Goal: Task Accomplishment & Management: Use online tool/utility

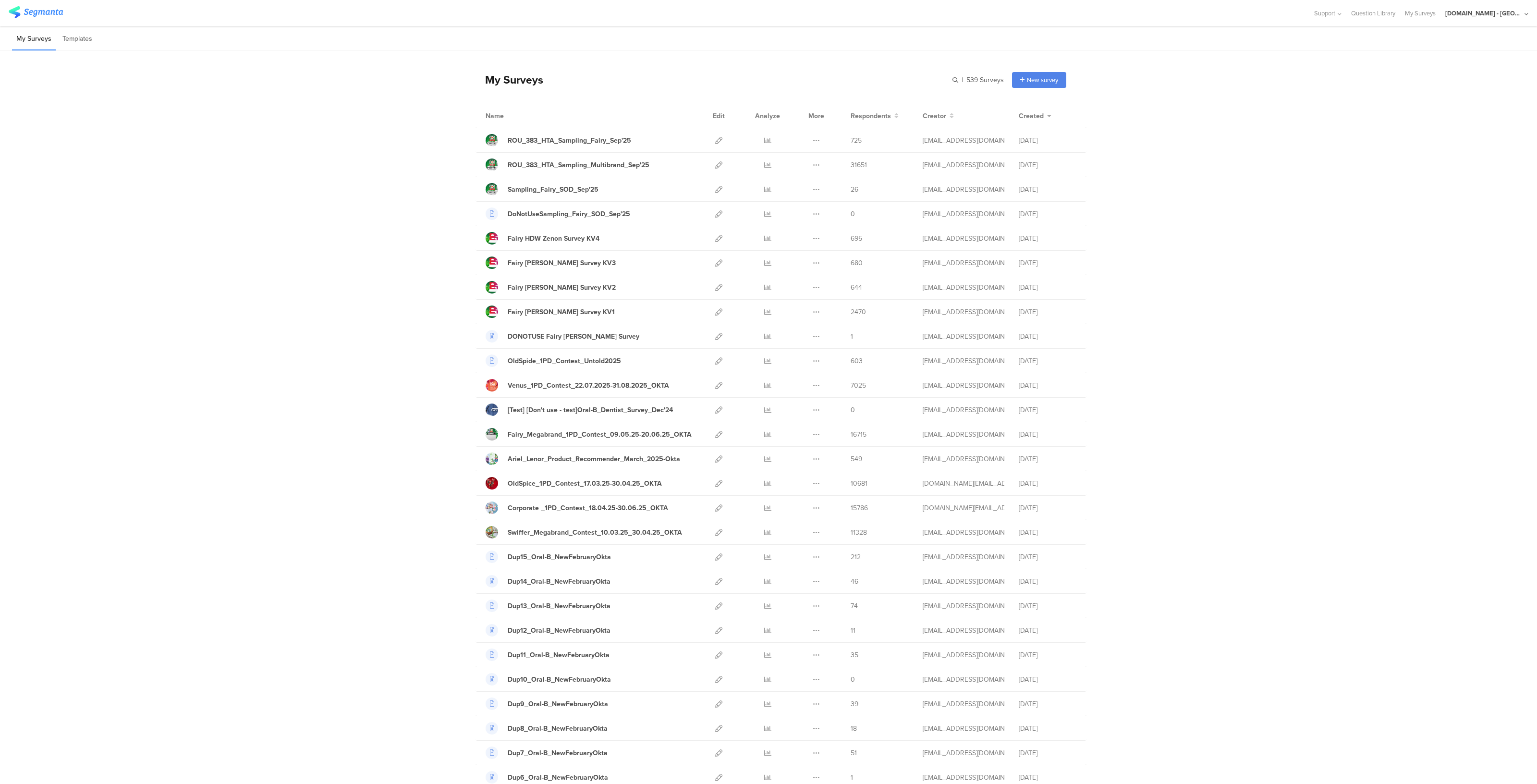
click at [768, 11] on div "[DOMAIN_NAME] - [GEOGRAPHIC_DATA]" at bounding box center [1483, 13] width 77 height 9
click at [768, 59] on span "Member" at bounding box center [1504, 62] width 26 height 7
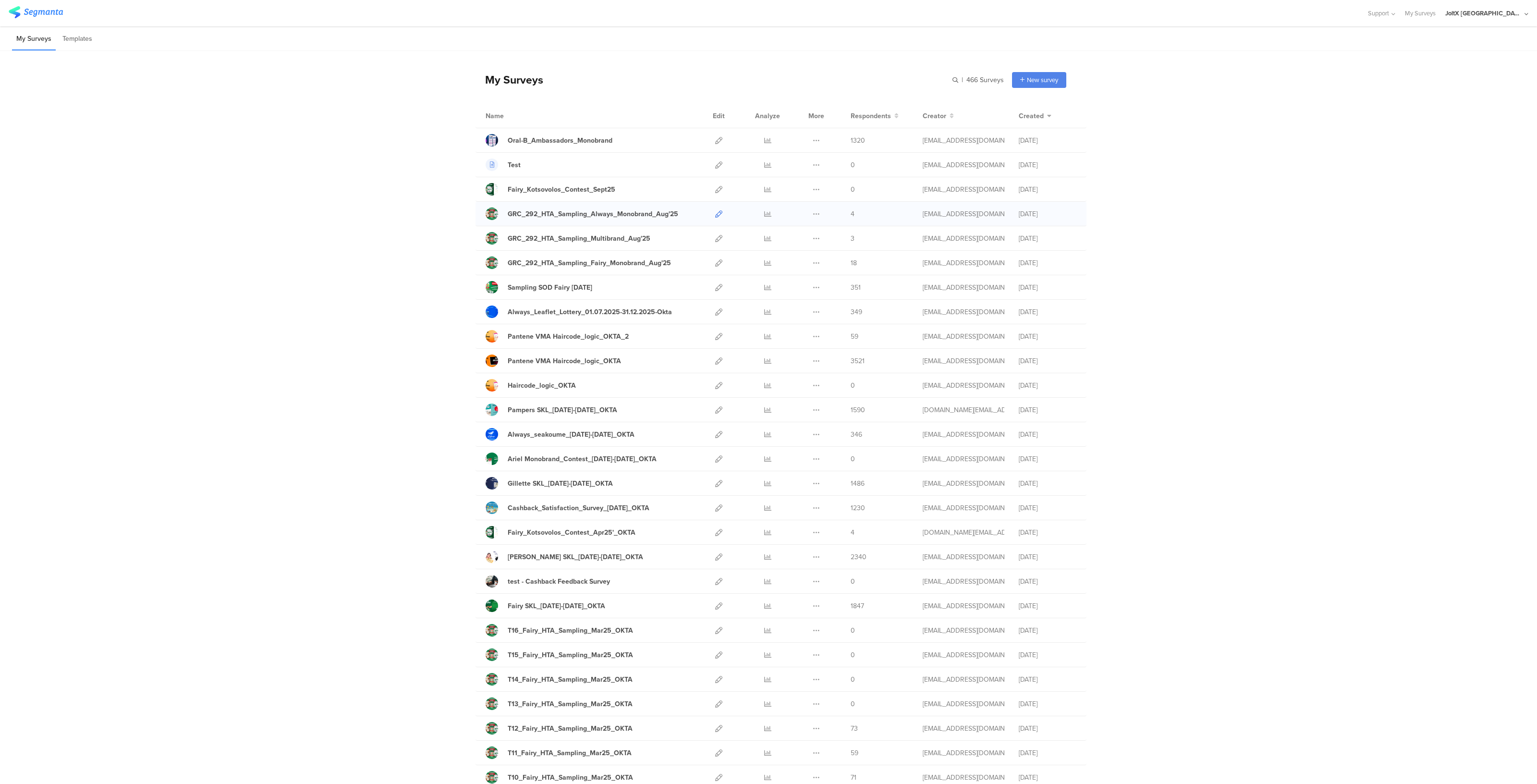
click at [715, 213] on icon at bounding box center [719, 214] width 7 height 7
click at [715, 191] on icon at bounding box center [719, 190] width 7 height 7
click at [715, 208] on link at bounding box center [719, 214] width 7 height 24
click at [716, 235] on icon at bounding box center [719, 239] width 7 height 7
click at [716, 267] on link at bounding box center [719, 263] width 7 height 24
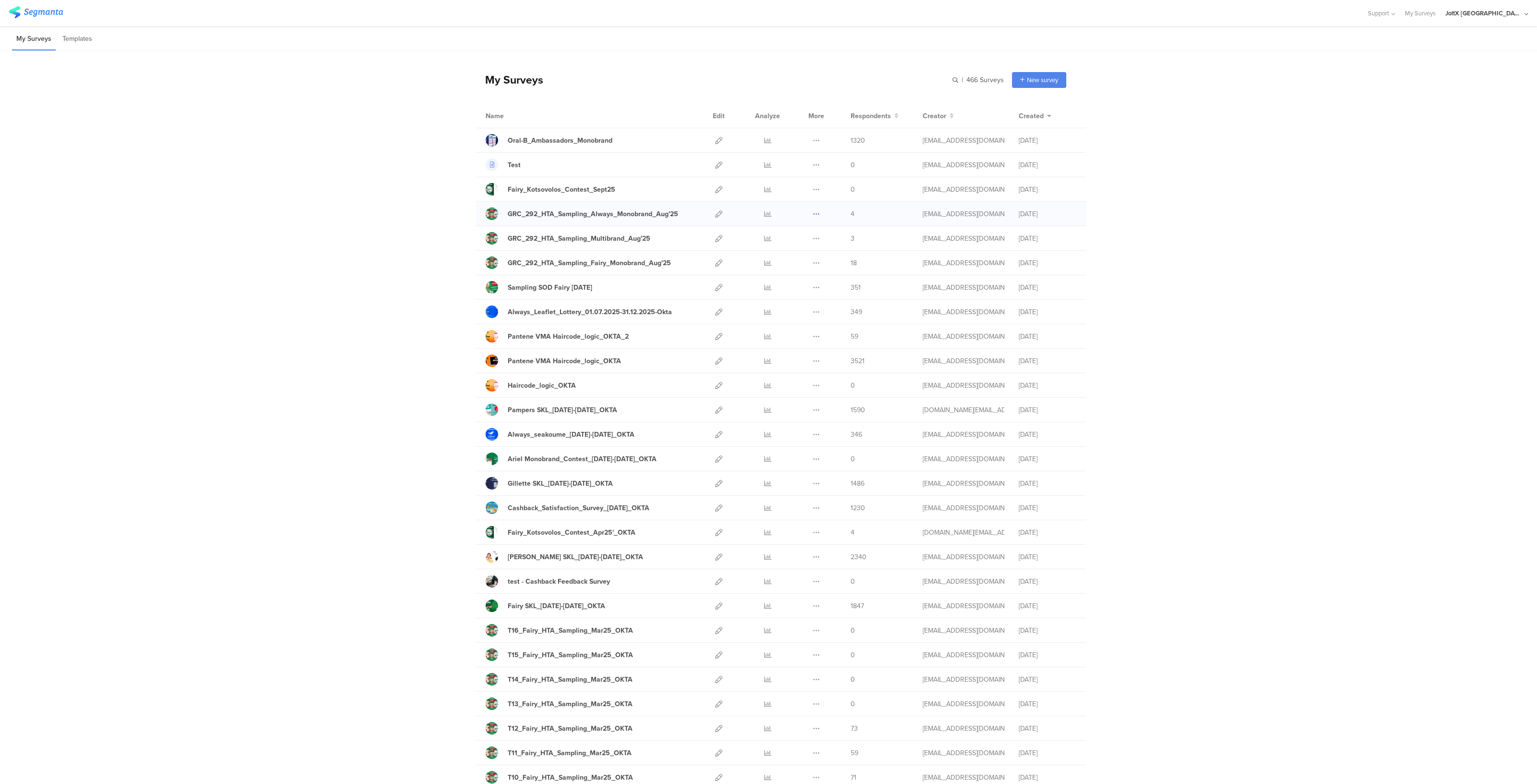
click at [768, 214] on icon at bounding box center [816, 214] width 7 height 7
click at [768, 238] on button "Duplicate" at bounding box center [797, 238] width 53 height 17
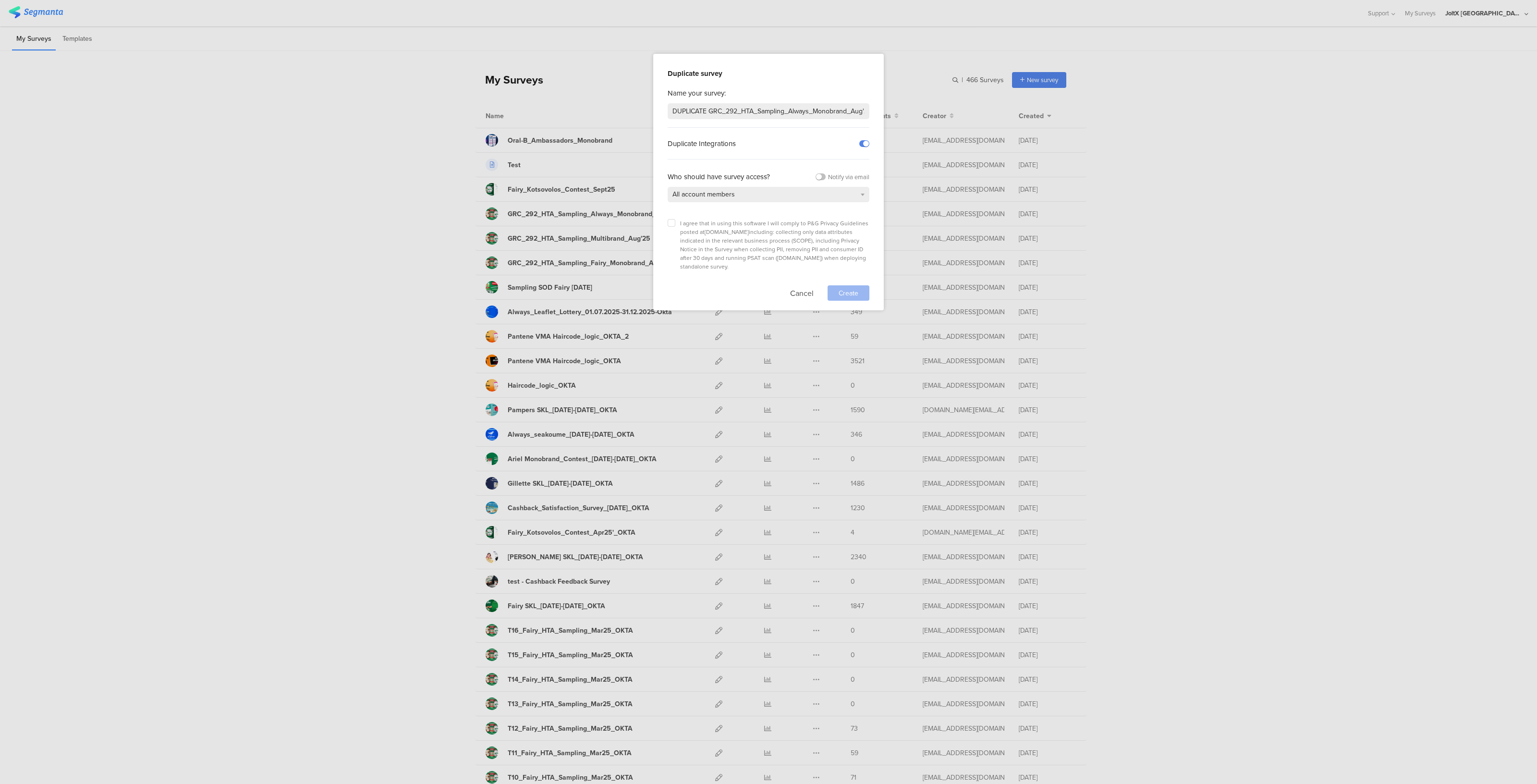
click at [696, 243] on span "I agree that in using this software I will comply to P&G Privacy Guidelines pos…" at bounding box center [774, 245] width 189 height 52
click at [673, 221] on icon at bounding box center [671, 223] width 4 height 4
click at [0, 0] on input "checkbox" at bounding box center [0, 0] width 0 height 0
click at [768, 288] on span "Create" at bounding box center [848, 293] width 20 height 10
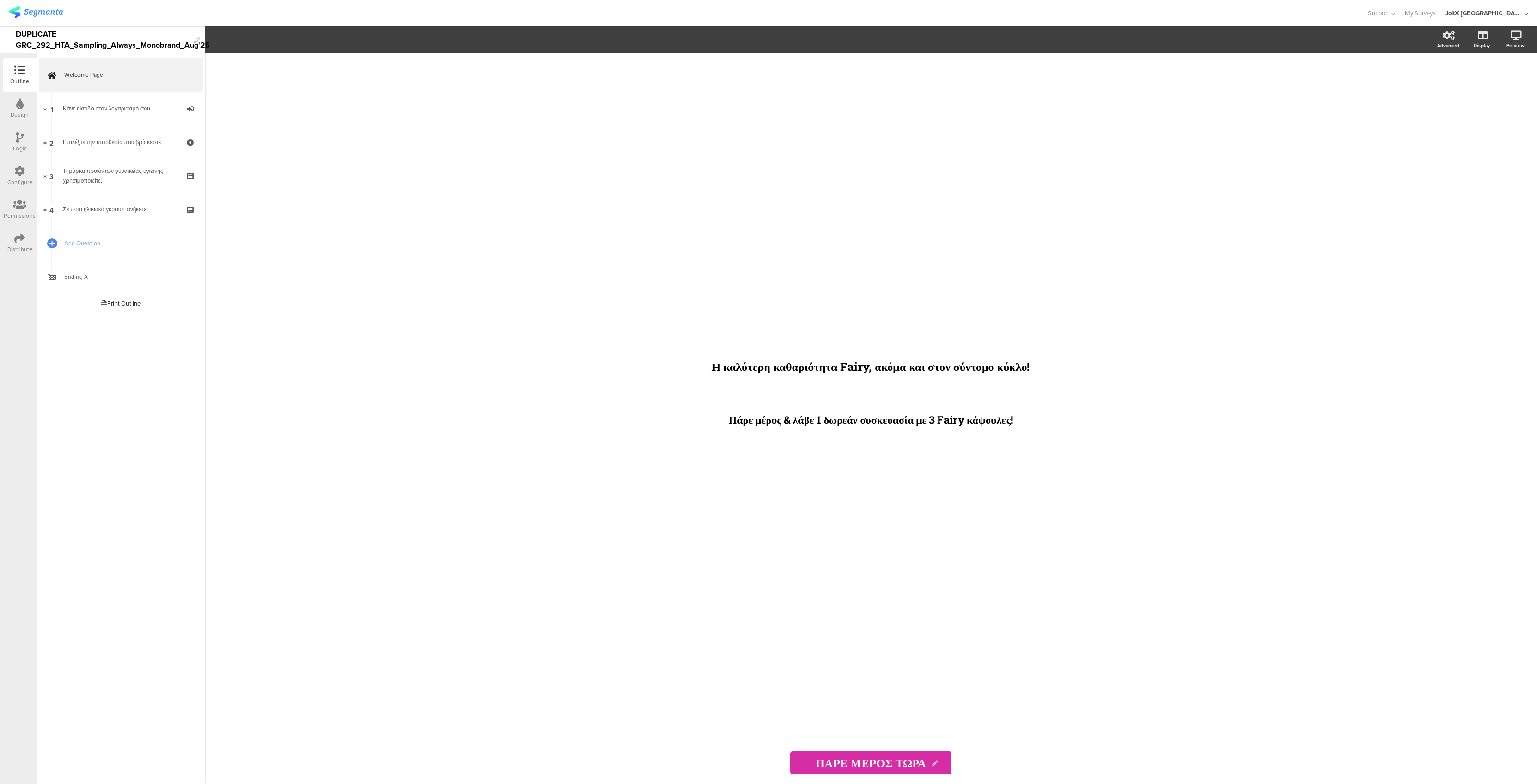
click at [21, 243] on icon at bounding box center [20, 238] width 11 height 11
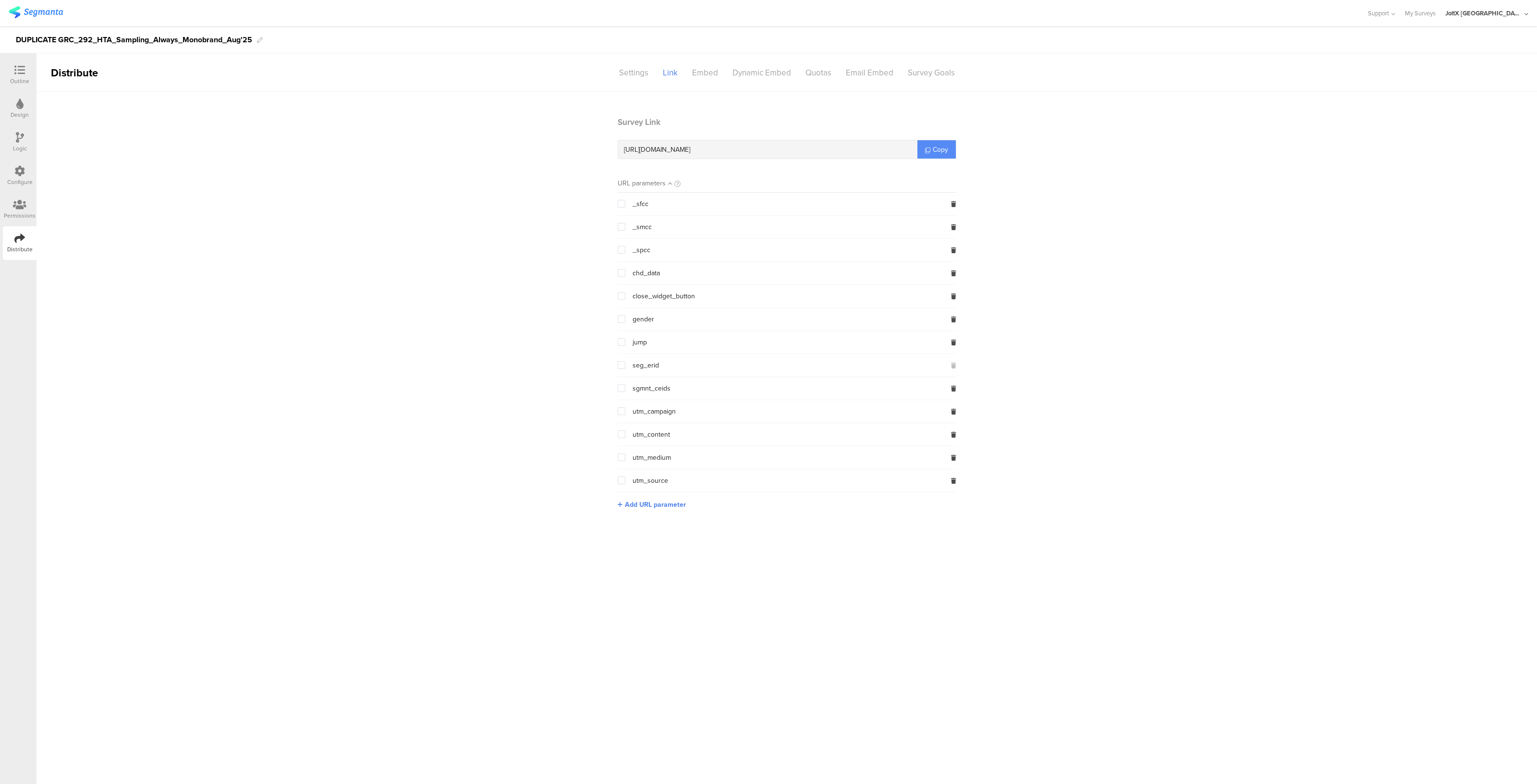
click at [768, 155] on link "Copy" at bounding box center [937, 149] width 38 height 18
click at [768, 147] on link "Copy" at bounding box center [937, 149] width 38 height 18
click at [20, 104] on icon at bounding box center [20, 104] width 7 height 11
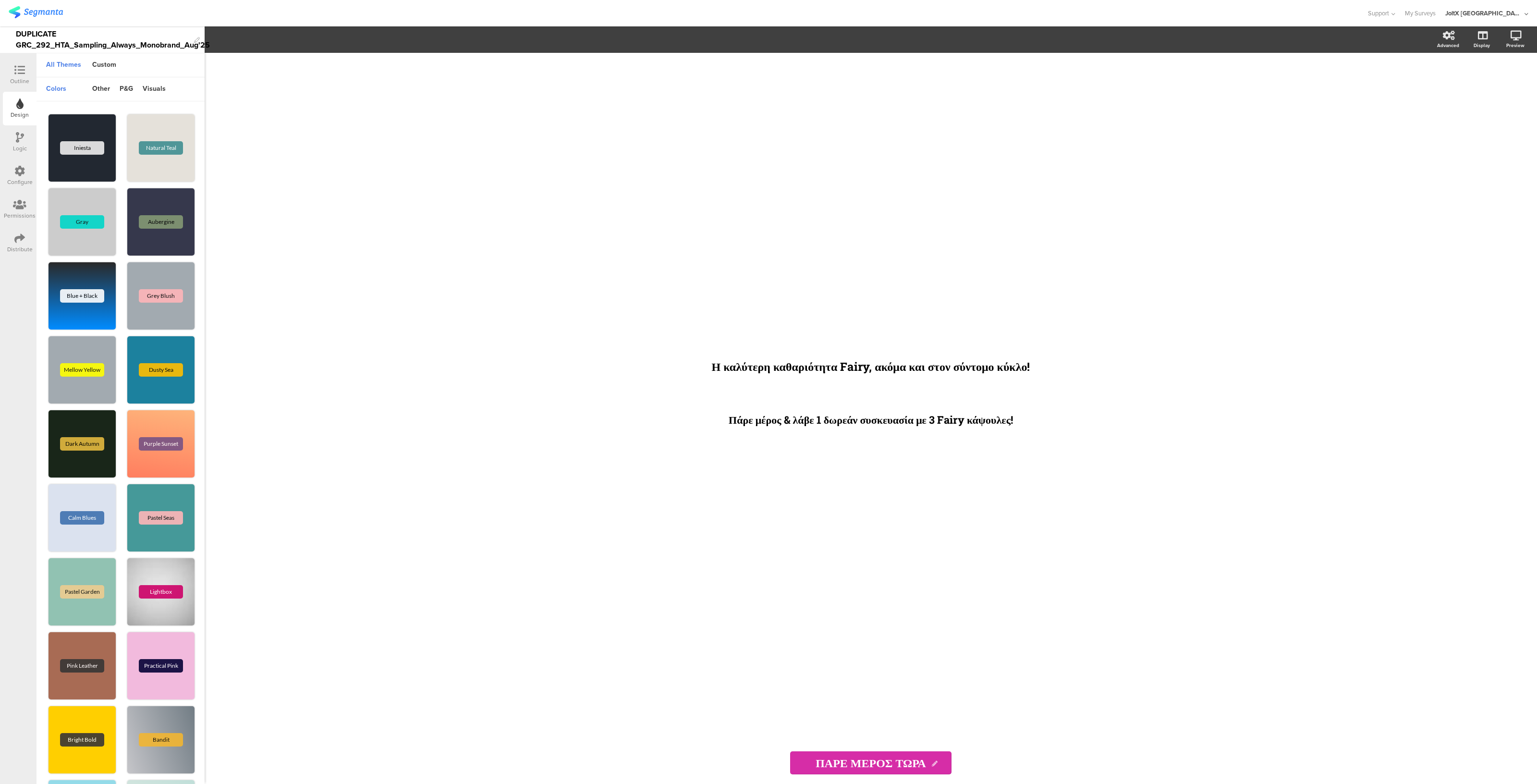
click at [23, 79] on div "Outline" at bounding box center [20, 81] width 19 height 8
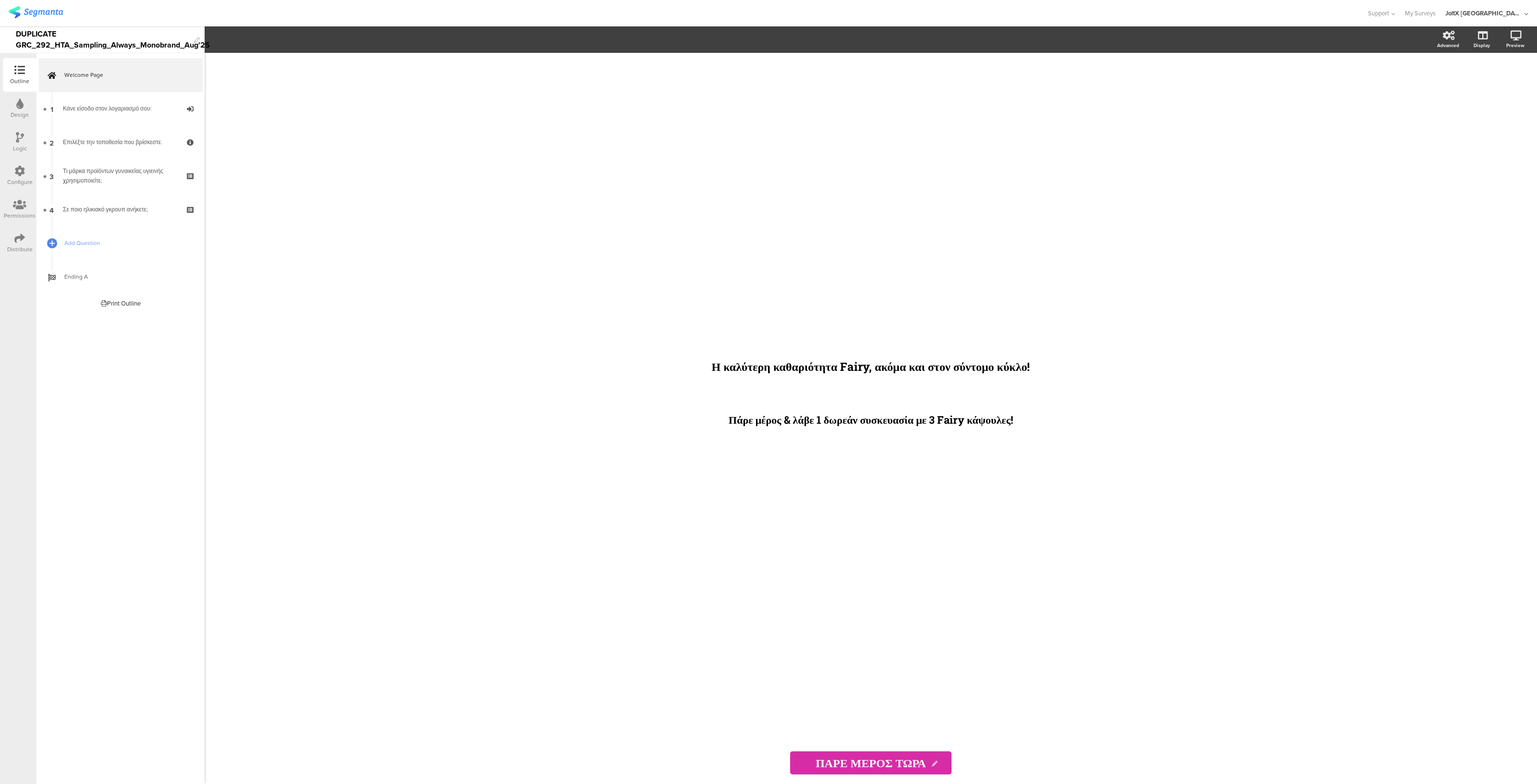
click at [24, 140] on div "Logic" at bounding box center [20, 142] width 33 height 33
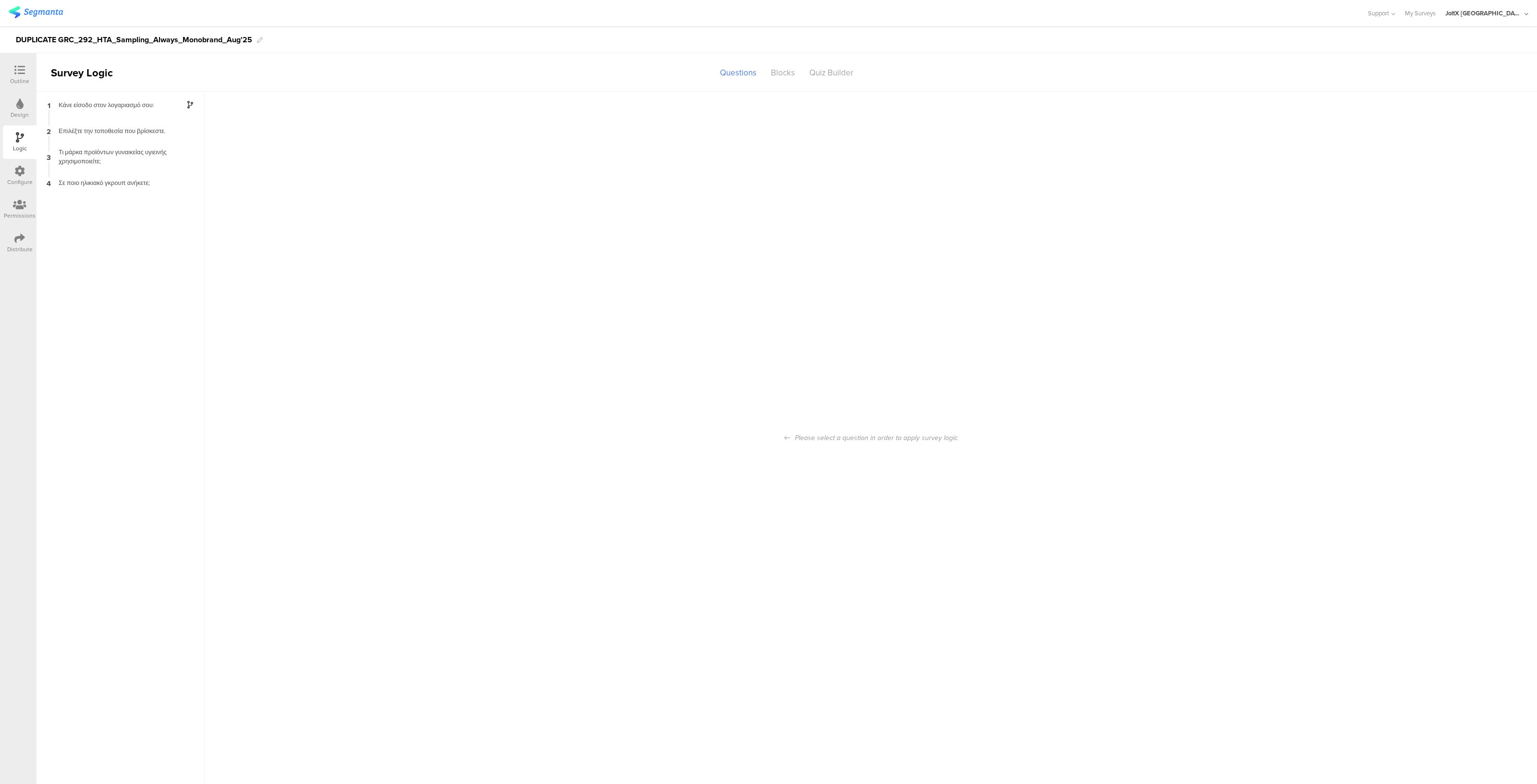
click at [22, 73] on icon at bounding box center [20, 70] width 11 height 11
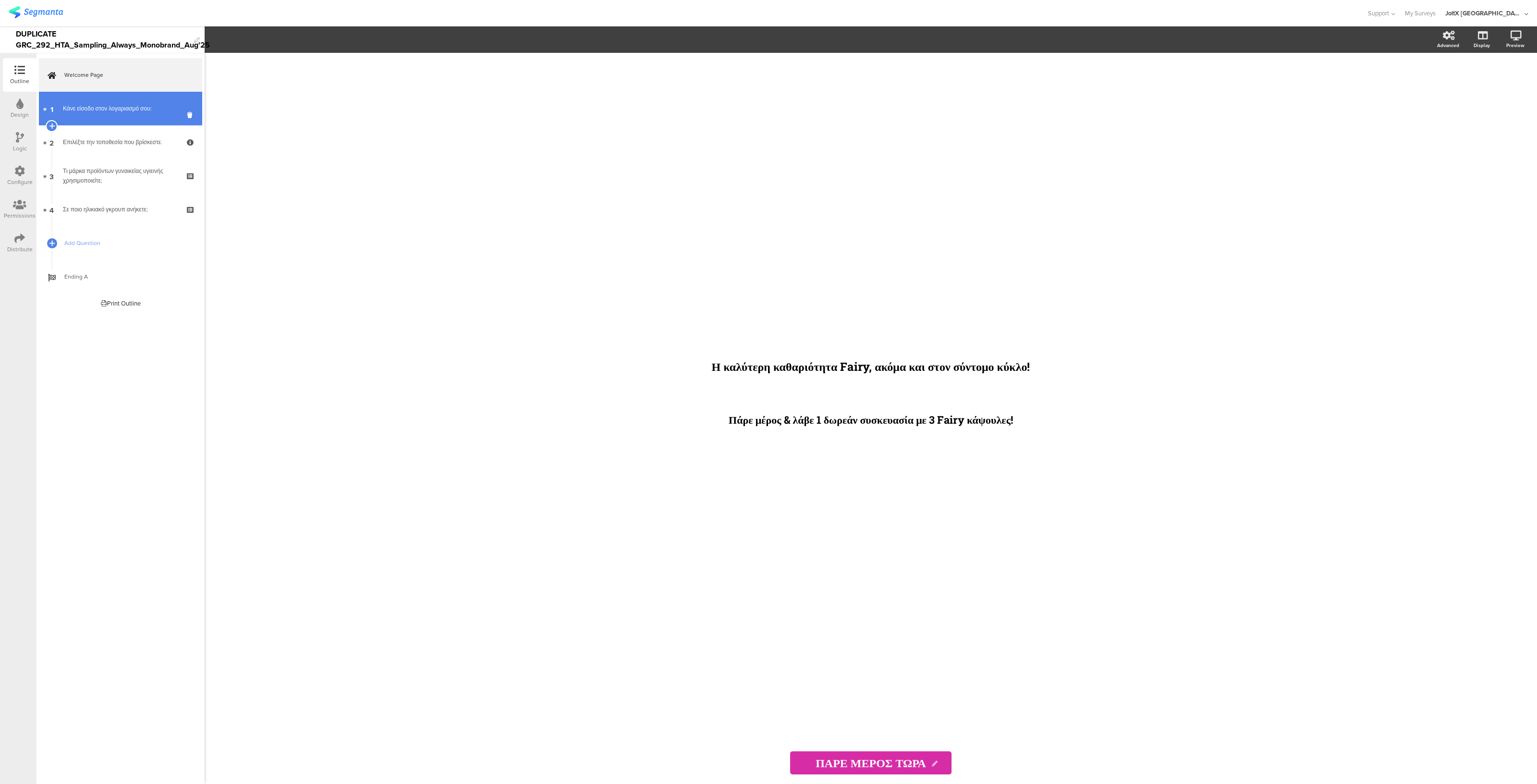
click at [70, 110] on div "Κάνε είσοδο στον λογαριασμό σου:" at bounding box center [120, 109] width 115 height 10
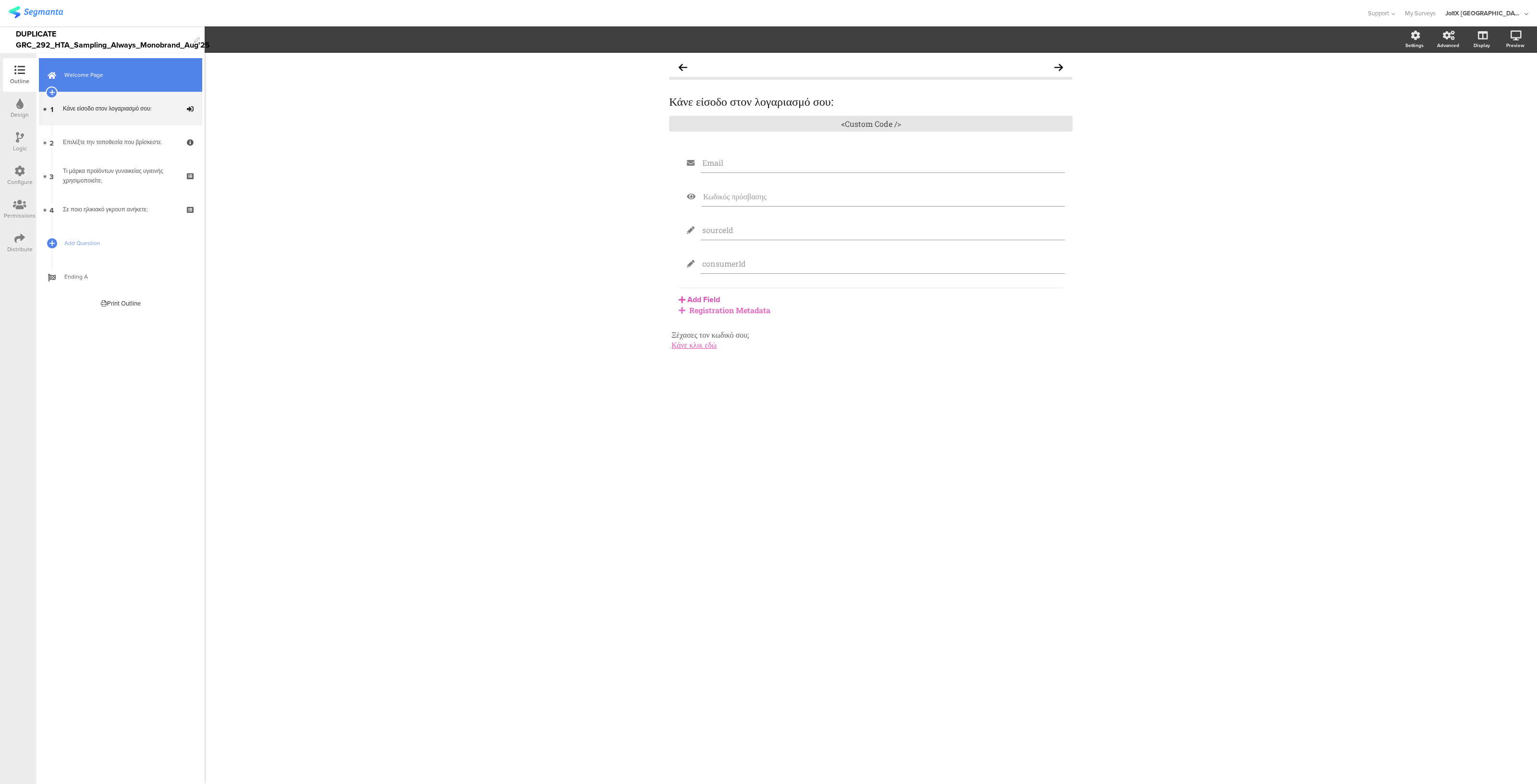
click at [82, 70] on span "Welcome Page" at bounding box center [126, 75] width 123 height 10
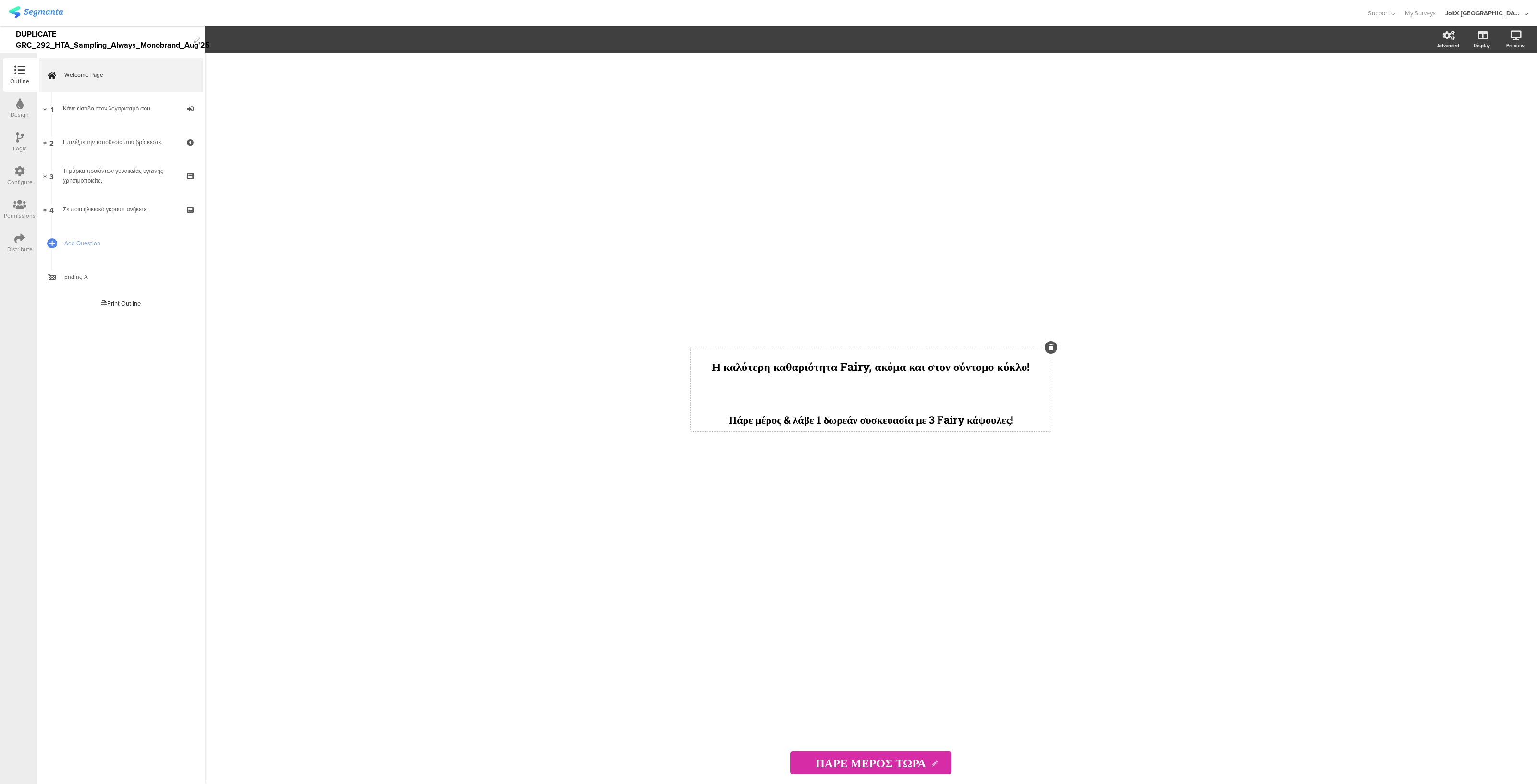
click at [768, 399] on div "Η καλύτερη καθαριότητα Fairy, ακόμα και στον σύντομο κύκλο! Πάρε μέρος & λάβε 1…" at bounding box center [871, 389] width 360 height 84
click at [147, 119] on link "1 Κάνε είσοδο στον λογαριασμό σου:" at bounding box center [121, 109] width 163 height 33
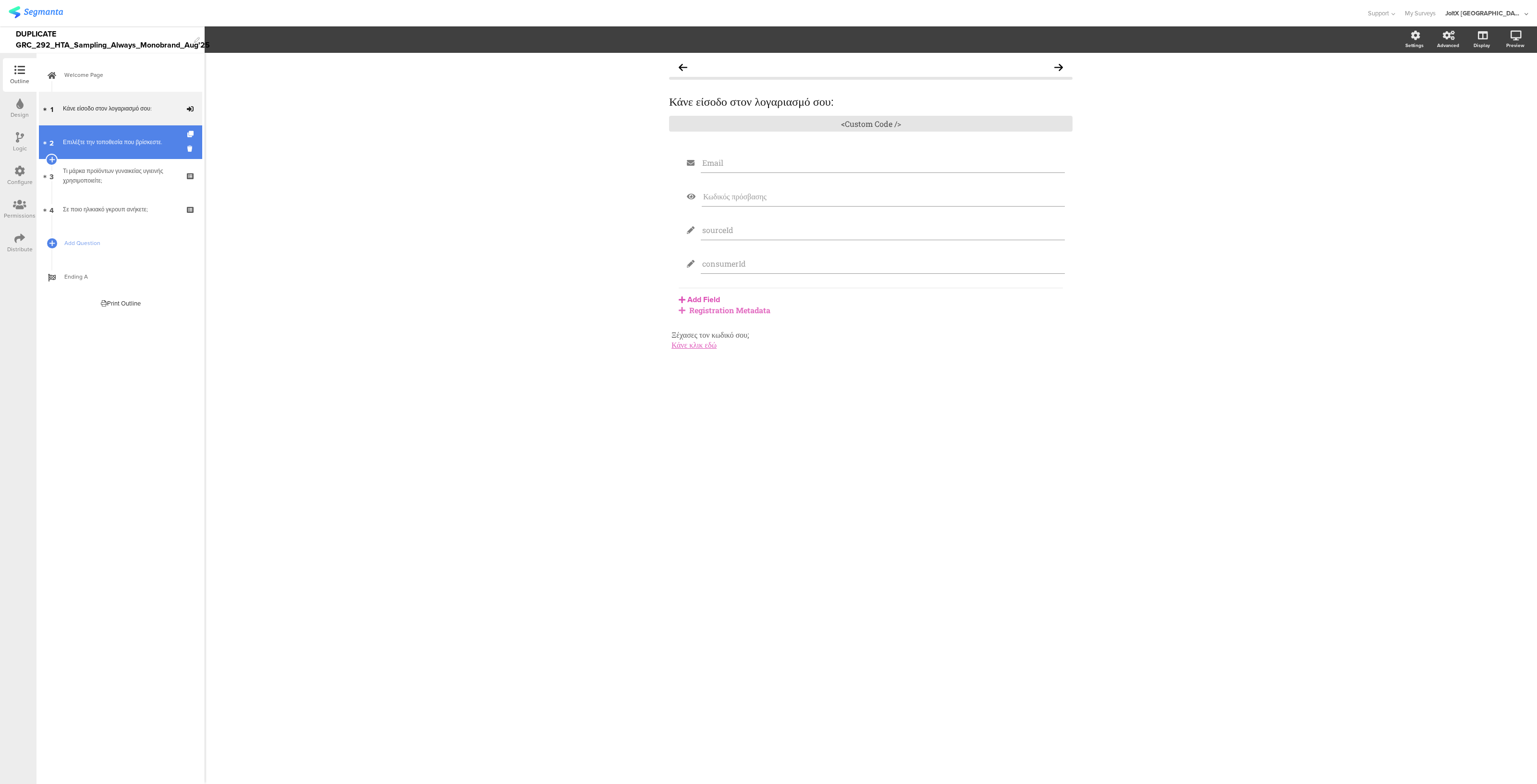
click at [128, 149] on link "2 Επιλέξτε την τοποθεσία που βρίσκεστε." at bounding box center [121, 142] width 163 height 33
click at [91, 133] on link "2 Επιλέξτε την τοποθεσία που βρίσκεστε." at bounding box center [121, 142] width 163 height 33
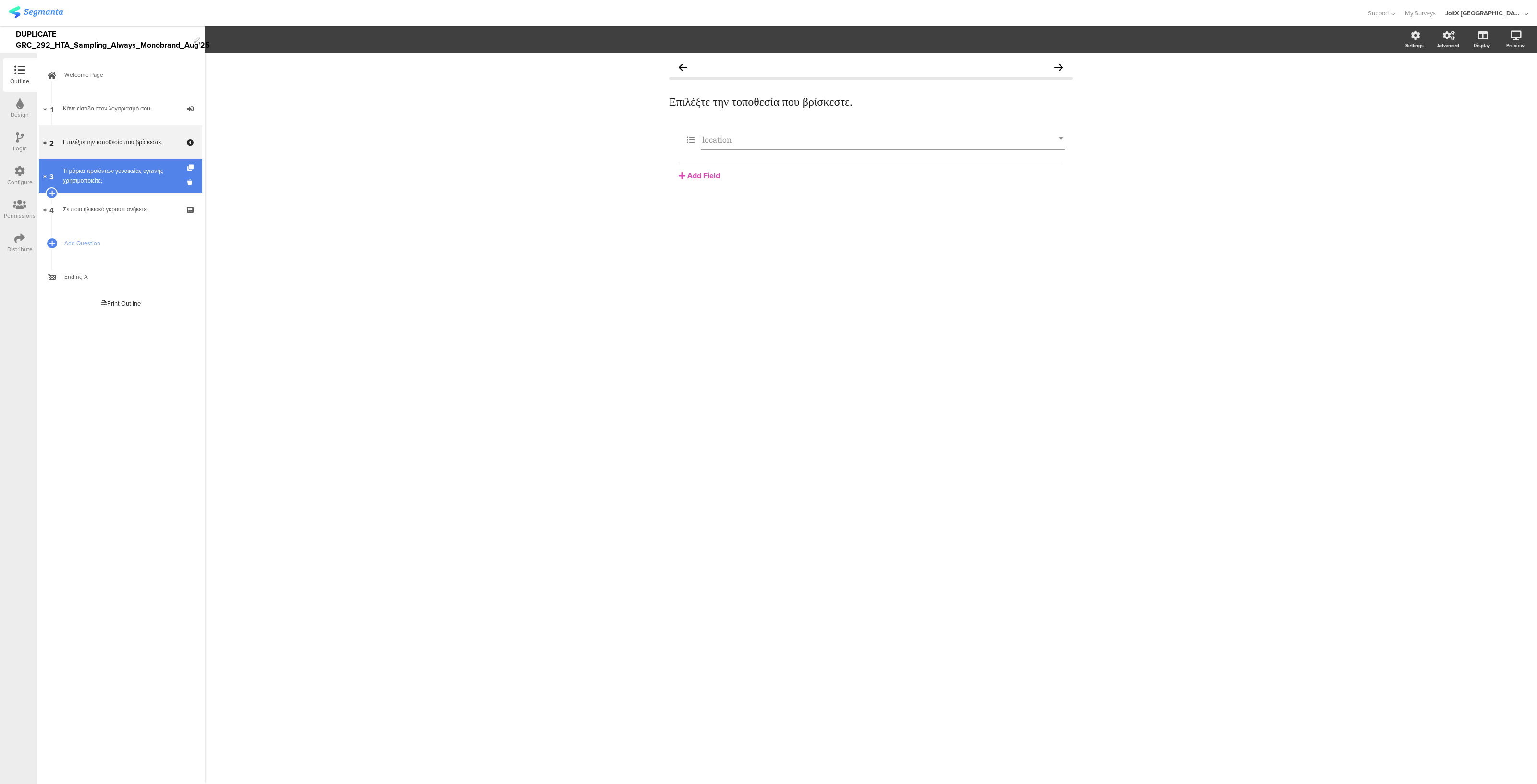
click at [93, 174] on div "Τι μάρκα προϊόντων γυναικείας υγιεινής χρησιμοποιείτε;" at bounding box center [120, 176] width 115 height 19
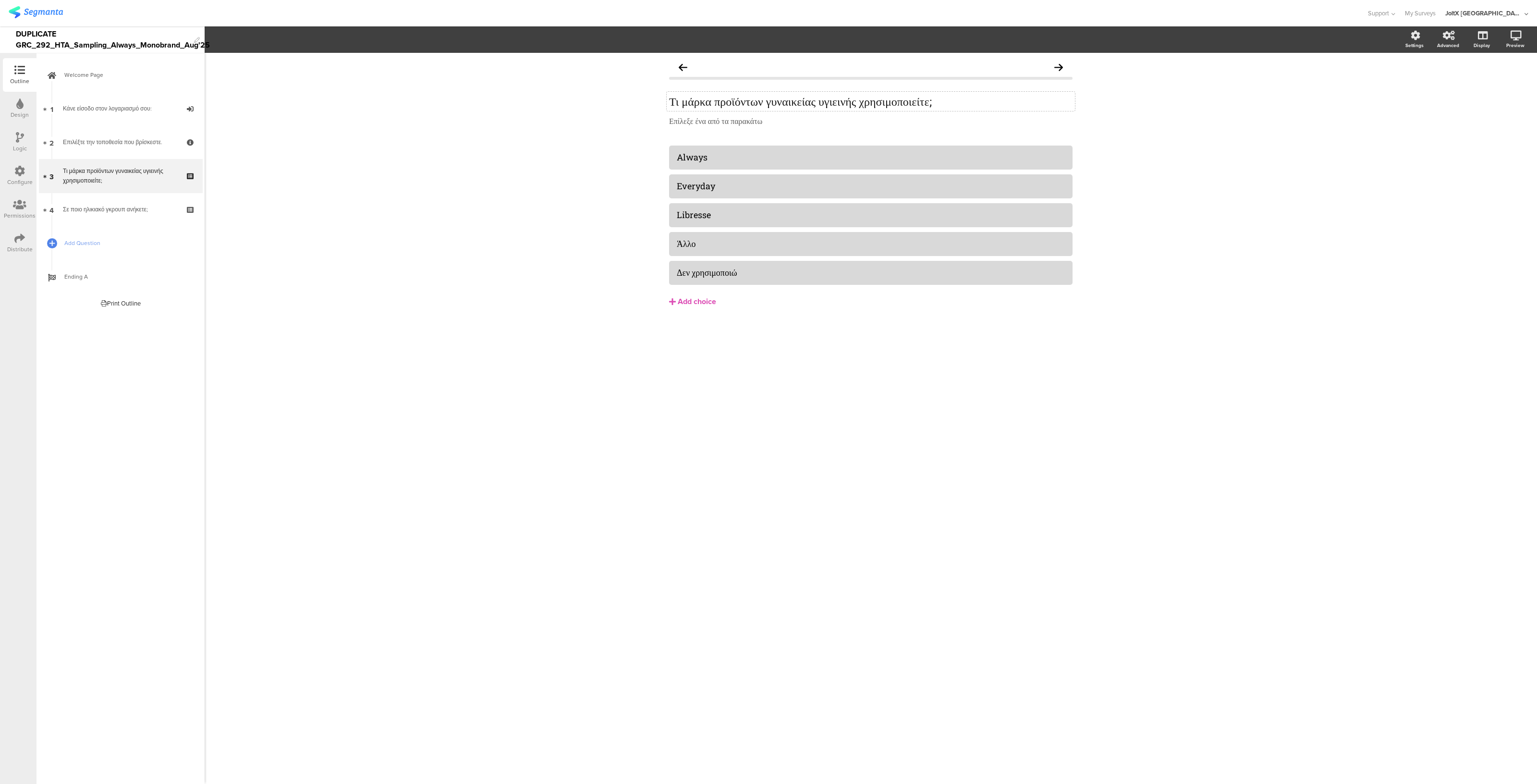
click at [768, 100] on div "Τι μάρκα προϊόντων γυναικείας υγιεινής χρησιμοποιείτε; Τι μάρκα προϊόντων γυναι…" at bounding box center [871, 101] width 408 height 19
click at [738, 156] on div "Always" at bounding box center [871, 157] width 388 height 11
click at [733, 187] on div "Everyday" at bounding box center [871, 186] width 388 height 11
click at [730, 213] on div "Libresse" at bounding box center [871, 215] width 388 height 11
click at [721, 252] on div "Άλλο" at bounding box center [871, 243] width 388 height 16
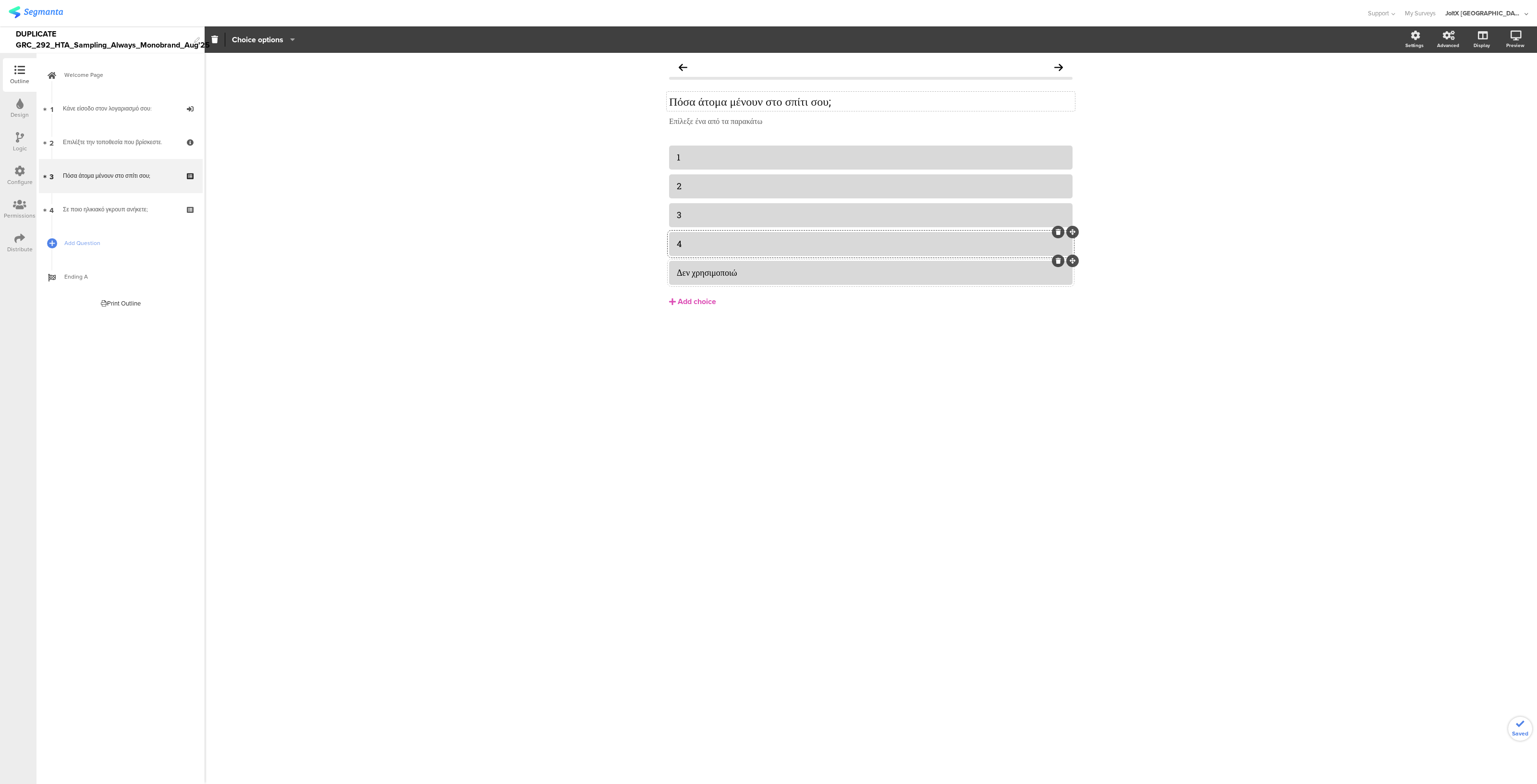
click at [768, 277] on div "Δεν χρησιμοποιώ" at bounding box center [871, 273] width 388 height 11
click at [563, 399] on div "Πόσα άτομα μένουν στο σπίτι σου; Πόσα άτομα μένουν στο σπίτι σου; Επίλεξε ένα α…" at bounding box center [871, 418] width 1332 height 731
click at [119, 214] on link "4 Σε ποιο ηλικιακό γκρουπ ανήκετε;" at bounding box center [121, 209] width 163 height 33
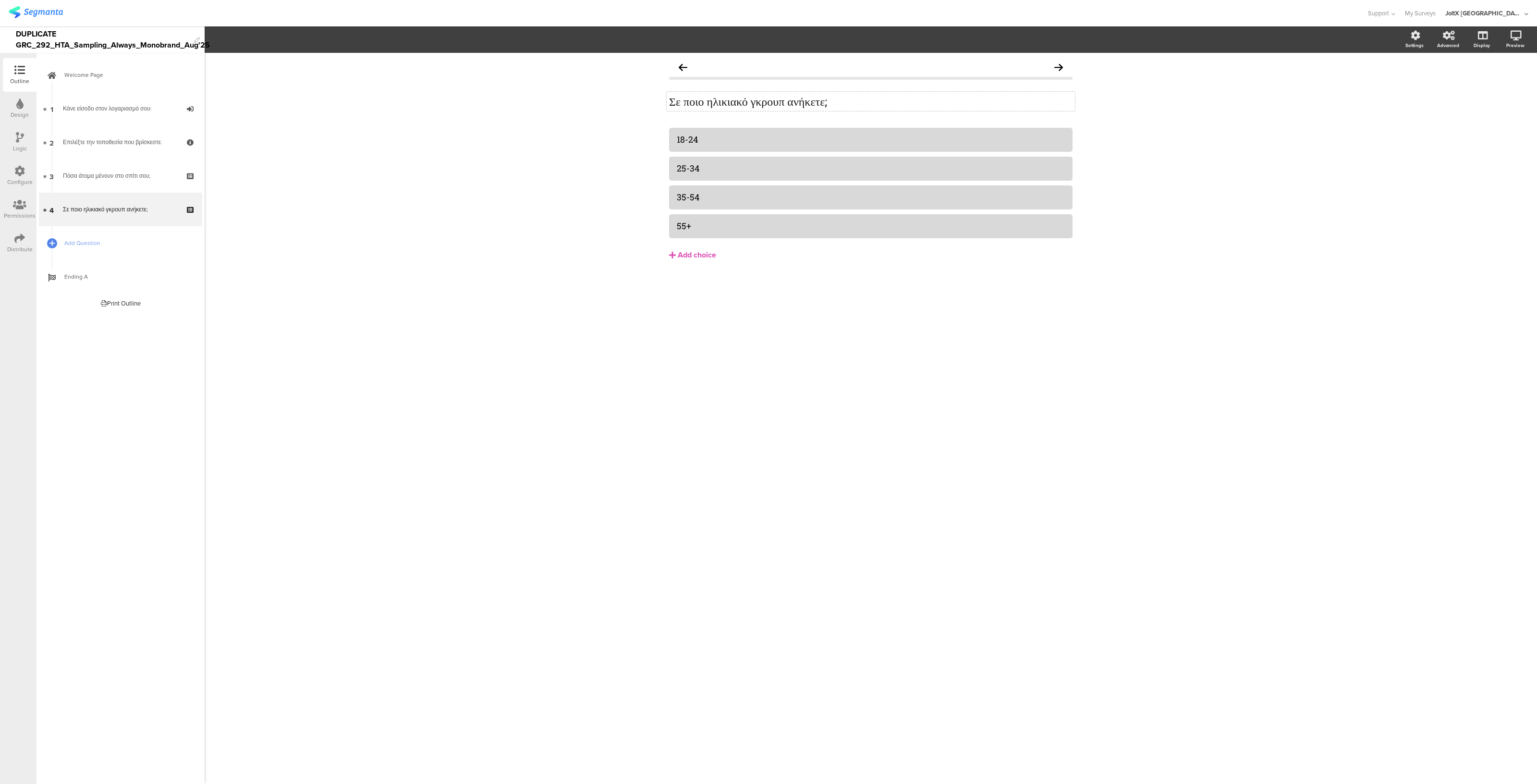
click at [764, 95] on div "Σε ποιο ηλικιακό γκρουπ ανήκετε; Σε ποιο ηλικιακό γκρουπ ανήκετε;" at bounding box center [871, 101] width 408 height 19
click at [736, 132] on div "18-24" at bounding box center [871, 140] width 388 height 16
click at [768, 189] on div at bounding box center [1058, 185] width 13 height 13
click at [768, 183] on icon at bounding box center [1058, 186] width 5 height 6
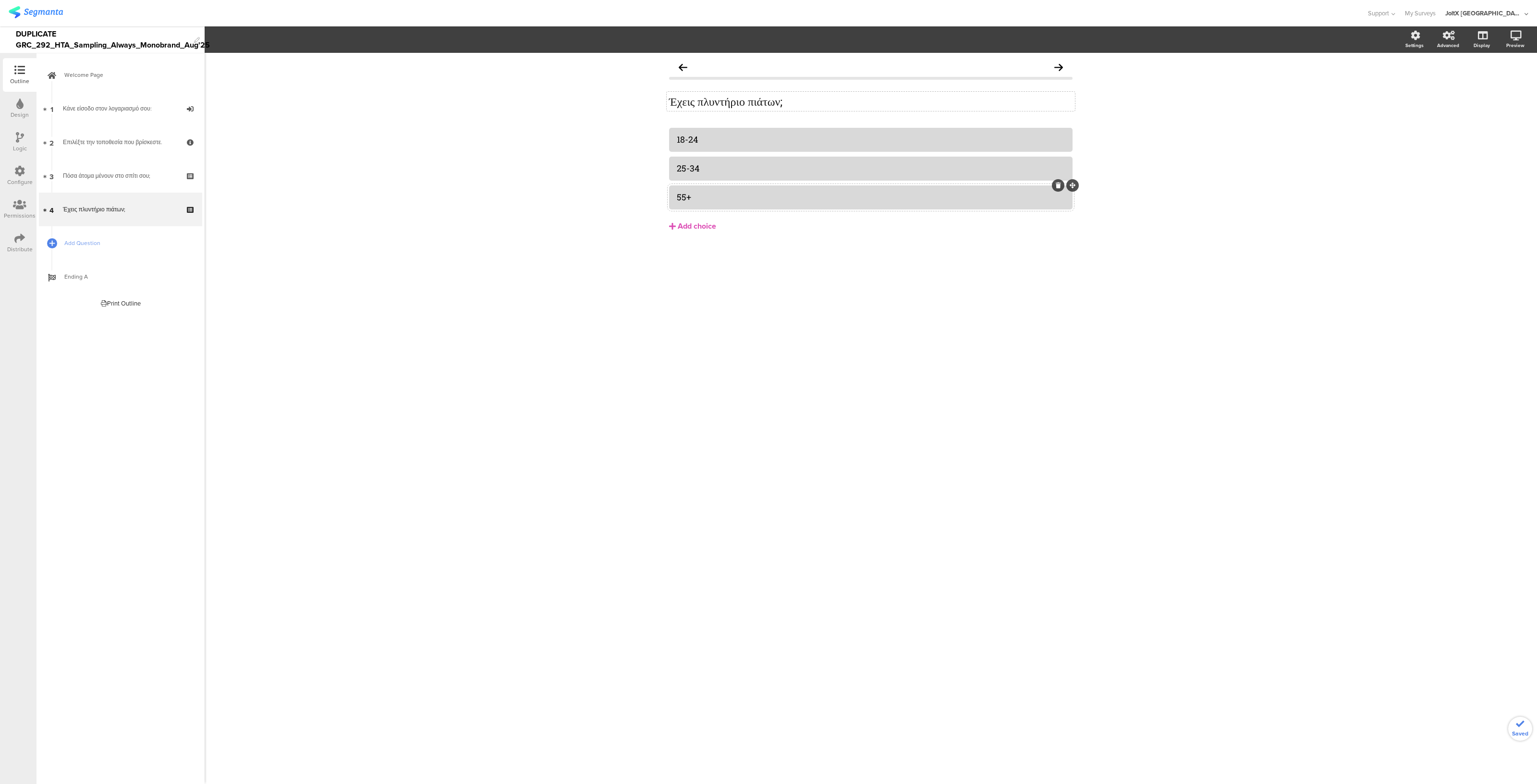
click at [768, 184] on icon at bounding box center [1058, 186] width 5 height 6
click at [759, 134] on div "18-24" at bounding box center [871, 140] width 388 height 11
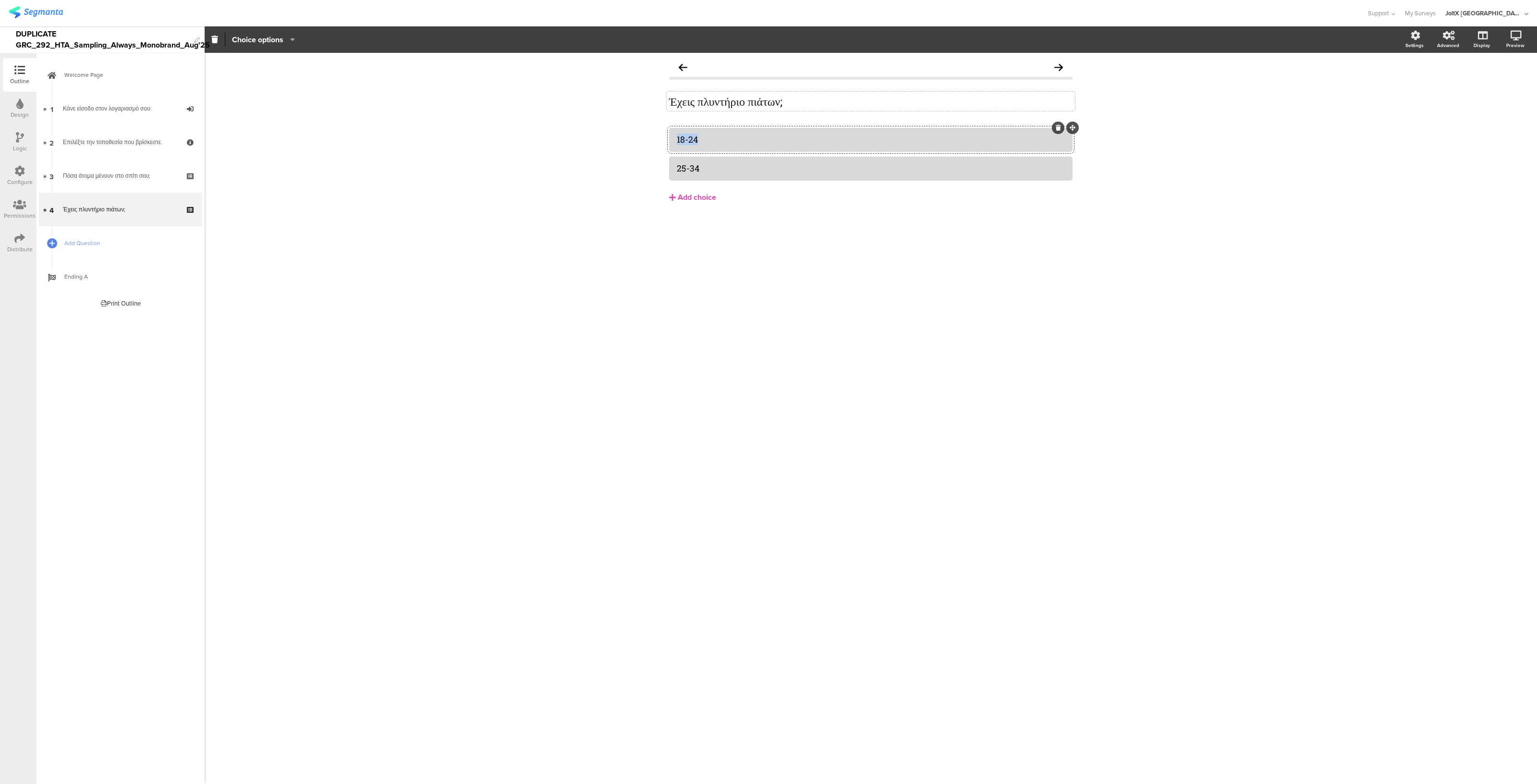
paste div
click at [721, 169] on div "25-34" at bounding box center [871, 168] width 388 height 11
paste div
click at [85, 245] on span "Add Question" at bounding box center [126, 243] width 123 height 10
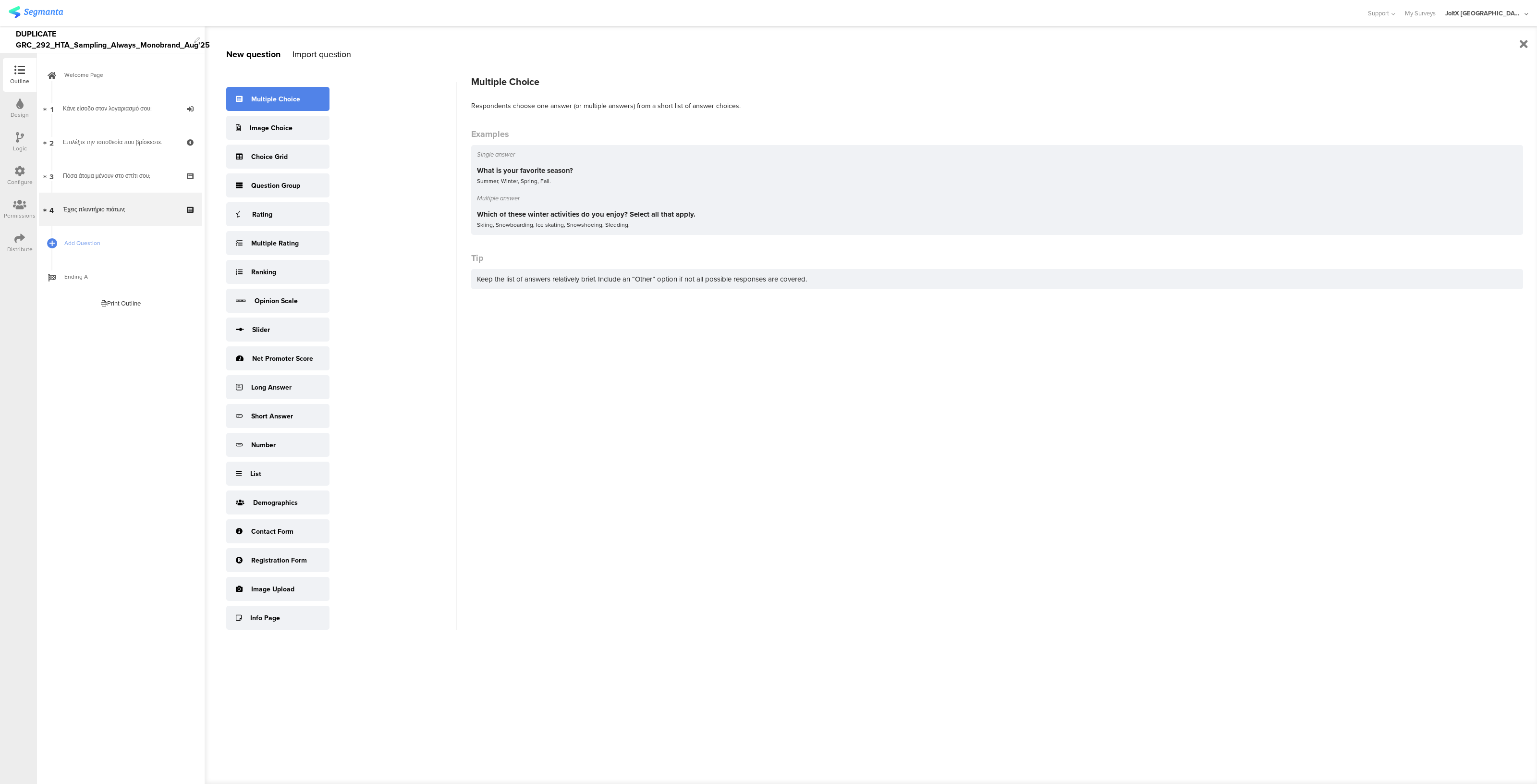
click at [279, 103] on div "Multiple Choice" at bounding box center [276, 99] width 49 height 10
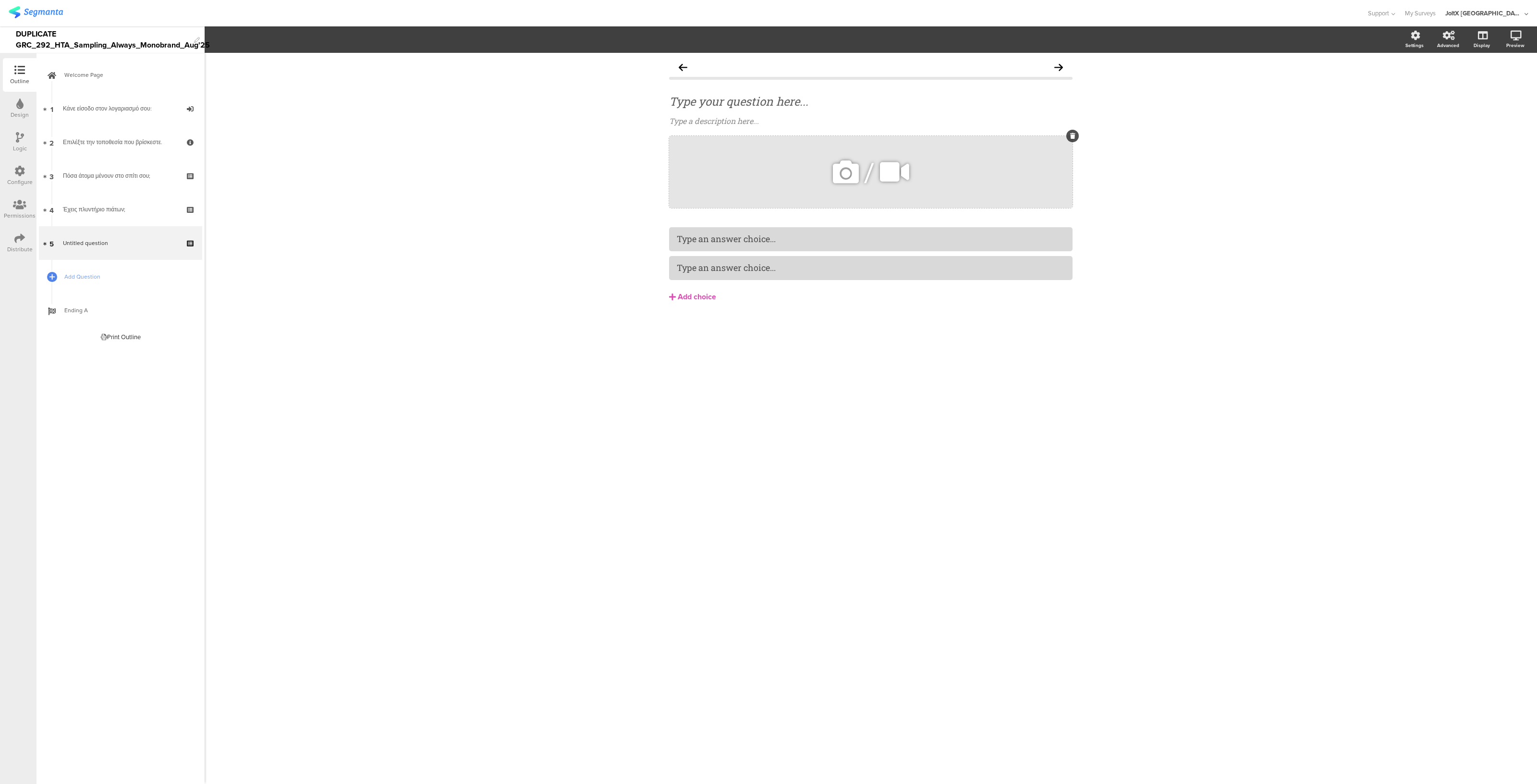
click at [768, 133] on icon at bounding box center [1073, 136] width 5 height 6
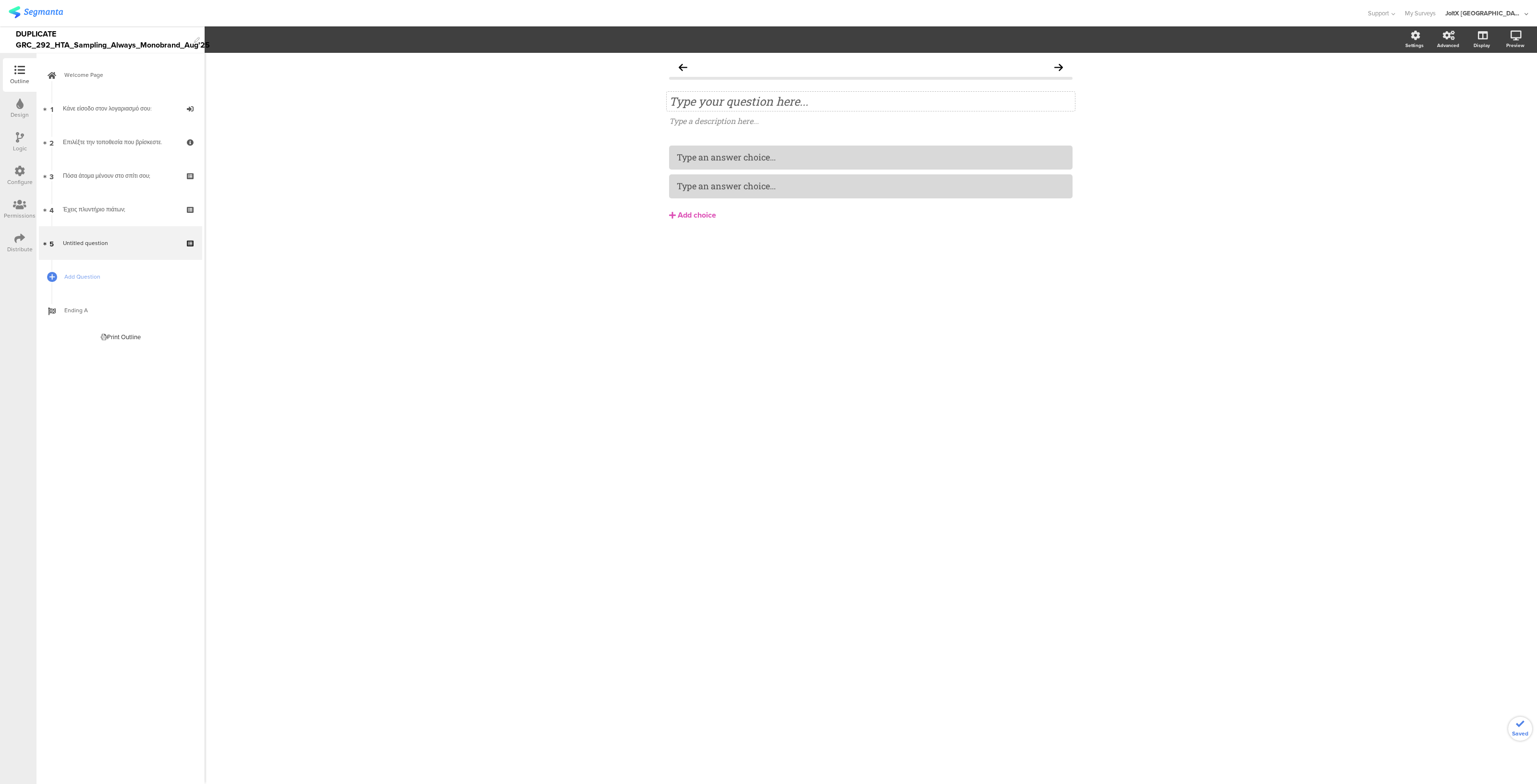
click at [768, 97] on div "Type your question here..." at bounding box center [871, 101] width 408 height 19
click at [768, 161] on div "Type an answer choice..." at bounding box center [871, 157] width 388 height 11
click at [768, 114] on div at bounding box center [1075, 113] width 13 height 13
click at [768, 189] on div at bounding box center [871, 186] width 388 height 11
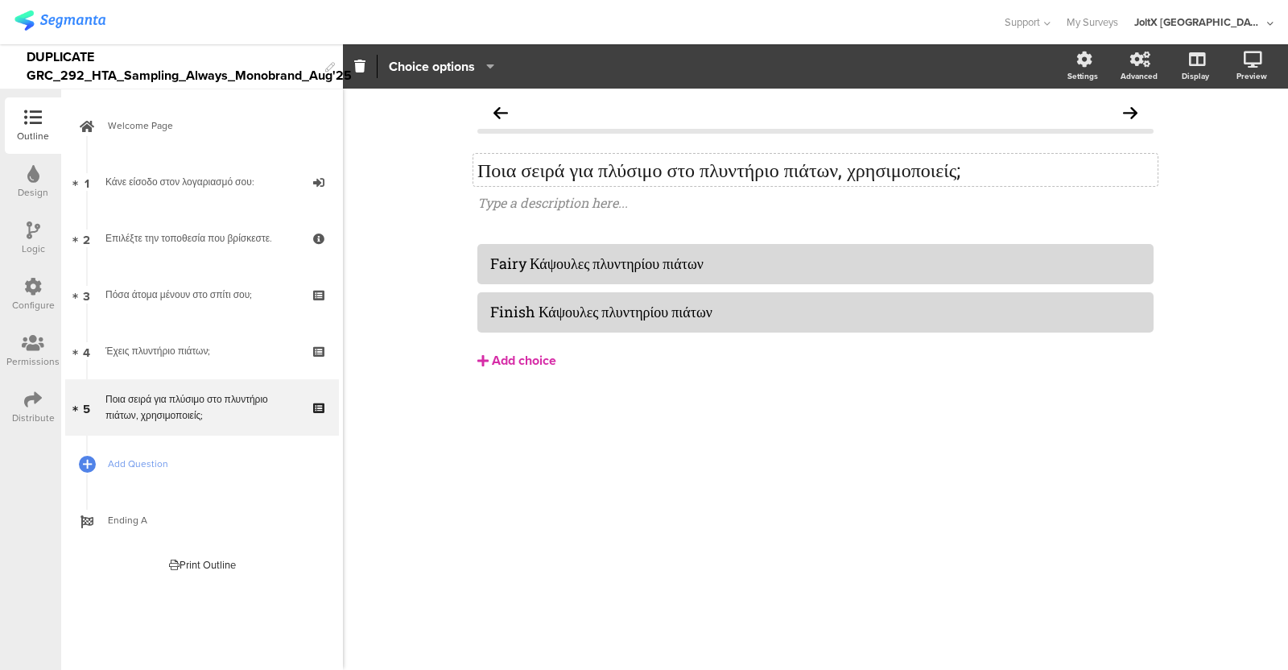
click at [541, 359] on div "Add choice" at bounding box center [524, 361] width 64 height 17
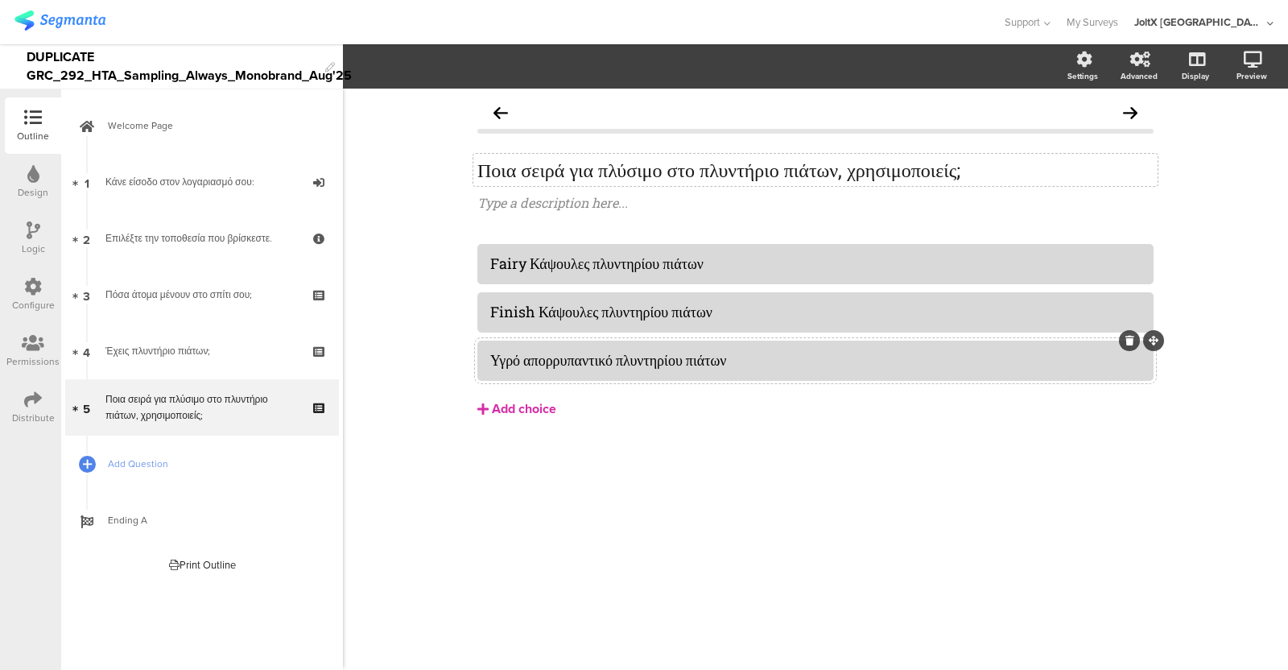
click at [536, 414] on div "Add choice" at bounding box center [524, 409] width 64 height 17
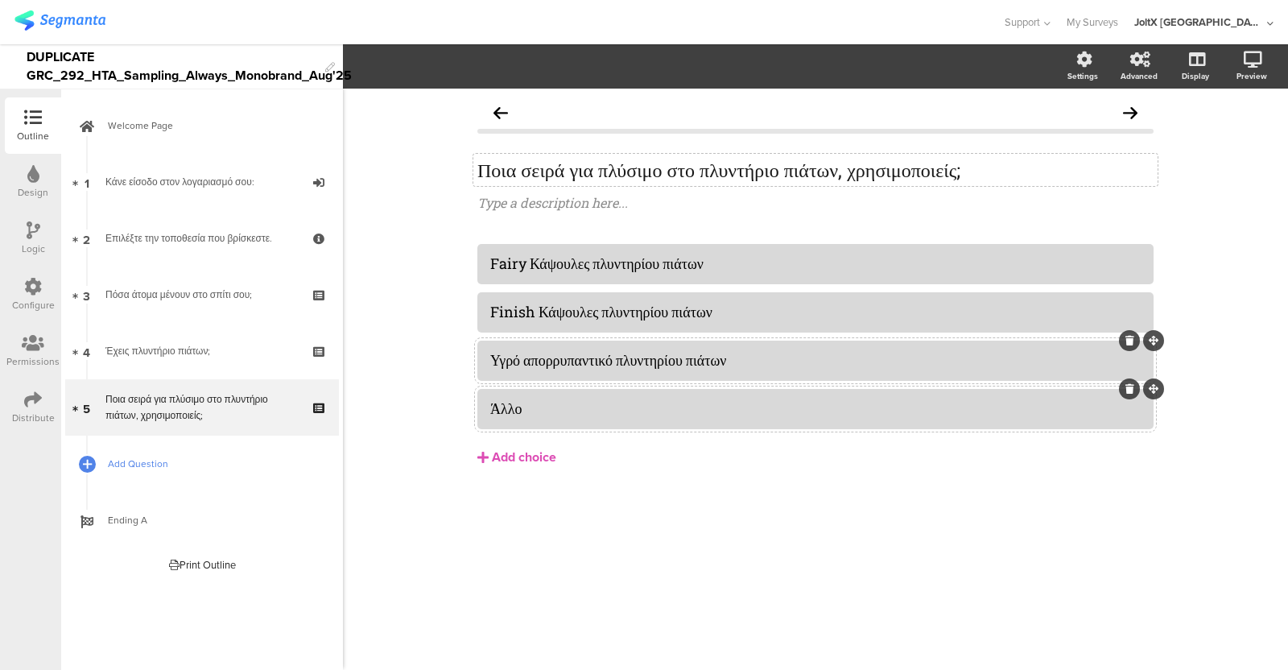
click at [143, 459] on span "Add Question" at bounding box center [211, 464] width 206 height 16
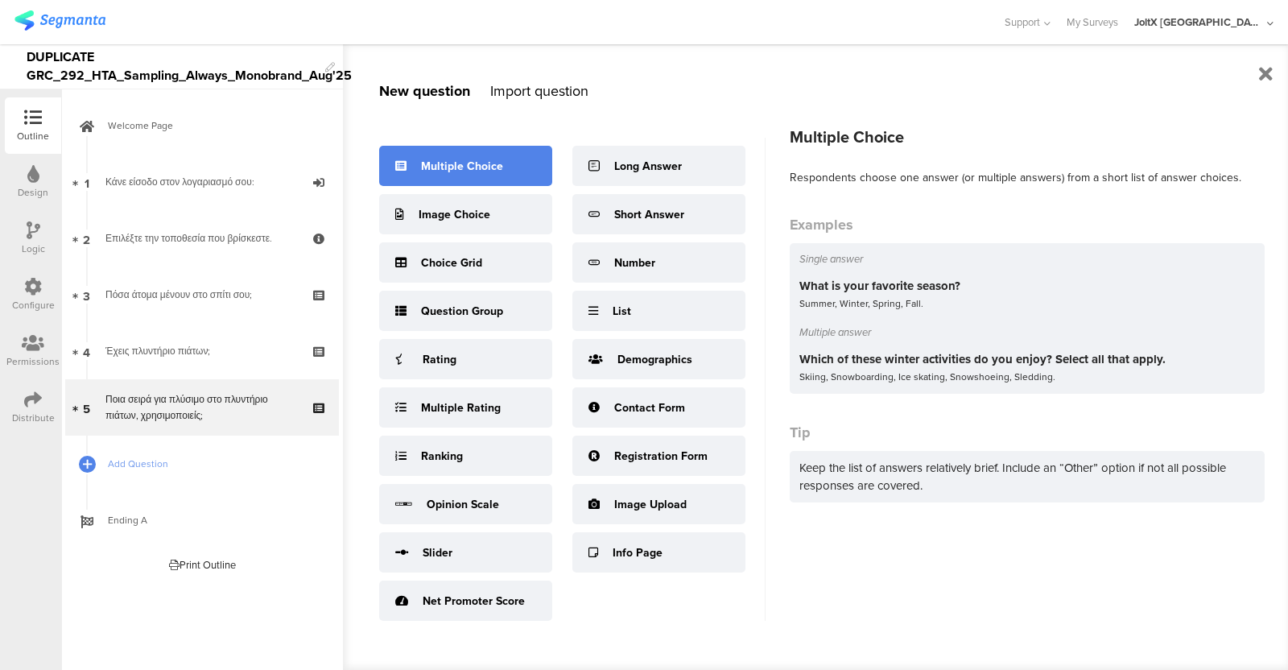
click at [461, 162] on div "Multiple Choice" at bounding box center [462, 166] width 82 height 17
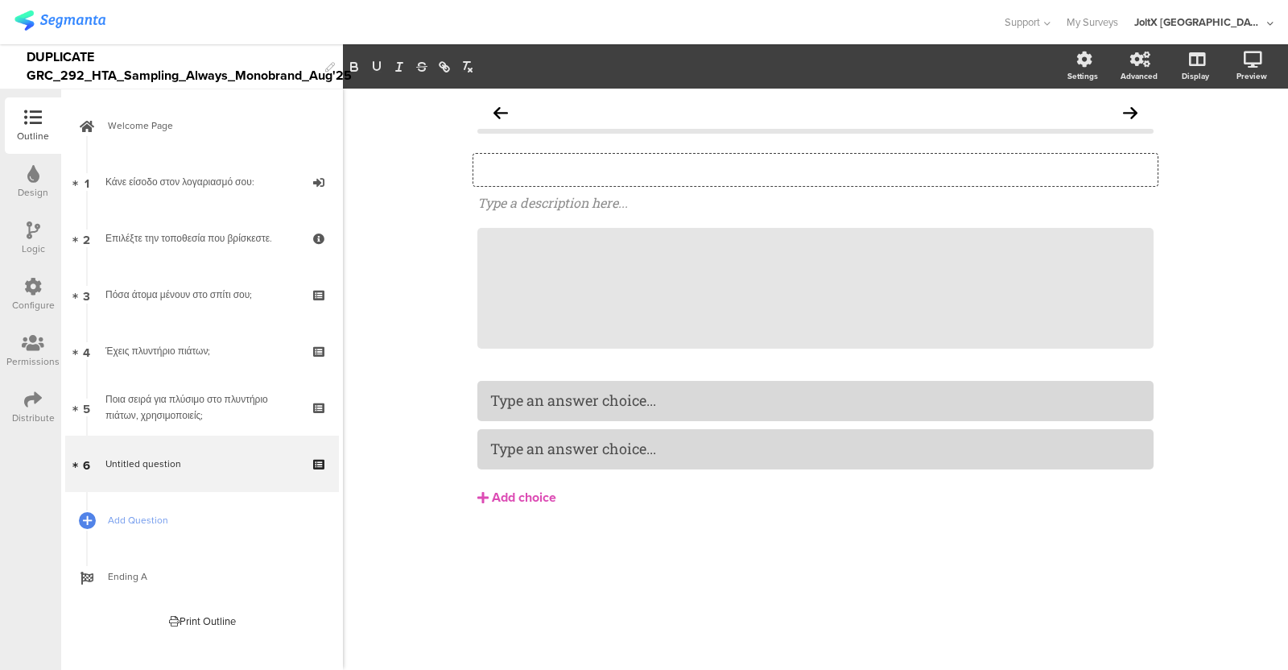
click at [712, 158] on div "Type your question here..." at bounding box center [815, 170] width 684 height 32
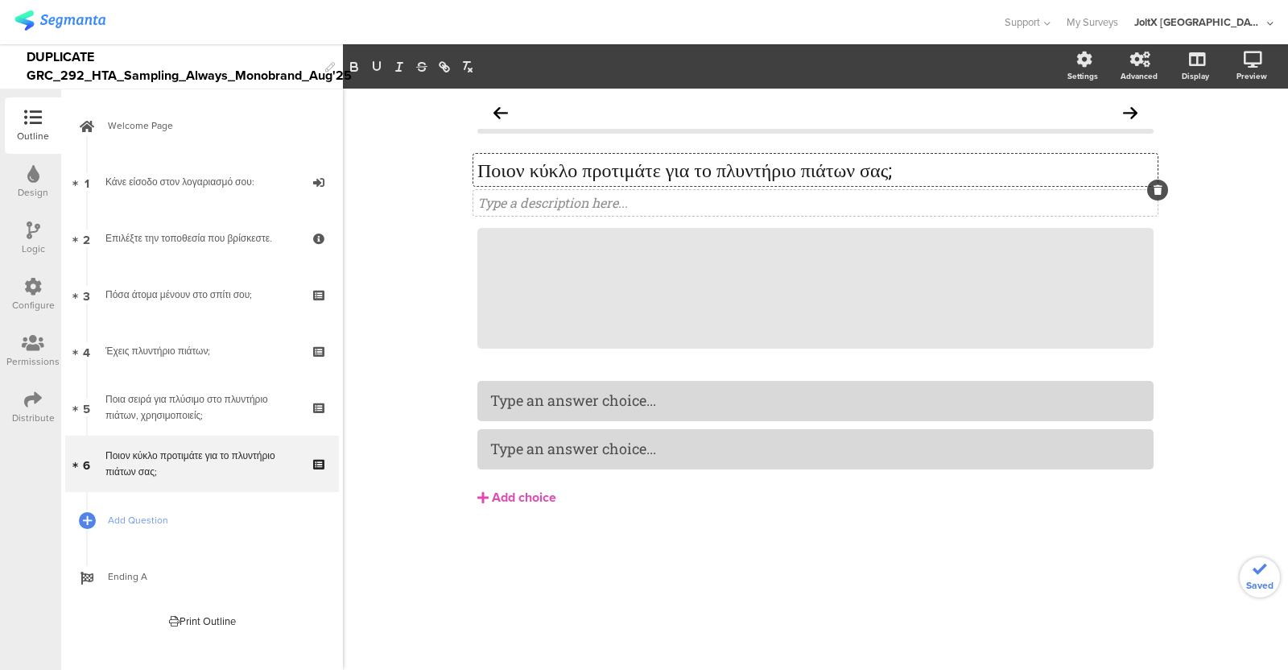
click at [1152, 196] on div at bounding box center [1157, 190] width 21 height 21
click at [1159, 225] on div at bounding box center [1153, 227] width 21 height 21
click at [1158, 188] on icon at bounding box center [1158, 190] width 9 height 10
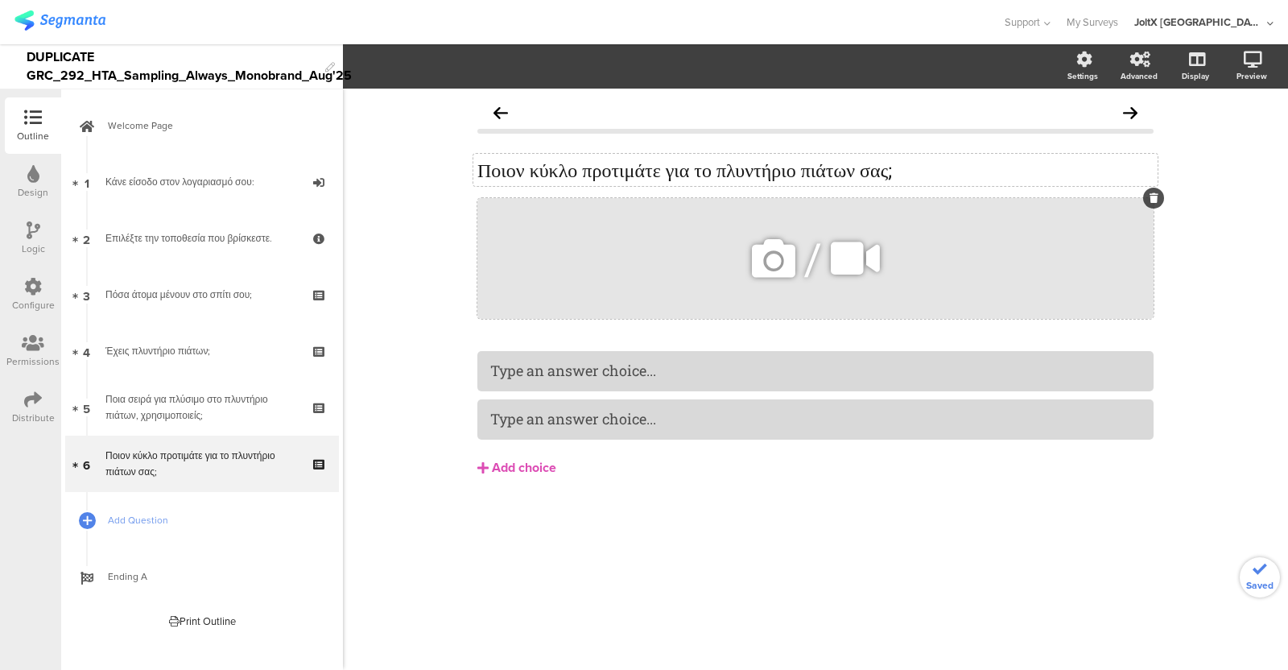
click at [1152, 195] on icon at bounding box center [1154, 198] width 9 height 10
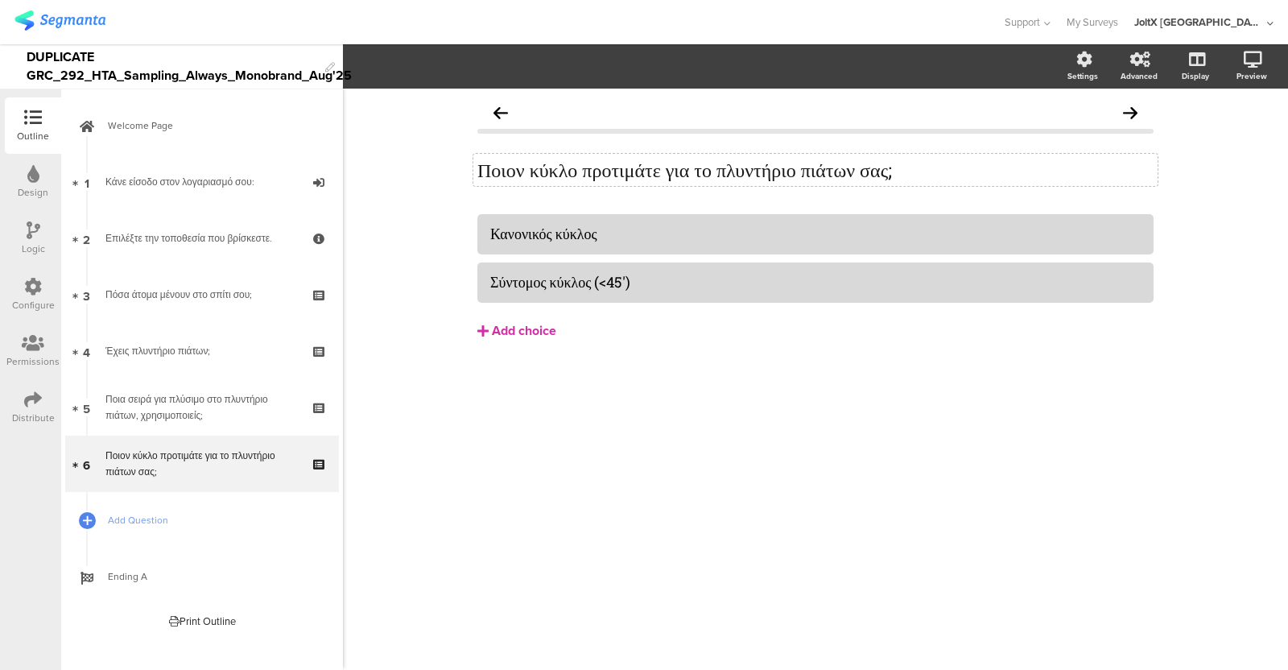
click at [511, 341] on button "Add choice" at bounding box center [815, 331] width 676 height 40
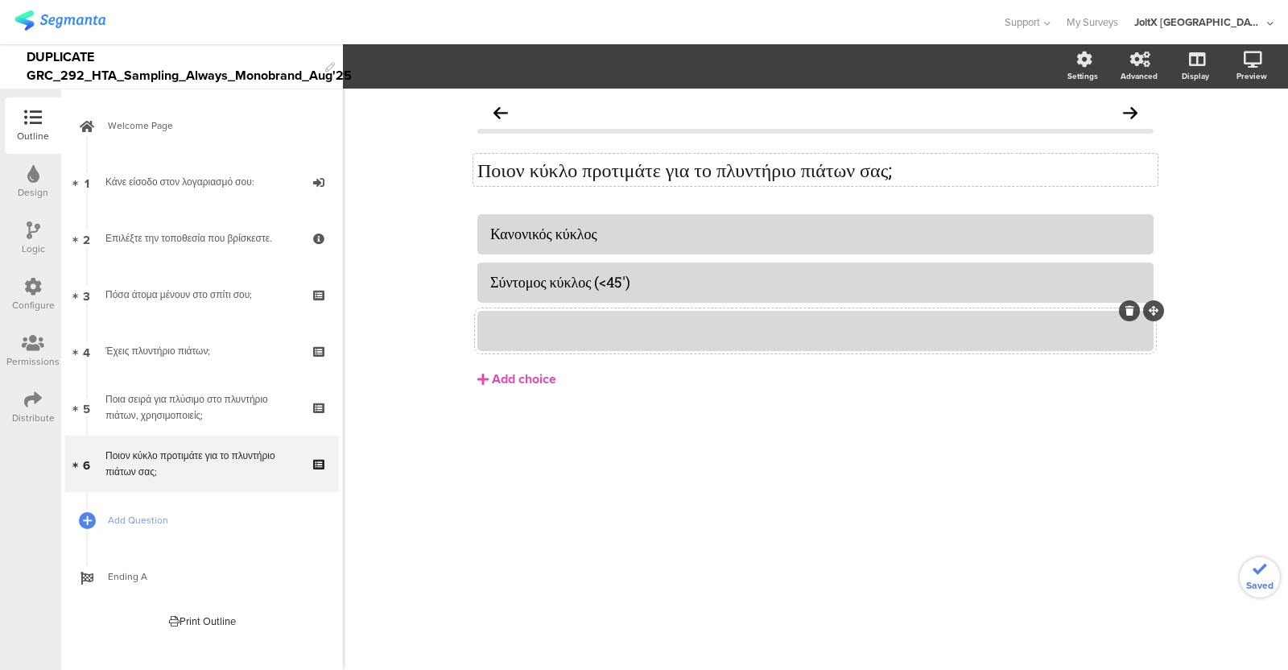
click at [564, 341] on div at bounding box center [815, 330] width 650 height 27
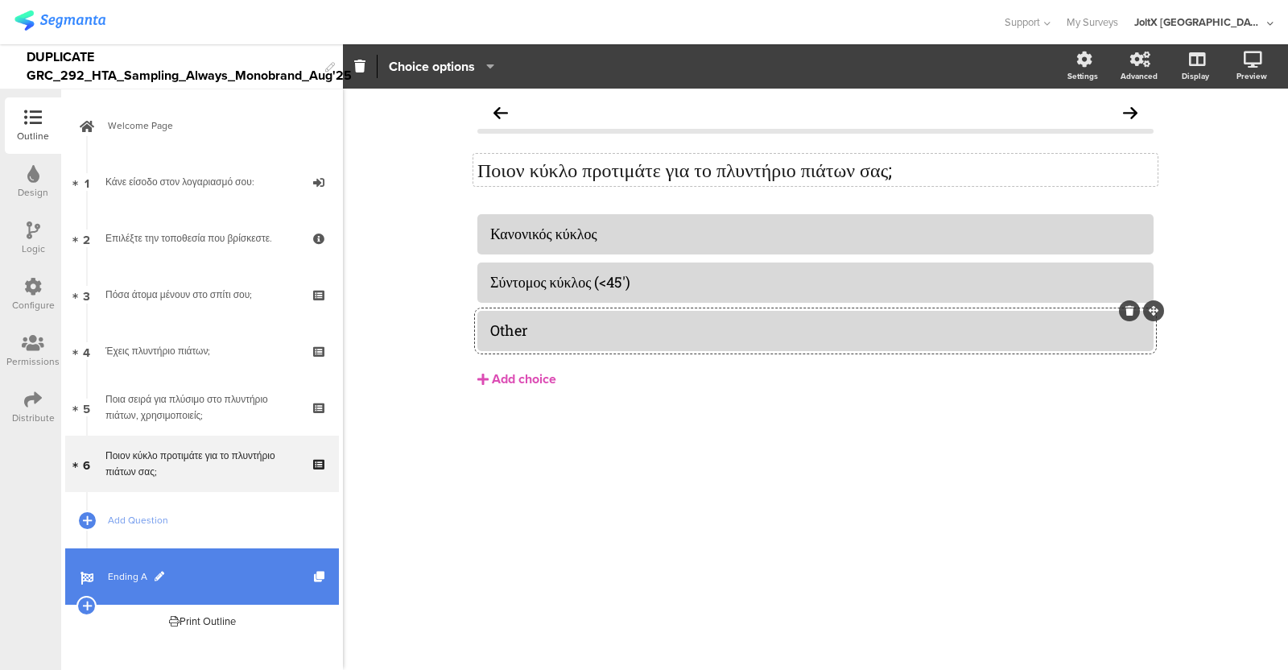
click at [151, 564] on link "Ending A" at bounding box center [202, 576] width 274 height 56
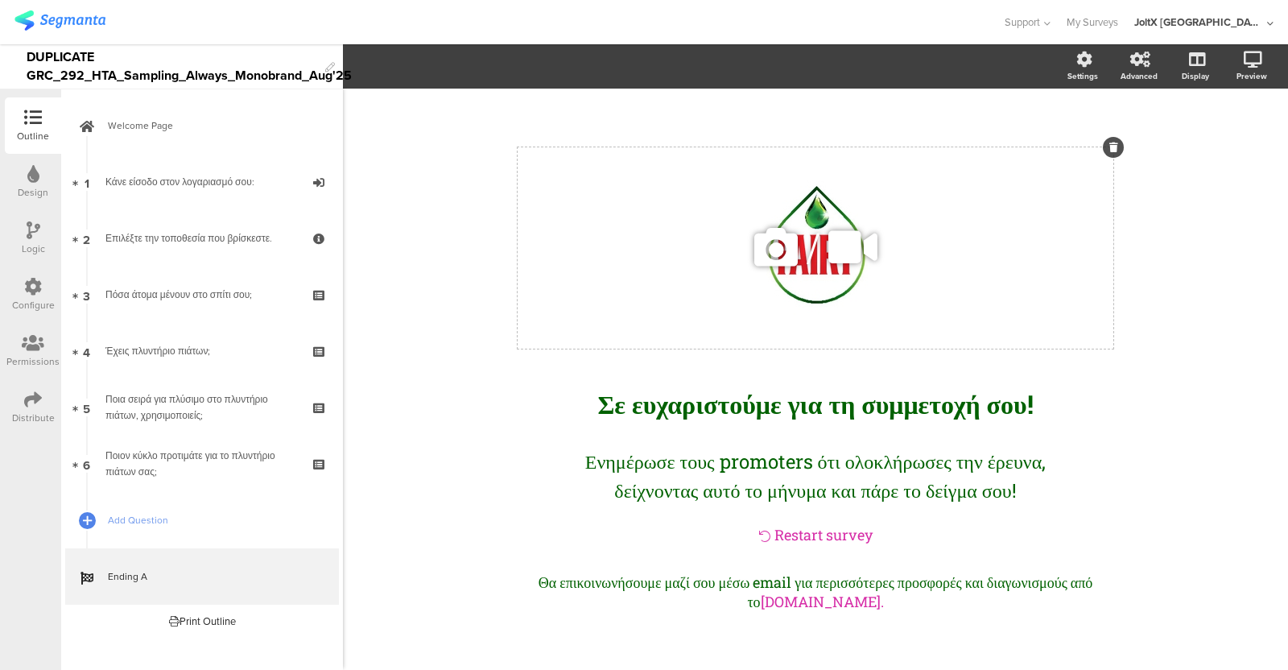
click at [1109, 138] on div at bounding box center [1113, 147] width 21 height 21
click at [1117, 208] on div "/ Σε ευχαρ﻿ιστούμε για τη συμμετοχή σου! Σε ευχαρ﻿ιστούμε για τη συμμετοχή σου!…" at bounding box center [815, 379] width 644 height 512
click at [1111, 142] on icon at bounding box center [1113, 147] width 9 height 10
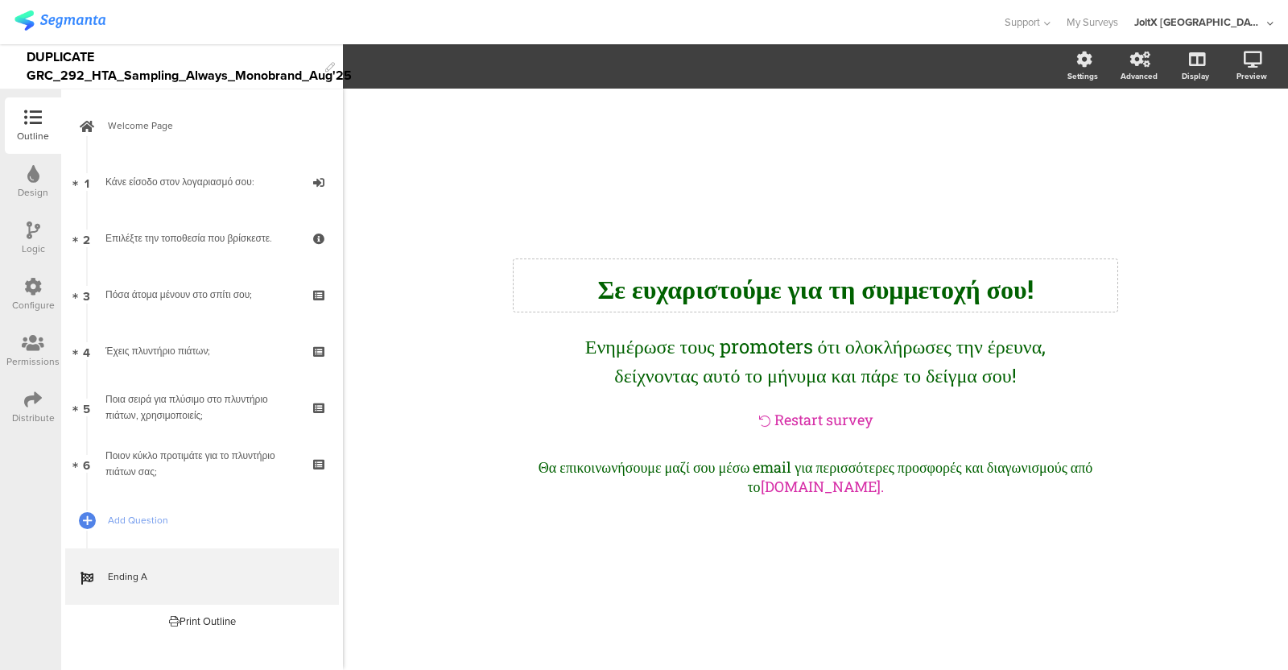
click at [853, 271] on div "Σε ευχαρ﻿ιστούμε για τη συμμετοχή σου! Σε ευχαρ﻿ιστούμε για τη συμμετοχή σου!" at bounding box center [816, 285] width 604 height 52
click at [31, 234] on icon at bounding box center [34, 230] width 14 height 18
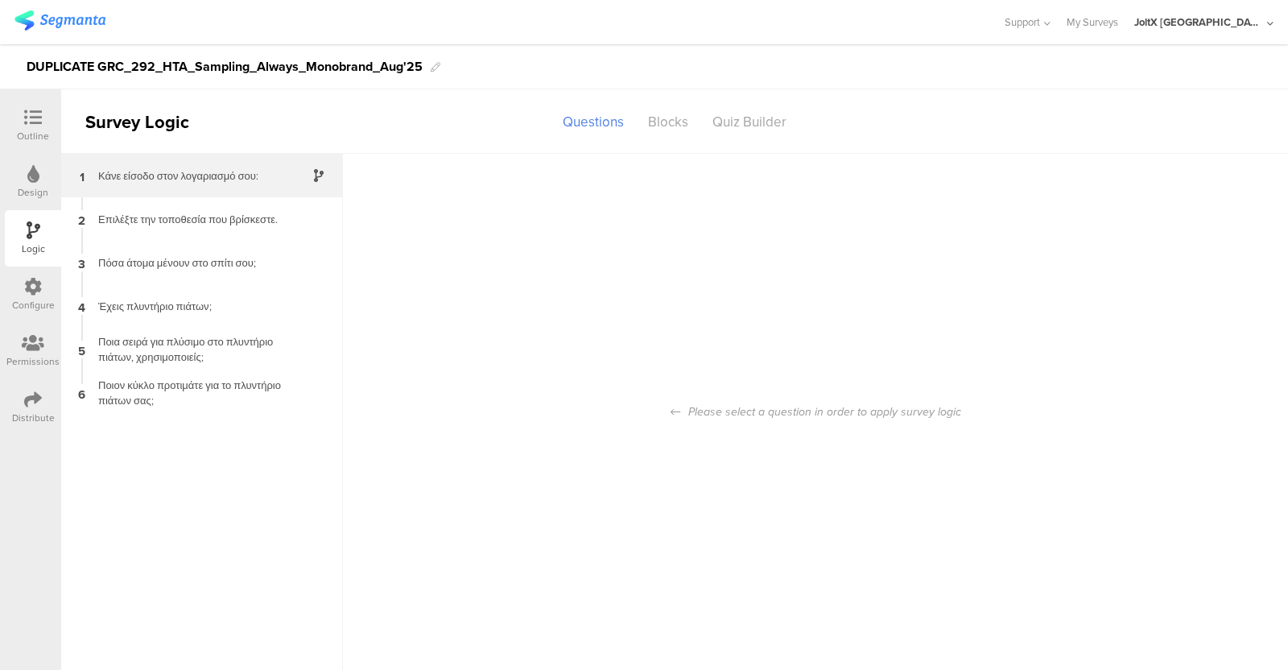
click at [141, 186] on div "1 Κάνε είσοδο στον λογαριασμό σου:" at bounding box center [202, 175] width 282 height 43
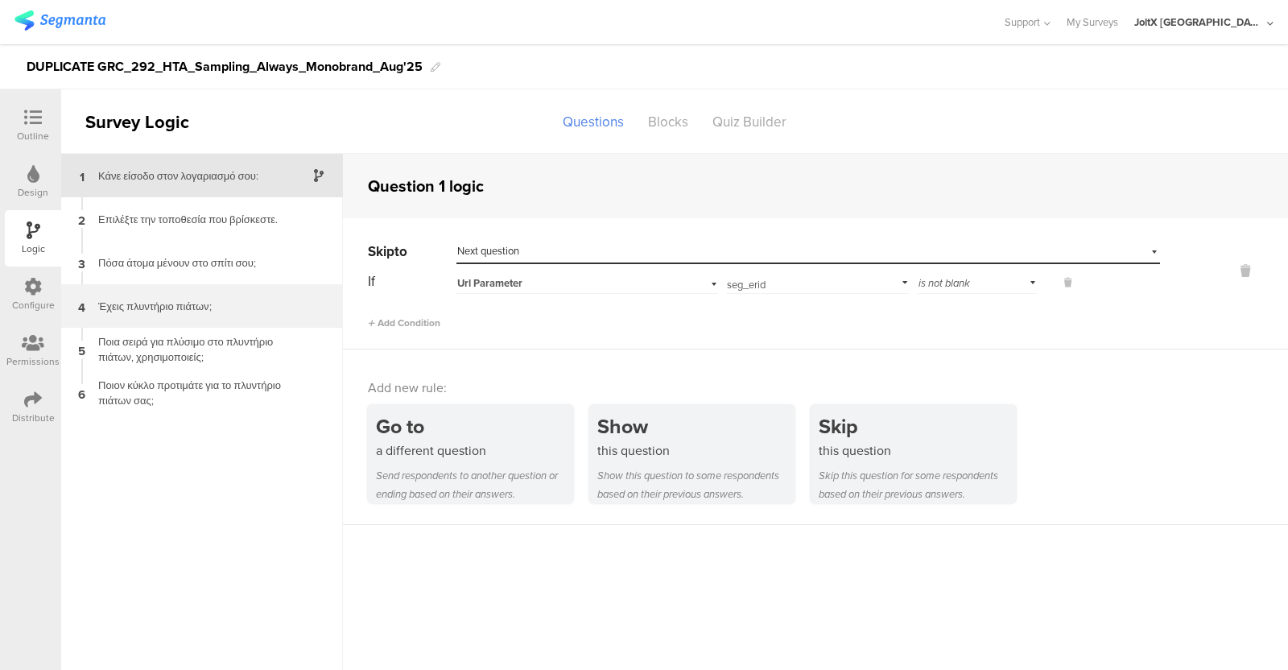
click at [163, 319] on div "4 Έχεις πλυντήριο πιάτων;" at bounding box center [202, 305] width 282 height 43
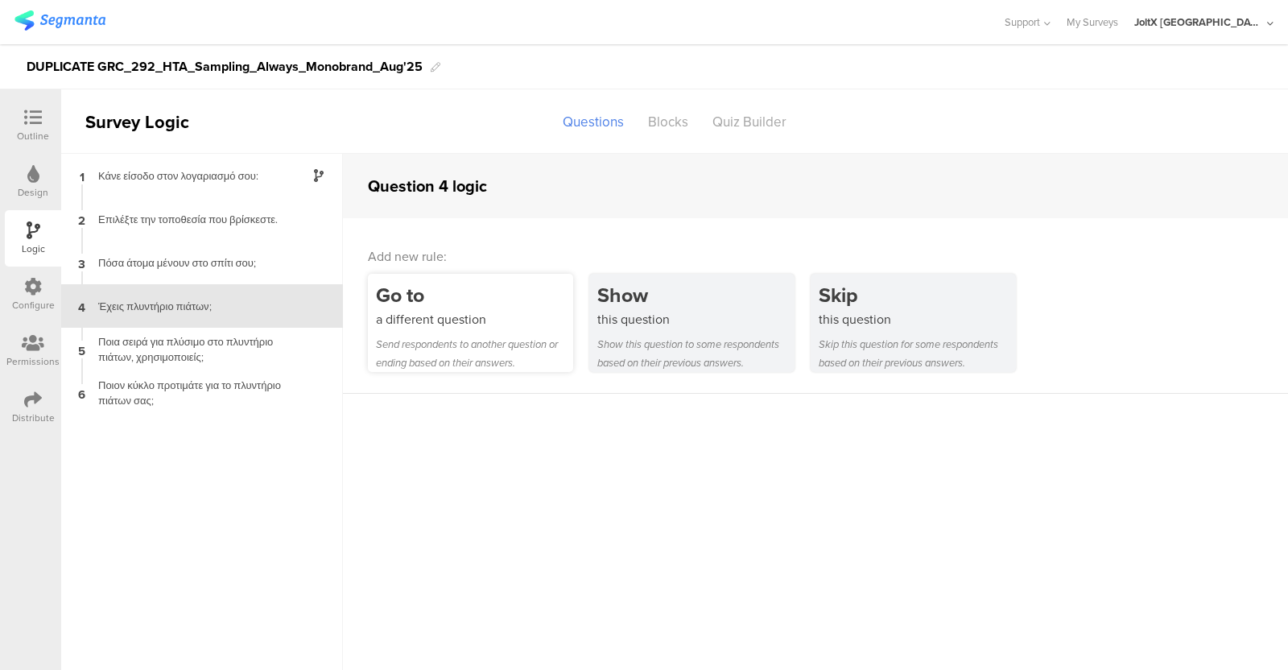
click at [519, 287] on div "Go to" at bounding box center [474, 295] width 197 height 30
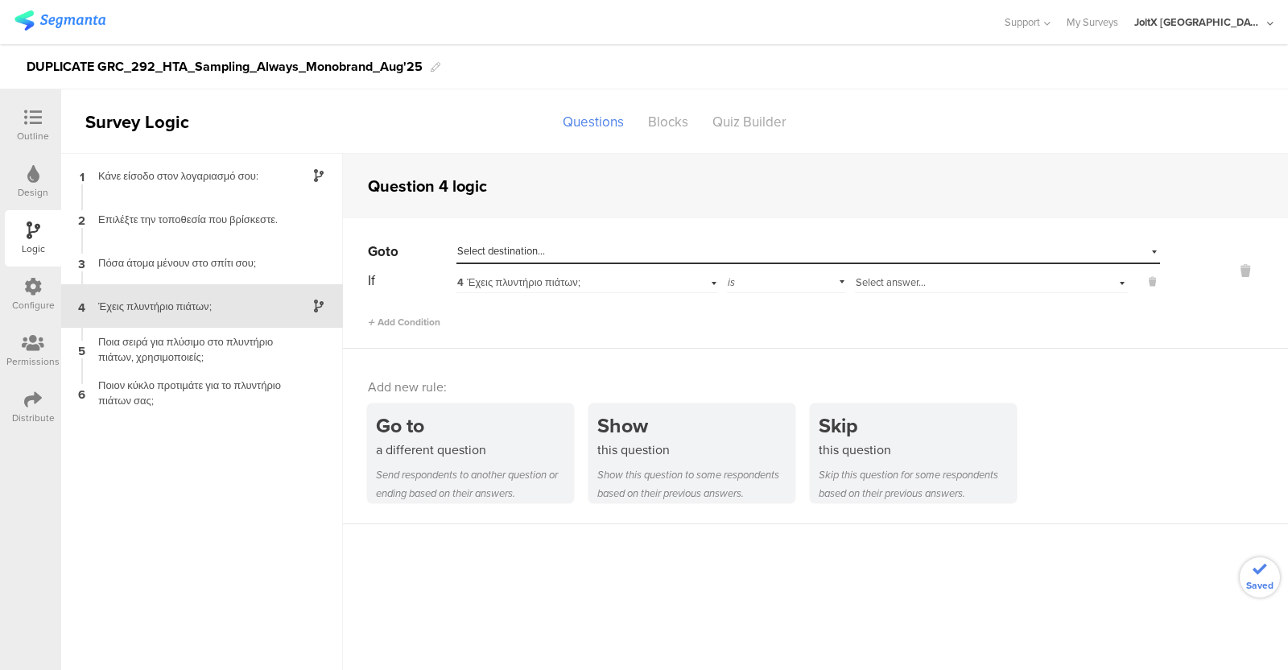
click at [658, 258] on div "Select destination..." at bounding box center [734, 251] width 554 height 14
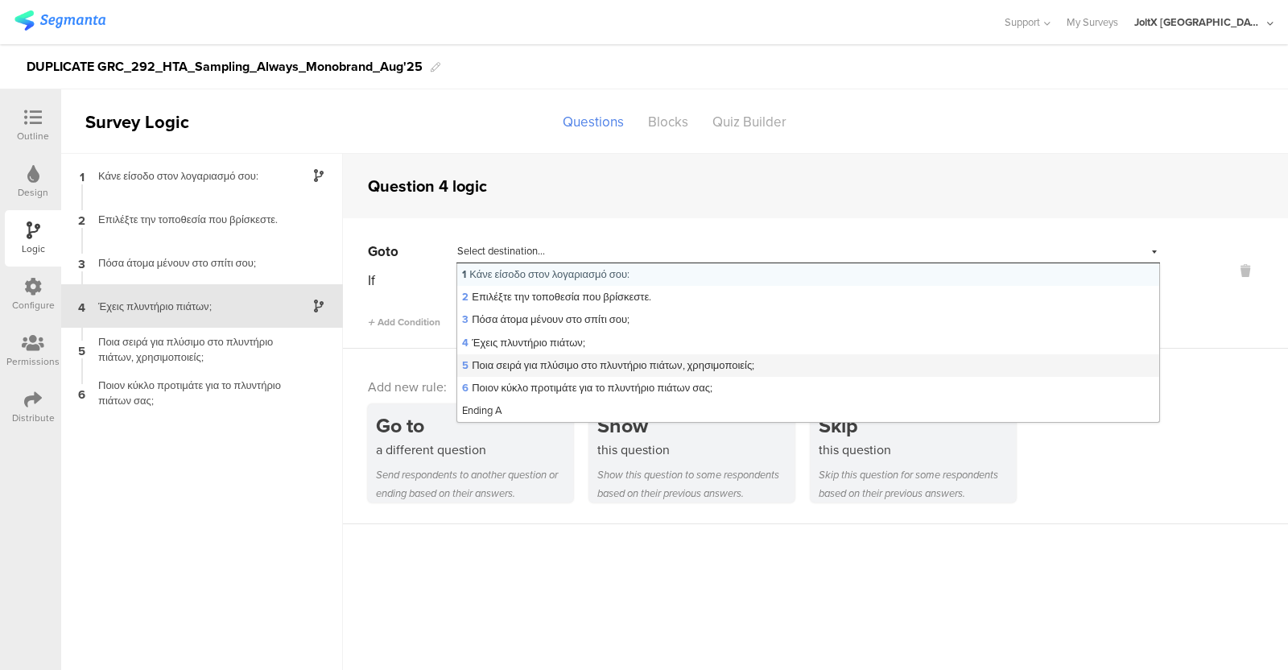
click at [499, 360] on span "5 Ποια σειρά για πλύσιμο στο πλυντήριο πιάτων, χρησιμοποιείς;" at bounding box center [608, 364] width 292 height 15
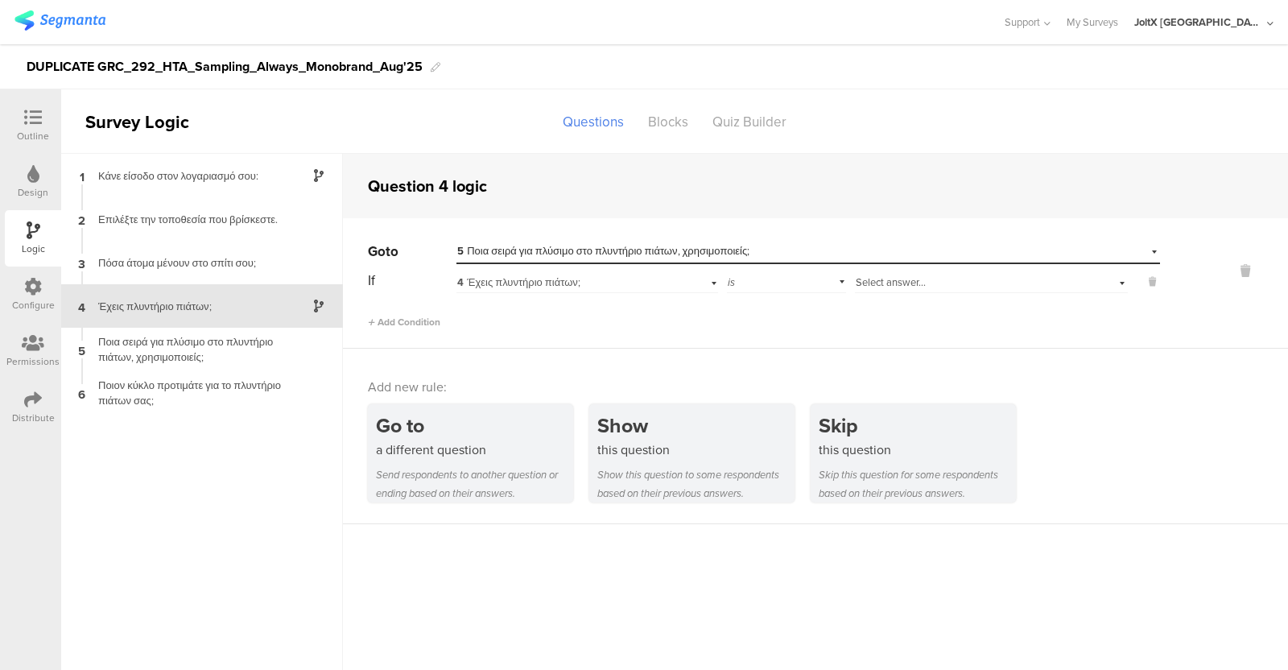
click at [1004, 287] on div "Select answer..." at bounding box center [969, 282] width 226 height 14
click at [885, 302] on div "Ναι" at bounding box center [991, 303] width 271 height 23
click at [419, 318] on span "Add Condition" at bounding box center [404, 322] width 72 height 14
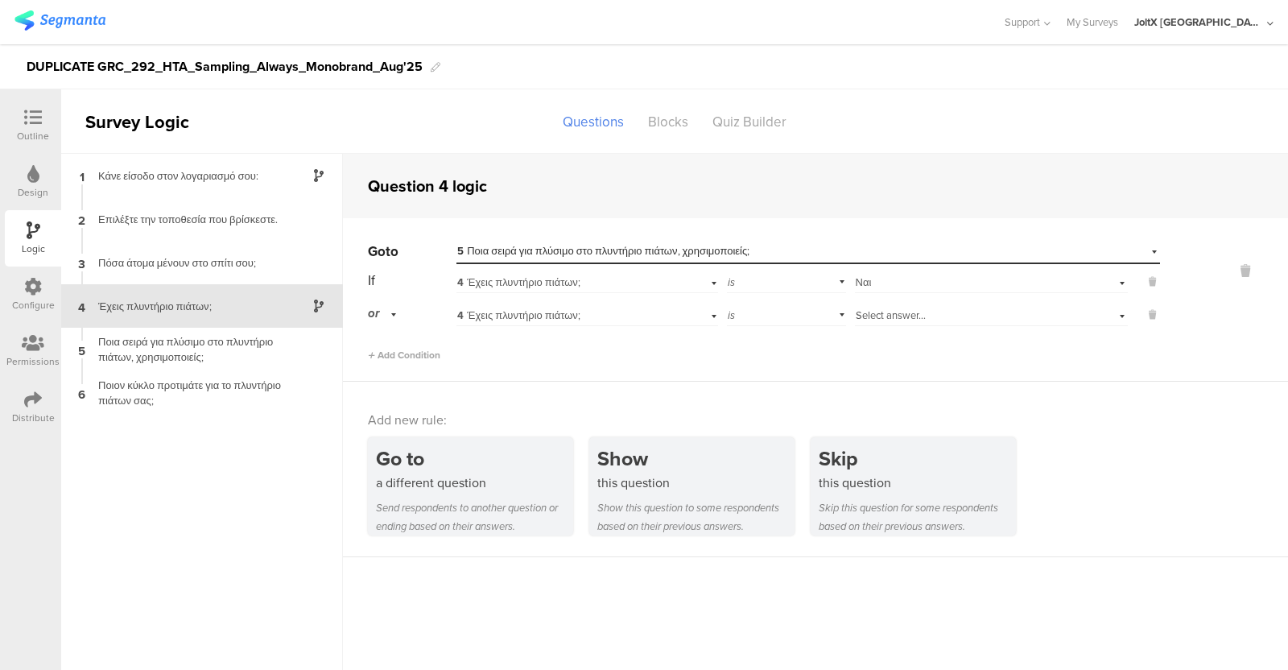
click at [588, 322] on div "4 Έχεις πλυντήριο πιάτων;" at bounding box center [565, 315] width 216 height 14
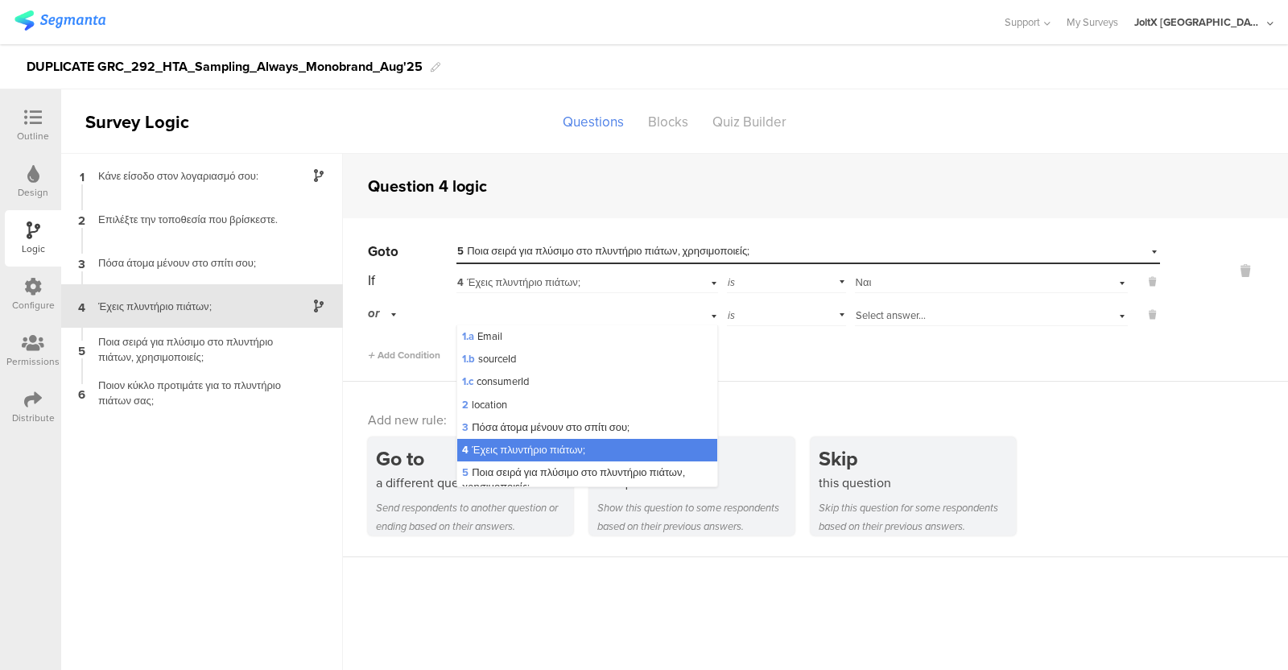
scroll to position [95, 0]
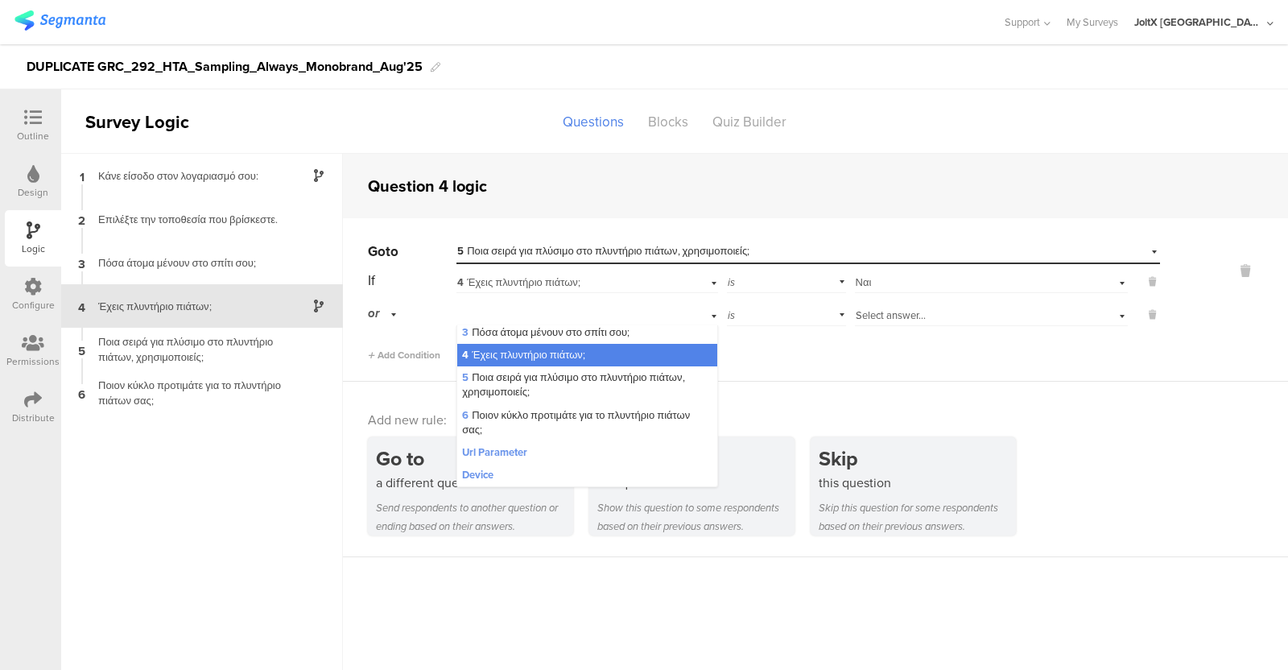
click at [415, 390] on div "Add new rule: Go to a different question Send respondents to another question o…" at bounding box center [815, 469] width 945 height 175
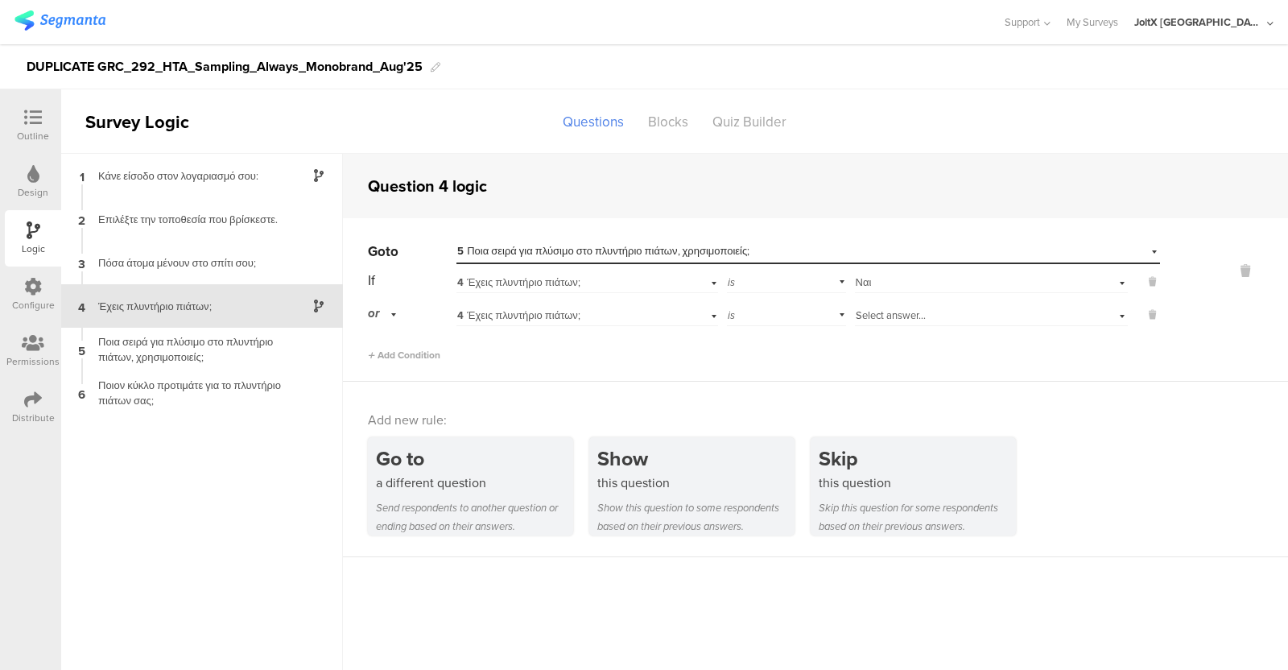
click at [712, 316] on div "4 Έχεις πλυντήριο πιάτων;" at bounding box center [587, 313] width 262 height 25
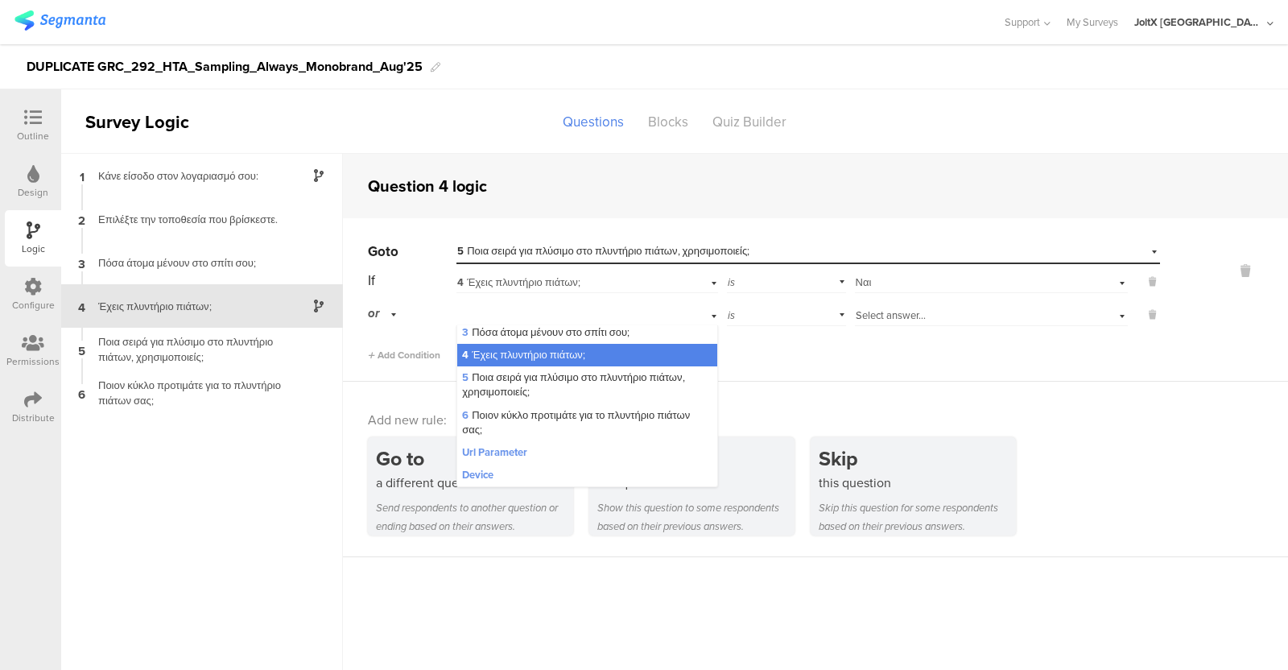
click at [923, 324] on div "Select answer..." at bounding box center [991, 313] width 273 height 25
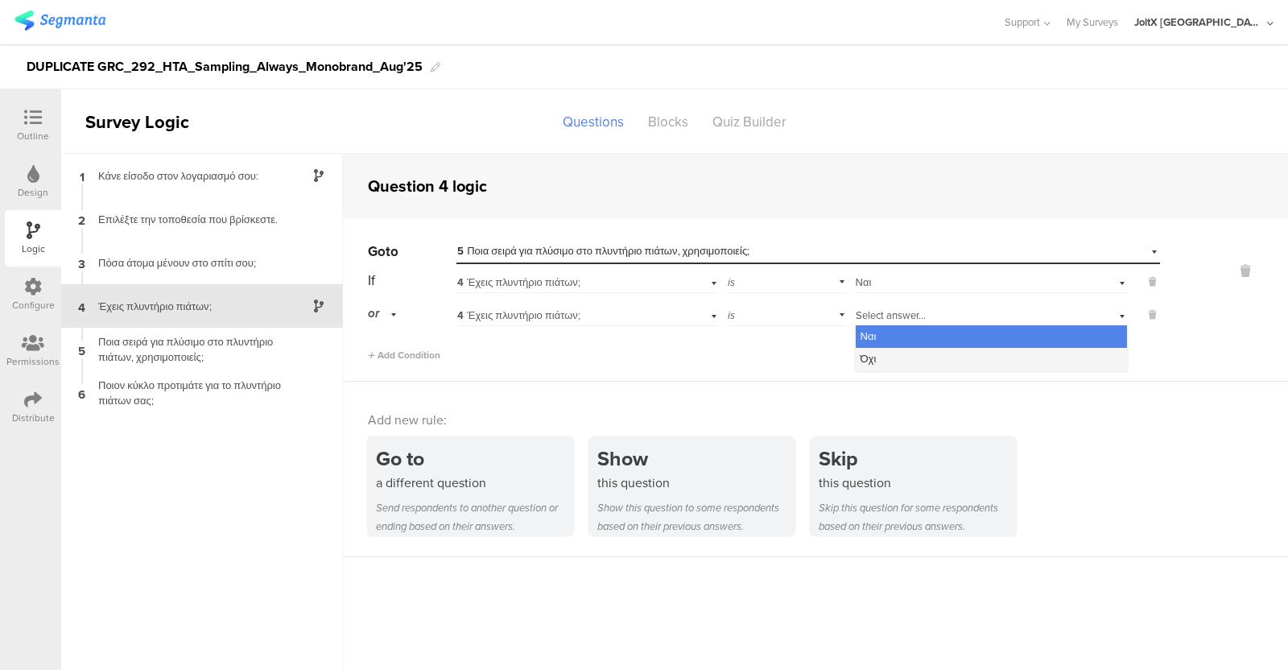
click at [895, 361] on div "Όχι" at bounding box center [991, 359] width 271 height 23
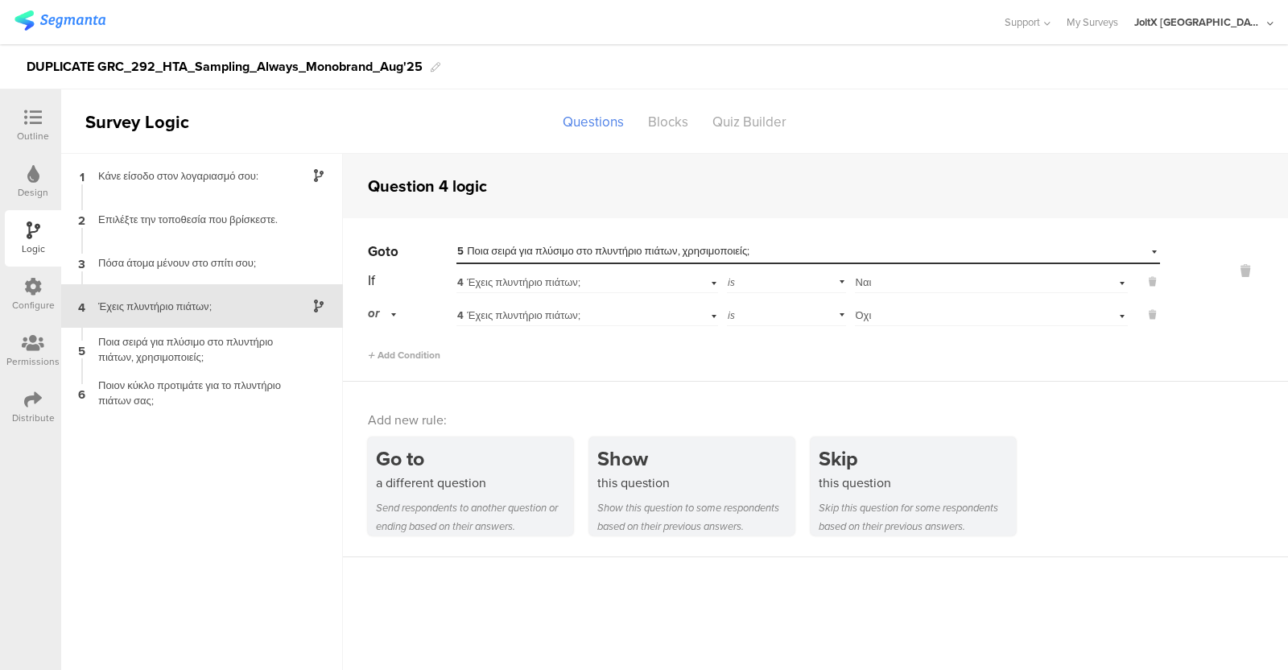
click at [704, 308] on div "4 Έχεις πλυντήριο πιάτων;" at bounding box center [587, 313] width 262 height 25
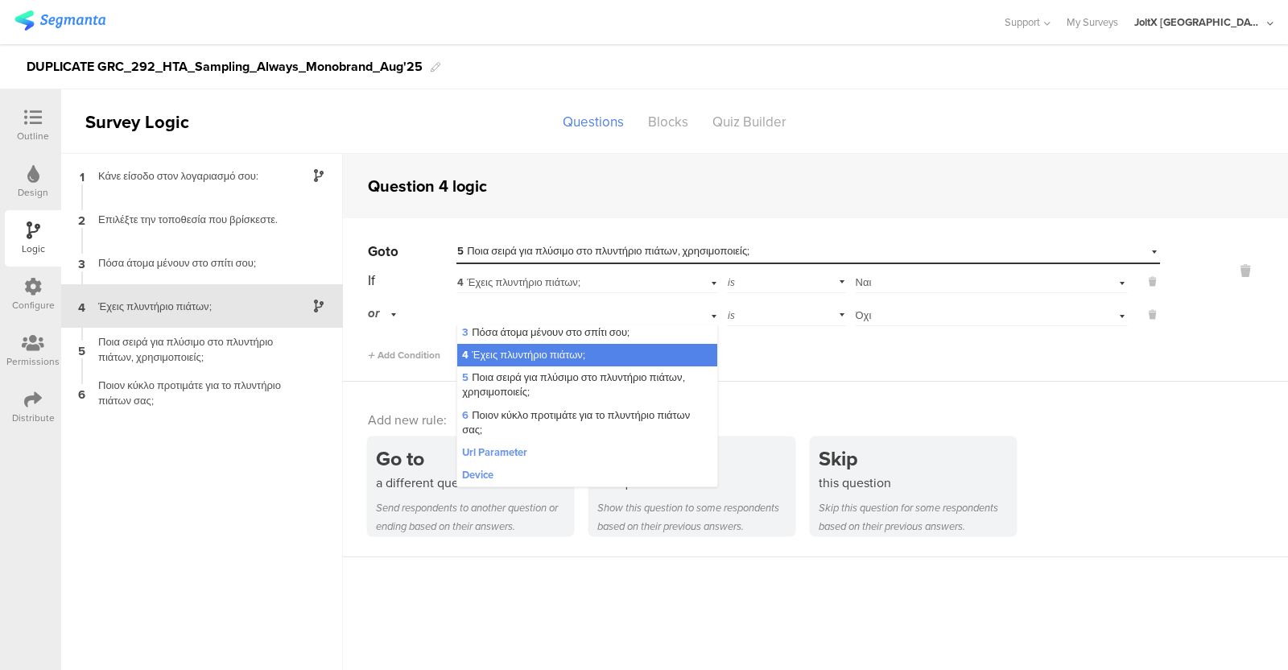
scroll to position [94, 0]
click at [167, 471] on div "1 Κάνε είσοδο στον λογαριασμό σου: 2 Επιλέξτε την τοποθεσία που βρίσκεστε. 3 Πό…" at bounding box center [202, 412] width 282 height 516
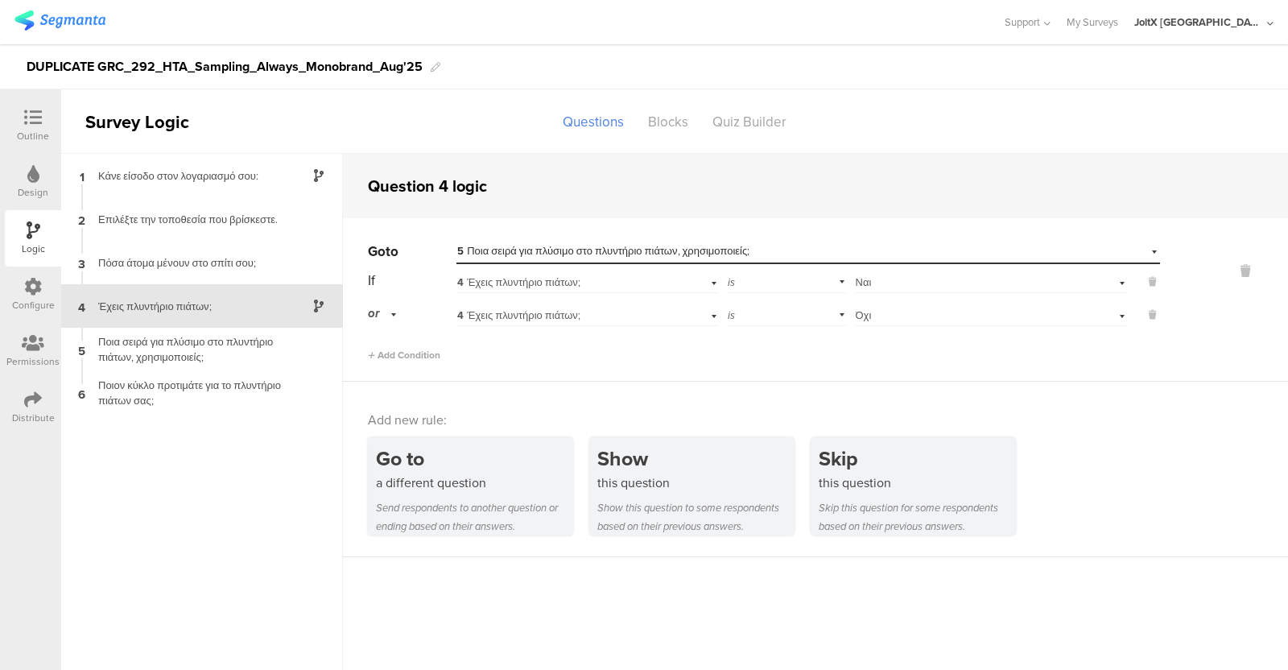
click at [25, 130] on div "Outline" at bounding box center [33, 136] width 32 height 14
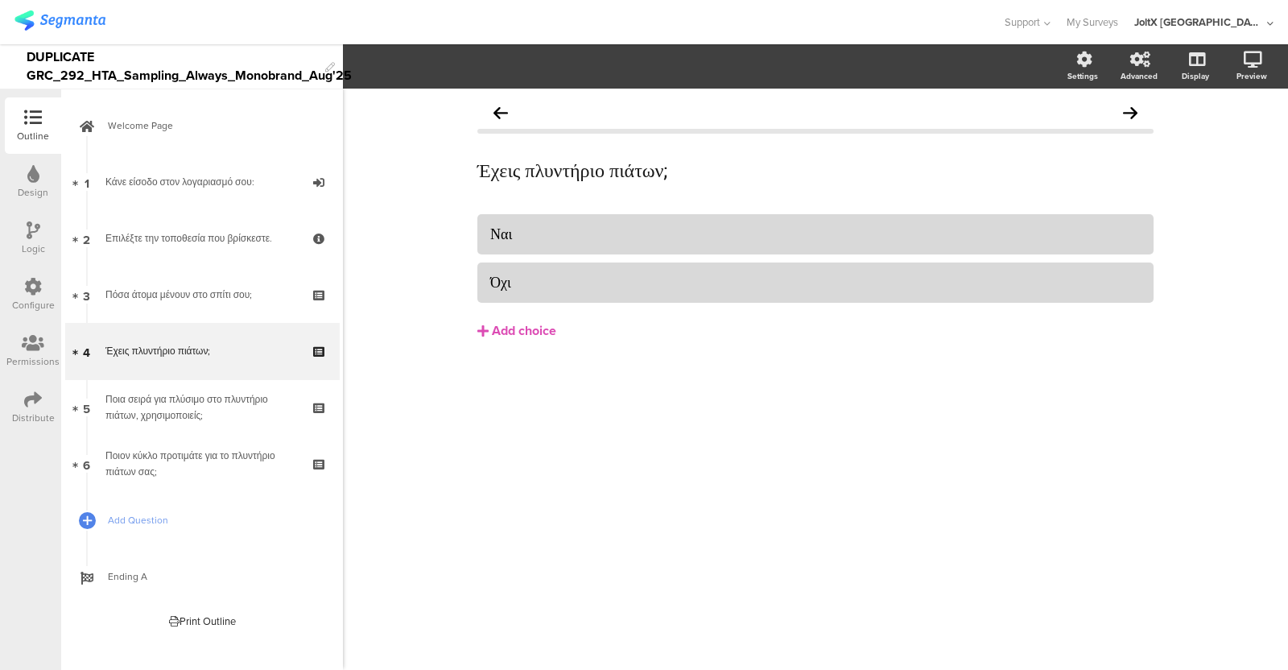
click at [36, 227] on icon at bounding box center [34, 230] width 14 height 18
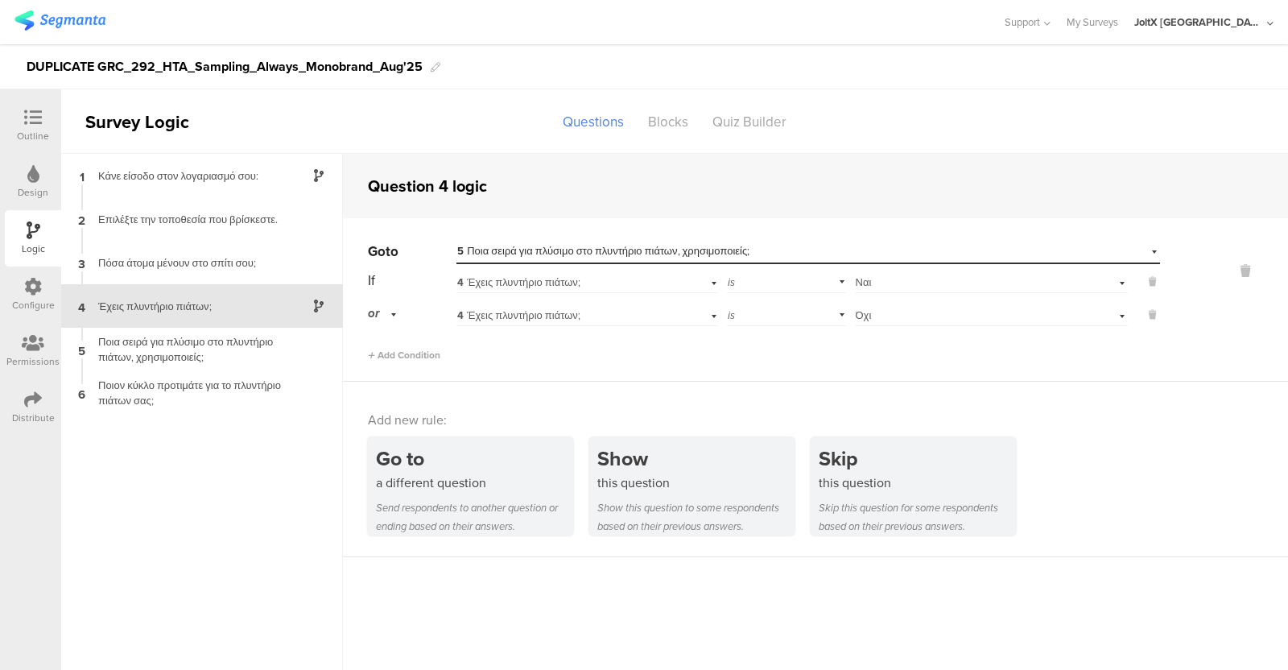
click at [654, 320] on div "4 Έχεις πλυντήριο πιάτων;" at bounding box center [565, 315] width 216 height 14
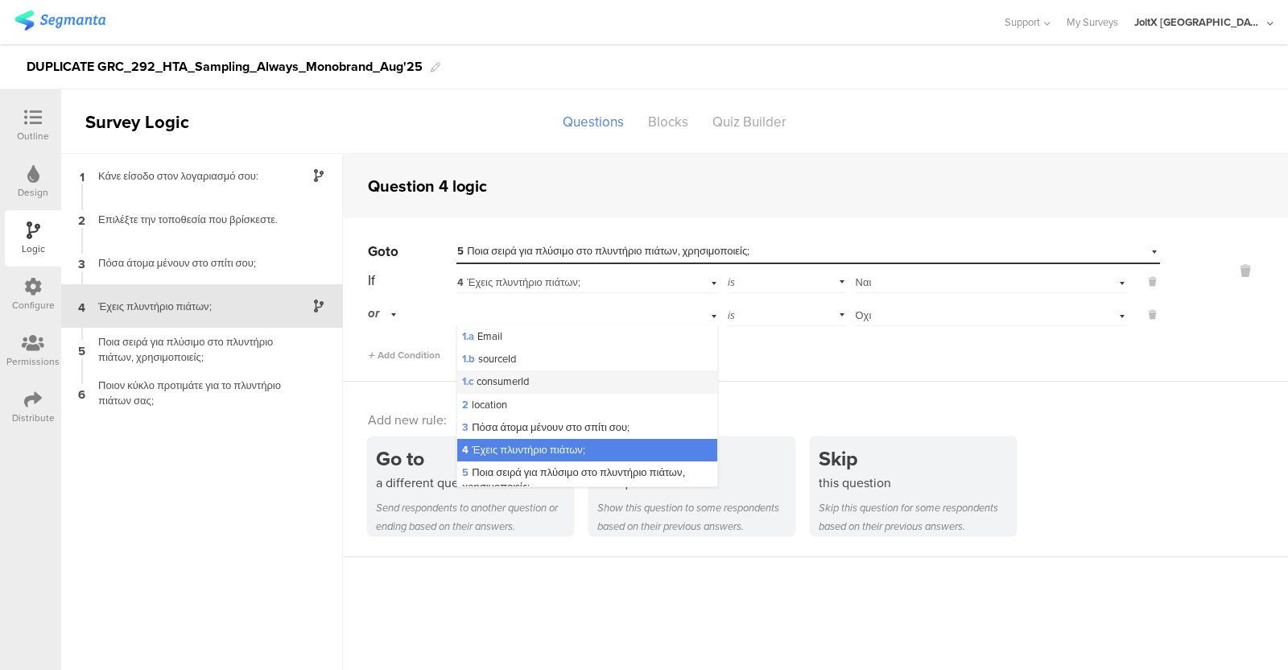
scroll to position [95, 0]
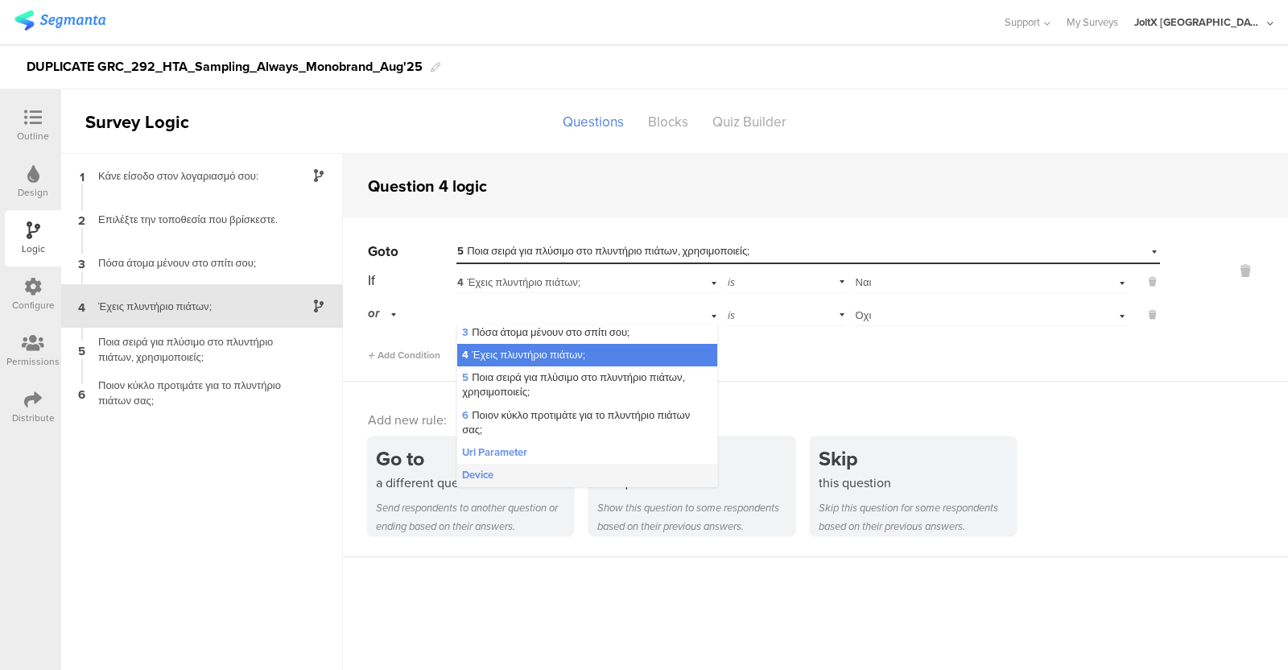
click at [503, 465] on div "Device" at bounding box center [587, 475] width 260 height 23
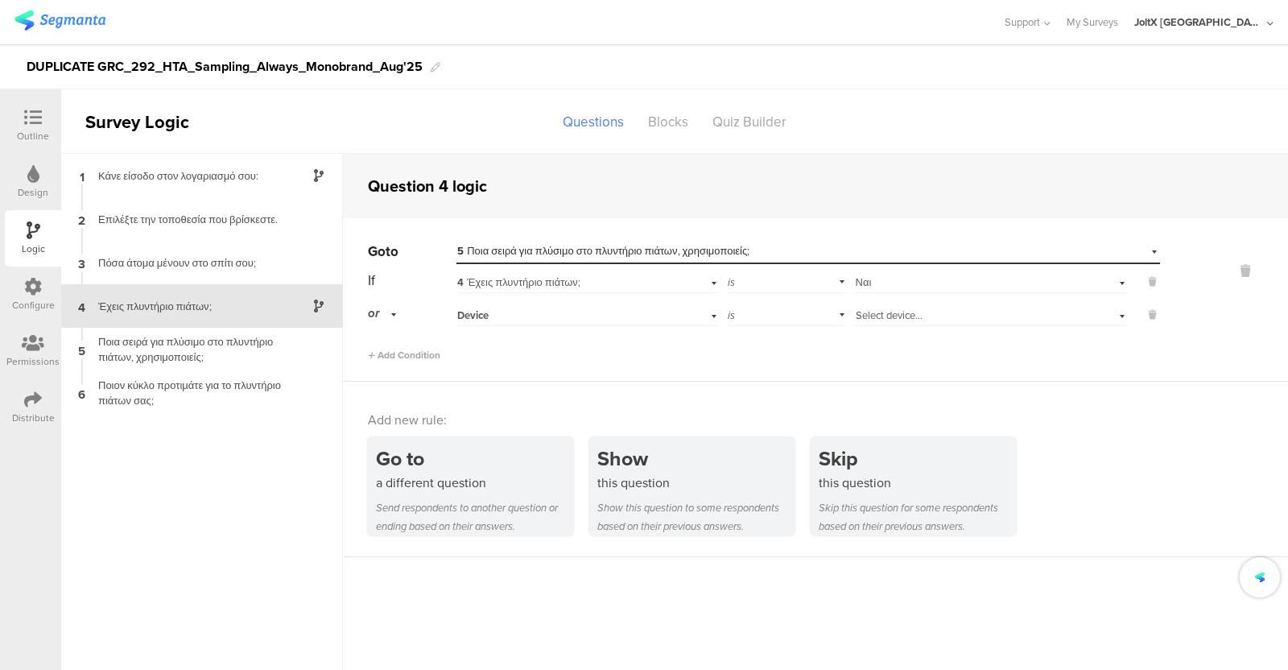
click at [636, 316] on div "Device" at bounding box center [565, 315] width 216 height 14
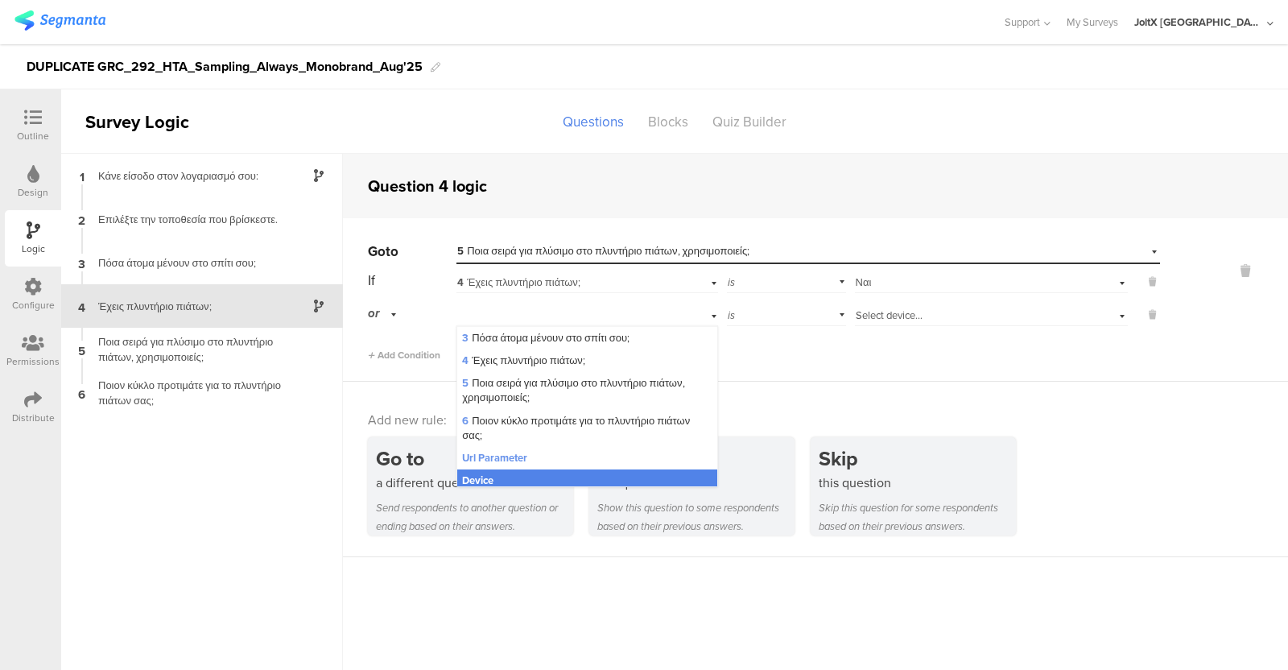
scroll to position [90, 0]
click at [943, 320] on div "Select device..." at bounding box center [969, 315] width 226 height 14
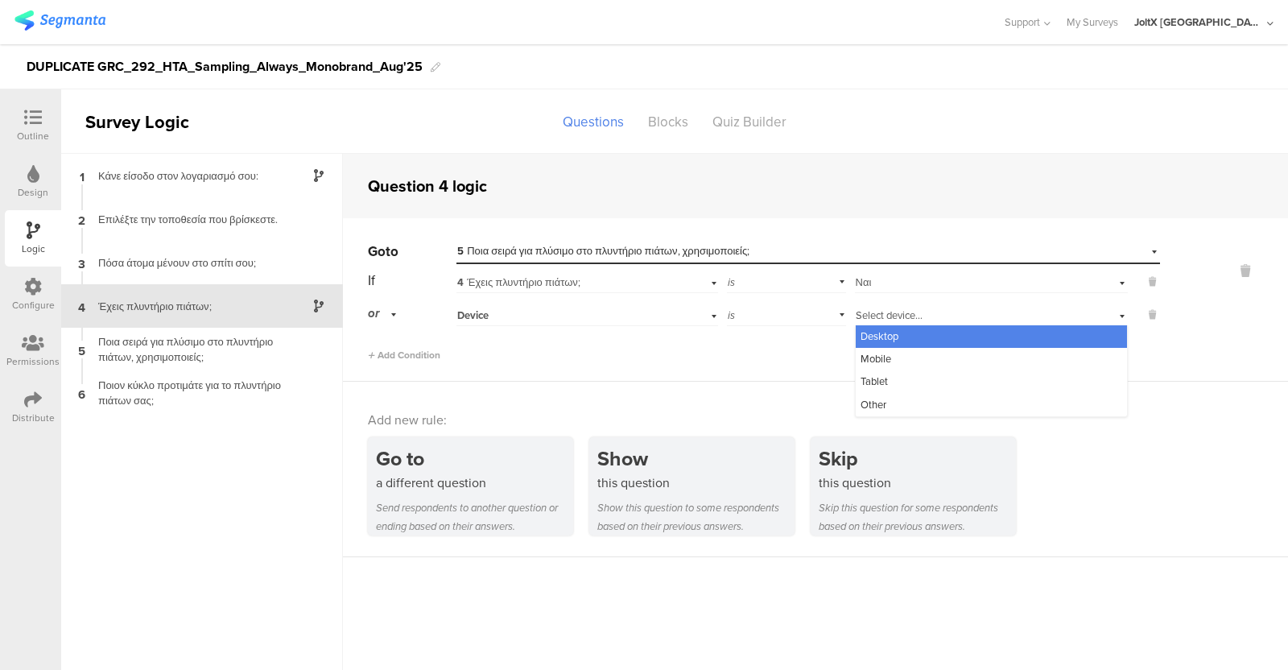
click at [690, 309] on div "Device" at bounding box center [587, 313] width 262 height 25
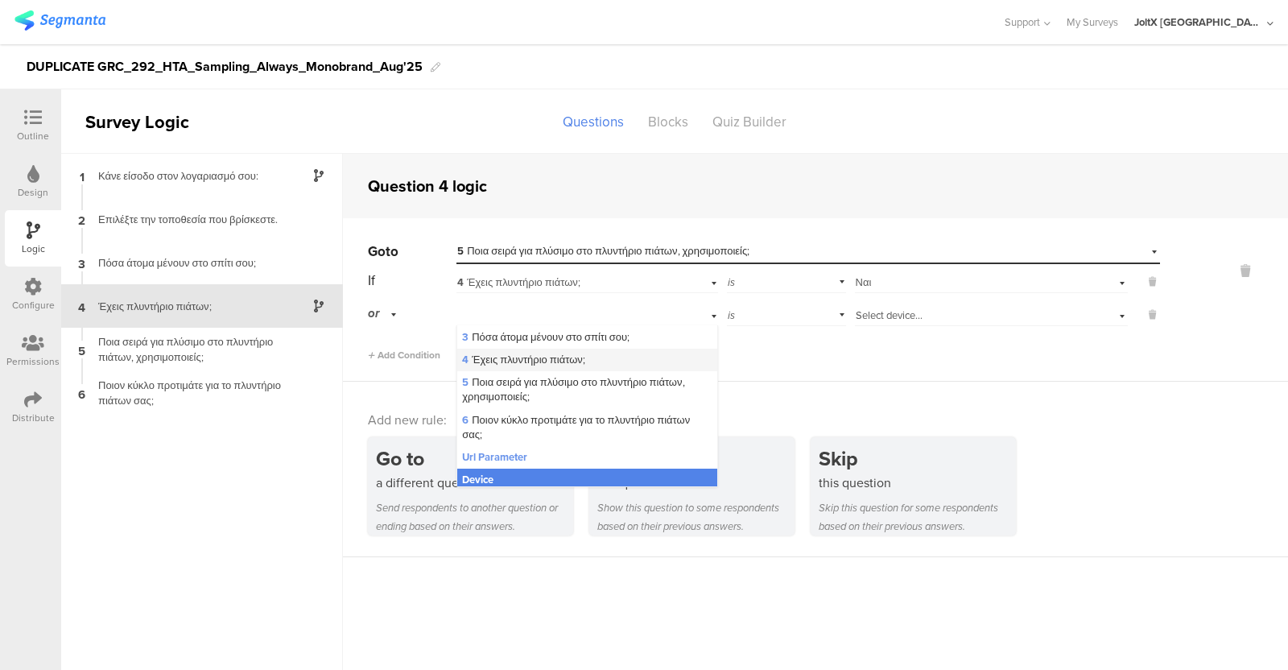
scroll to position [95, 0]
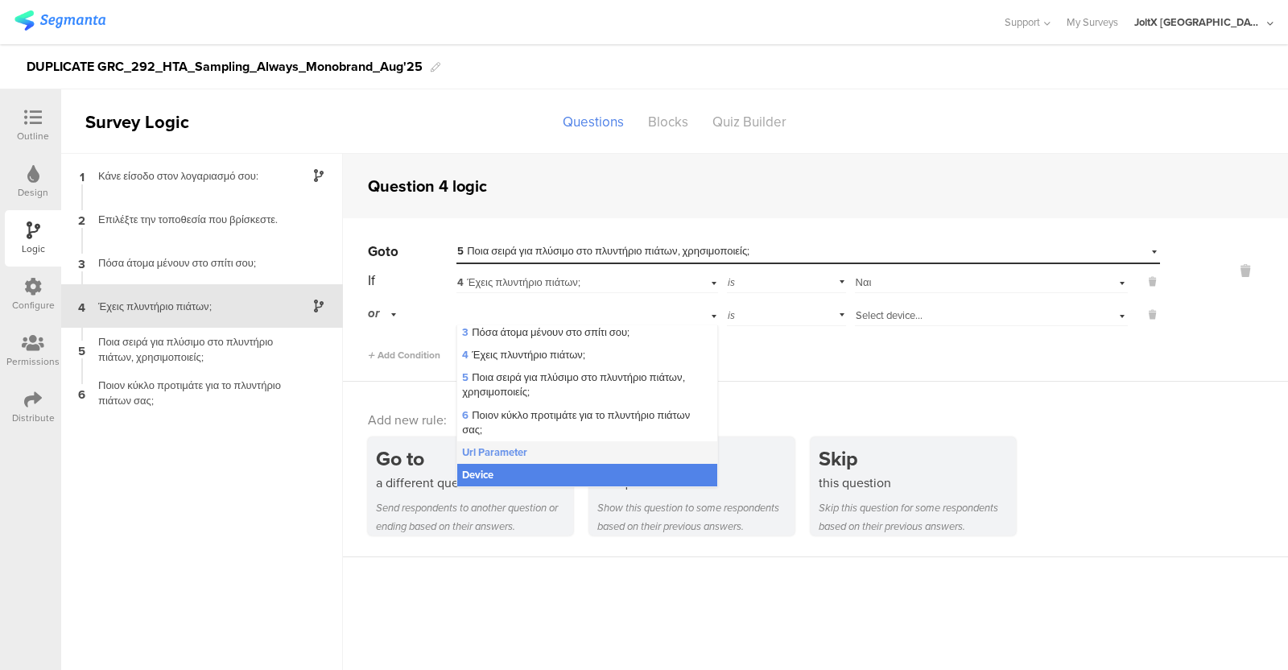
click at [542, 448] on div "Url Parameter" at bounding box center [587, 452] width 260 height 23
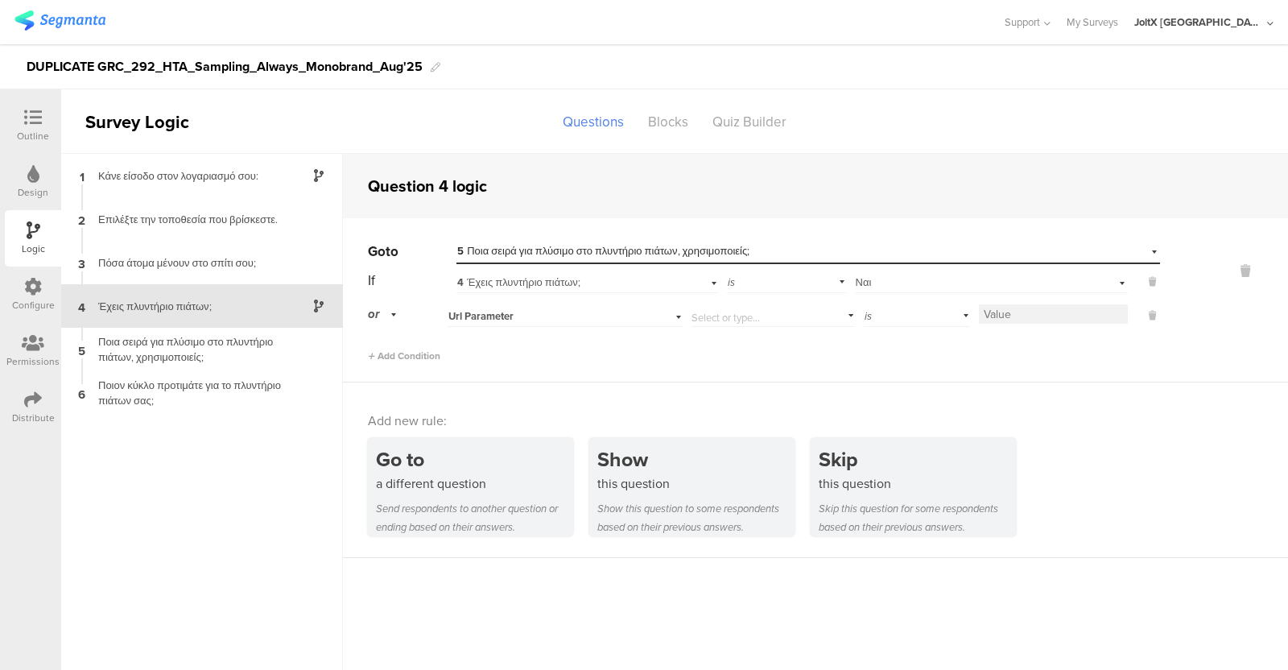
click at [616, 318] on div "Url Parameter" at bounding box center [544, 316] width 192 height 14
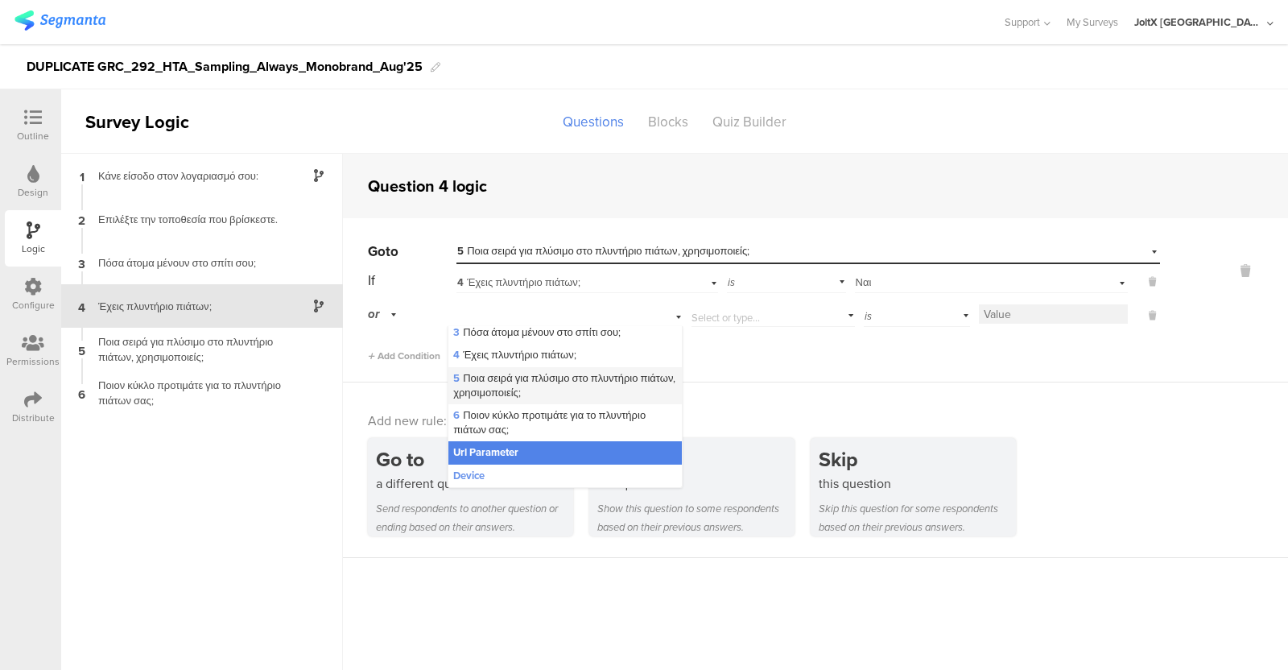
scroll to position [0, 0]
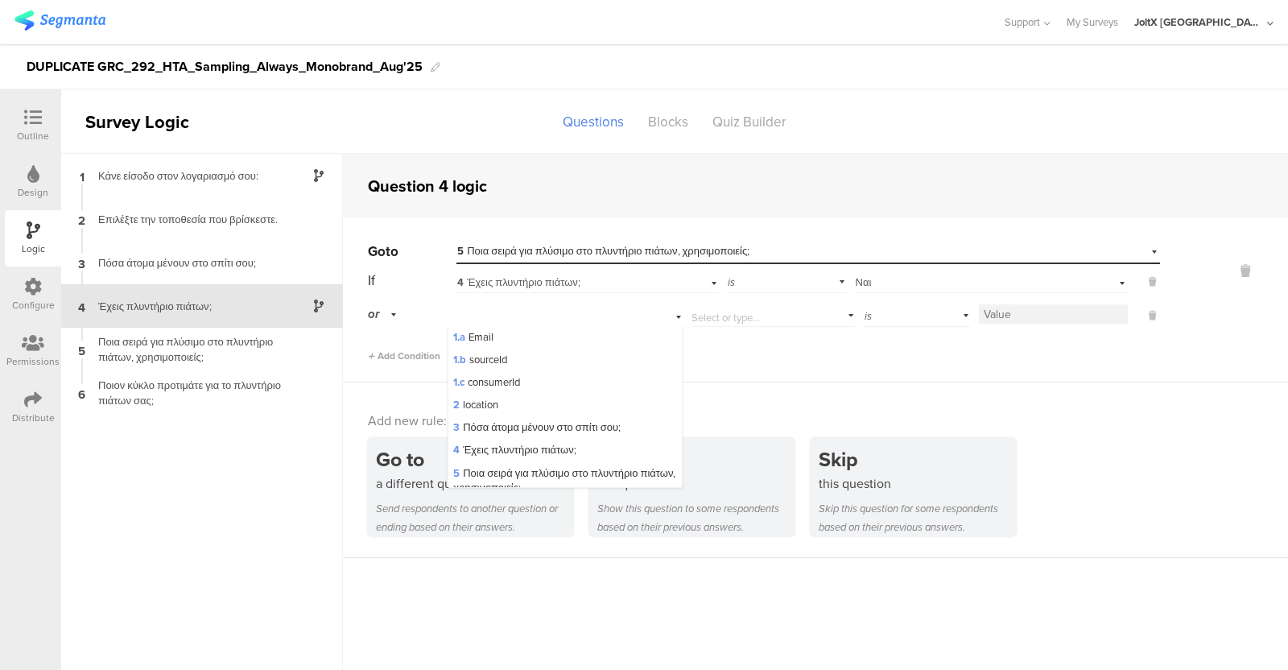
click at [789, 395] on div "Add new rule: Go to a different question Send respondents to another question o…" at bounding box center [815, 469] width 945 height 175
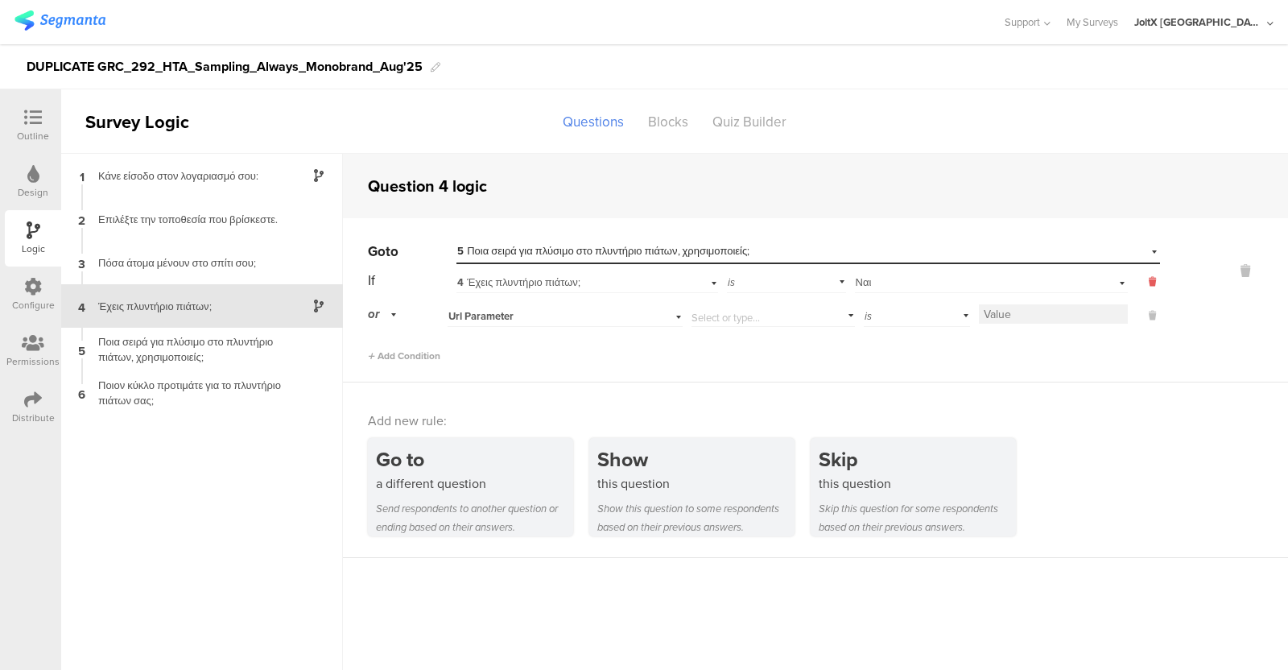
click at [1156, 276] on button at bounding box center [1144, 282] width 32 height 14
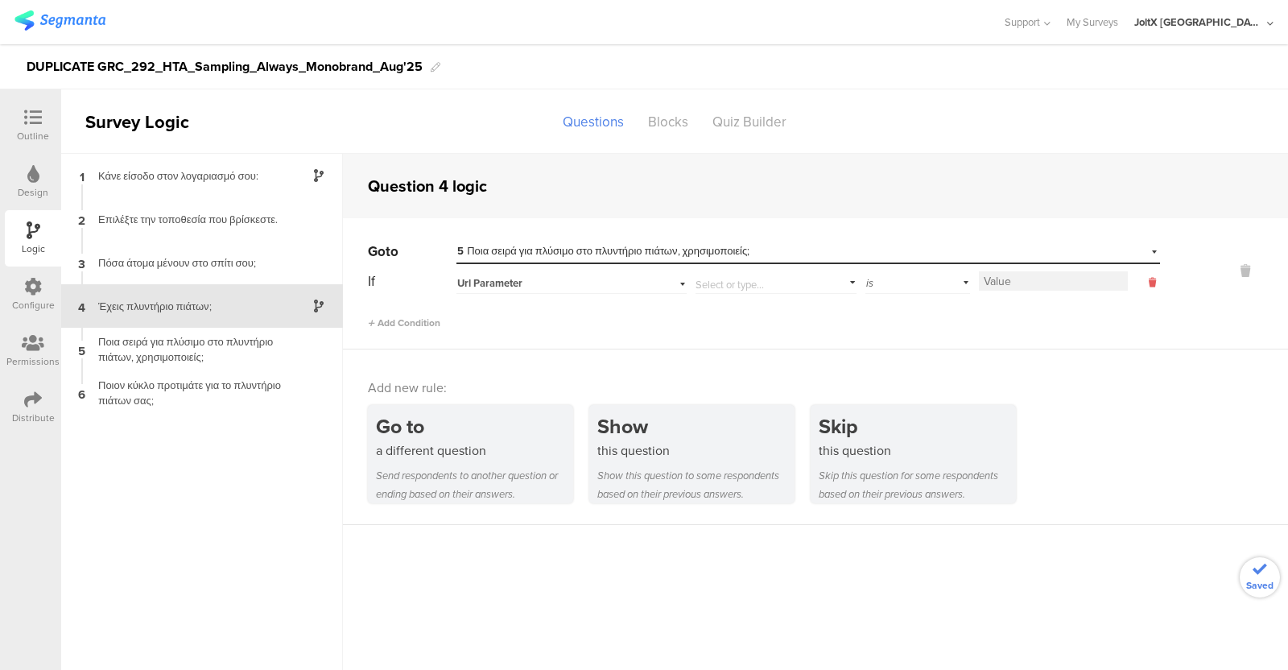
click at [1156, 276] on button at bounding box center [1144, 282] width 32 height 14
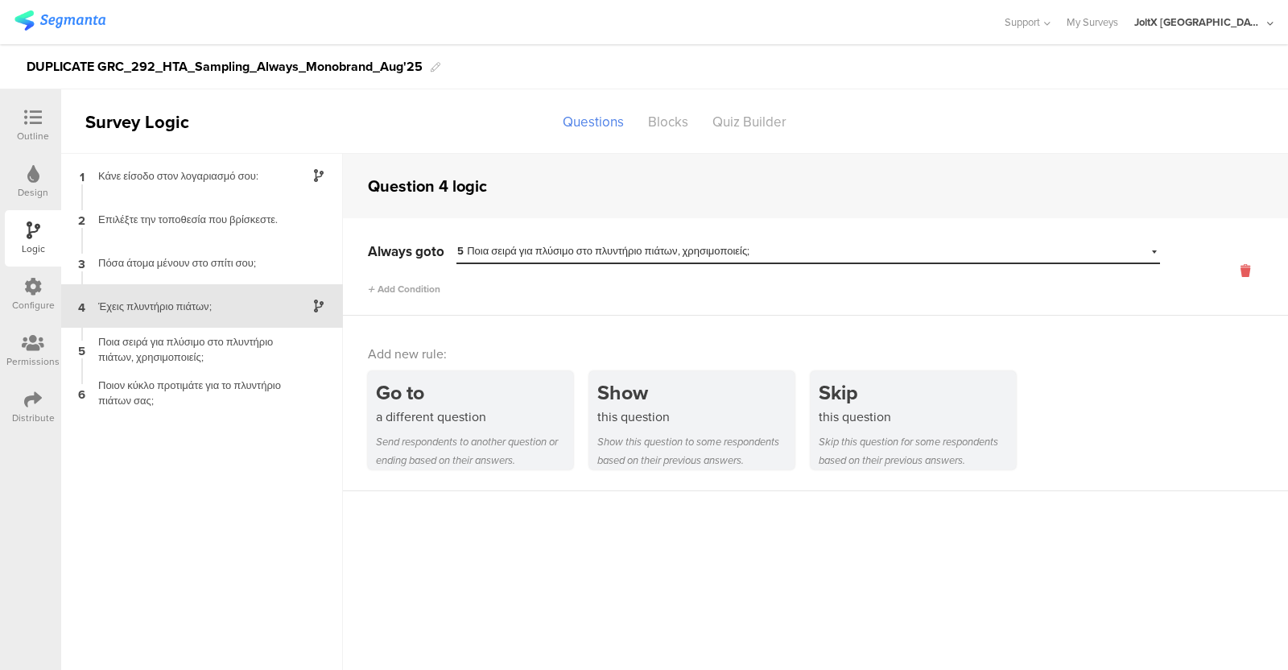
click at [1242, 268] on icon at bounding box center [1245, 271] width 39 height 19
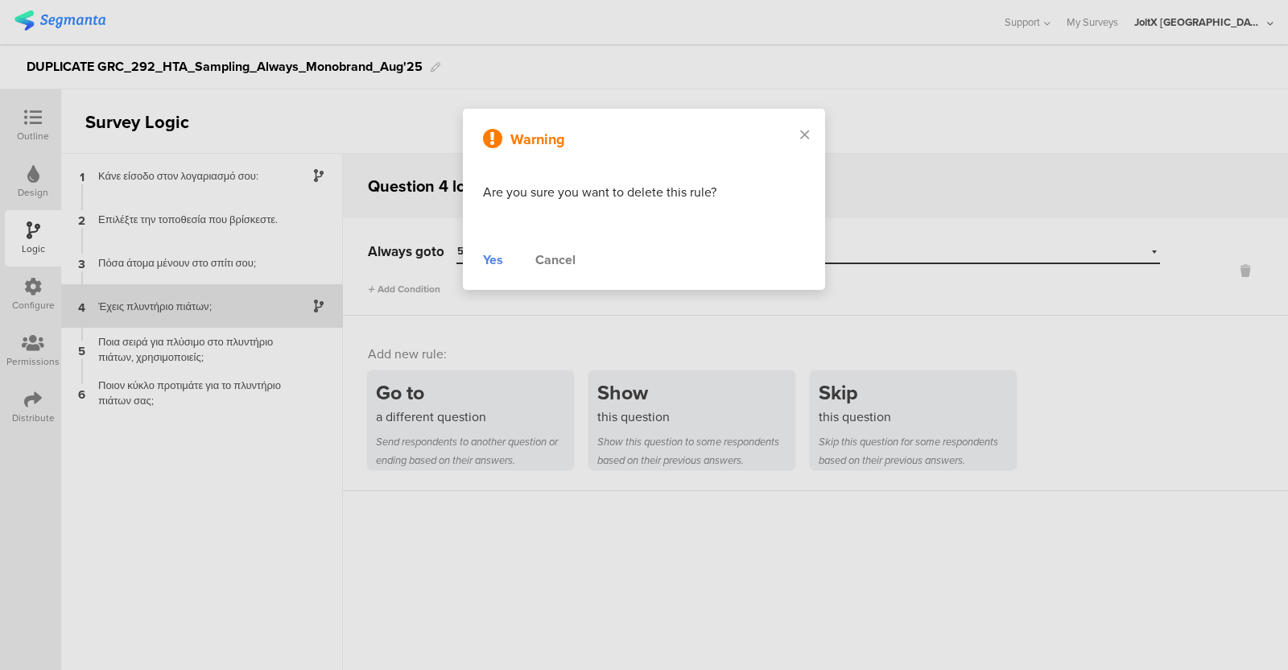
click at [498, 259] on div "Yes" at bounding box center [493, 259] width 20 height 19
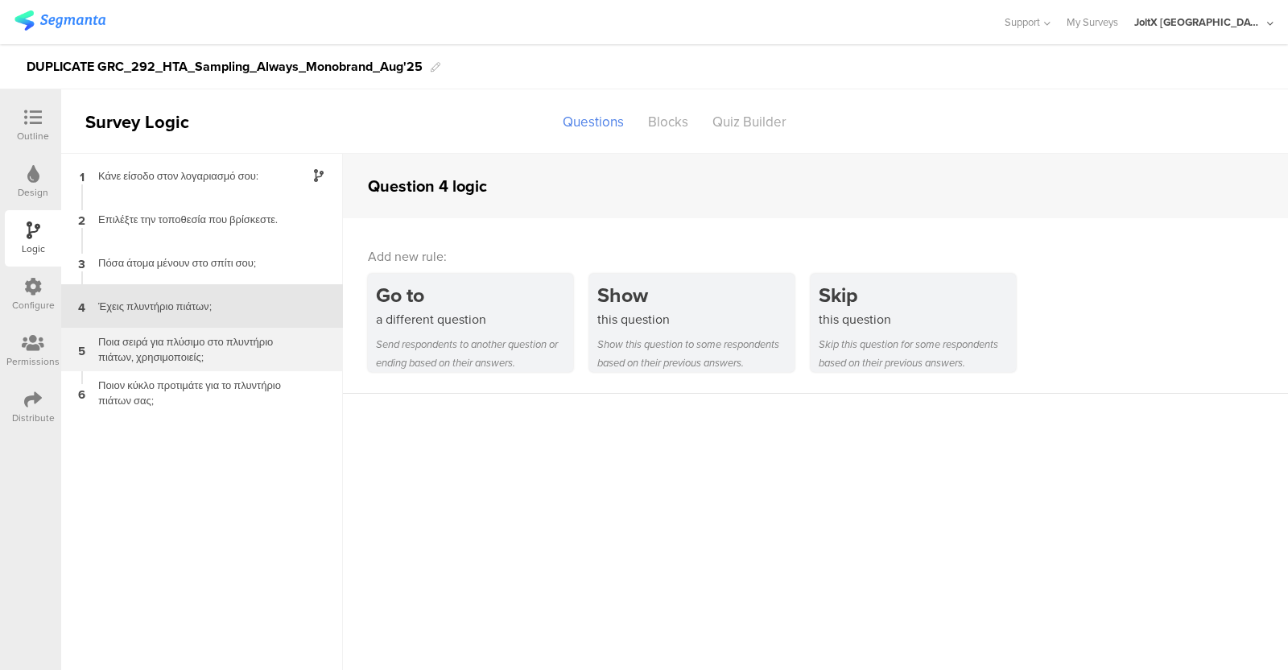
click at [193, 345] on div "Ποια σειρά για πλύσιμο στο πλυντήριο πιάτων, χρησιμοποιείς;" at bounding box center [189, 349] width 201 height 31
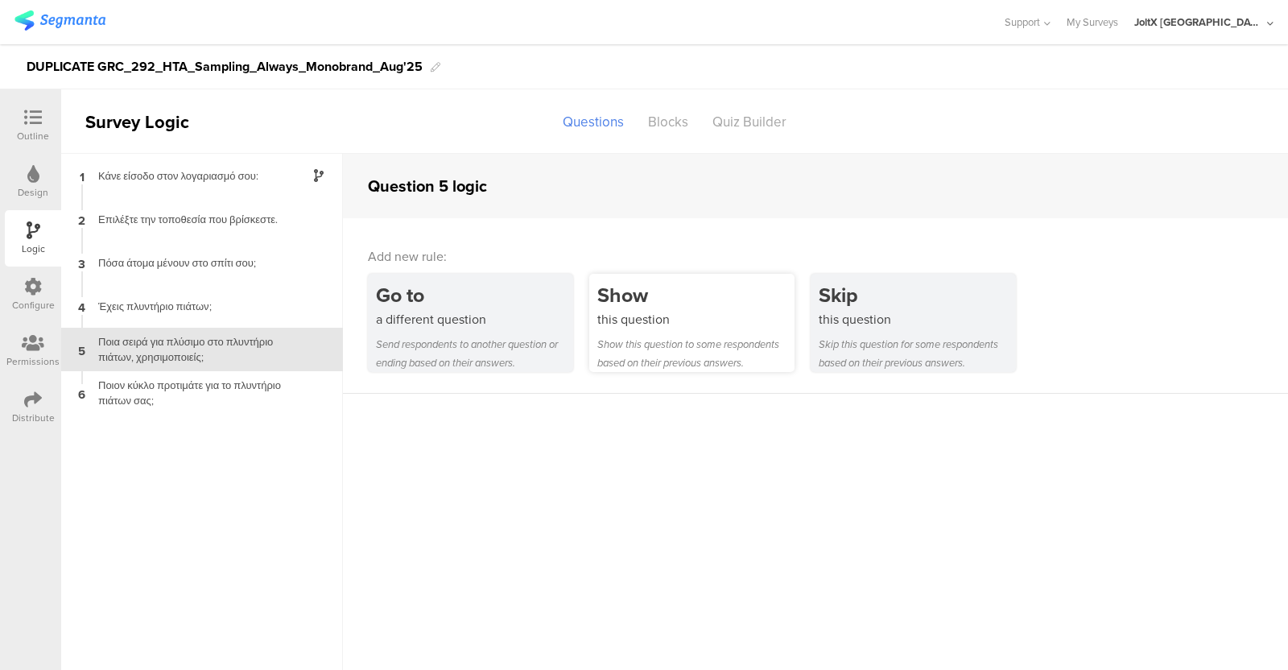
click at [699, 299] on div "Show" at bounding box center [695, 295] width 197 height 30
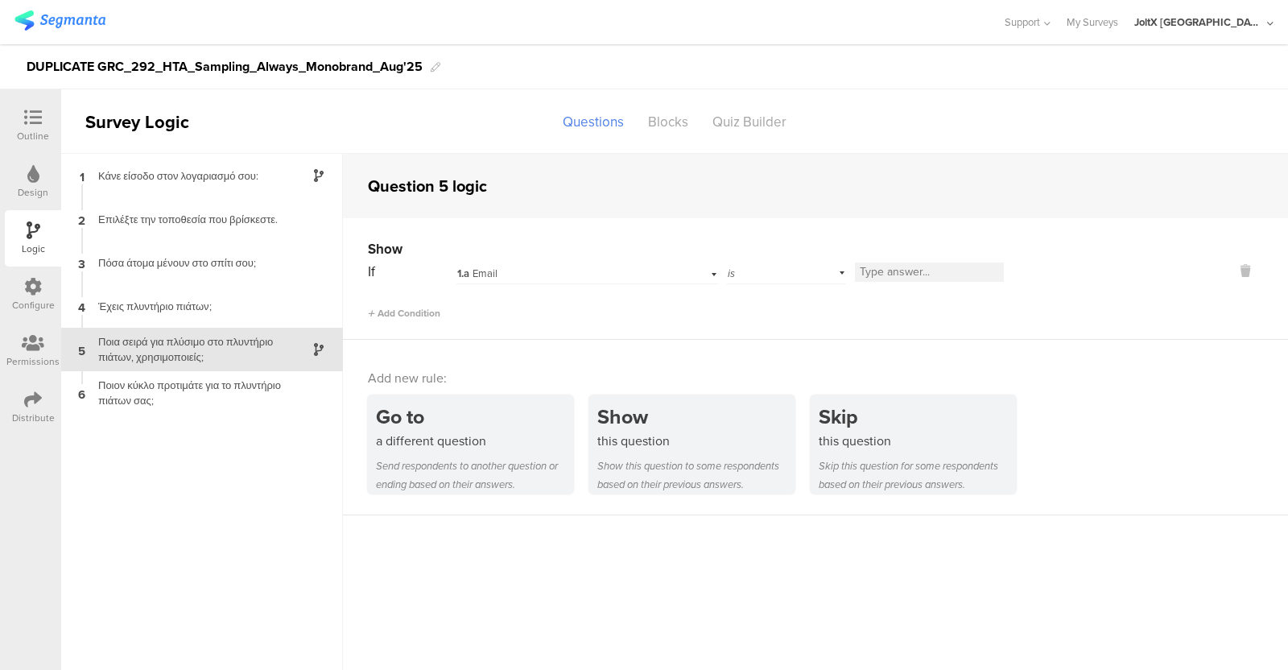
click at [707, 274] on div "1.a Email" at bounding box center [587, 271] width 262 height 25
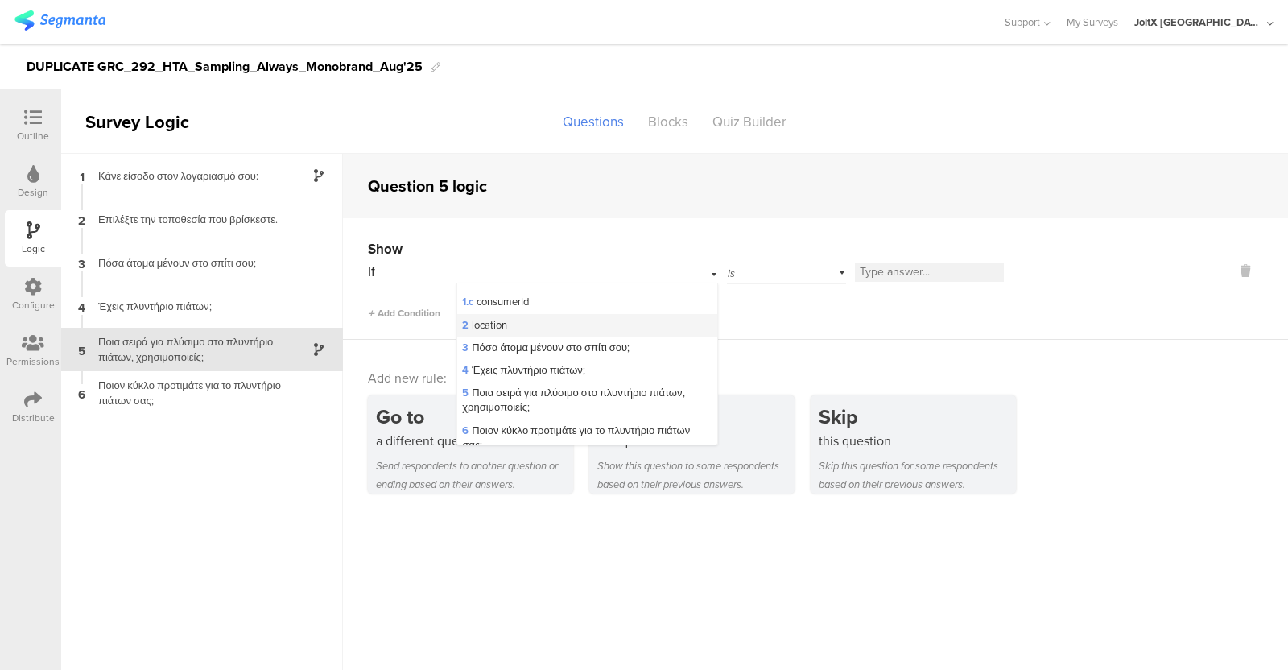
scroll to position [39, 0]
click at [580, 364] on span "4 Έχεις πλυντήριο πιάτων;" at bounding box center [523, 368] width 123 height 15
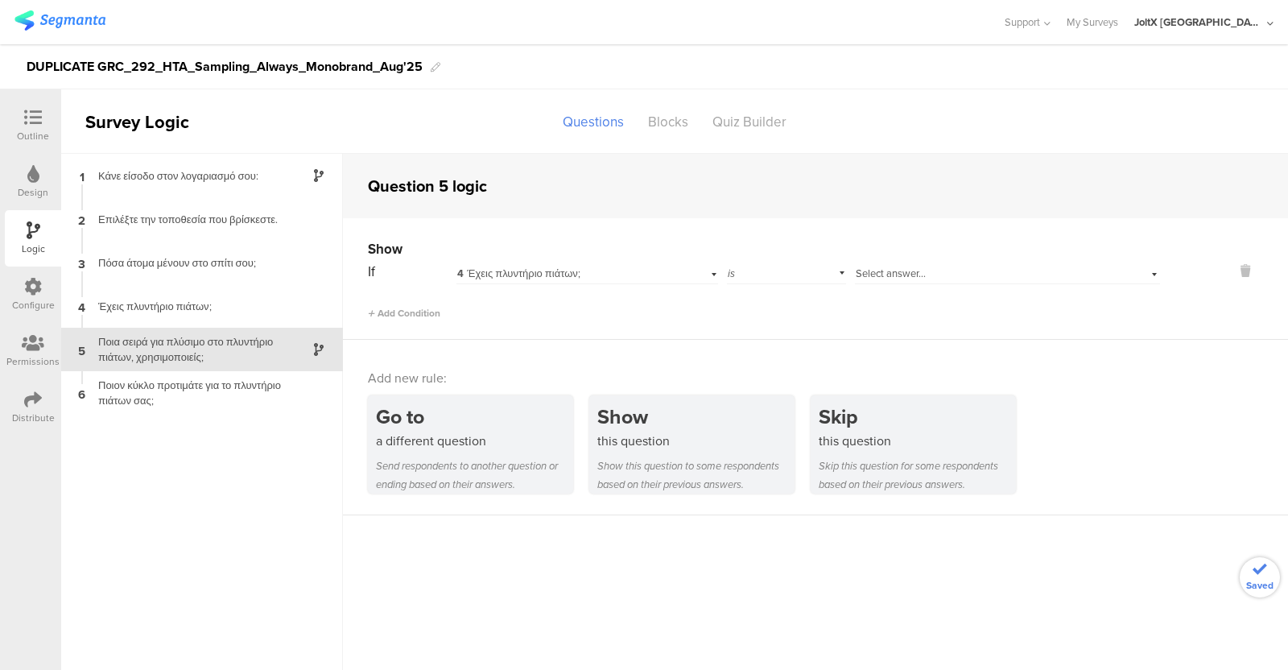
click at [912, 265] on div "Select answer..." at bounding box center [1007, 271] width 305 height 25
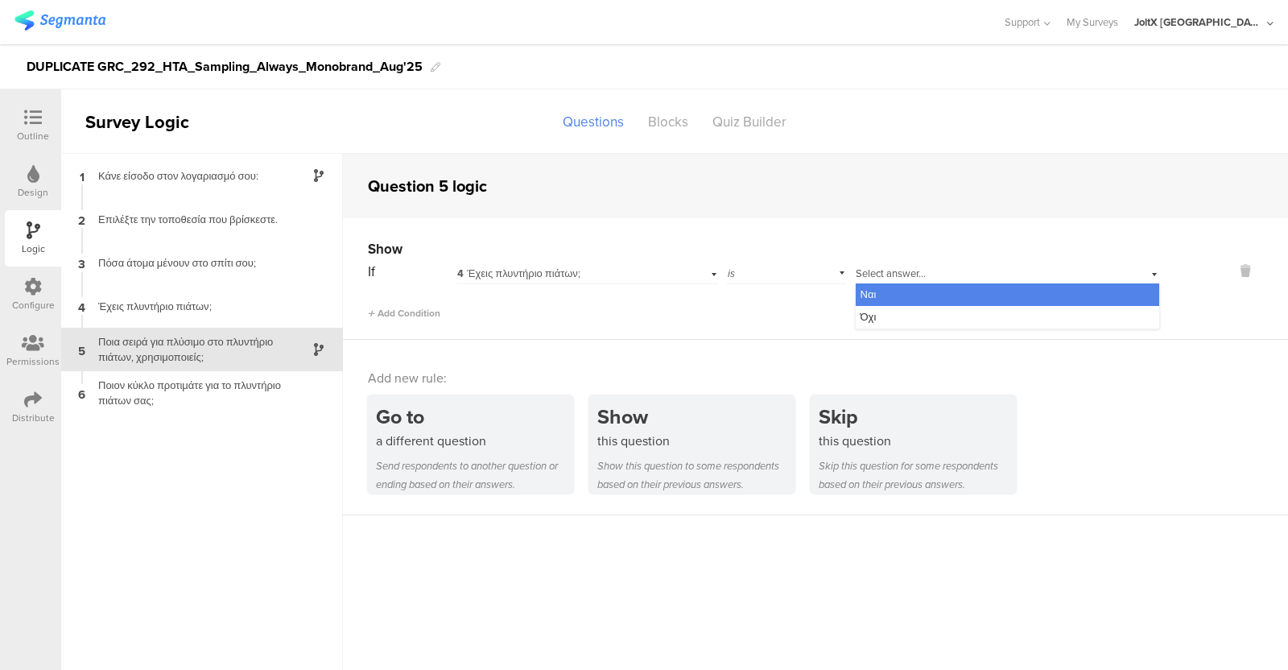
click at [886, 293] on div "Ναι" at bounding box center [1007, 294] width 303 height 23
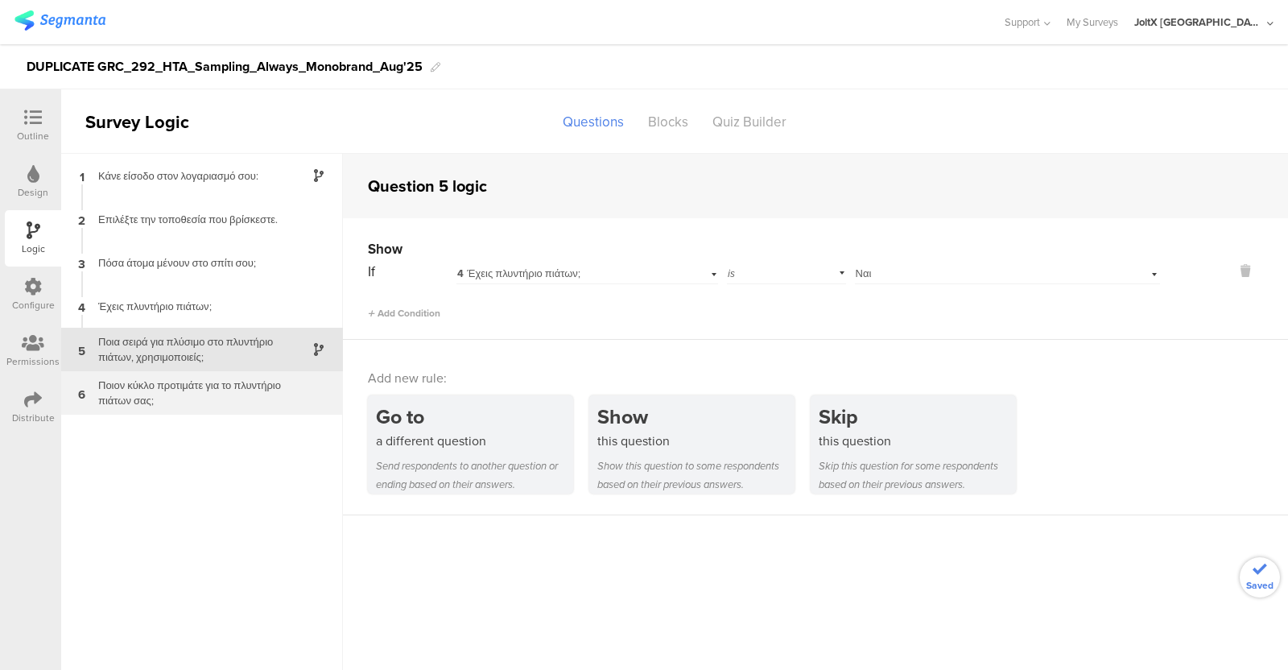
click at [166, 393] on div "Ποιον κύκλο προτιμάτε για το πλυντήριο πιάτων σας;" at bounding box center [189, 393] width 201 height 31
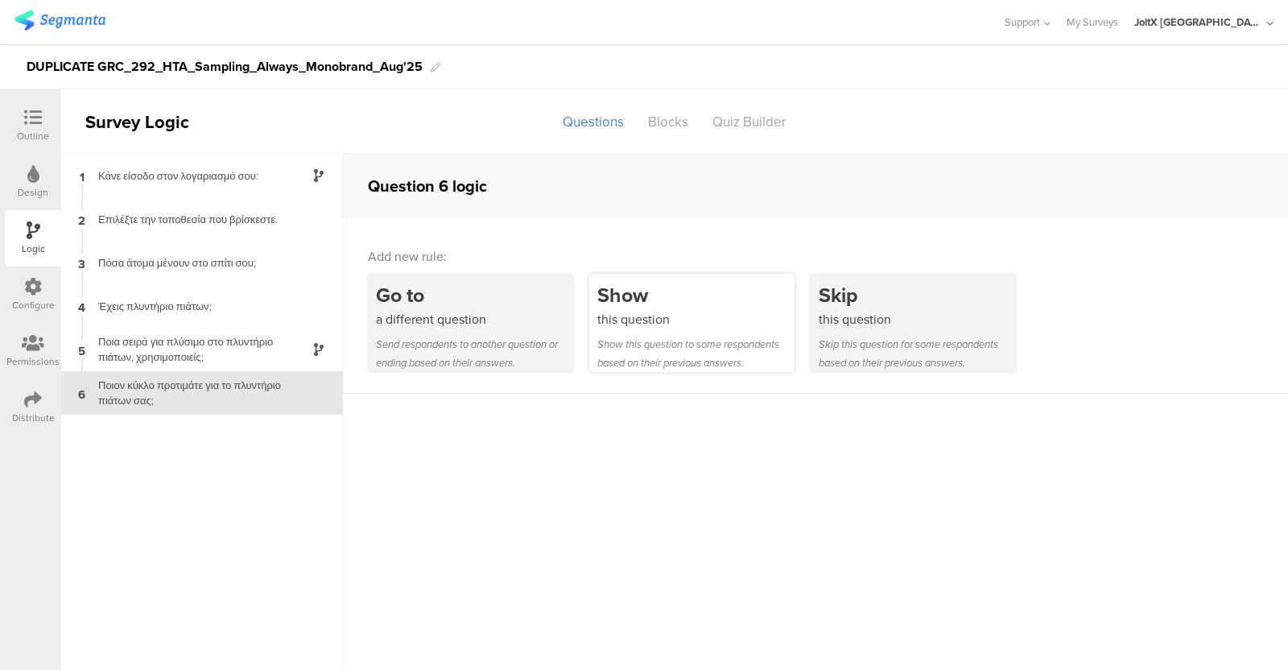
click at [684, 314] on div "this question" at bounding box center [695, 319] width 197 height 19
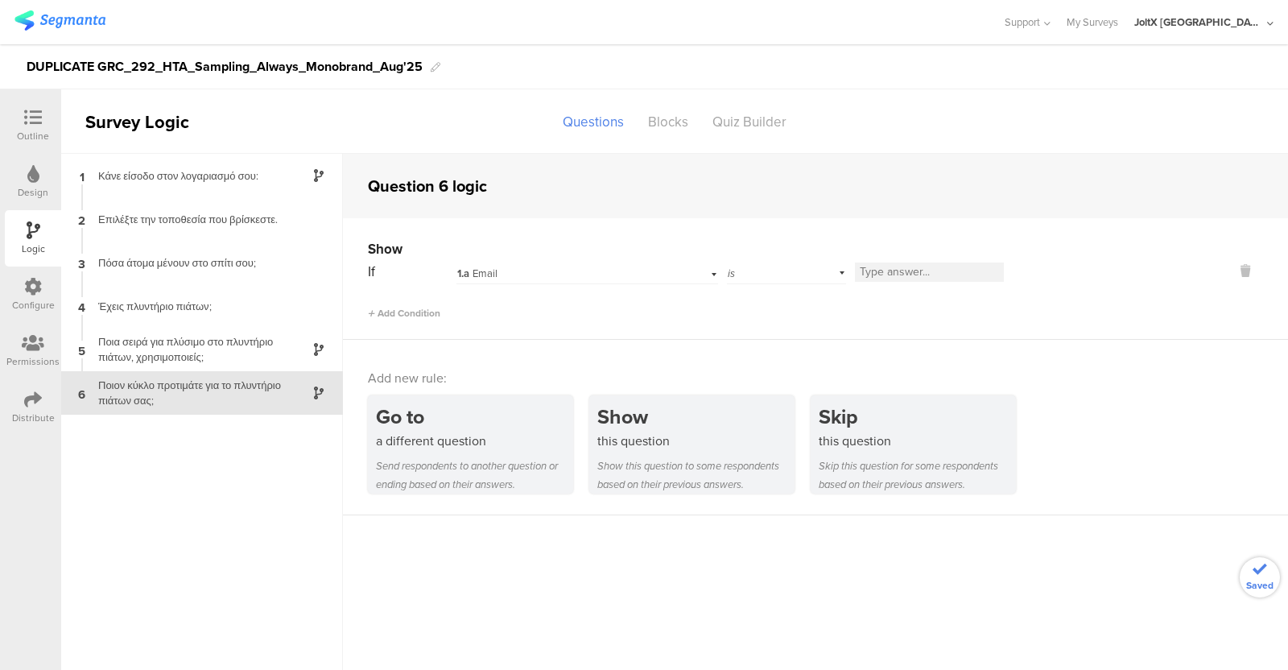
click at [671, 267] on div "1.a Email" at bounding box center [565, 273] width 216 height 14
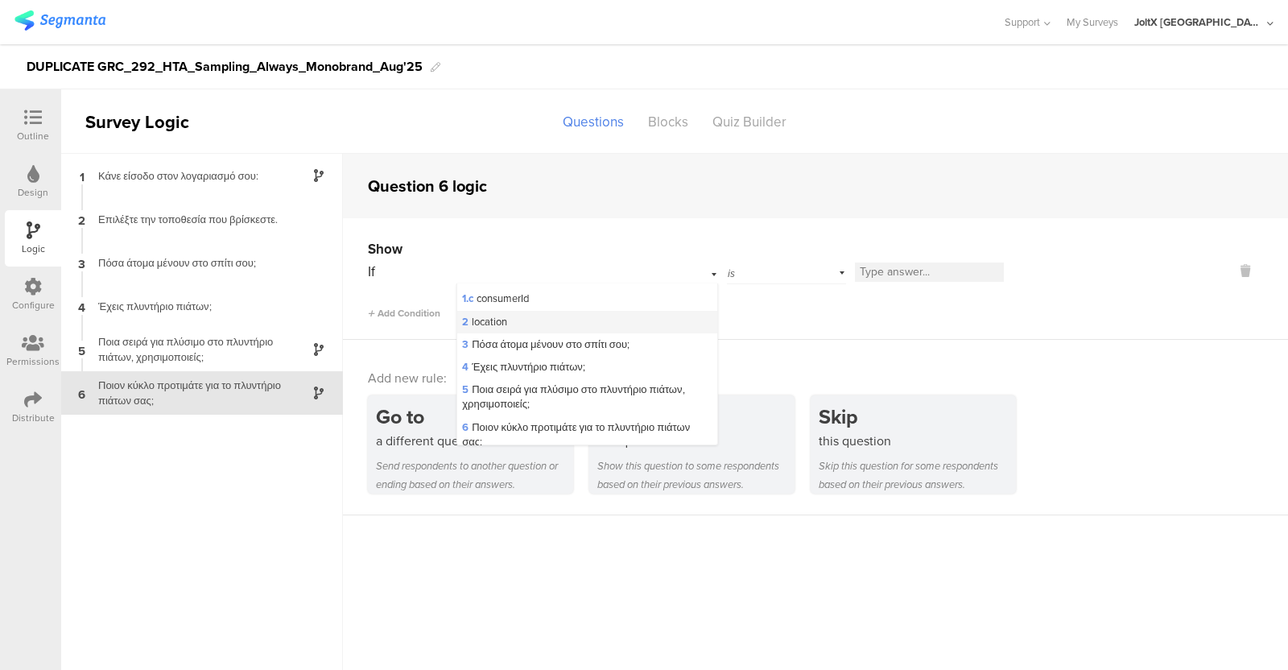
scroll to position [43, 0]
click at [592, 363] on div "4 Έχεις πλυντήριο πιάτων;" at bounding box center [587, 364] width 260 height 23
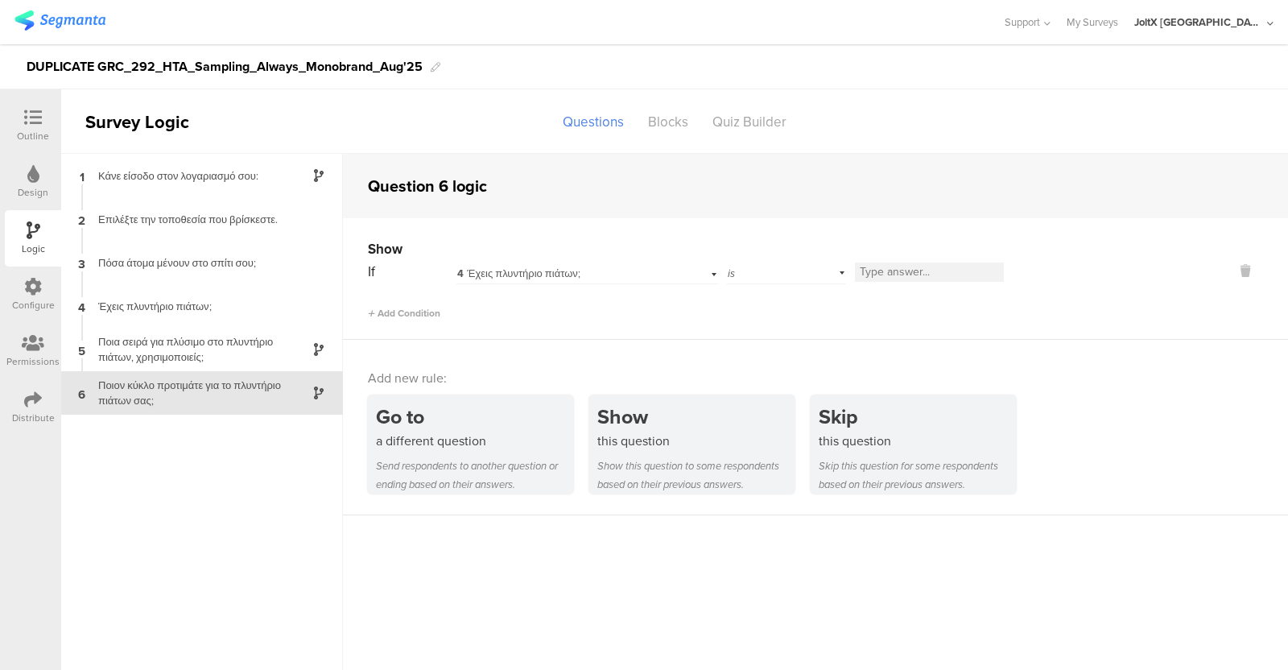
scroll to position [0, 0]
click at [890, 263] on div "Select answer..." at bounding box center [1007, 271] width 305 height 25
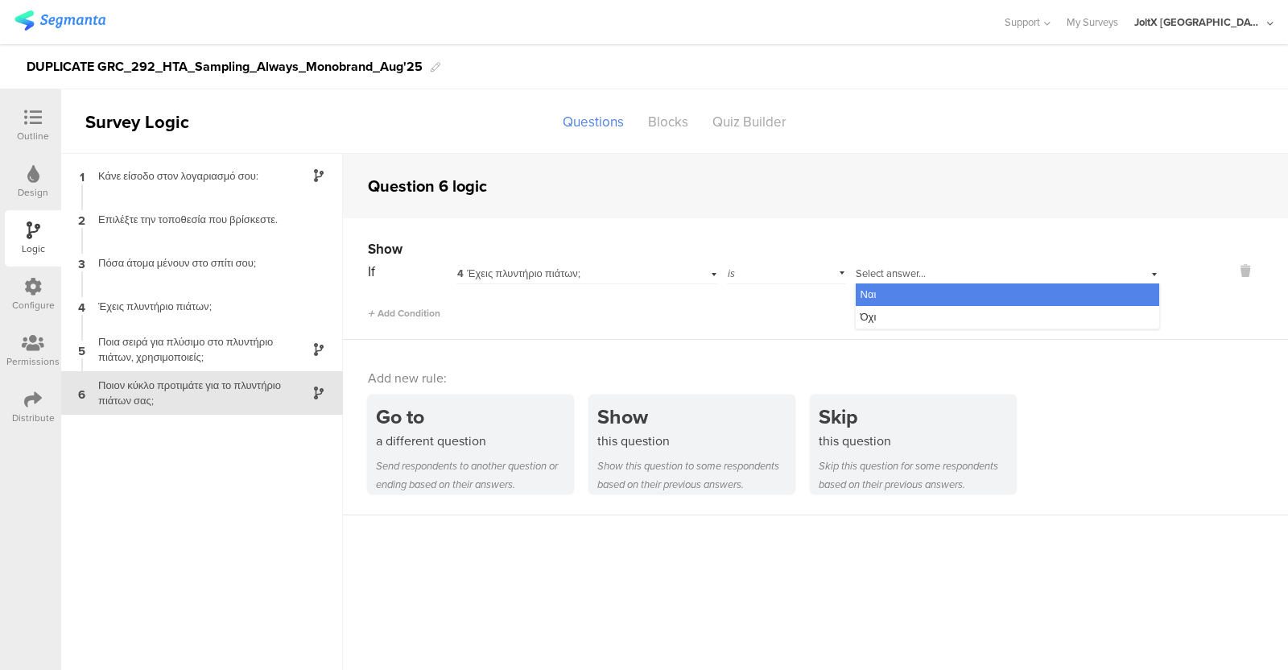
click at [887, 291] on div "Ναι" at bounding box center [1007, 294] width 303 height 23
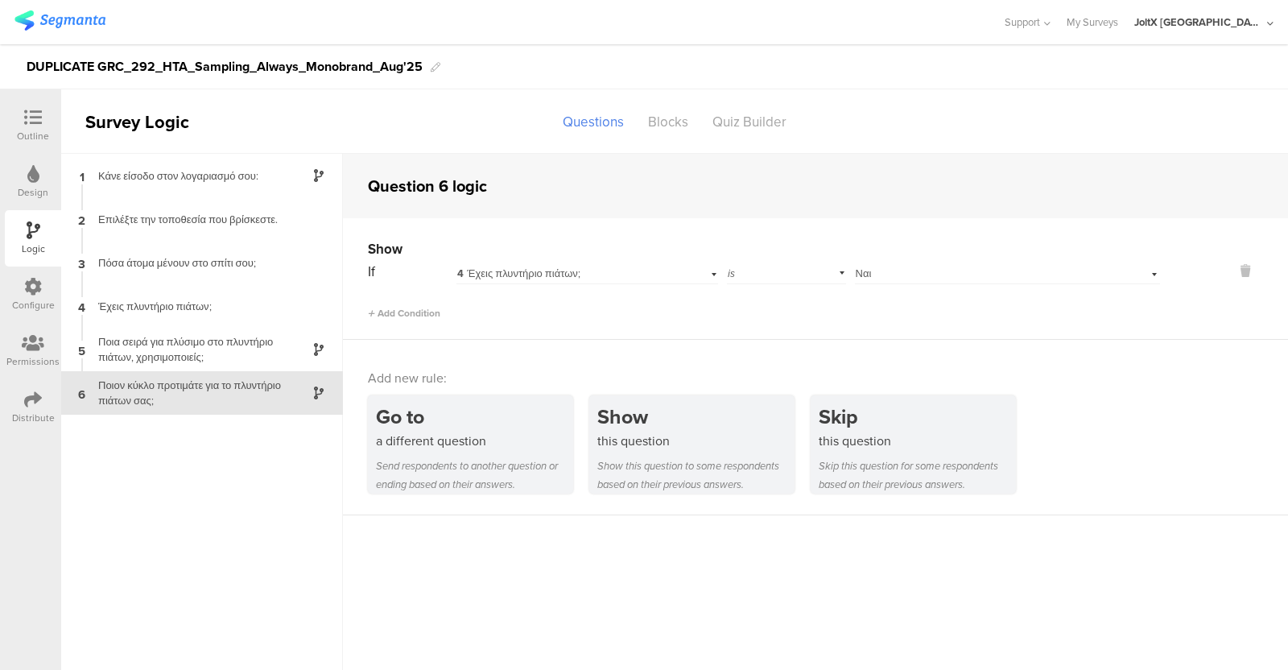
click at [873, 269] on div "Select answer... Ναι" at bounding box center [983, 273] width 255 height 14
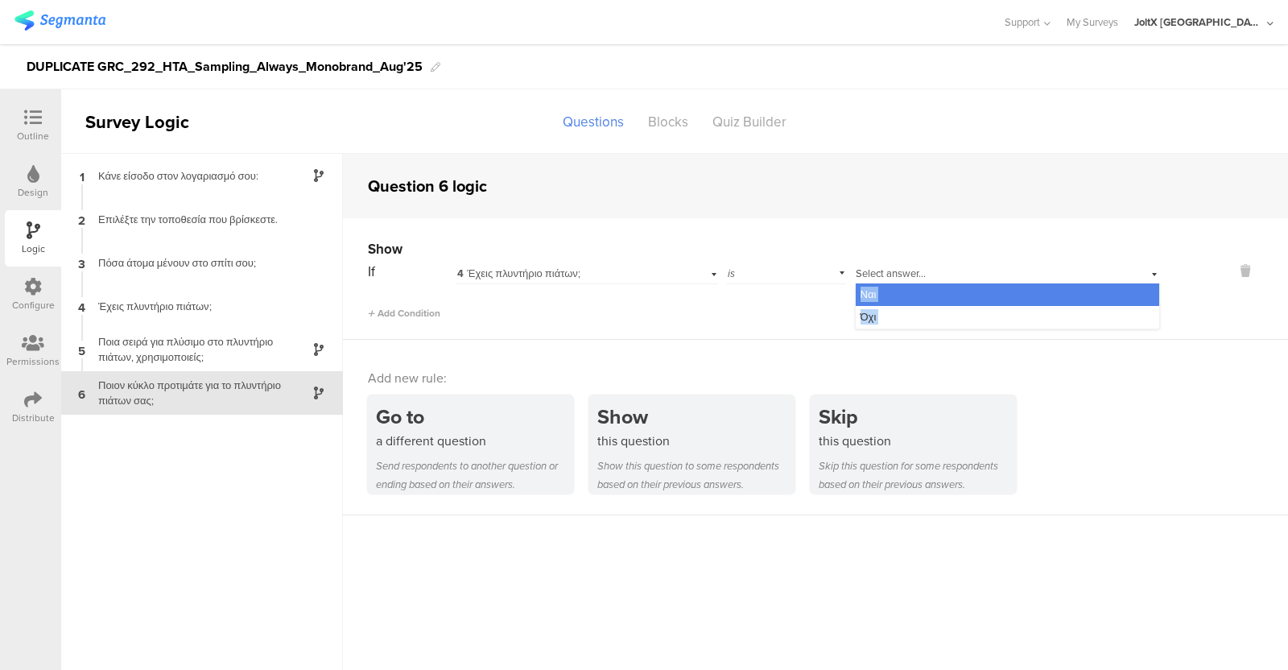
click at [873, 269] on div "Select answer... Ναι" at bounding box center [983, 273] width 255 height 14
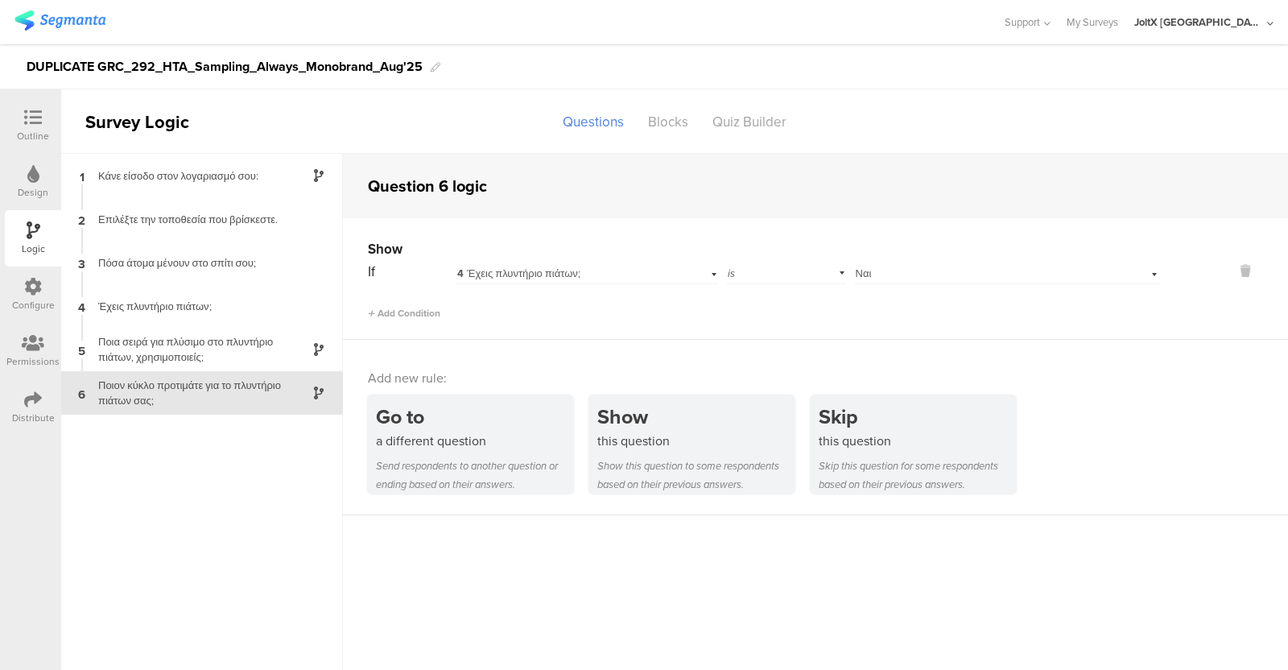
click at [873, 269] on div "Select answer... Ναι" at bounding box center [983, 273] width 255 height 14
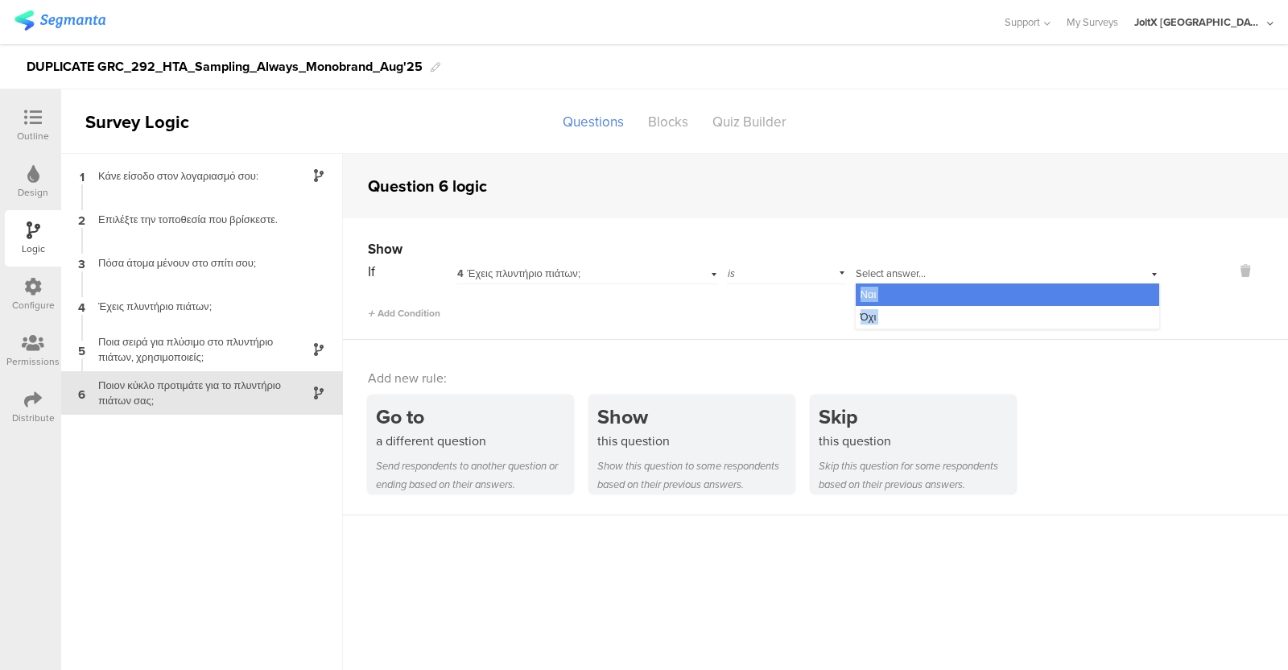
click at [873, 269] on div "Select answer... Ναι" at bounding box center [983, 273] width 255 height 14
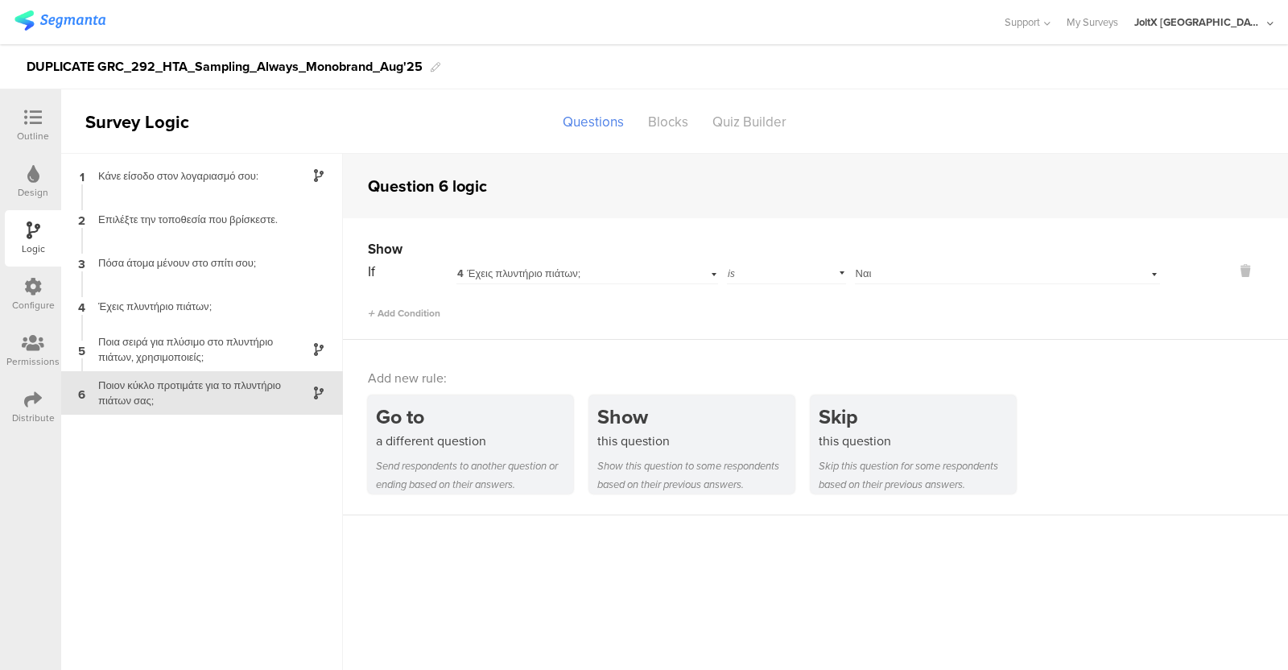
click at [141, 465] on div "1 Κάνε είσοδο στον λογαριασμό σου: 2 Επιλέξτε την τοποθεσία που βρίσκεστε. 3 Πό…" at bounding box center [202, 412] width 282 height 516
click at [30, 380] on div "Distribute" at bounding box center [33, 407] width 56 height 56
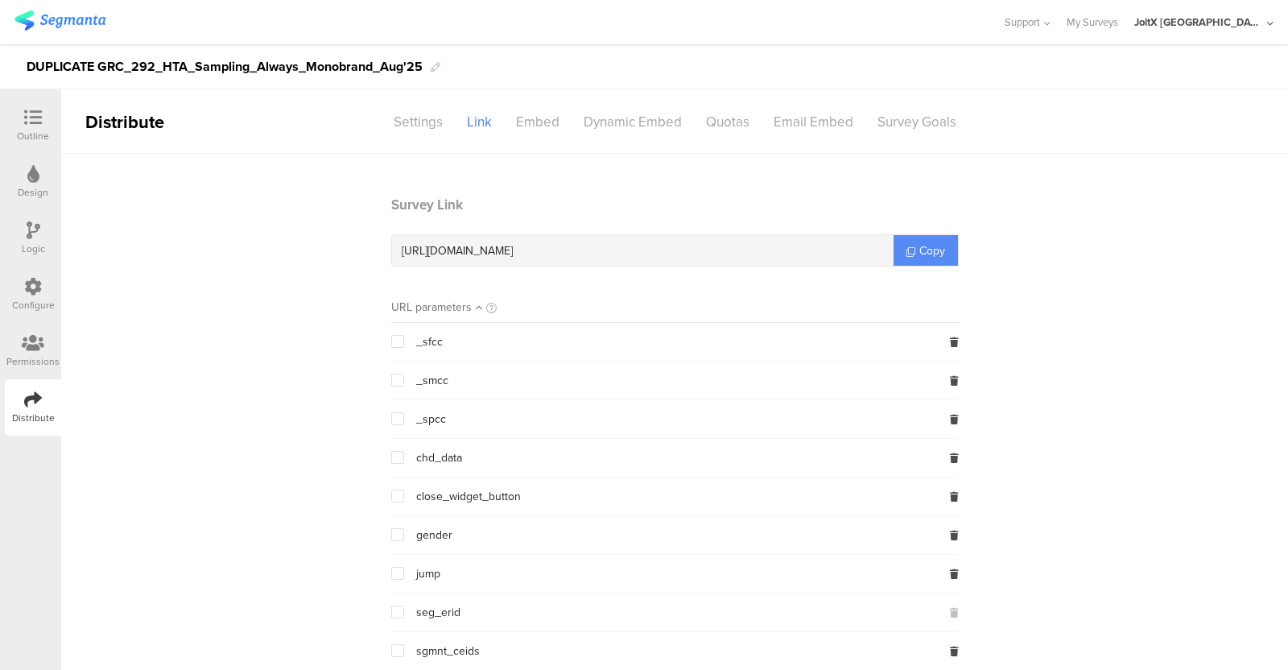
click at [931, 247] on span "Copy" at bounding box center [932, 250] width 26 height 17
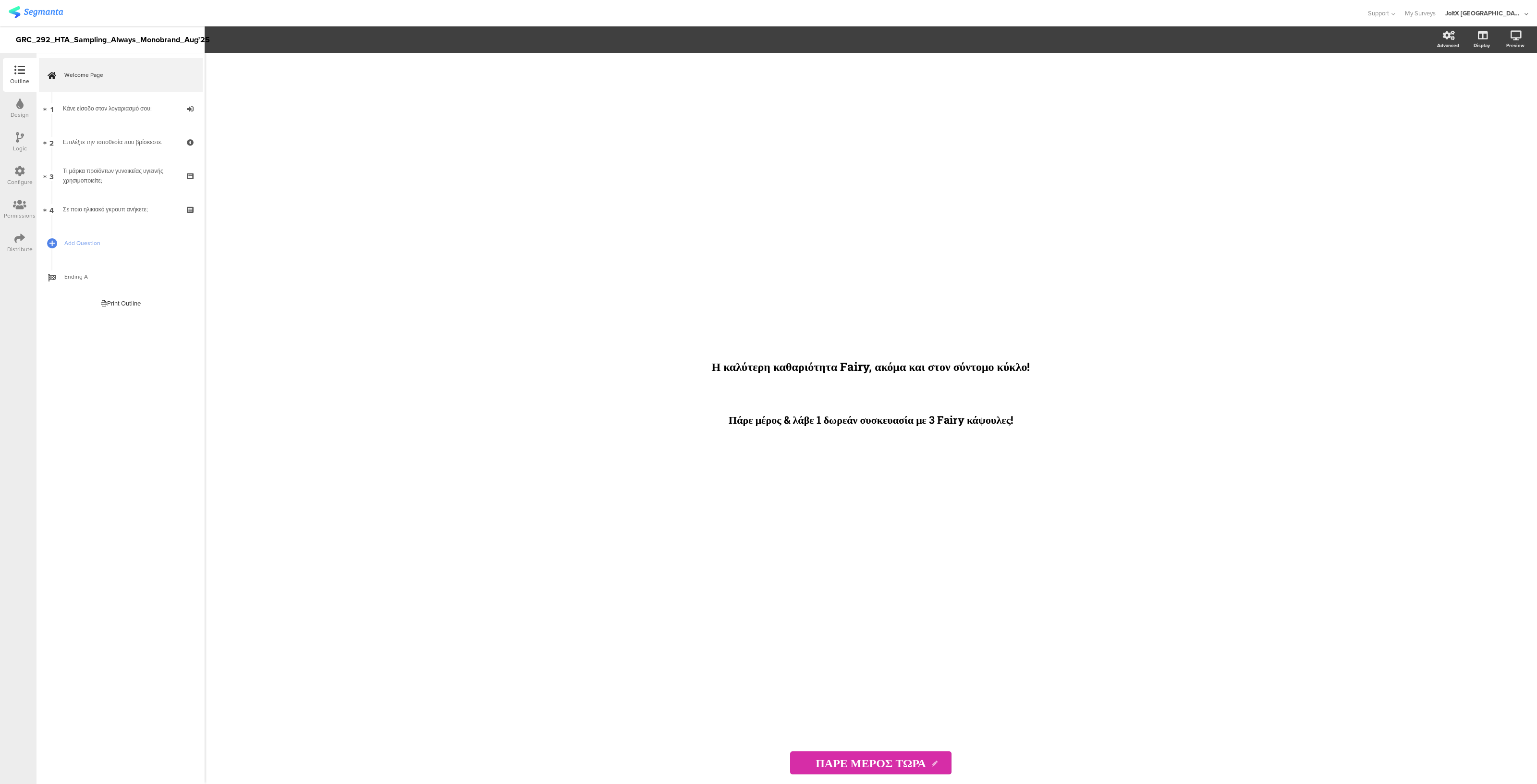
click at [18, 149] on div "Logic" at bounding box center [20, 149] width 14 height 8
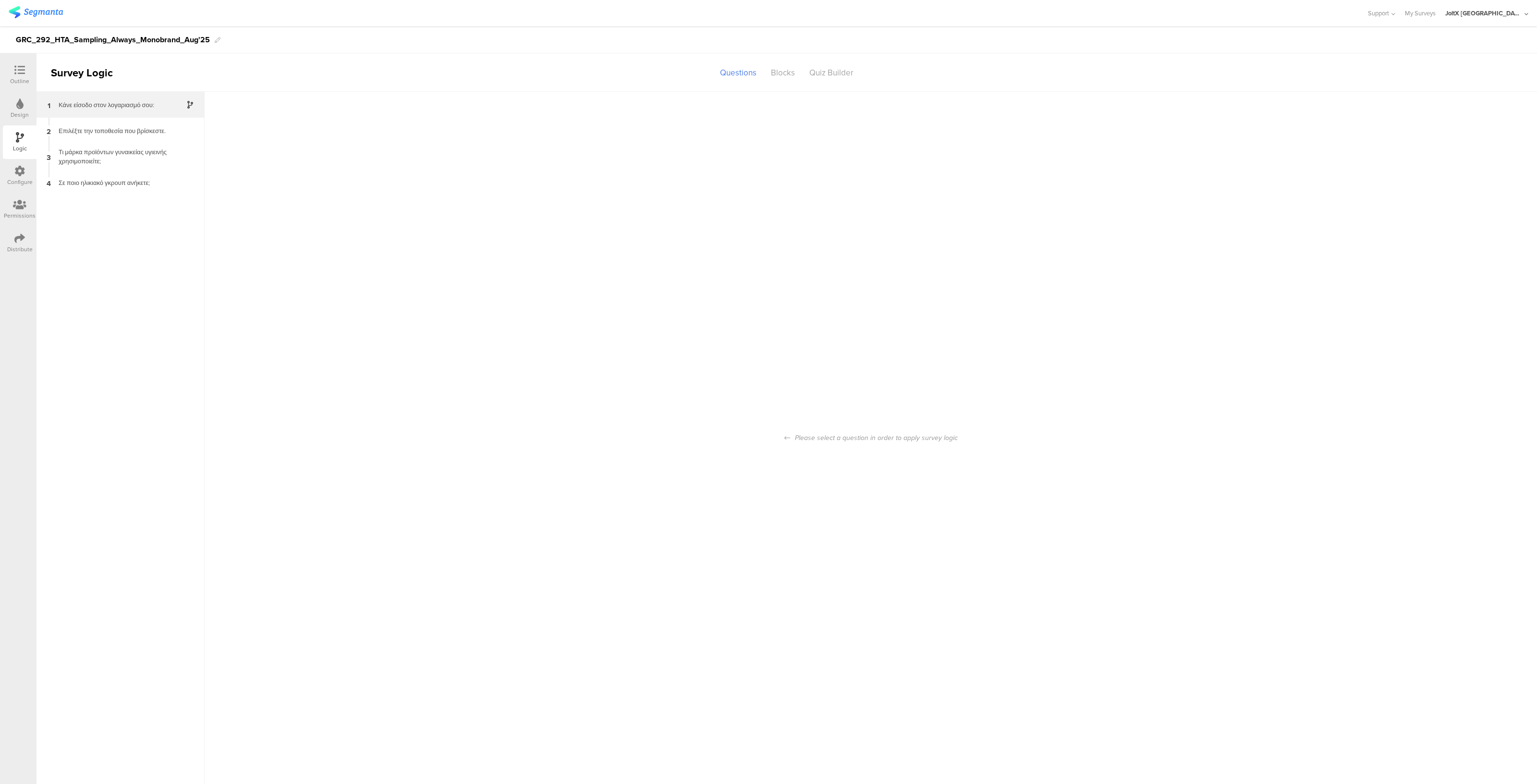
click at [106, 112] on div "1 Κάνε είσοδο στον λογαριασμό σου:" at bounding box center [121, 104] width 168 height 26
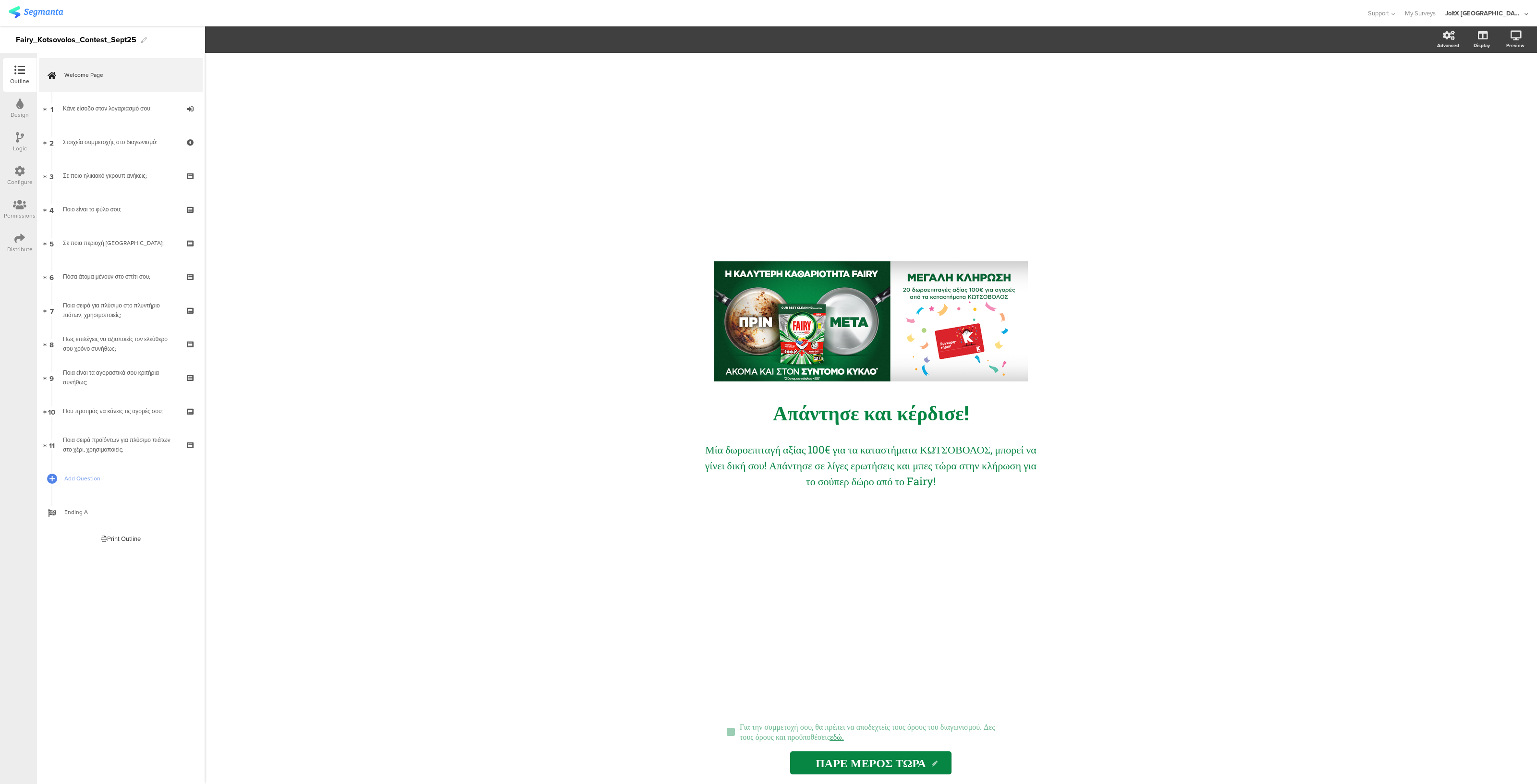
click at [21, 243] on div at bounding box center [20, 239] width 11 height 12
click at [26, 242] on div "Distribute" at bounding box center [20, 243] width 33 height 33
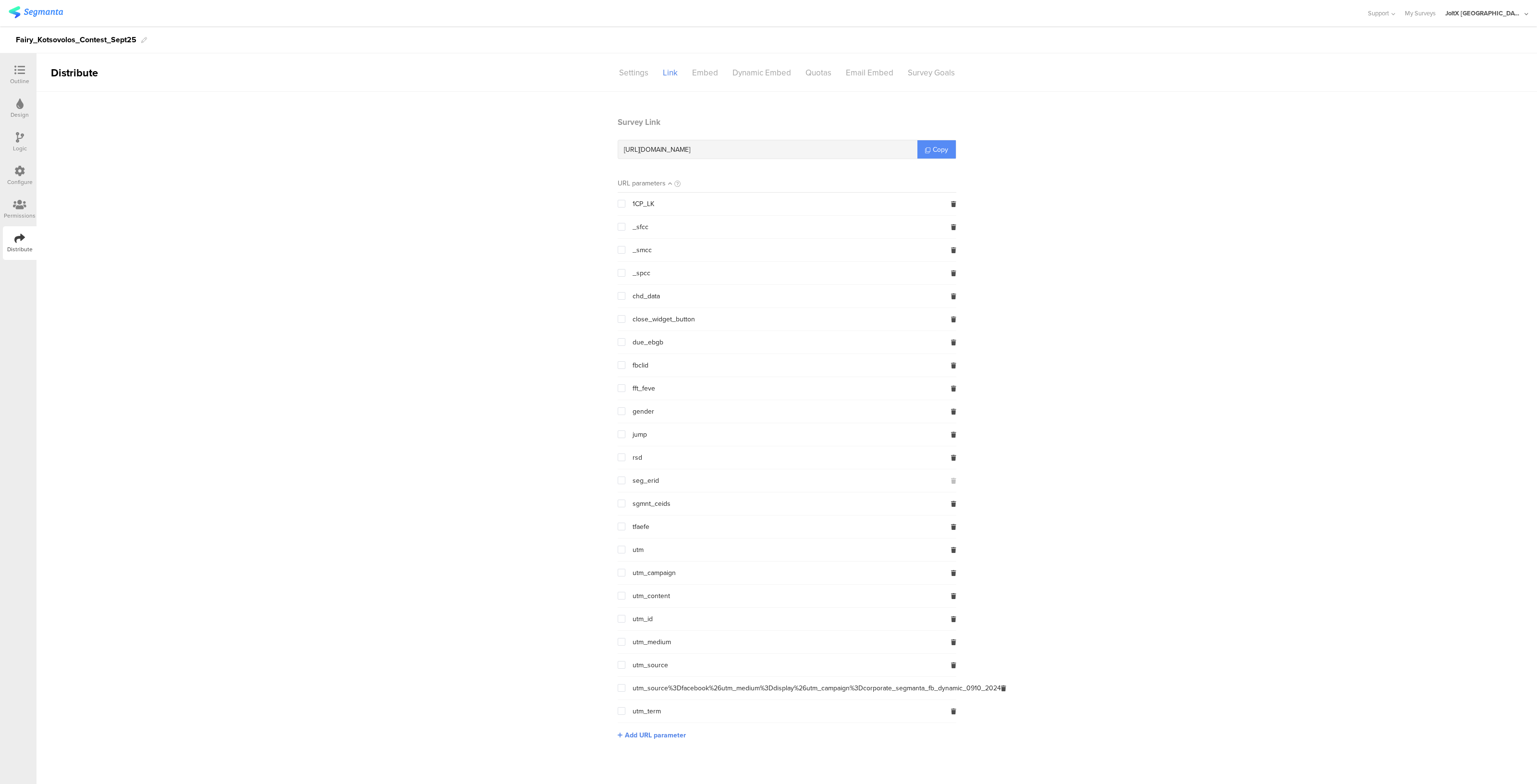
click at [940, 154] on span "Copy" at bounding box center [940, 149] width 16 height 10
click at [925, 149] on icon at bounding box center [927, 150] width 5 height 5
click at [23, 147] on div "Logic" at bounding box center [20, 149] width 14 height 8
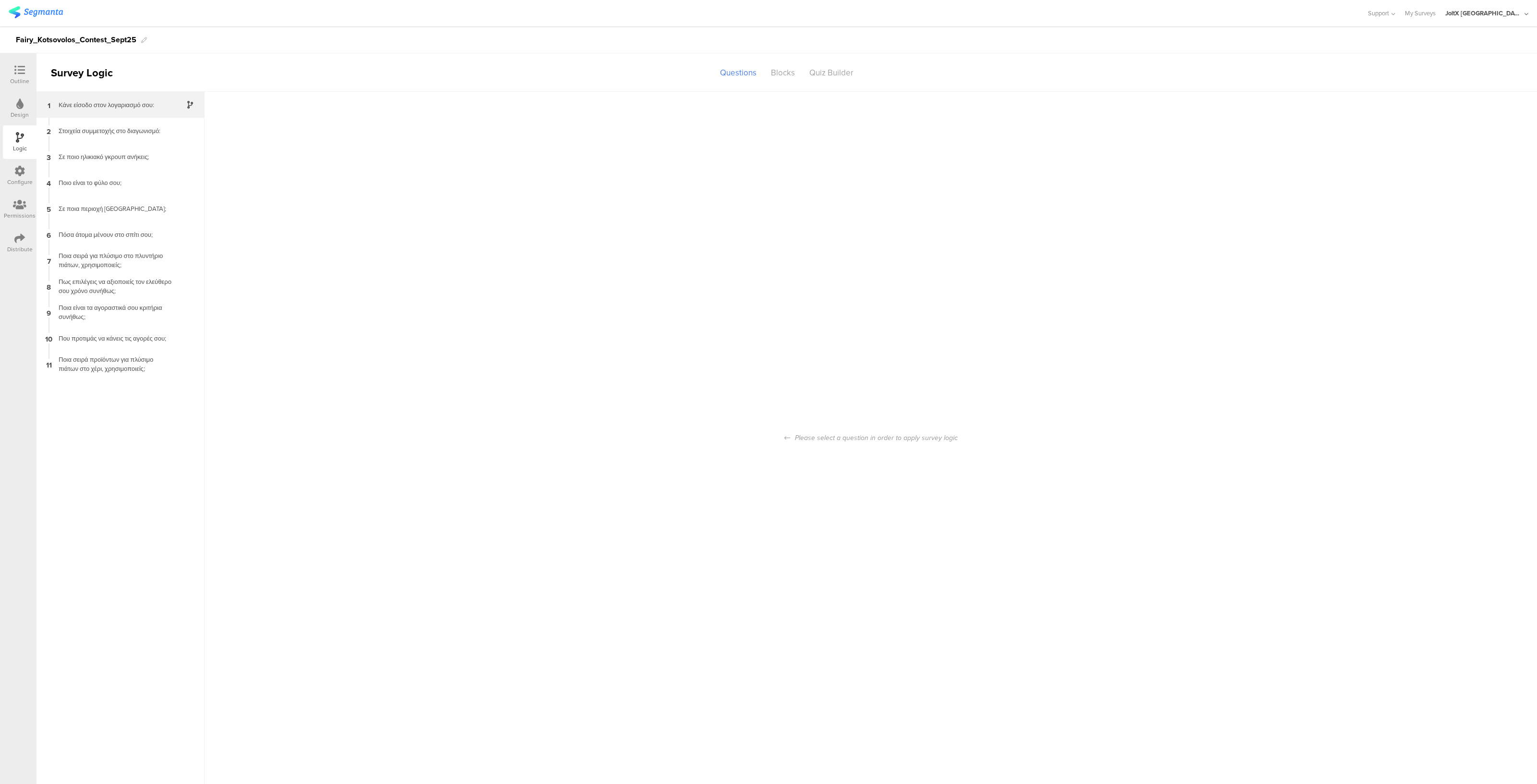
click at [122, 97] on div "1 Κάνε είσοδο στον λογαριασμό σου:" at bounding box center [121, 104] width 168 height 26
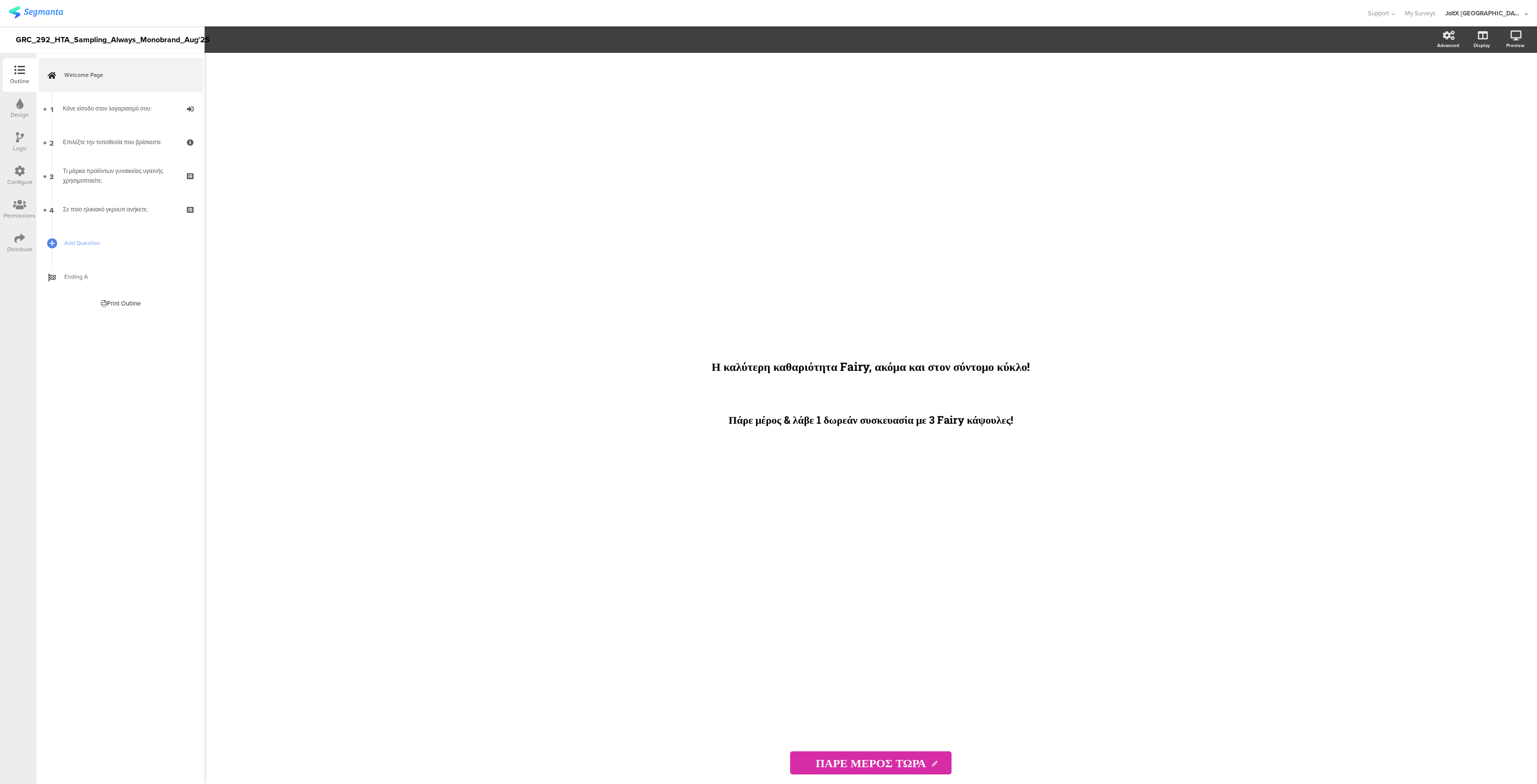
click at [14, 241] on icon at bounding box center [20, 238] width 11 height 11
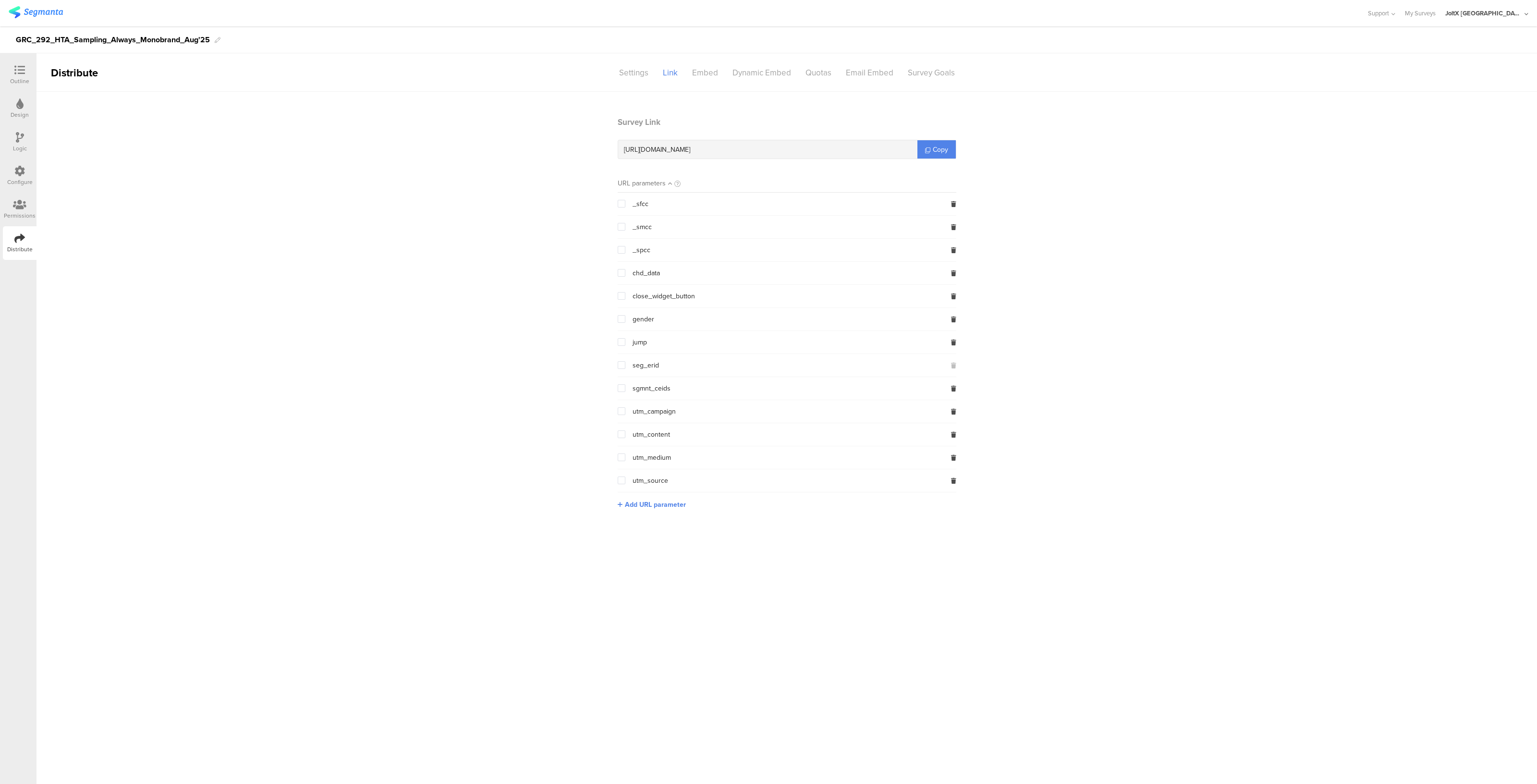
click at [930, 159] on section "Survey Link [URL][DOMAIN_NAME] Copy URL parameters _sfcc _smcc _spcc chd_data c…" at bounding box center [787, 320] width 358 height 408
click at [936, 149] on span "Copy" at bounding box center [940, 149] width 16 height 10
click at [926, 154] on link "Copy" at bounding box center [937, 149] width 38 height 18
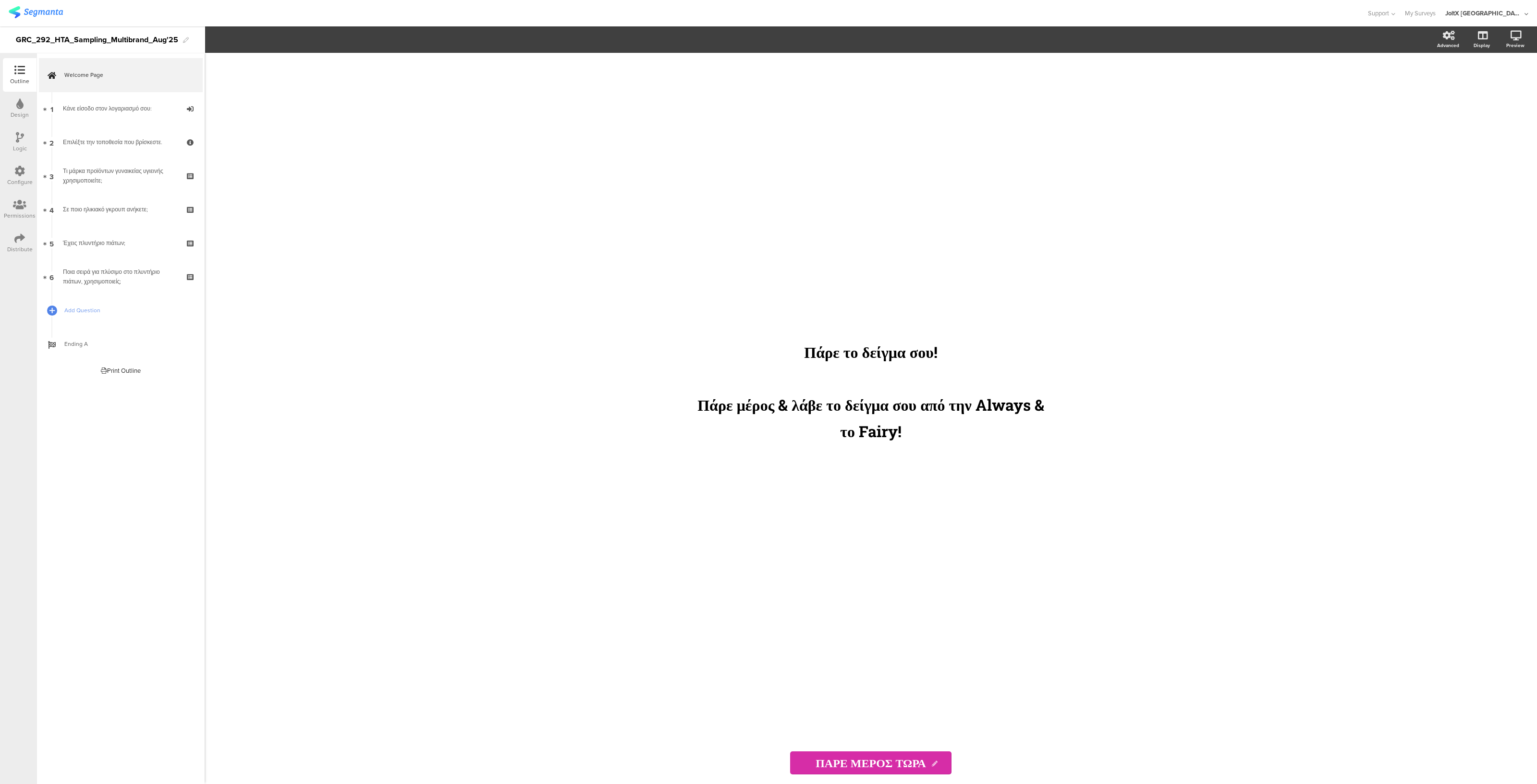
click at [23, 247] on div "Distribute" at bounding box center [20, 249] width 26 height 8
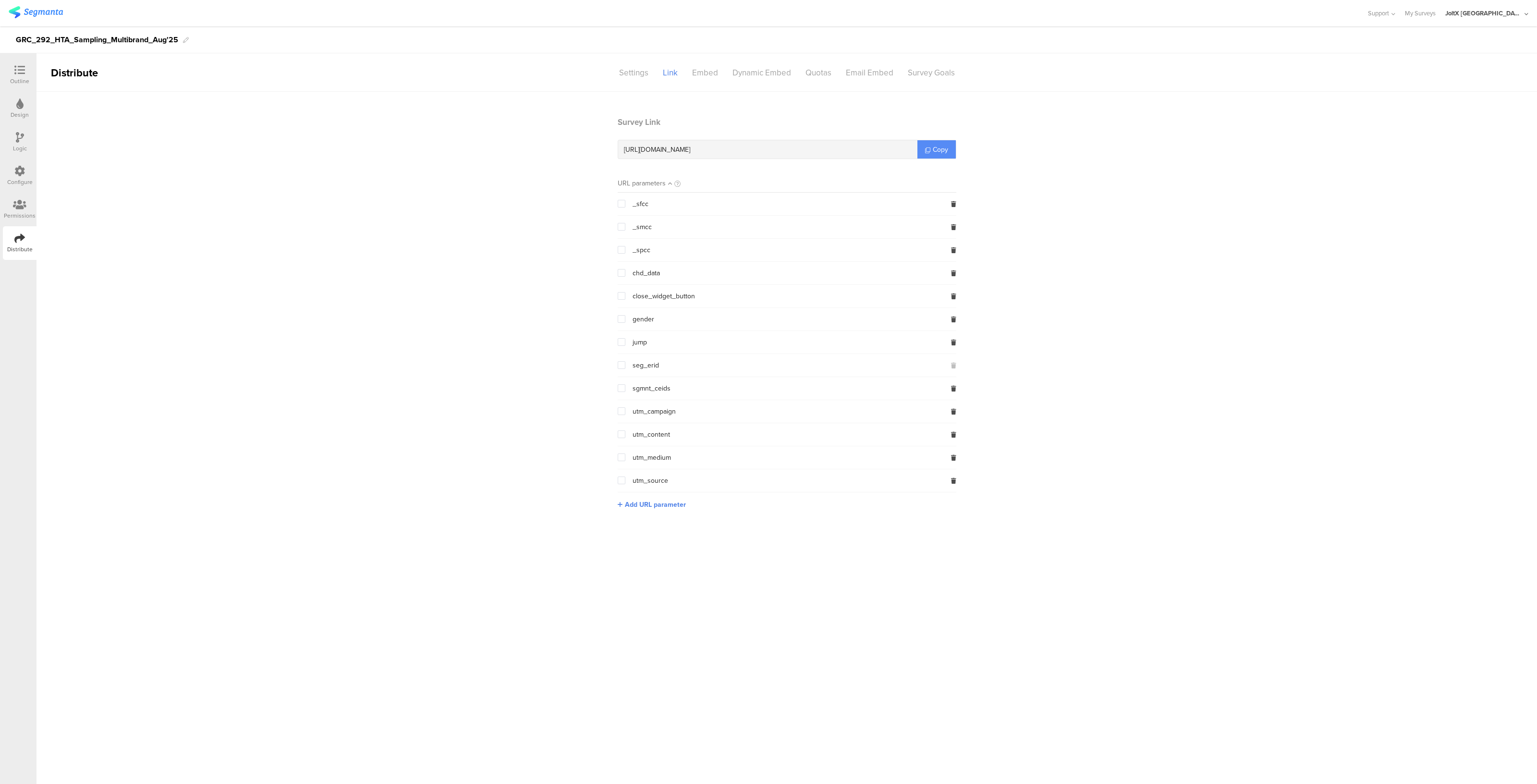
click at [945, 140] on link "Copy" at bounding box center [937, 149] width 38 height 18
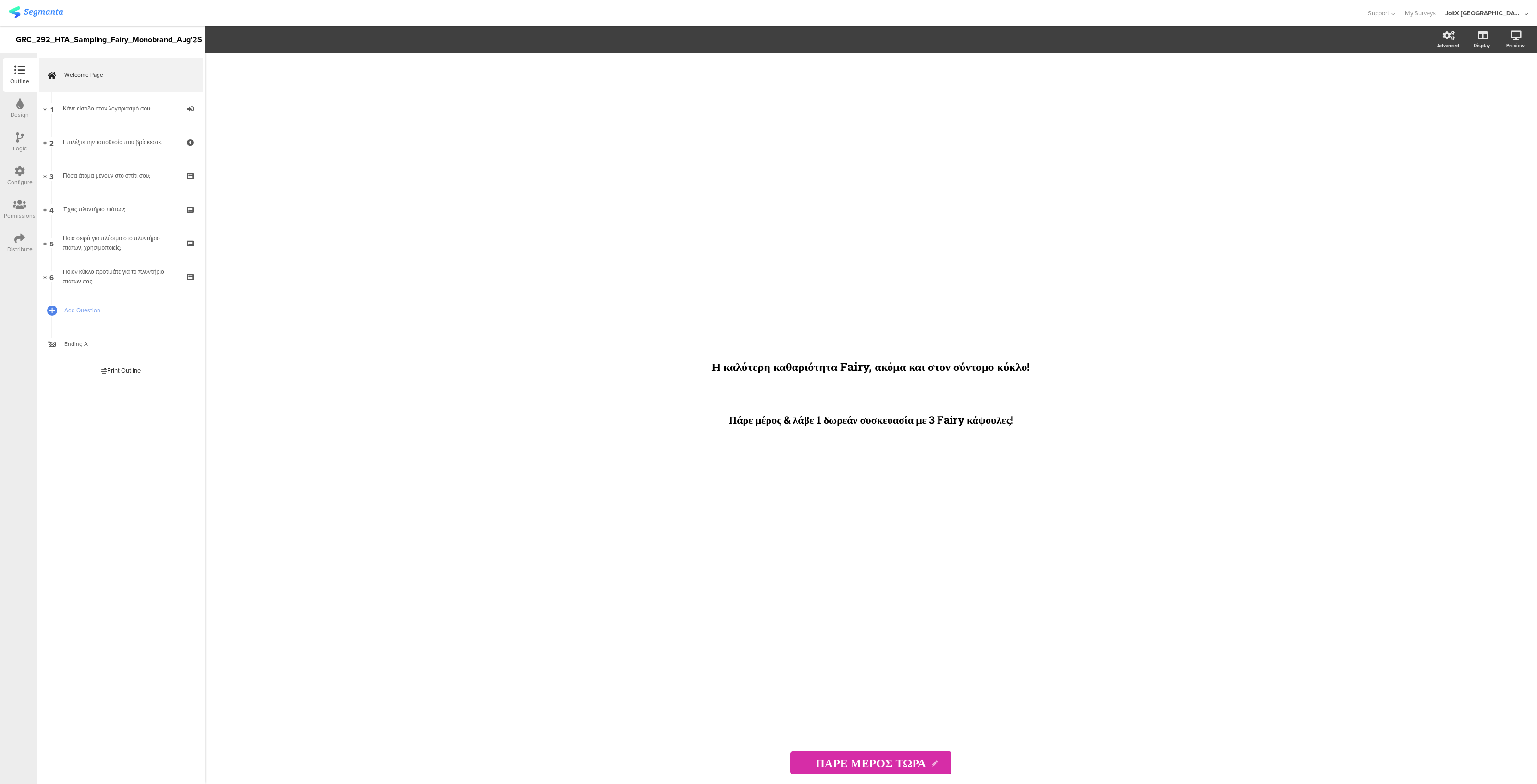
click at [18, 144] on div "Logic" at bounding box center [20, 149] width 14 height 8
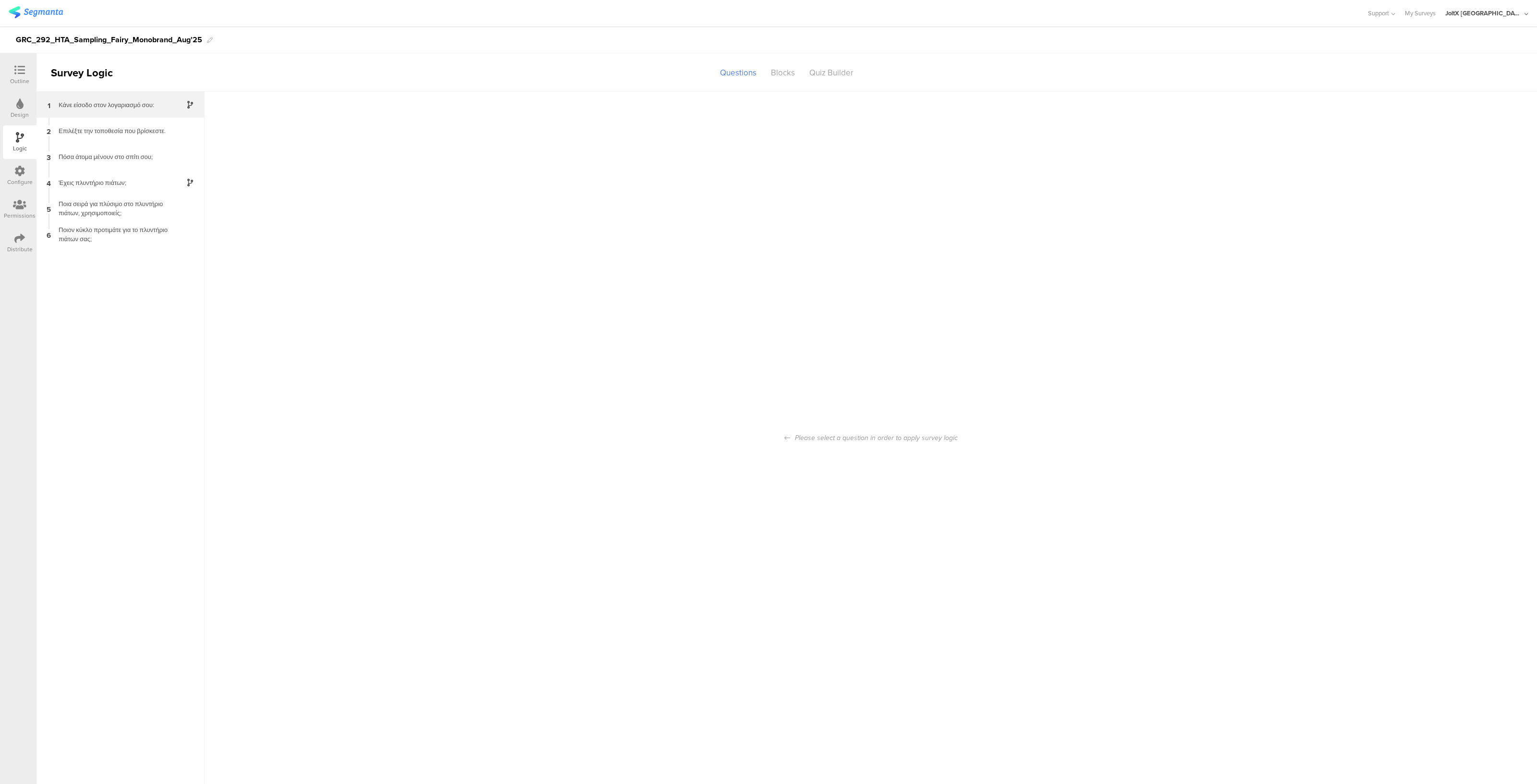
click at [107, 110] on div "1 Κάνε είσοδο στον λογαριασμό σου:" at bounding box center [121, 104] width 168 height 26
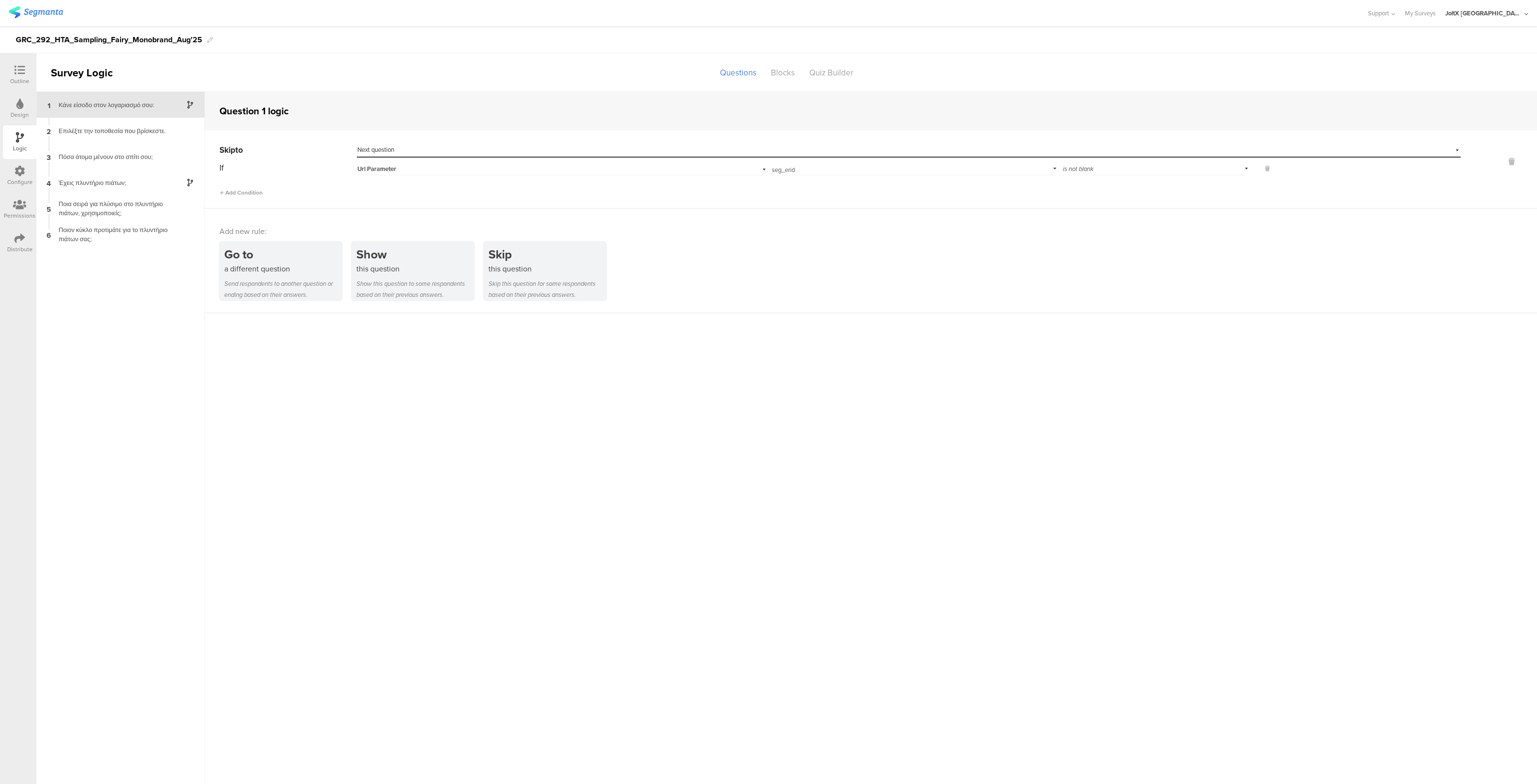
click at [21, 178] on div "Configure" at bounding box center [20, 182] width 26 height 8
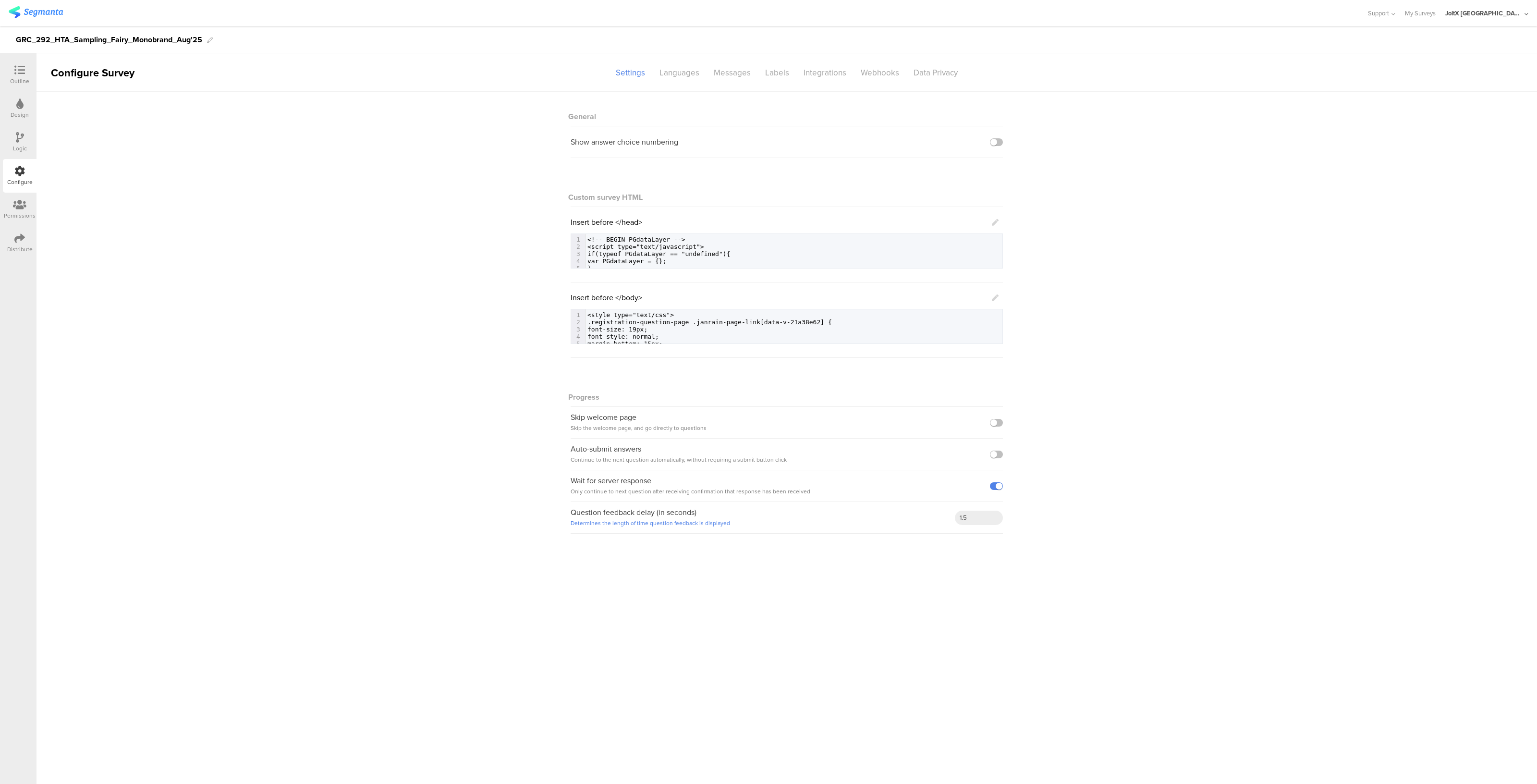
click at [24, 73] on icon at bounding box center [20, 70] width 11 height 11
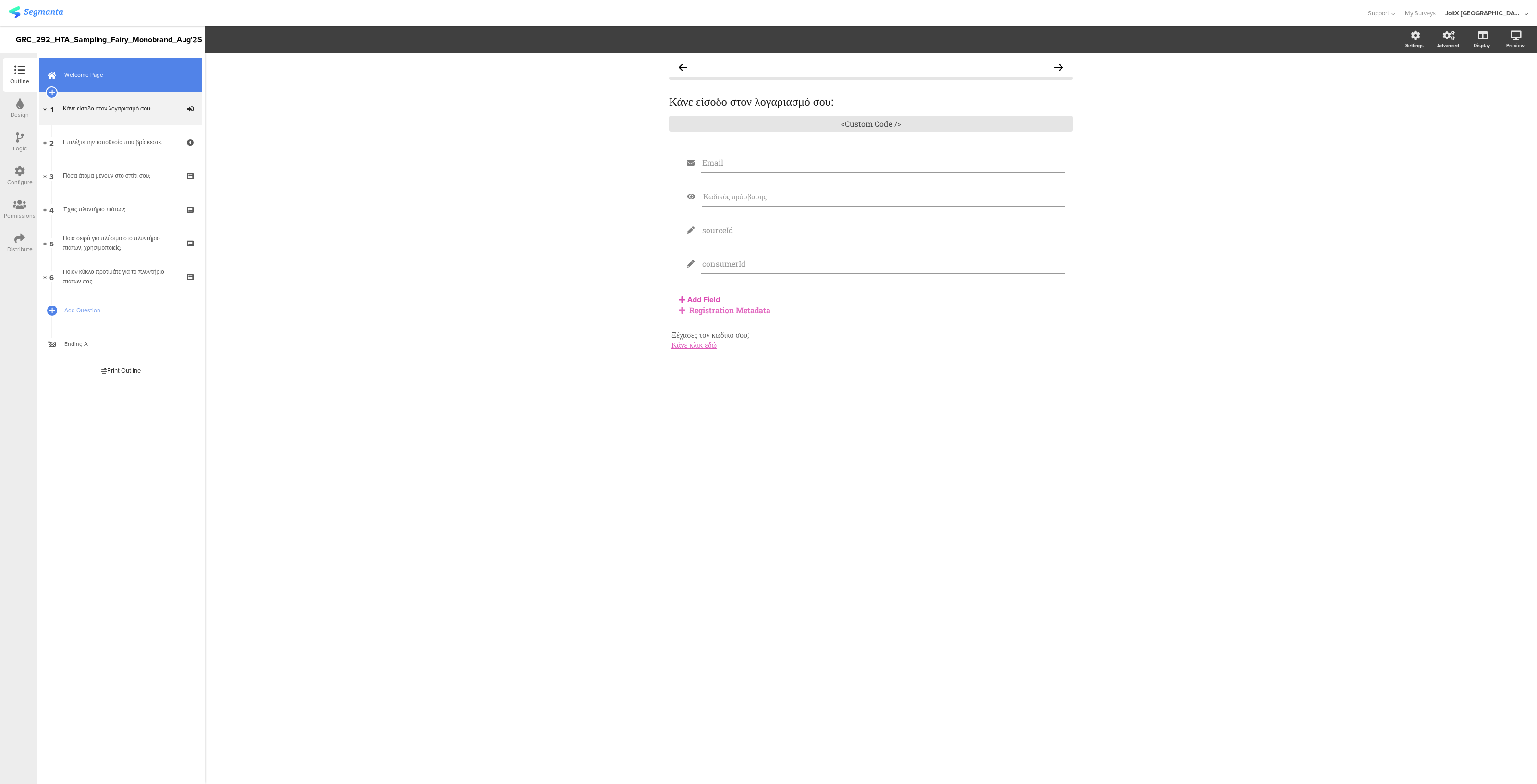
click at [117, 80] on link "Welcome Page" at bounding box center [121, 75] width 163 height 33
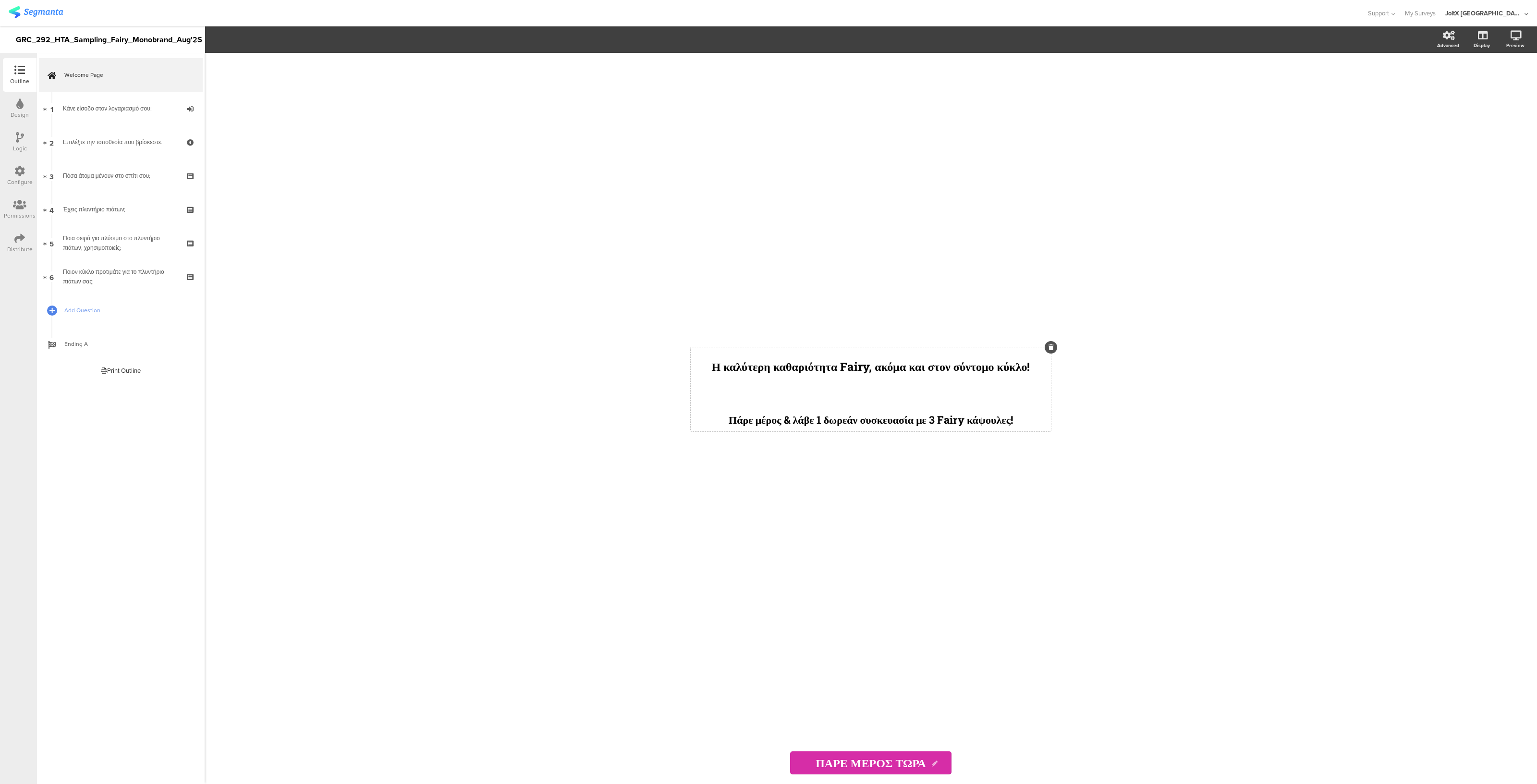
click at [906, 383] on div "Η καλύτερη καθαριότητα Fairy, ακόμα και στον σύντομο κύκλο! Πάρε μέρος & λάβε 1…" at bounding box center [871, 389] width 360 height 84
click at [906, 383] on p at bounding box center [871, 389] width 356 height 26
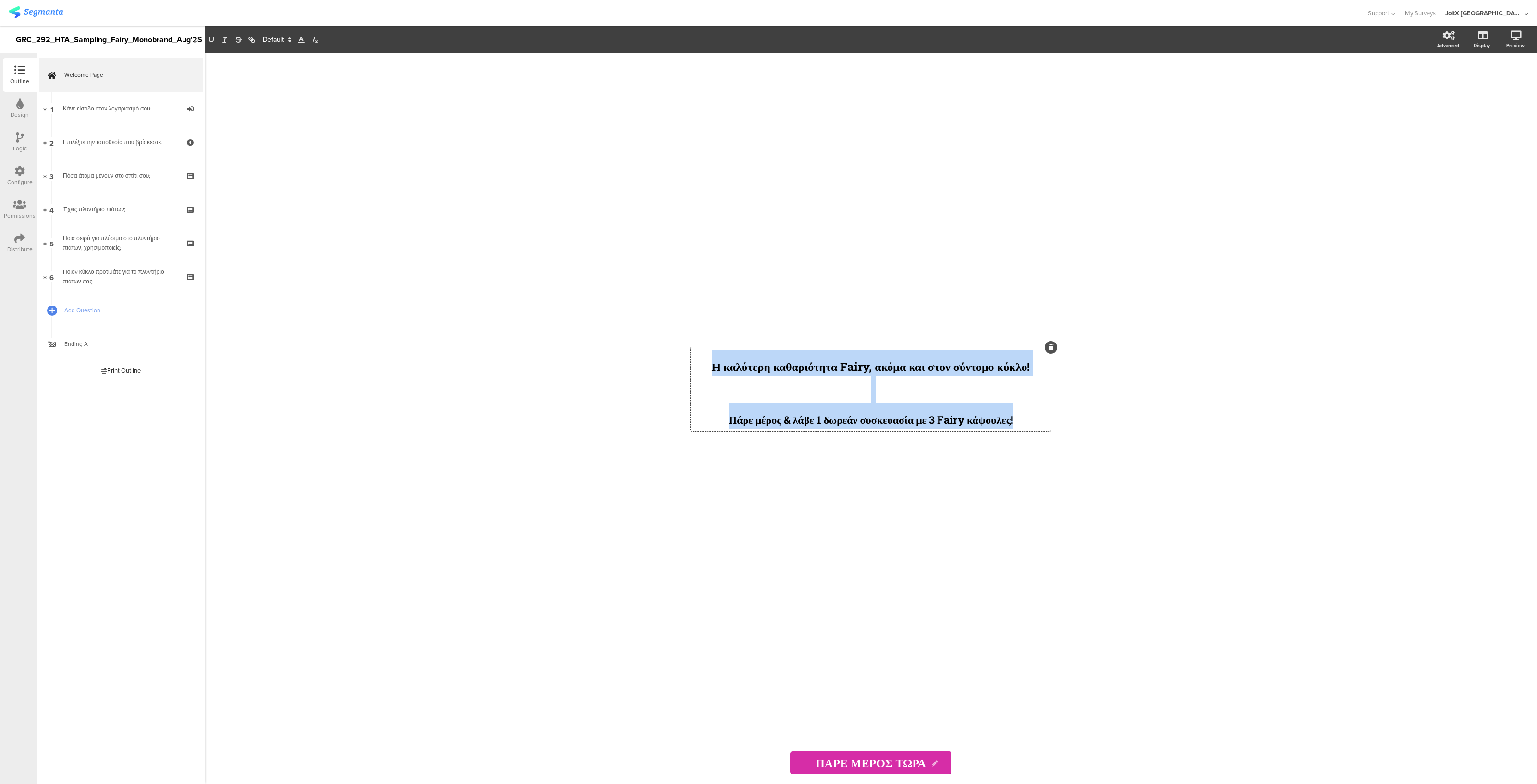
drag, startPoint x: 1041, startPoint y: 419, endPoint x: 672, endPoint y: 353, distance: 374.9
click at [672, 353] on div "Η καλύτερη καθαριότητα Fairy, ακόμα και στον σύντομο κύκλο! Πάρε μέρος & λάβε 1…" at bounding box center [871, 418] width 403 height 731
copy div "Η καλύτερη καθαριότητα Fairy, ακόμα και στον σύντομο κύκλο! Πάρε μέρος & λάβε 1…"
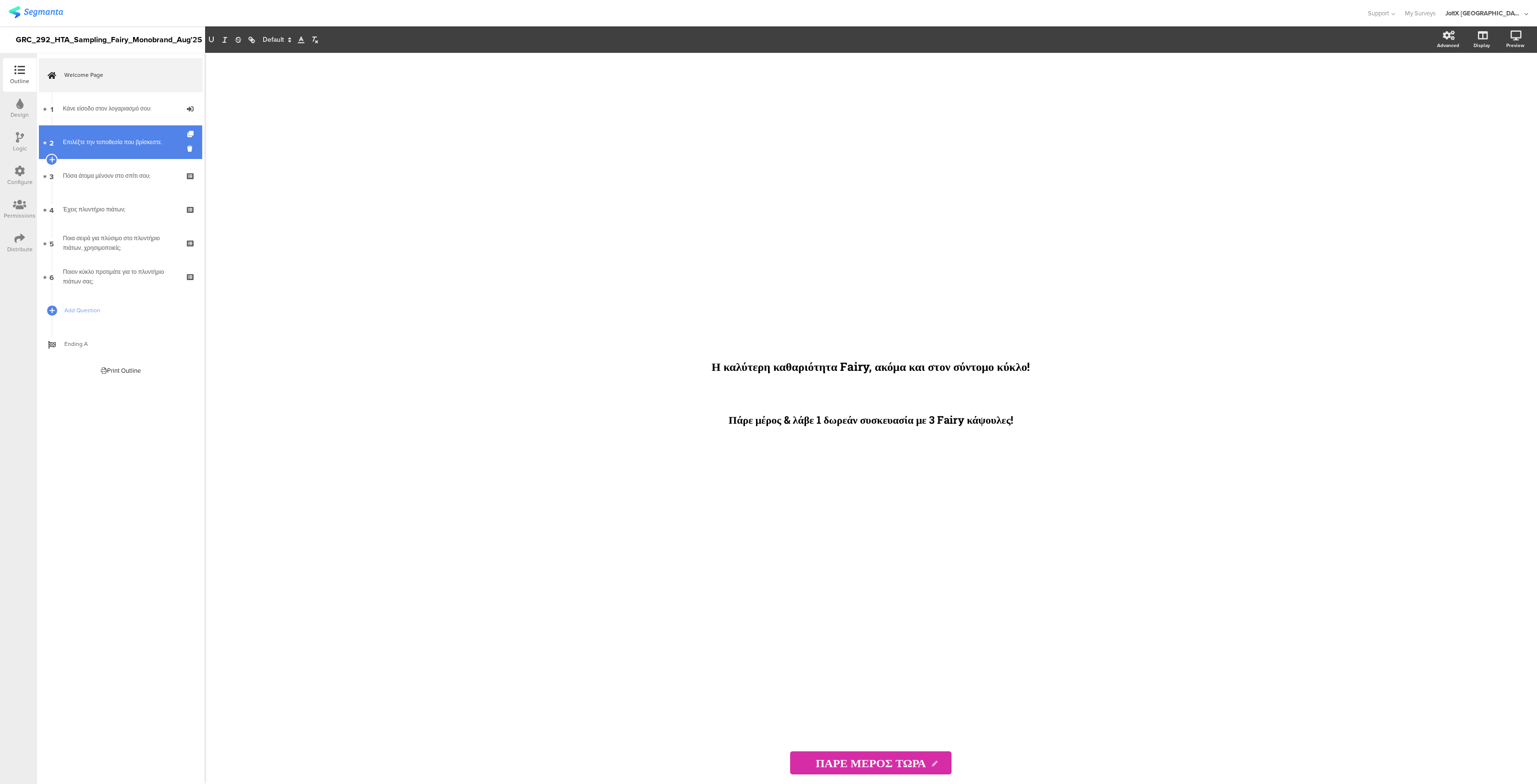
click at [111, 126] on link "2 Επιλέξτε την τοποθεσία που βρίσκεστε." at bounding box center [121, 142] width 163 height 33
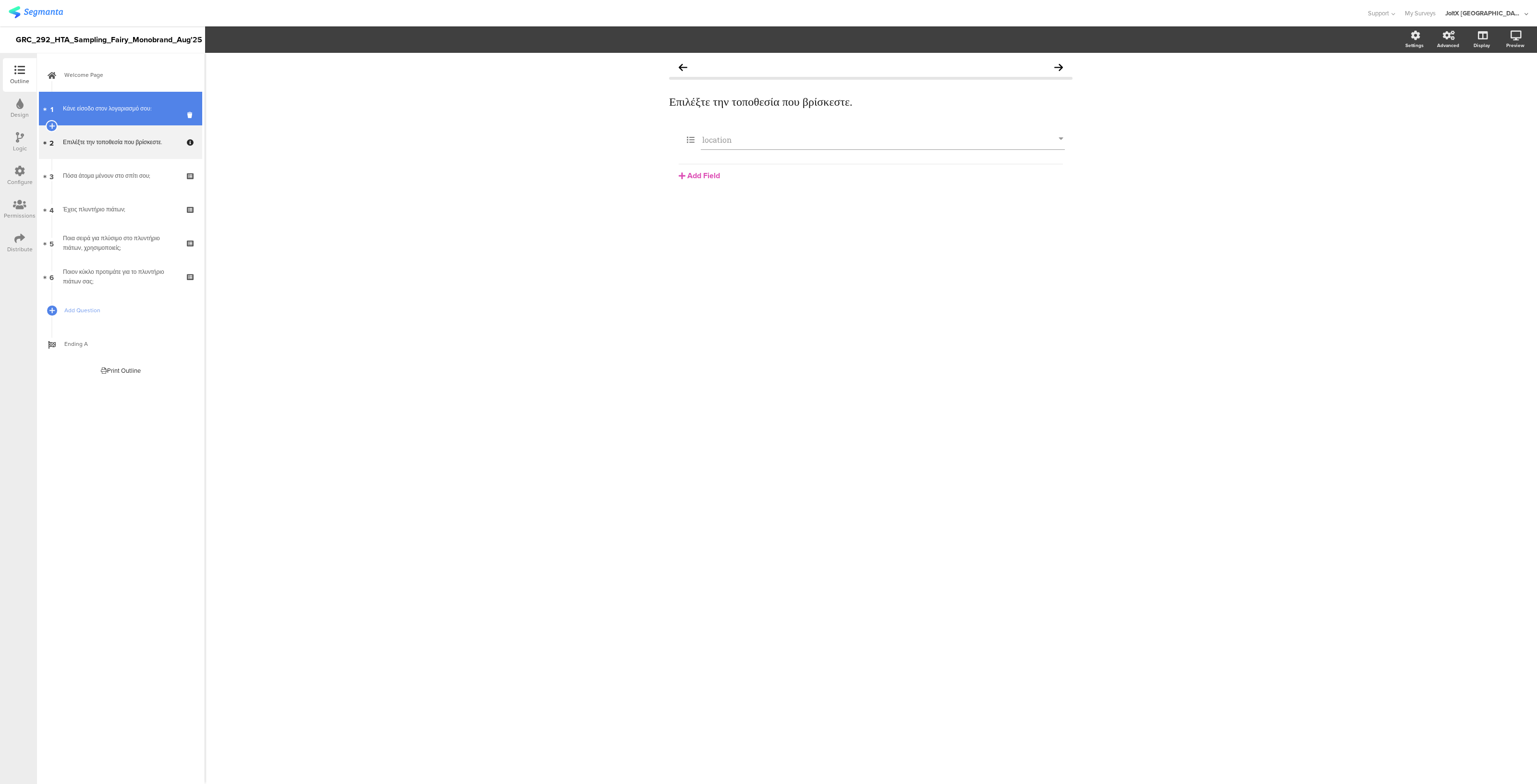
click at [118, 92] on link "1 Κάνε είσοδο στον λογαριασμό σου:" at bounding box center [121, 109] width 163 height 33
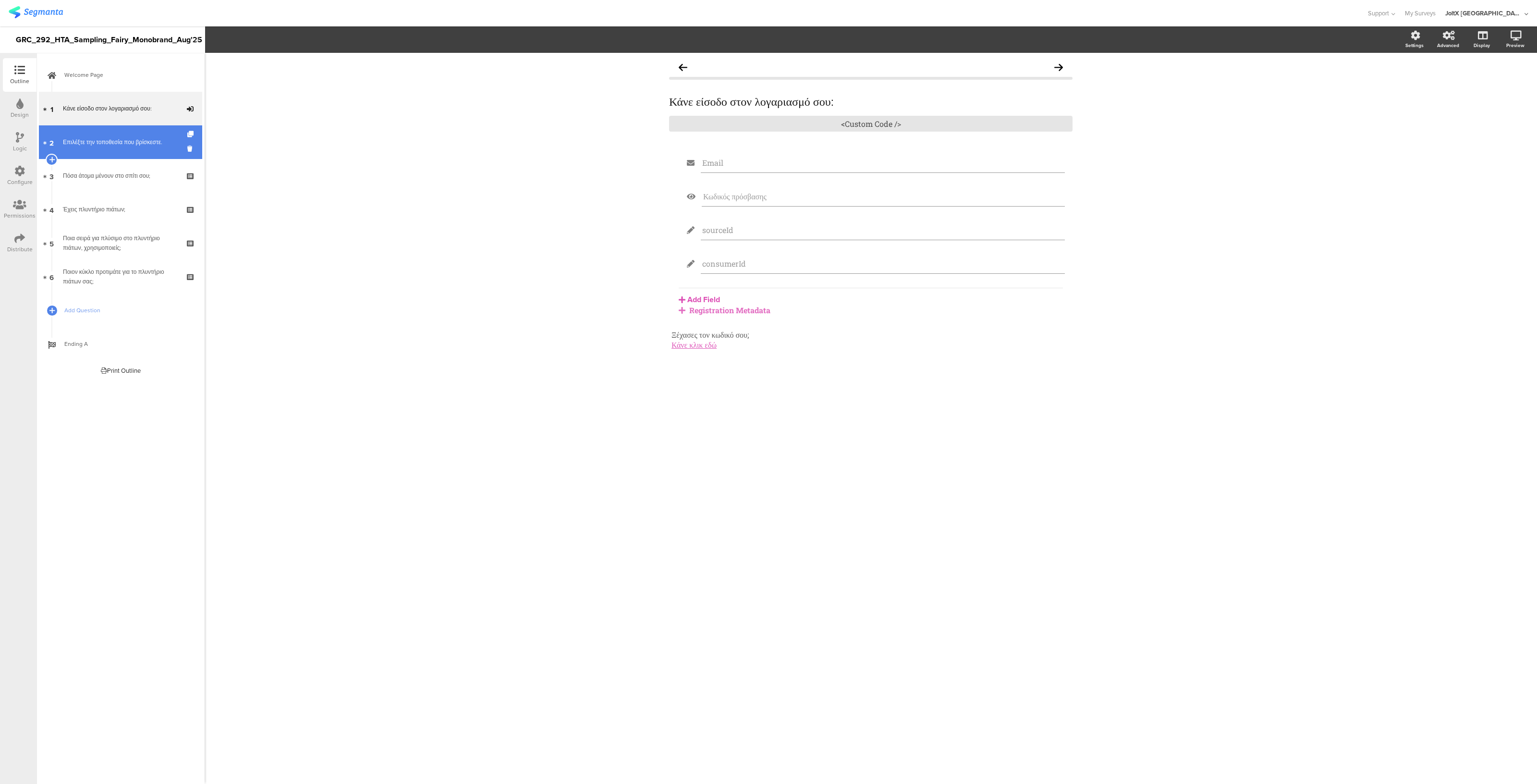
click at [119, 153] on link "2 Επιλέξτε την τοποθεσία που βρίσκεστε." at bounding box center [121, 142] width 163 height 33
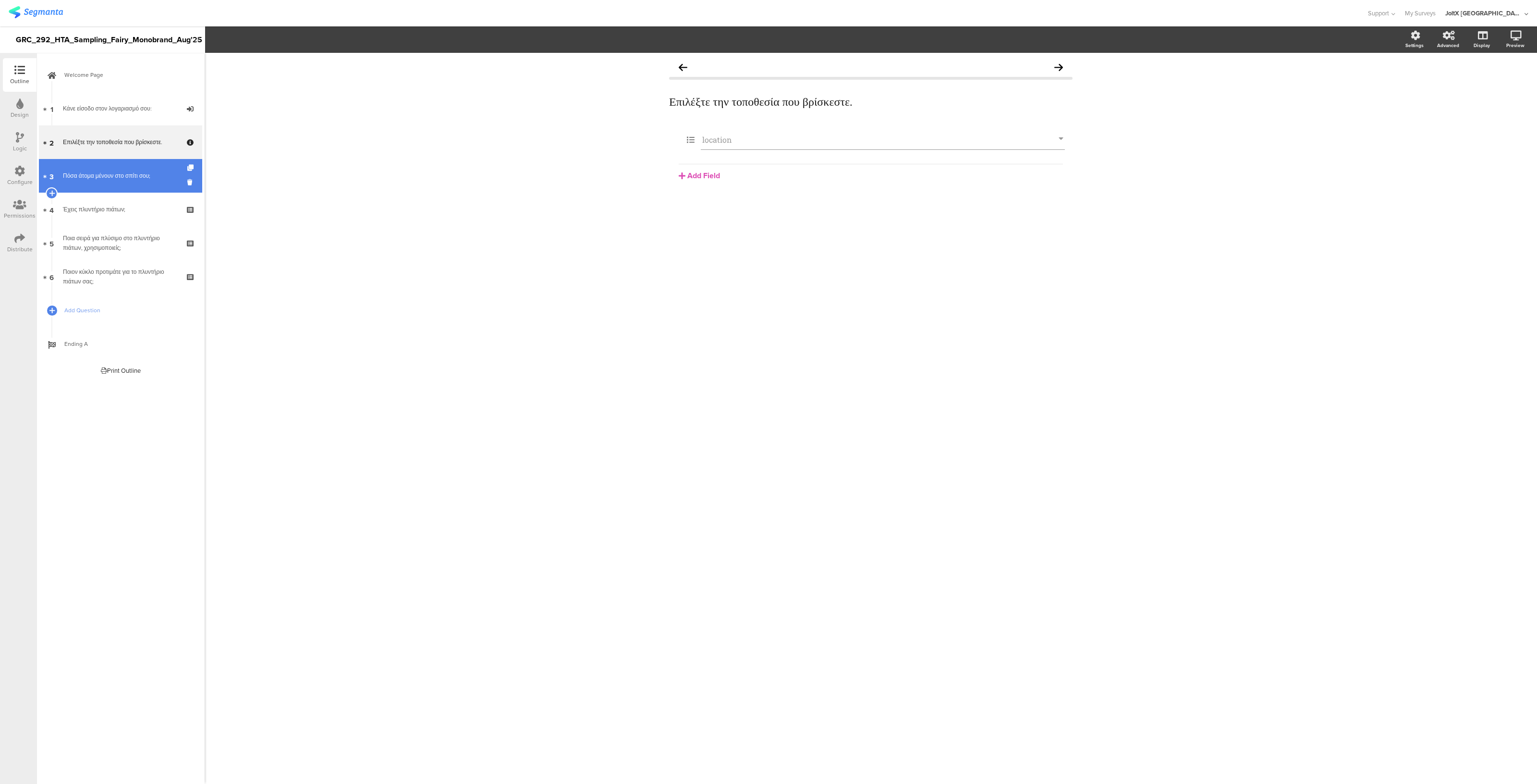
click at [97, 167] on link "3 Πόσα άτομα μένουν στο σπίτι σου;" at bounding box center [121, 175] width 163 height 33
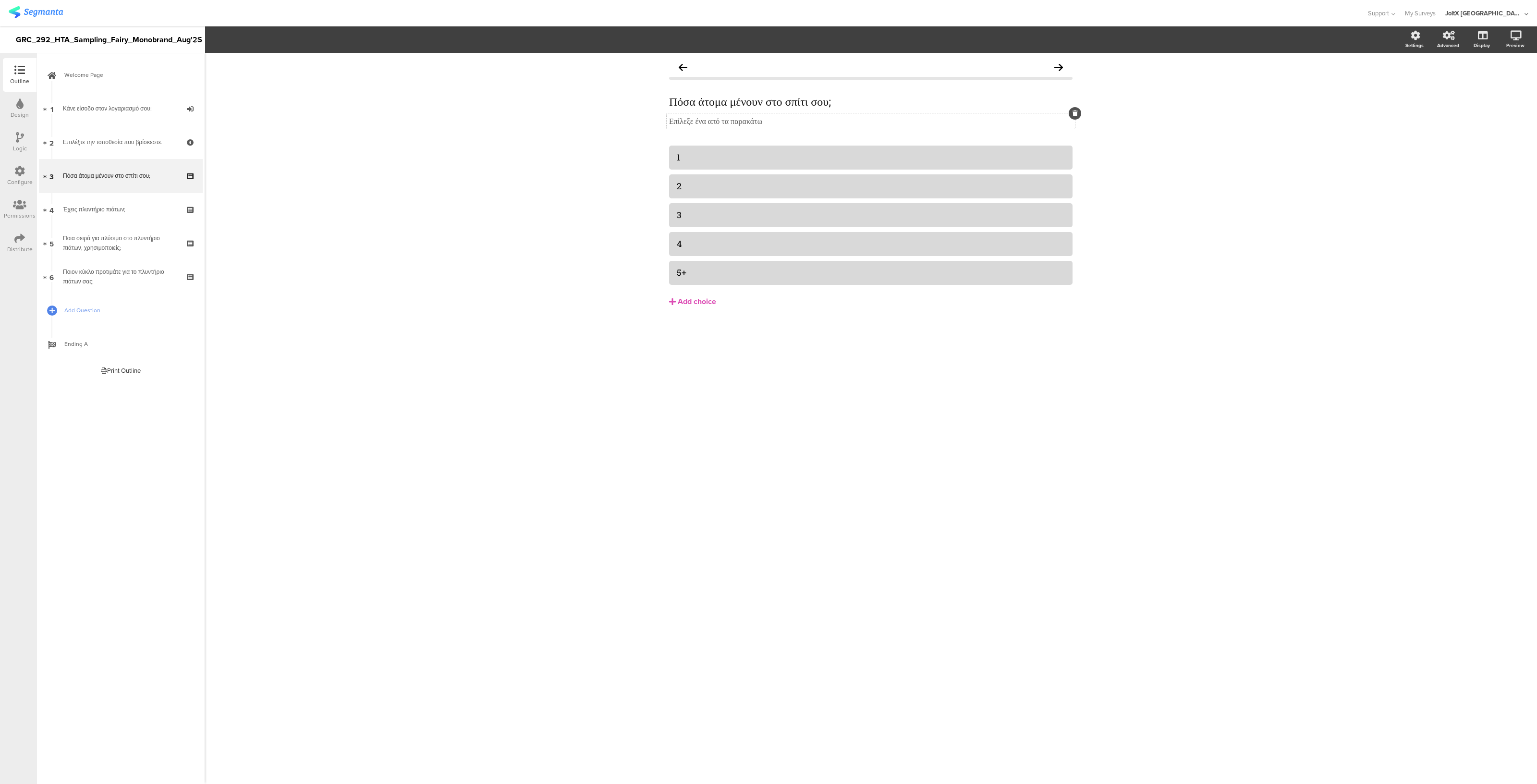
click at [770, 122] on div "Επίλεξε ένα από τα παρακάτω Επίλεξε ένα από τα παρακάτω" at bounding box center [871, 121] width 408 height 16
click at [770, 122] on p "Επίλεξε ένα από τα παρακάτω" at bounding box center [871, 121] width 403 height 10
click at [835, 90] on div "Πόσα άτομα μένουν στο σπίτι σου; Πόσα άτομα μένουν στο σπίτι σου; Επίλεξε ένα α…" at bounding box center [871, 110] width 403 height 51
click at [863, 97] on div "Πόσα άτομα μένουν στο σπίτι σου; Πόσα άτομα μένουν στο σπίτι σου; Πόσα άτομα μέ…" at bounding box center [871, 101] width 408 height 19
click at [863, 97] on p "Πόσα άτομα μένουν στο σπίτι σου;" at bounding box center [871, 101] width 403 height 14
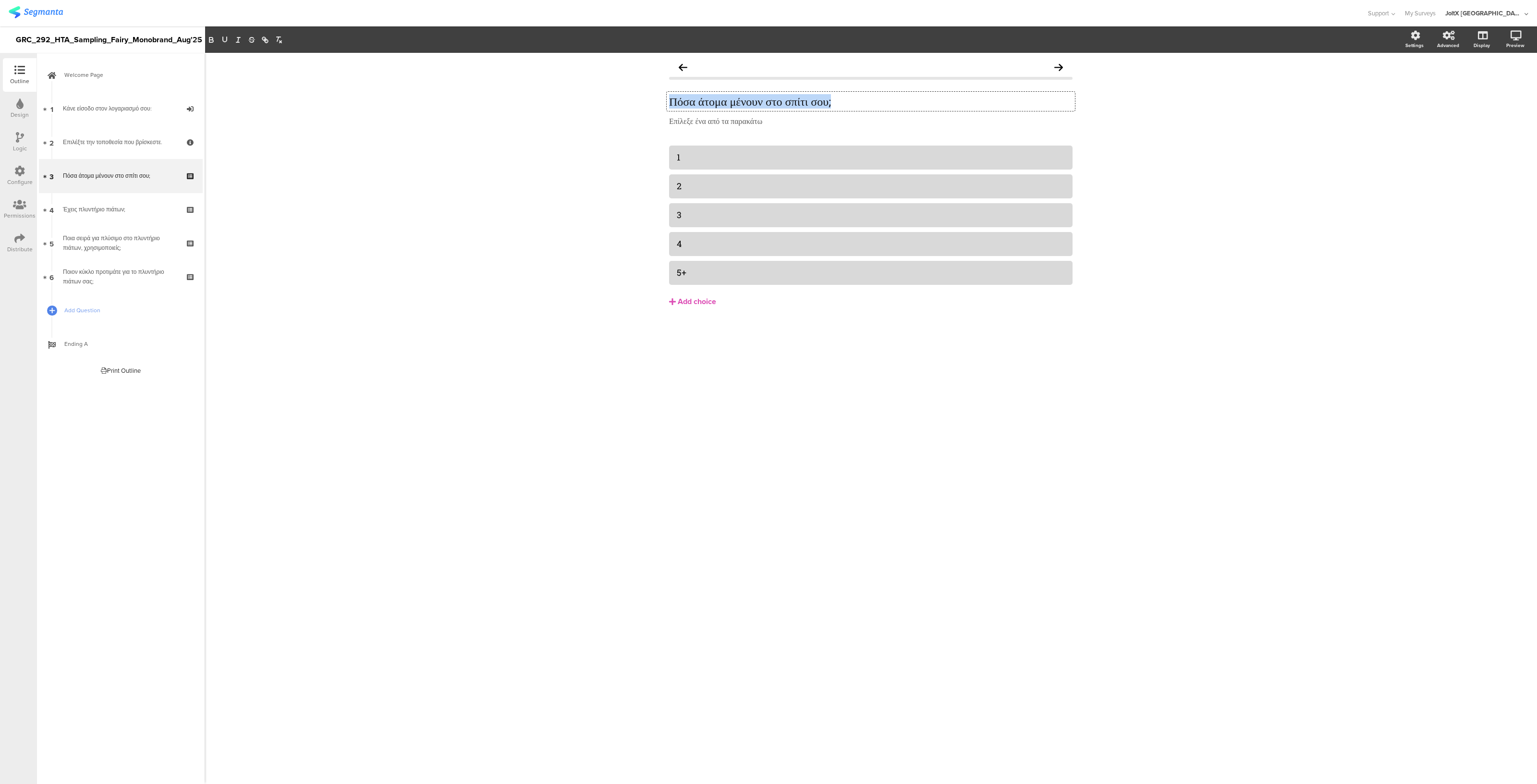
drag, startPoint x: 863, startPoint y: 97, endPoint x: 663, endPoint y: 97, distance: 200.0
click at [663, 97] on div "Πόσα άτομα μένουν στο σπίτι σου; Πόσα άτομα μένουν στο σπίτι σου; Πόσα άτομα μέ…" at bounding box center [871, 203] width 422 height 300
copy p "Πόσα άτομα μένουν στο σπίτι σου;"
click at [101, 205] on div "Έχεις πλυντήριο πιάτων;" at bounding box center [120, 209] width 115 height 10
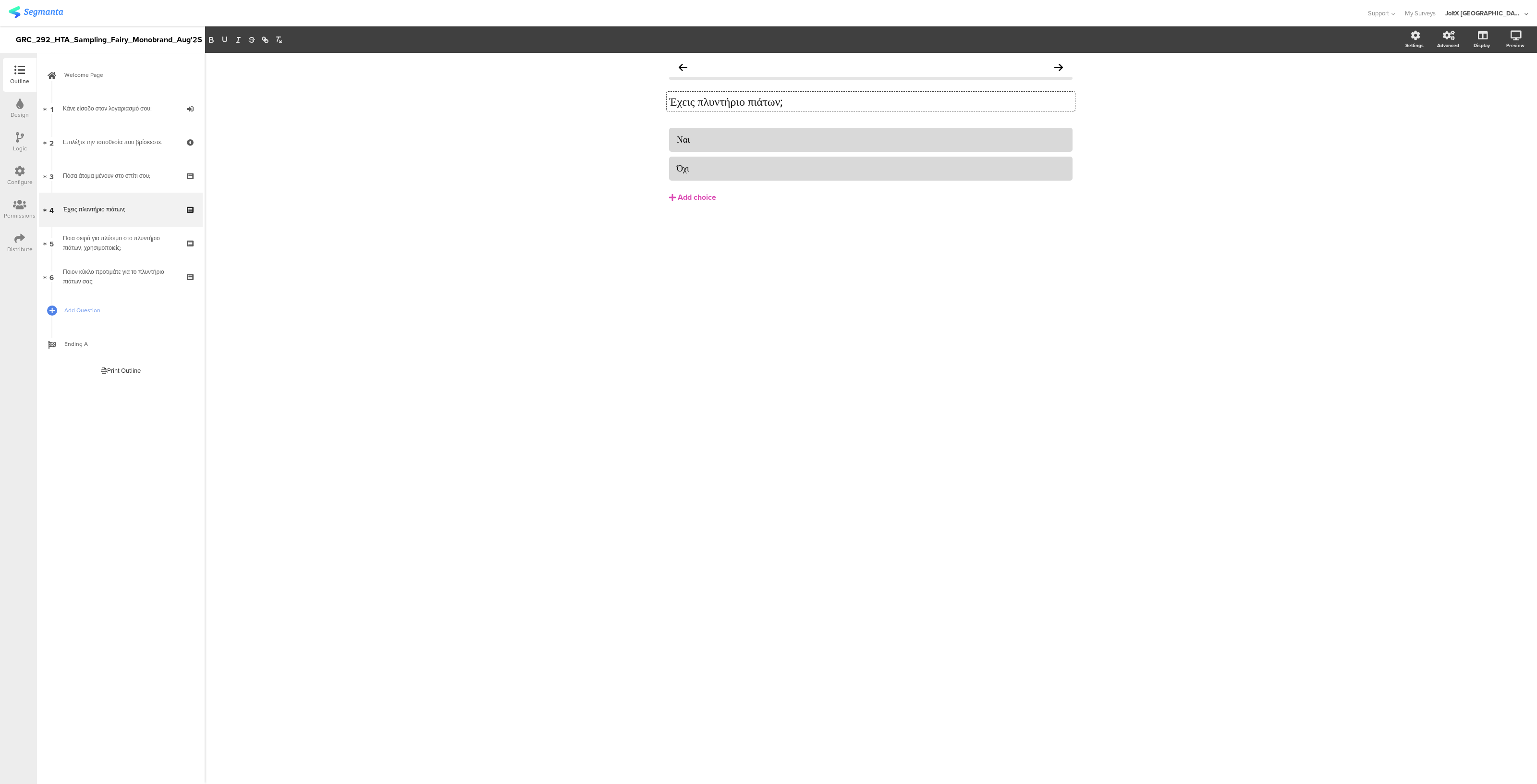
drag, startPoint x: 840, startPoint y: 102, endPoint x: 526, endPoint y: 104, distance: 314.0
click at [526, 104] on div "Έχεις πλυντήριο πιάτων; Έχεις πλυντήριο πιάτων; Έχεις πλυντήριο πιάτων; Ναι Όχι" at bounding box center [871, 418] width 1332 height 731
drag, startPoint x: 727, startPoint y: 137, endPoint x: 563, endPoint y: 156, distance: 165.1
click at [563, 156] on div "Έχεις πλυντήριο πιάτων; Έχεις πλυντήριο πιάτων; Έχεις πλυντήριο πιάτων; Ναι Όχι" at bounding box center [871, 418] width 1332 height 731
copy div "Ναι"
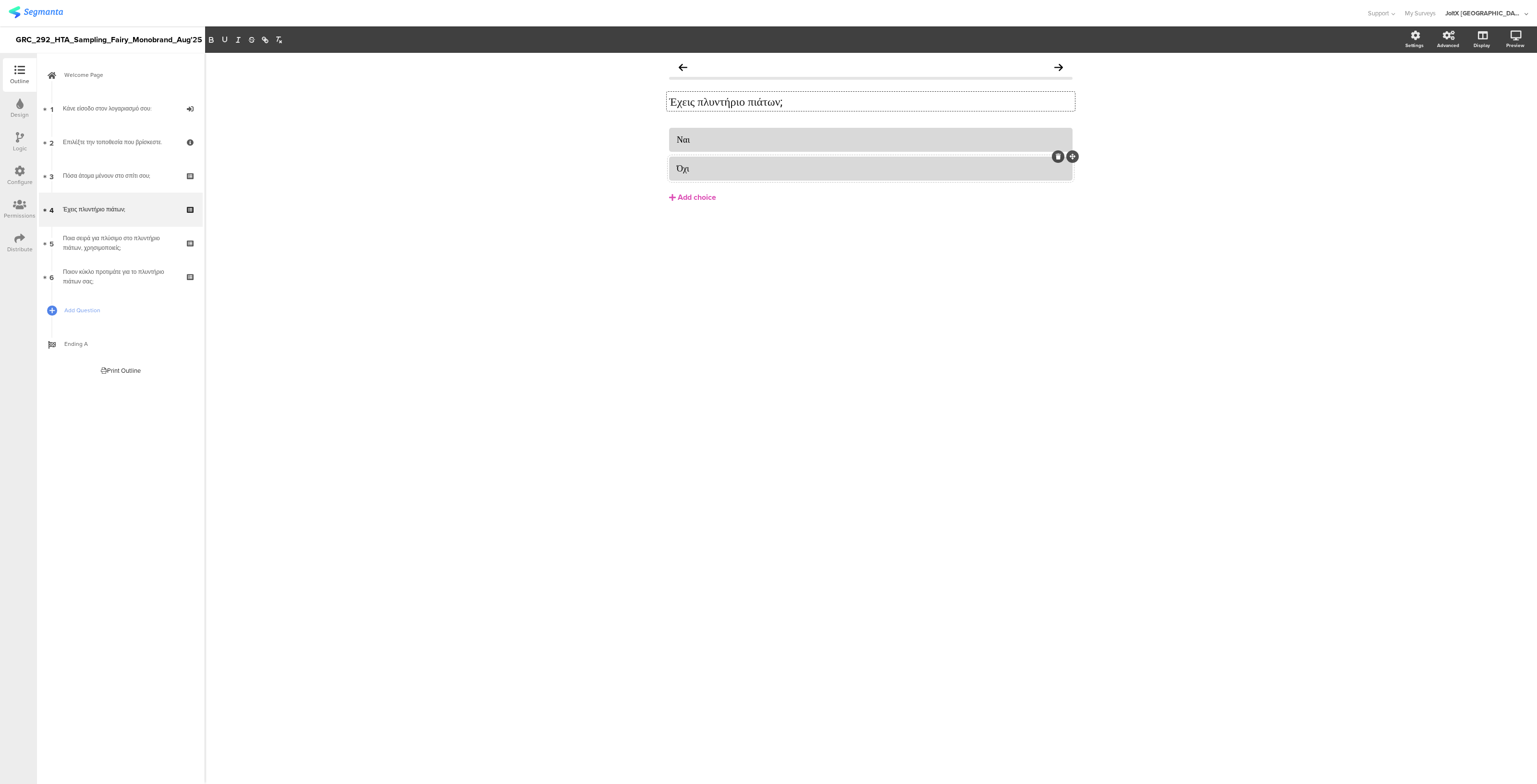
click at [737, 174] on div "Όχι" at bounding box center [871, 168] width 388 height 16
copy div "Όχι"
click at [122, 256] on link "5 Ποια σειρά για πλύσιμο στο πλυντήριο πιάτων, χρησιμοποιείς;" at bounding box center [121, 243] width 163 height 33
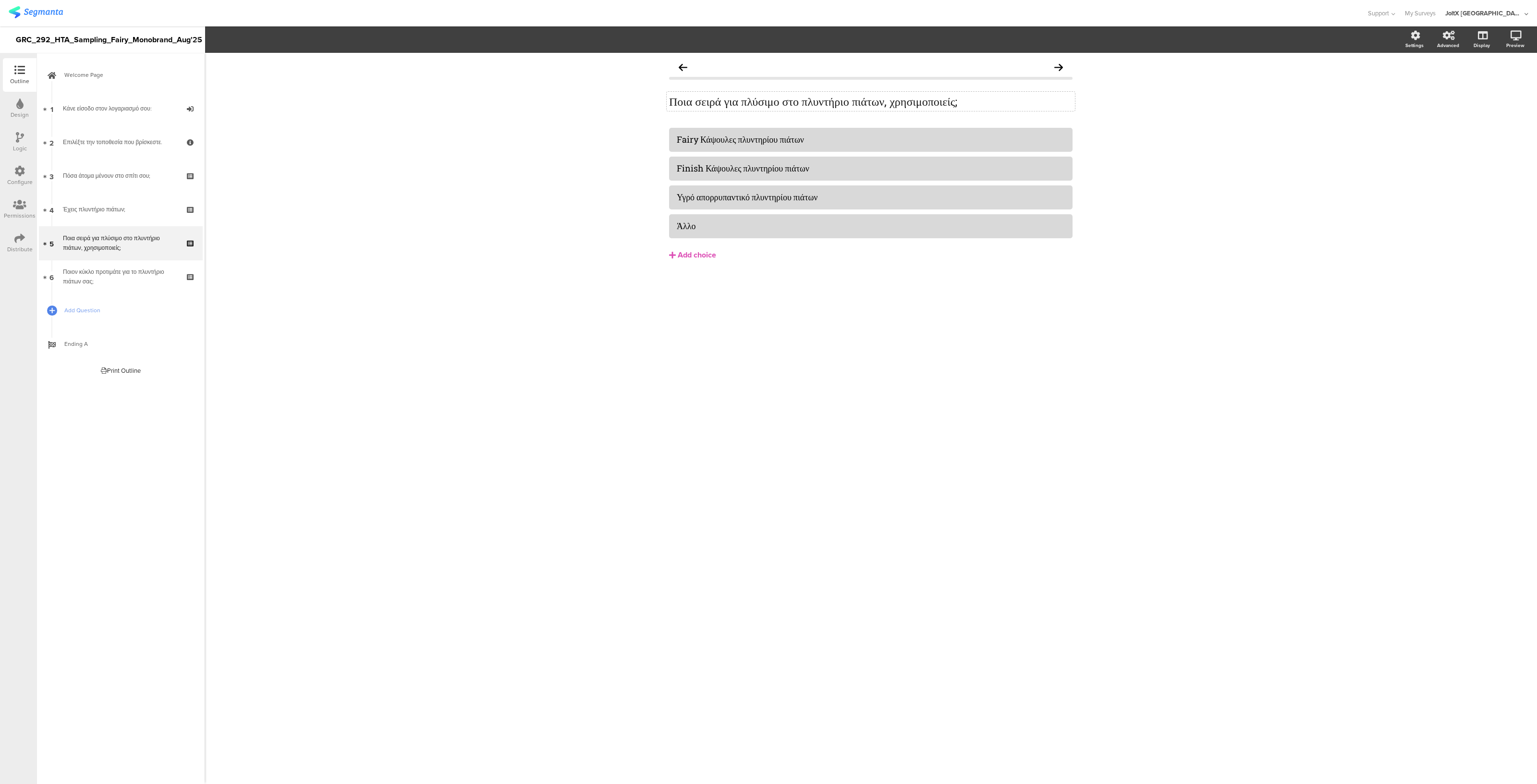
click at [833, 102] on div "Ποια σειρά για πλύσιμο στο πλυντήριο πιάτων, χρησιμοποιείς; Ποια σειρά για πλύσ…" at bounding box center [871, 101] width 408 height 19
click at [896, 134] on div "Fairy Κάψουλες πλυντηρίου πιάτων" at bounding box center [871, 140] width 388 height 11
copy div "Fairy Κάψουλες πλυντηρίου πιάτων"
click at [832, 176] on div "Finish Κάψουλες πλυντηρίου πιάτων" at bounding box center [871, 168] width 388 height 16
click at [836, 166] on div "Finish Κάψουλες πλυντηρίου πιάτων" at bounding box center [871, 168] width 388 height 11
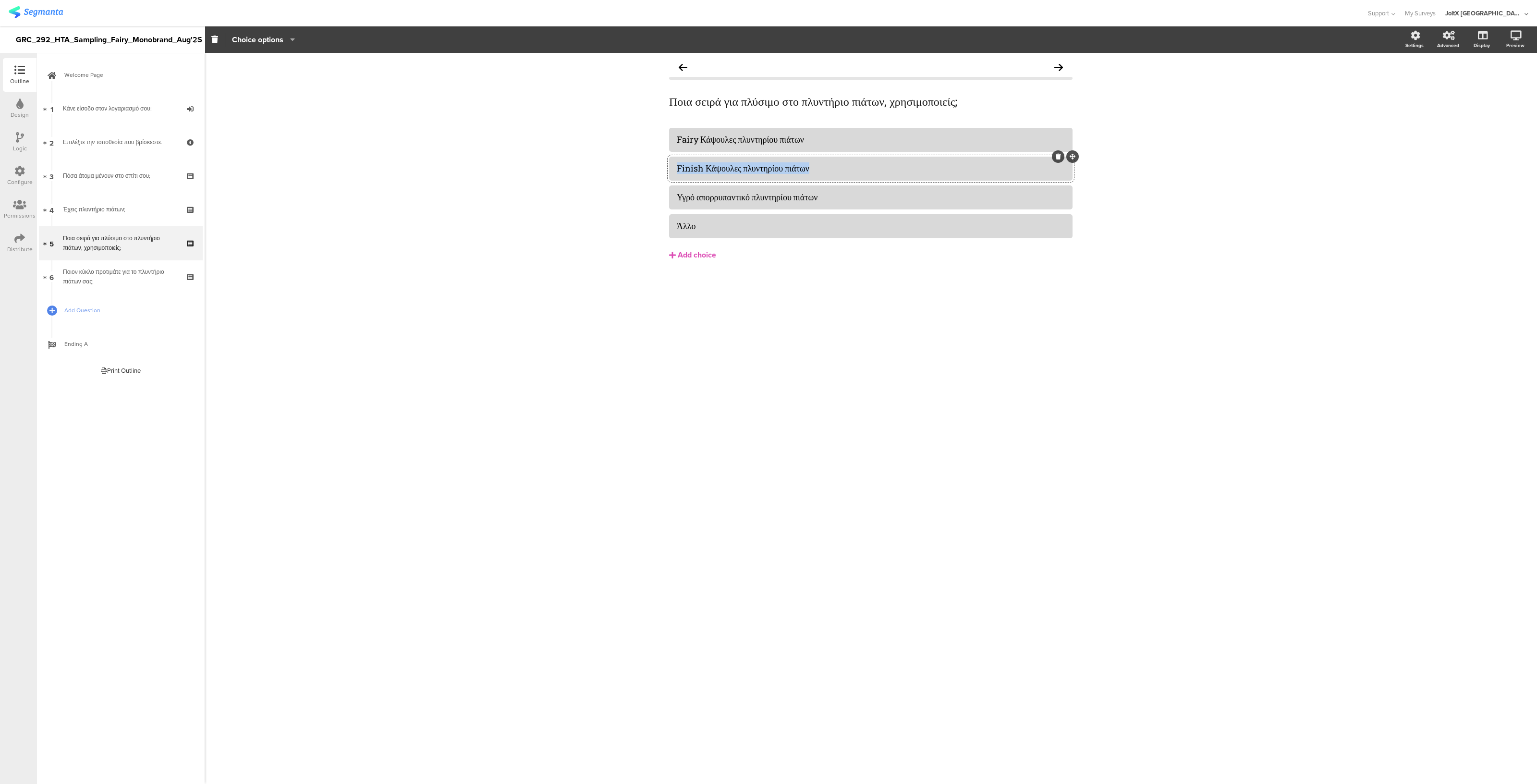
copy div "Finish Κάψουλες πλυντηρίου πιάτων"
click at [909, 190] on div "Υγρό απορρυπαντικό πλυντηρίου πιάτων" at bounding box center [871, 197] width 388 height 16
copy div "Υγρό απορρυπαντικό πλυντηρίου πιάτων"
click at [711, 229] on div "Άλλο" at bounding box center [871, 226] width 388 height 11
copy div "Άλλο"
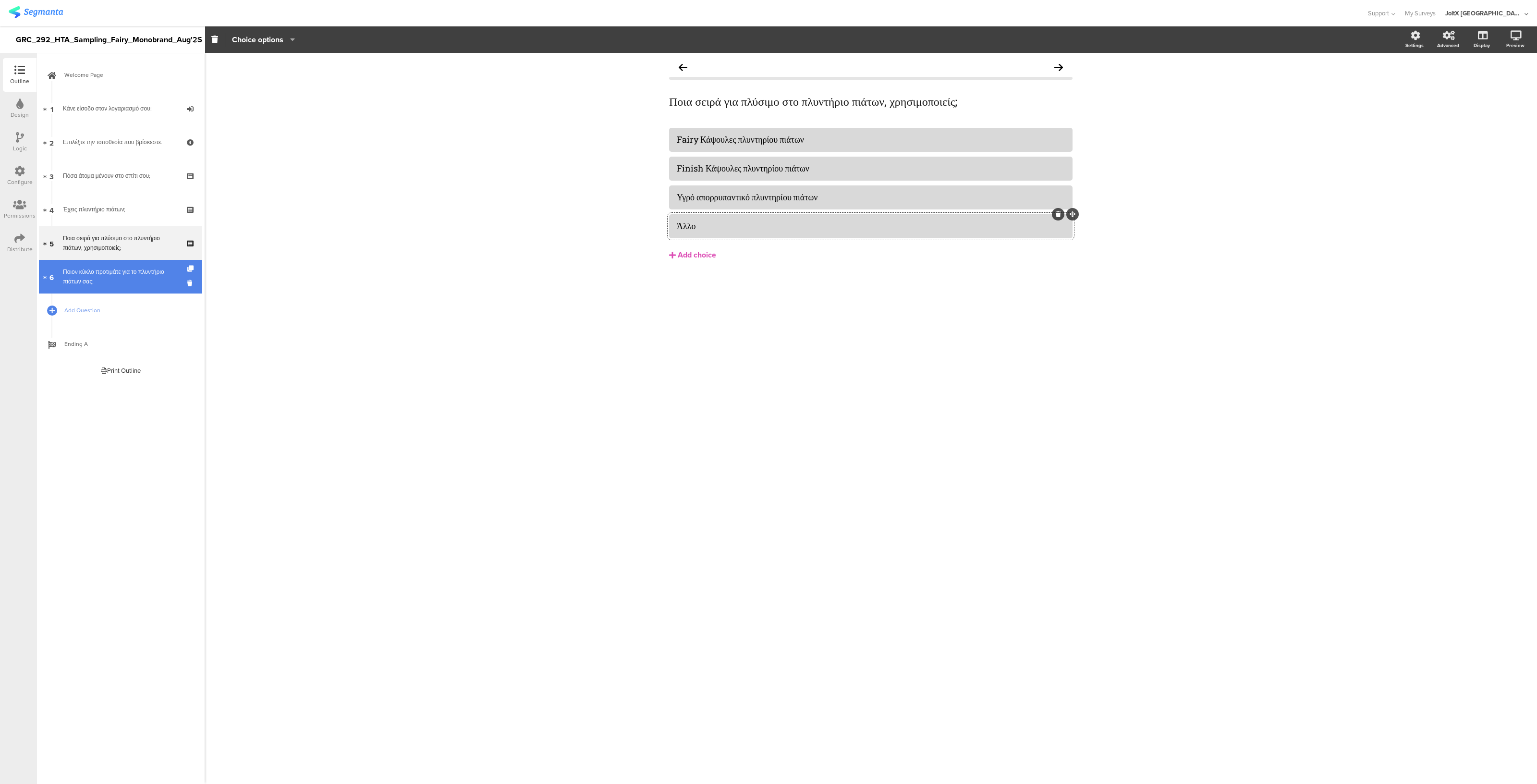
click at [119, 292] on link "6 Ποιον κύκλο προτιμάτε για το πλυντήριο πιάτων σας;" at bounding box center [121, 277] width 163 height 33
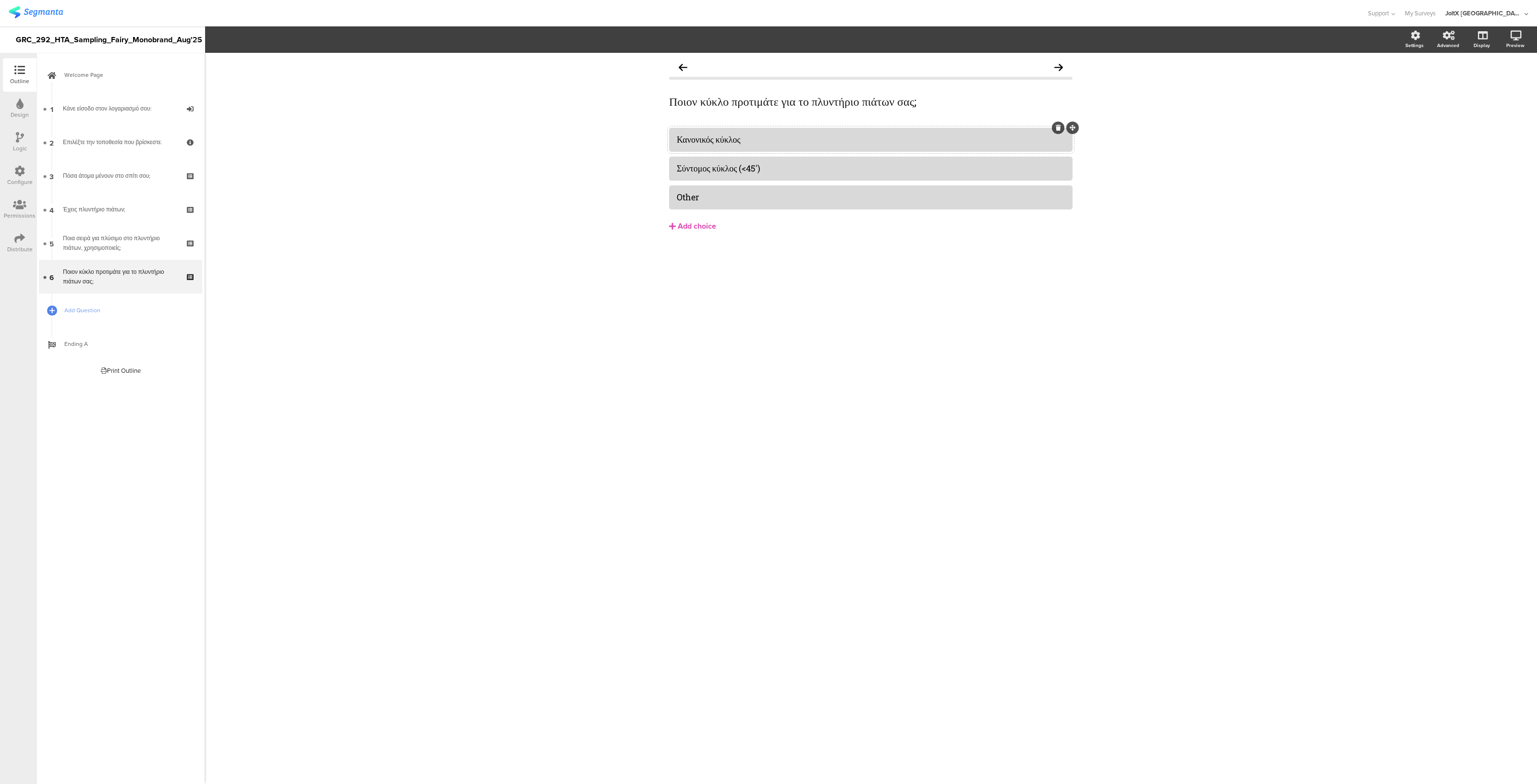
click at [771, 138] on div "Κανονικός κύκλος" at bounding box center [871, 140] width 388 height 11
click at [819, 110] on div "Ποιον κύκλο προτιμάτε για το πλυντήριο πιάτων σας; Ποιον κύκλο προτιμάτε για το…" at bounding box center [871, 101] width 408 height 19
click at [829, 107] on p "Ποιον κύκλο προτιμάτε για το πλυντήριο πιάτων σας;" at bounding box center [871, 101] width 403 height 14
copy p "Ποιον κύκλο προτιμάτε για το πλυντήριο πιάτων σας;"
click at [794, 150] on div at bounding box center [871, 140] width 403 height 24
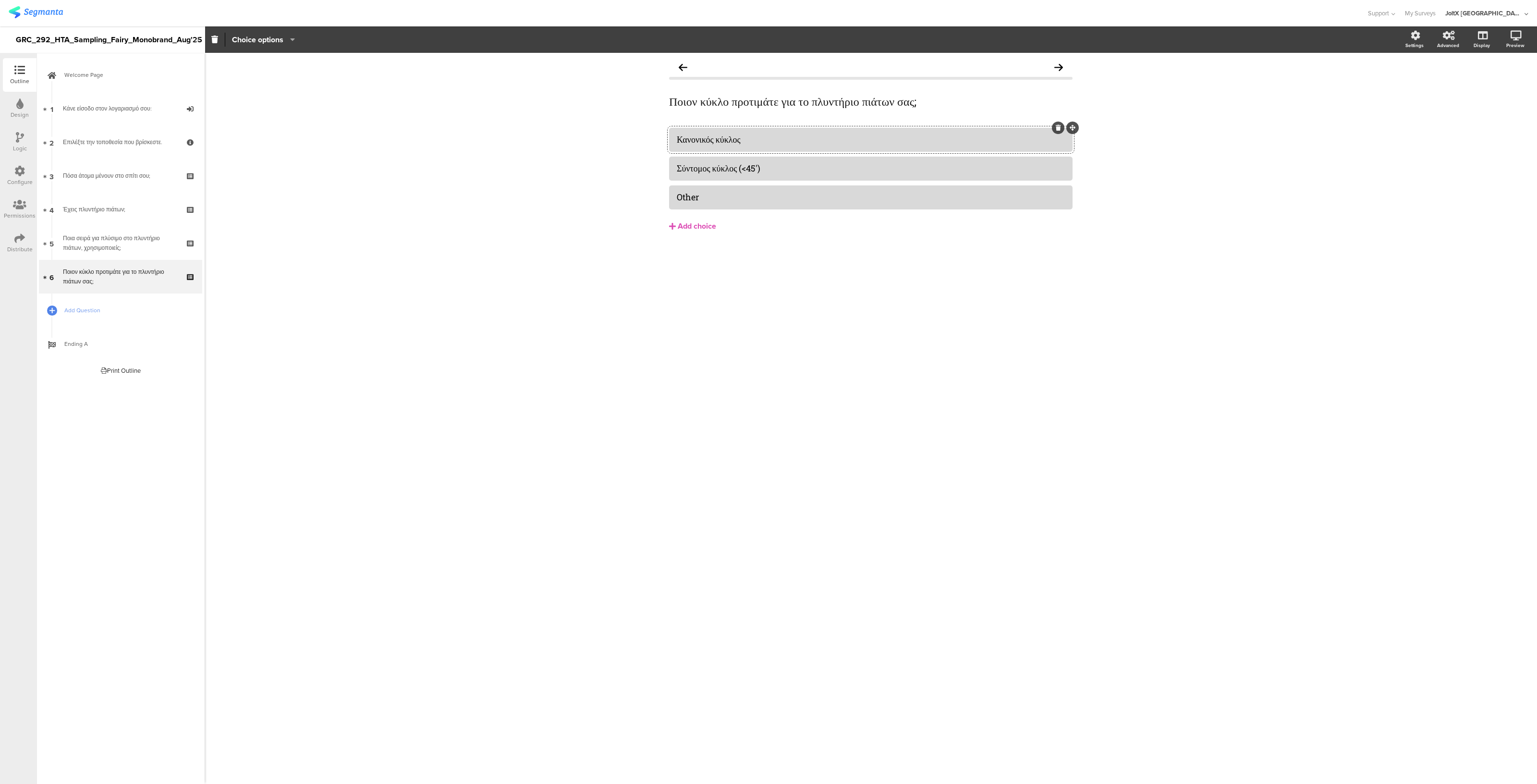
click at [785, 143] on div "Κανονικός κύκλος" at bounding box center [871, 140] width 388 height 11
copy div "Κανονικός κύκλος"
click at [791, 175] on div "Σύντομος κύκλος (<45')" at bounding box center [871, 168] width 388 height 16
click at [713, 193] on div "Other" at bounding box center [871, 197] width 388 height 11
click at [16, 184] on div "Configure" at bounding box center [20, 182] width 26 height 8
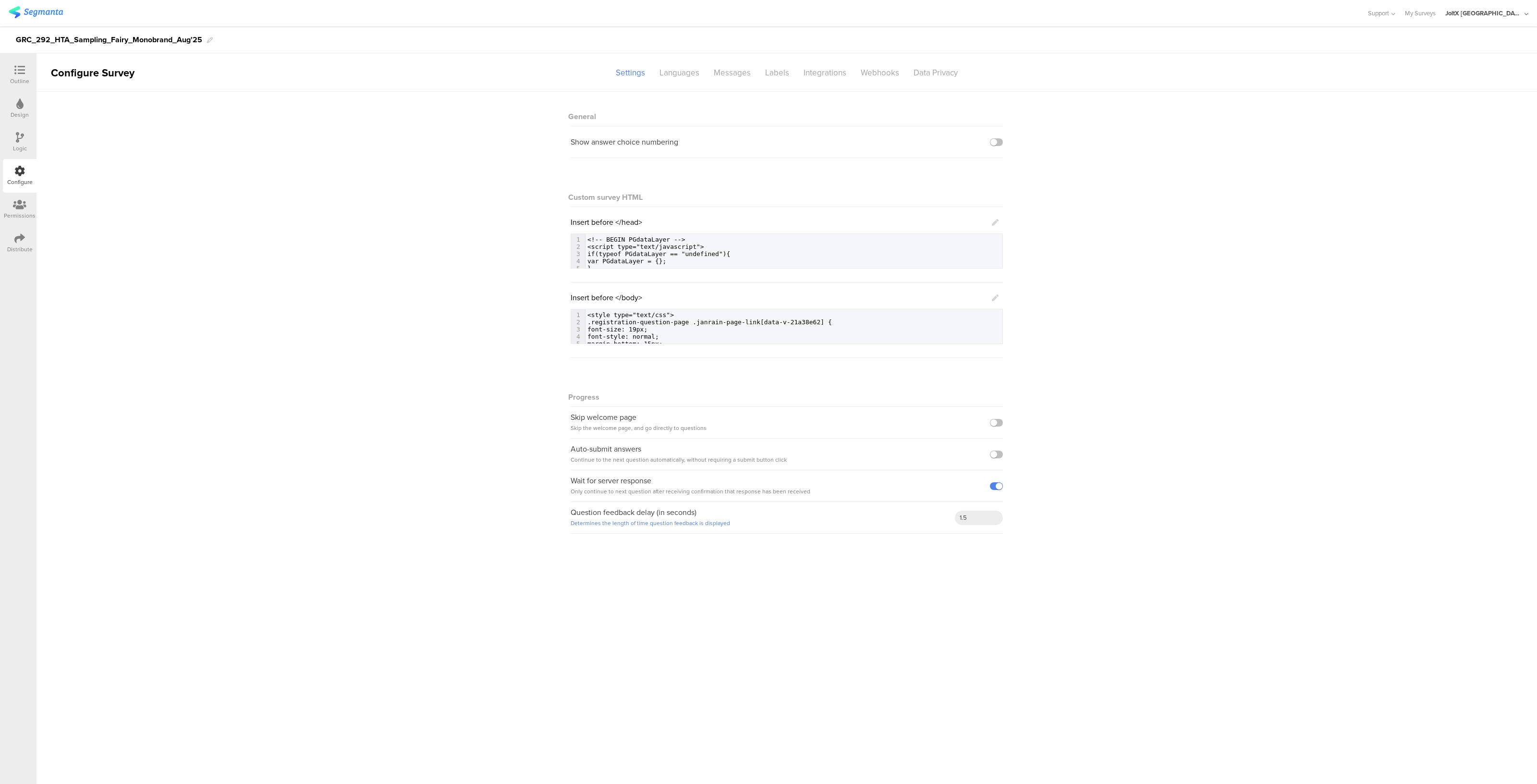
click at [19, 110] on div "Design" at bounding box center [20, 115] width 18 height 8
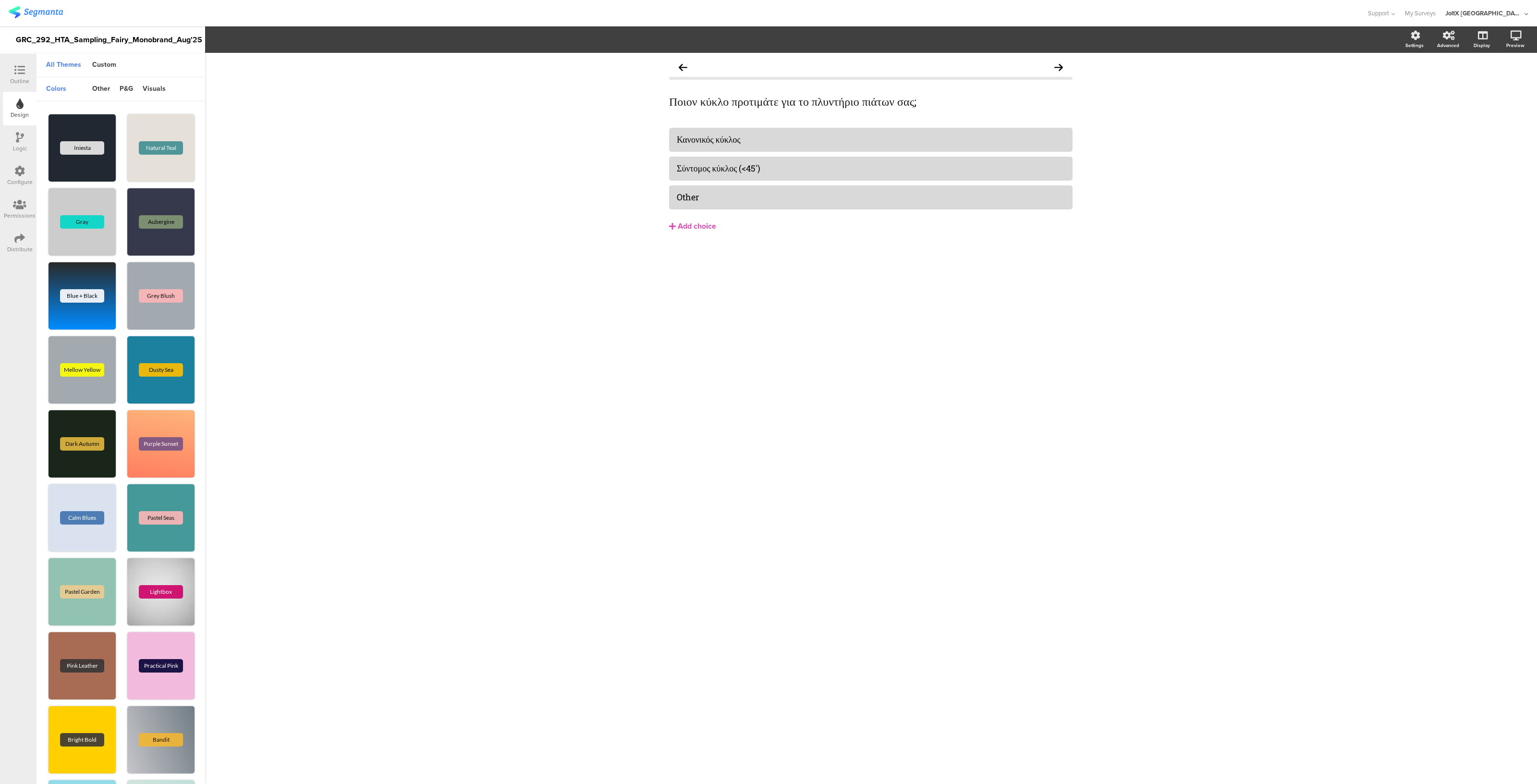
click at [23, 77] on div "Outline" at bounding box center [20, 81] width 19 height 8
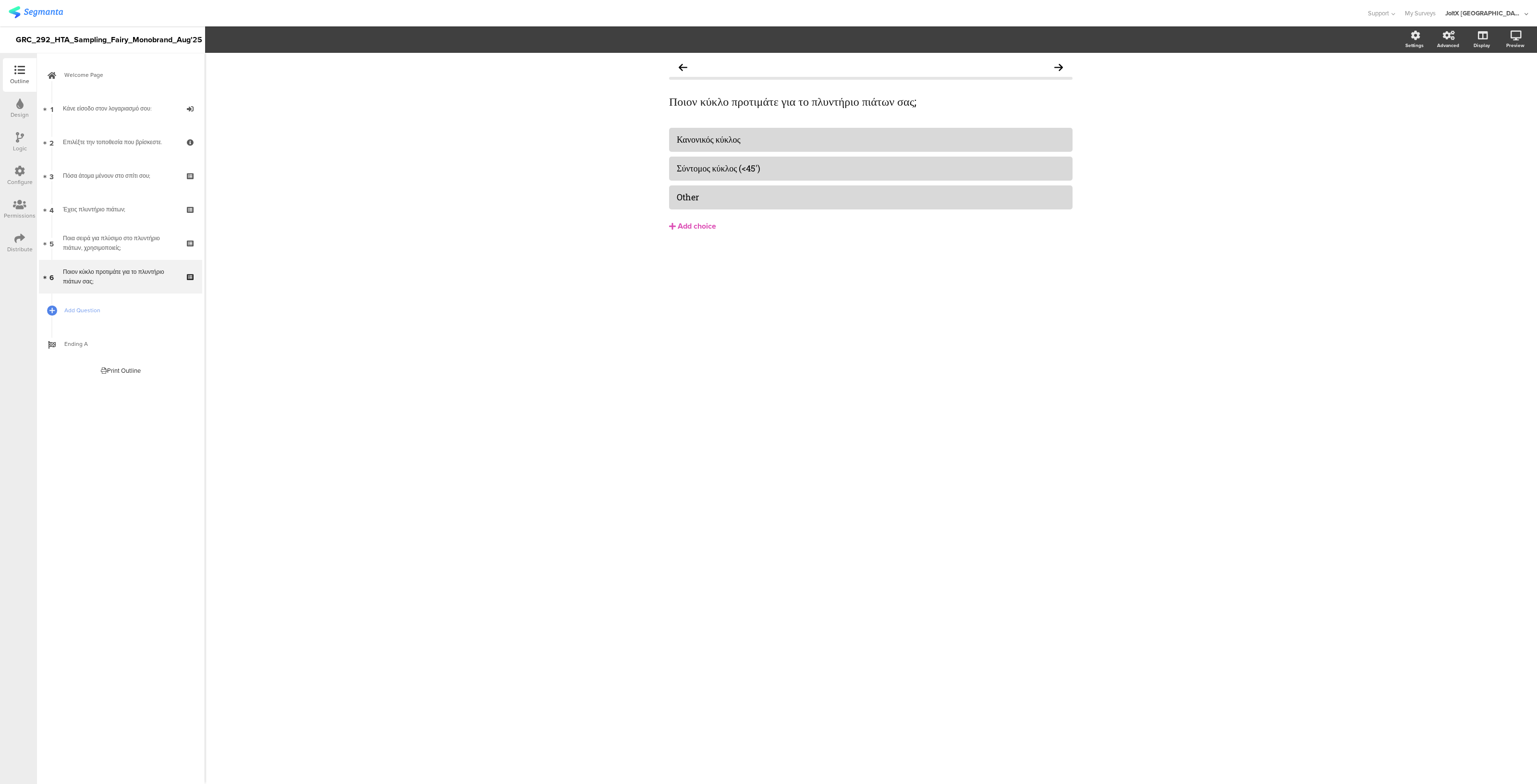
click at [20, 139] on icon at bounding box center [20, 137] width 8 height 11
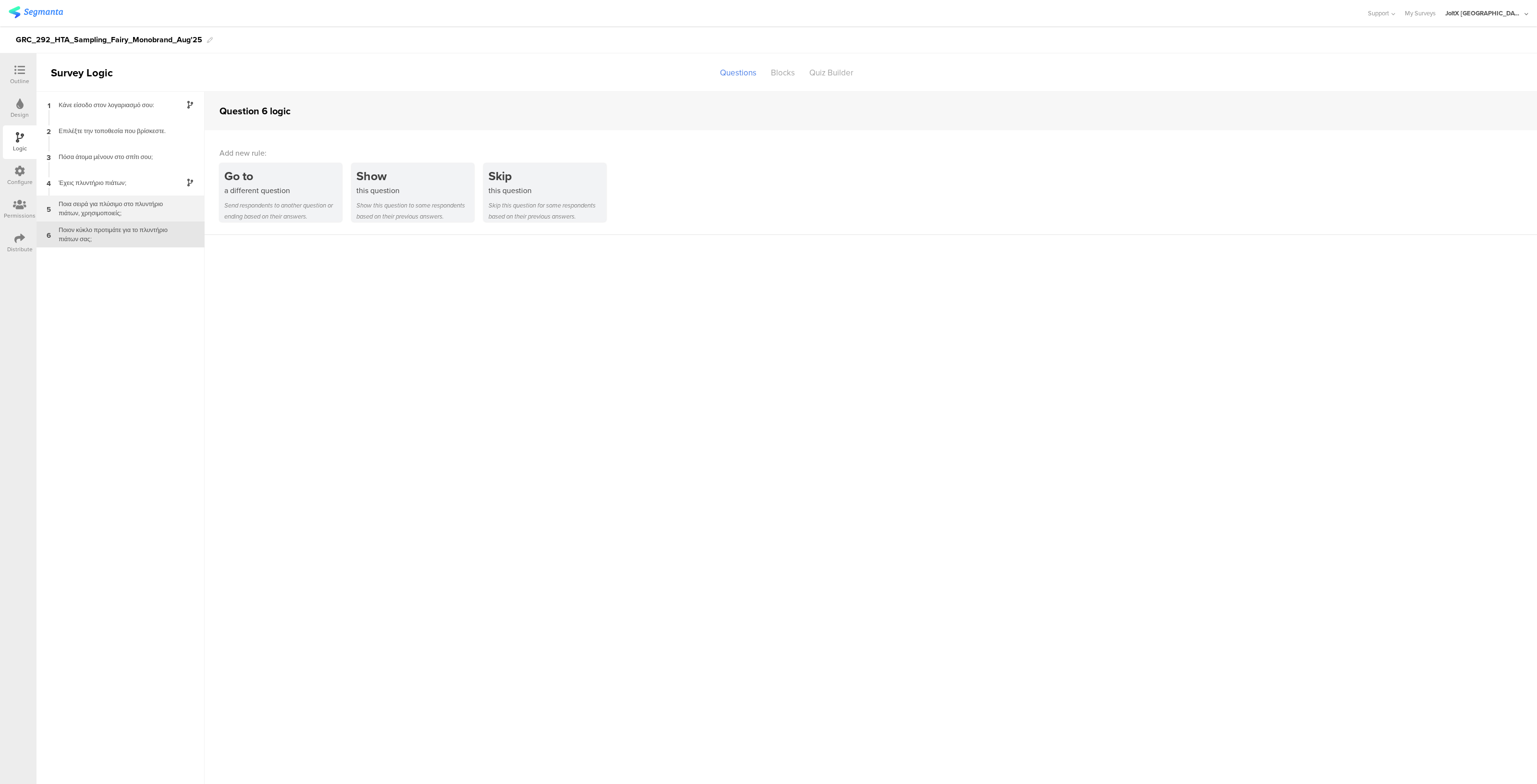
click at [110, 203] on div "Ποια σειρά για πλύσιμο στο πλυντήριο πιάτων, χρησιμοποιείς;" at bounding box center [113, 208] width 120 height 18
click at [109, 189] on div "4 Έχεις πλυντήριο πιάτων;" at bounding box center [121, 182] width 168 height 26
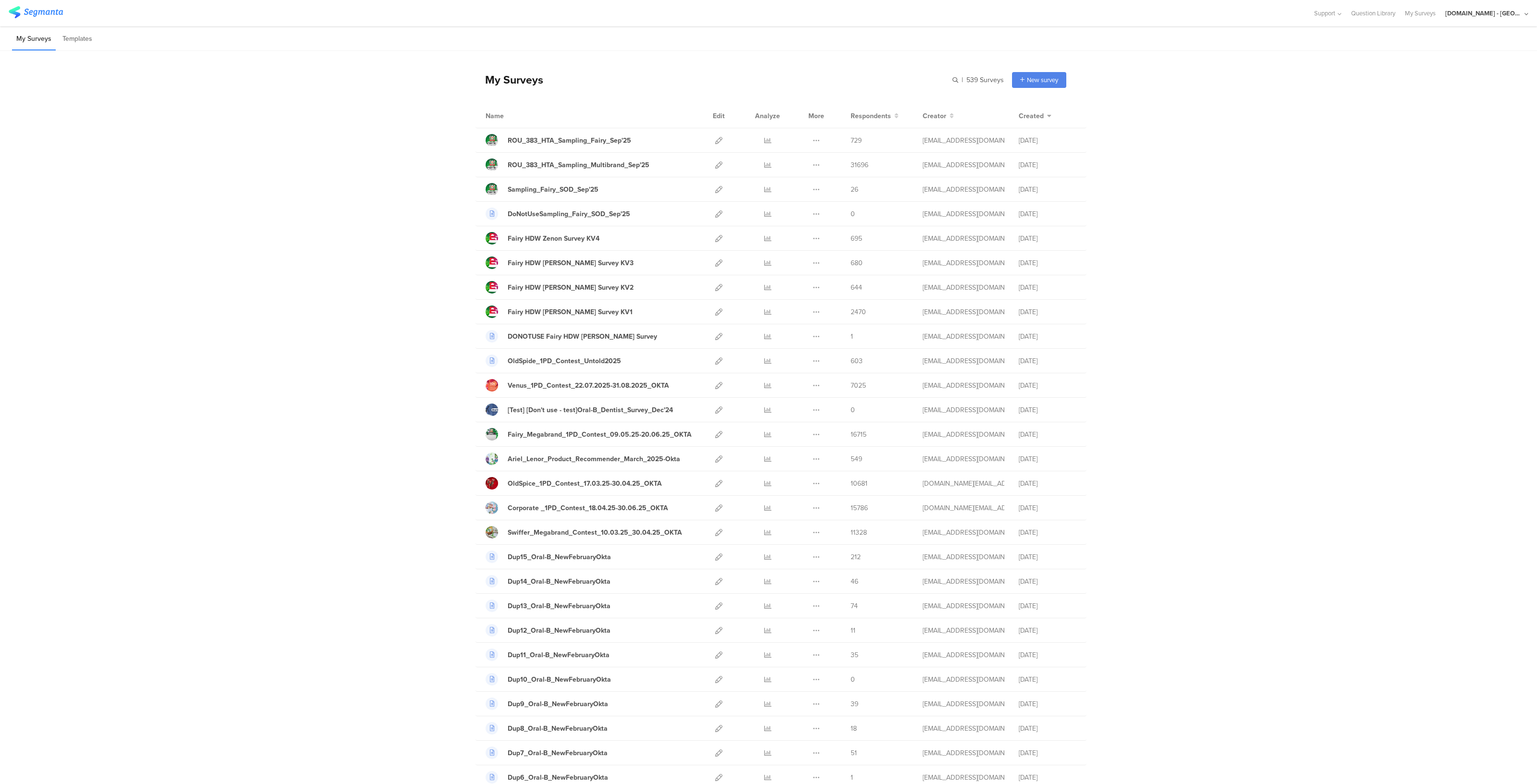
click at [1477, 13] on div "[DOMAIN_NAME] - [GEOGRAPHIC_DATA]" at bounding box center [1483, 13] width 77 height 9
click at [1428, 63] on span "JoltX [GEOGRAPHIC_DATA]" at bounding box center [1454, 62] width 75 height 9
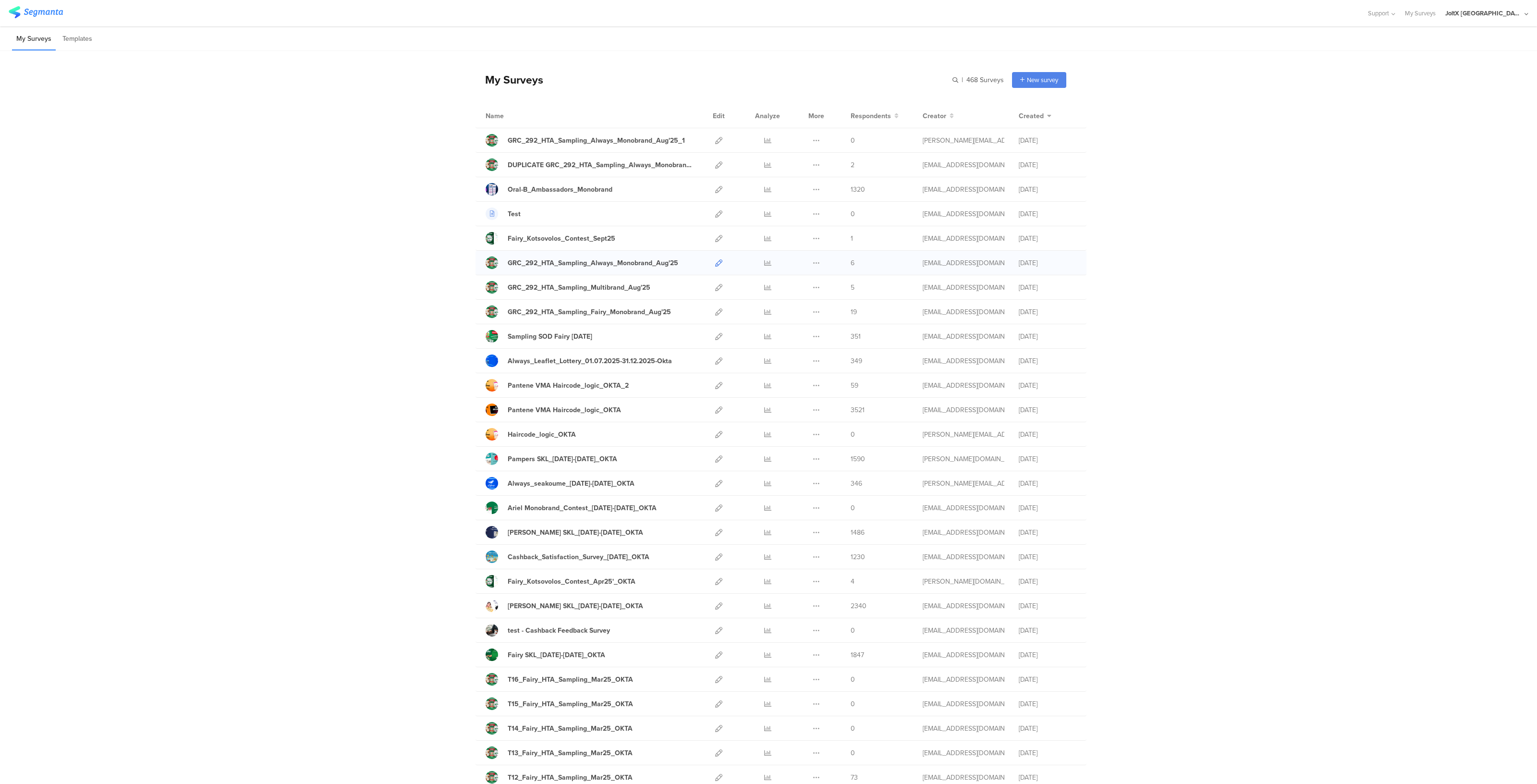
click at [717, 261] on icon at bounding box center [719, 263] width 7 height 7
click at [649, 260] on div "GRC_292_HTA_Sampling_Always_Monobrand_Aug'25" at bounding box center [593, 263] width 171 height 10
click at [813, 313] on icon at bounding box center [816, 312] width 7 height 7
click at [718, 311] on div at bounding box center [718, 311] width 21 height 24
click at [715, 311] on icon at bounding box center [719, 312] width 7 height 7
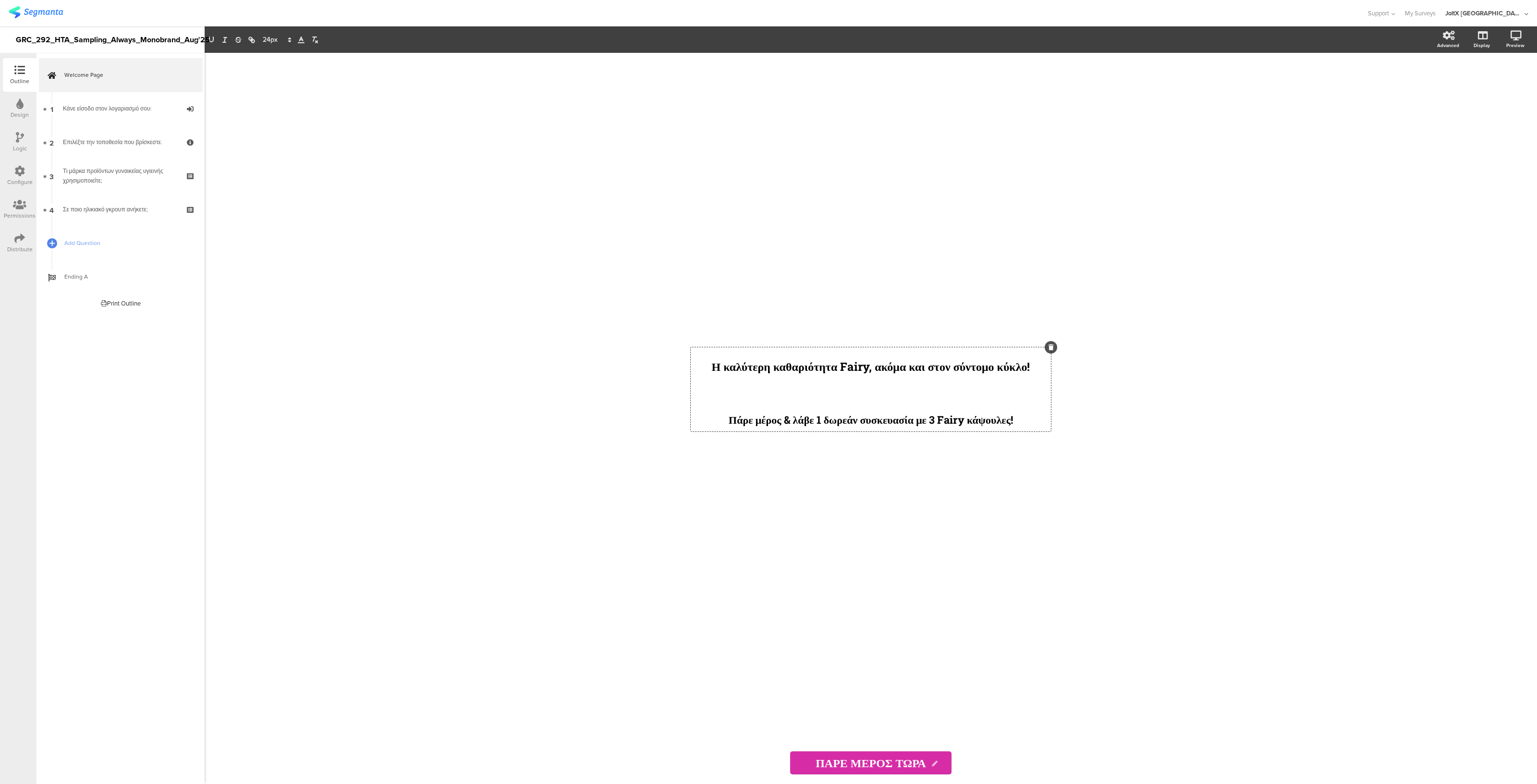
click at [962, 366] on div "Η καλύτερη καθαριότητα Fairy, ακόμα και στον σύντομο κύκλο! Πάρε μέρος & λάβε 1…" at bounding box center [871, 389] width 360 height 84
drag, startPoint x: 1043, startPoint y: 368, endPoint x: 686, endPoint y: 369, distance: 357.0
click at [686, 369] on div "Η καλύτερη καθαριότητα Fairy, ακόμα και στον σύντομο κύκλο! Πάρε μέρος & λάβε 1…" at bounding box center [871, 397] width 384 height 689
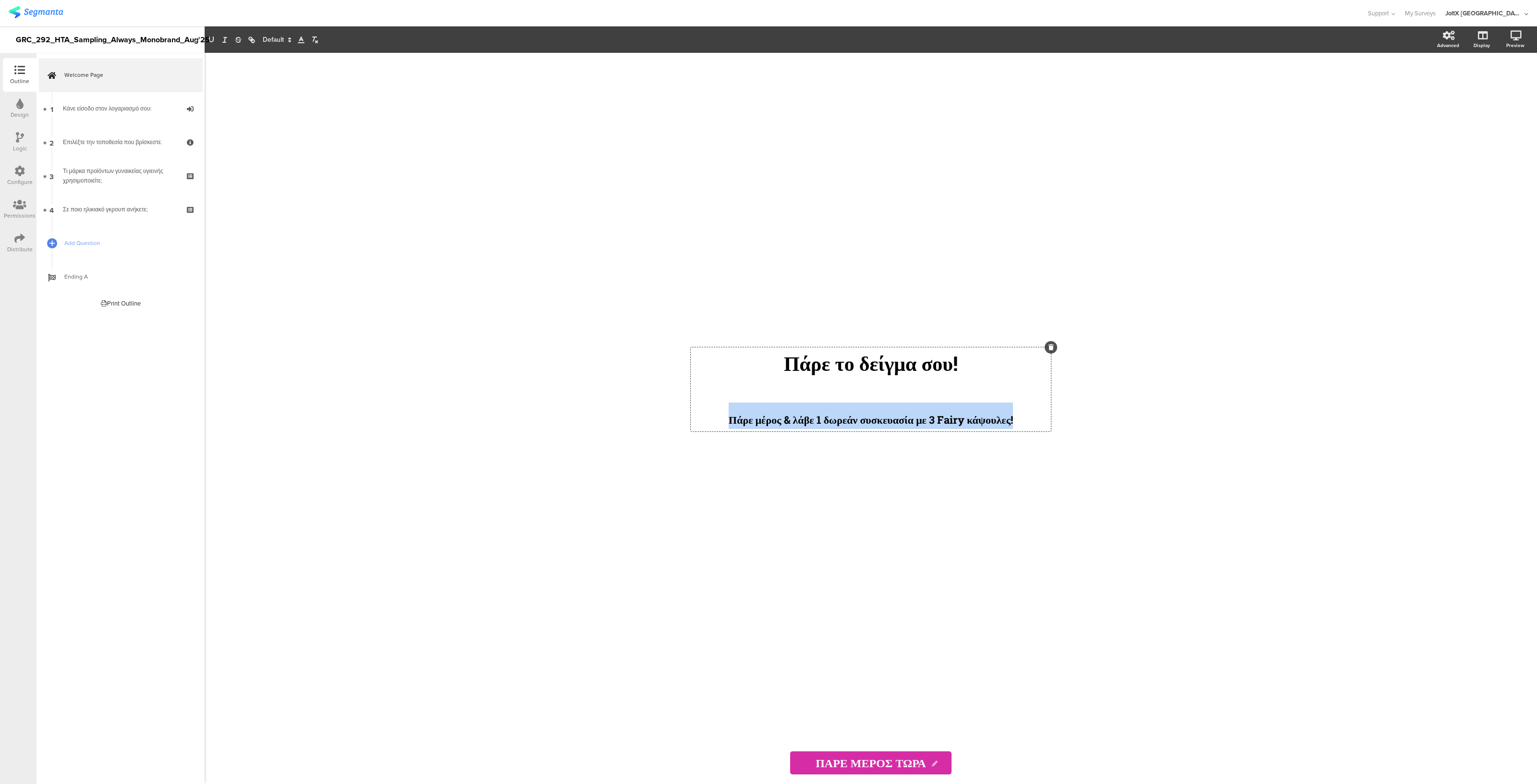
drag, startPoint x: 947, startPoint y: 421, endPoint x: 693, endPoint y: 420, distance: 254.0
click at [693, 420] on p "Πάρε μέρος & λάβε 1 δωρεάν συσκευασία με 3 Fairy κάψουλες!" at bounding box center [871, 416] width 356 height 26
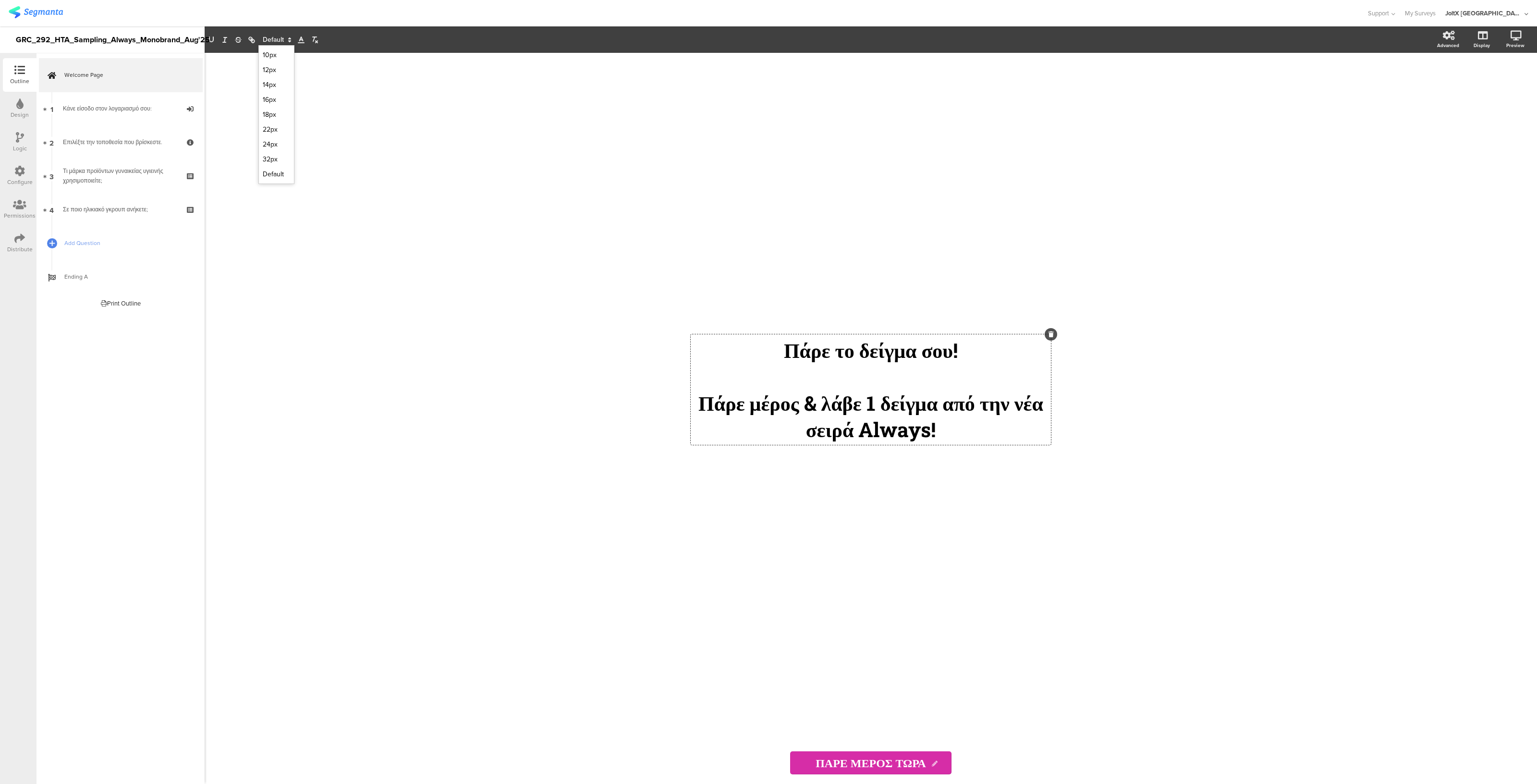
click at [286, 36] on icon at bounding box center [289, 40] width 8 height 8
click at [274, 100] on span at bounding box center [276, 100] width 27 height 15
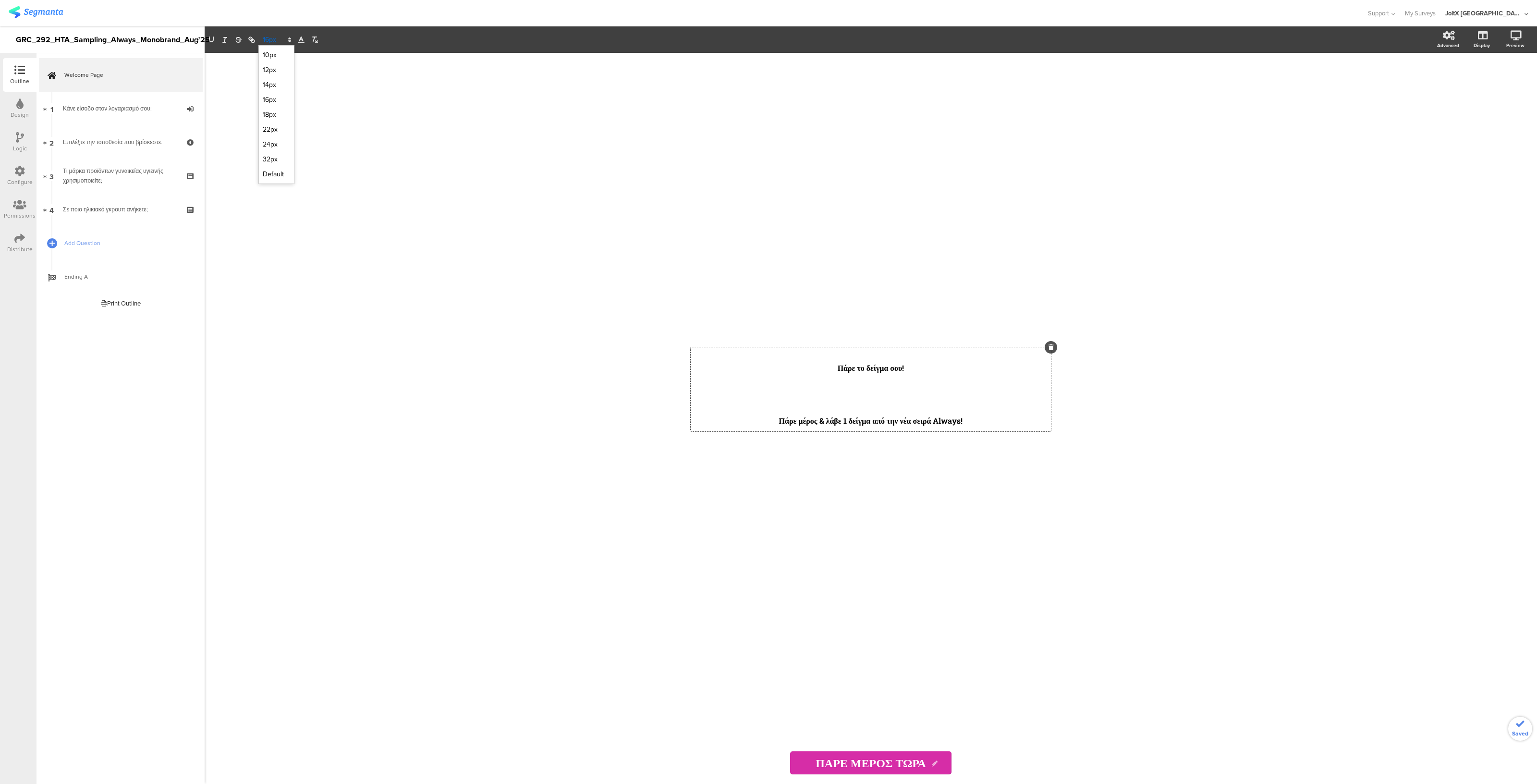
click at [274, 38] on span at bounding box center [276, 39] width 36 height 11
click at [276, 141] on span at bounding box center [276, 144] width 27 height 15
click at [271, 38] on span at bounding box center [276, 39] width 36 height 11
click at [270, 144] on span at bounding box center [276, 144] width 27 height 15
click at [459, 426] on div "Πάρε το δείγμα σου! Πάρε μέρος & λάβε 1 δείγμα από την νέα σειρά Always! Πάρε τ…" at bounding box center [871, 418] width 1332 height 731
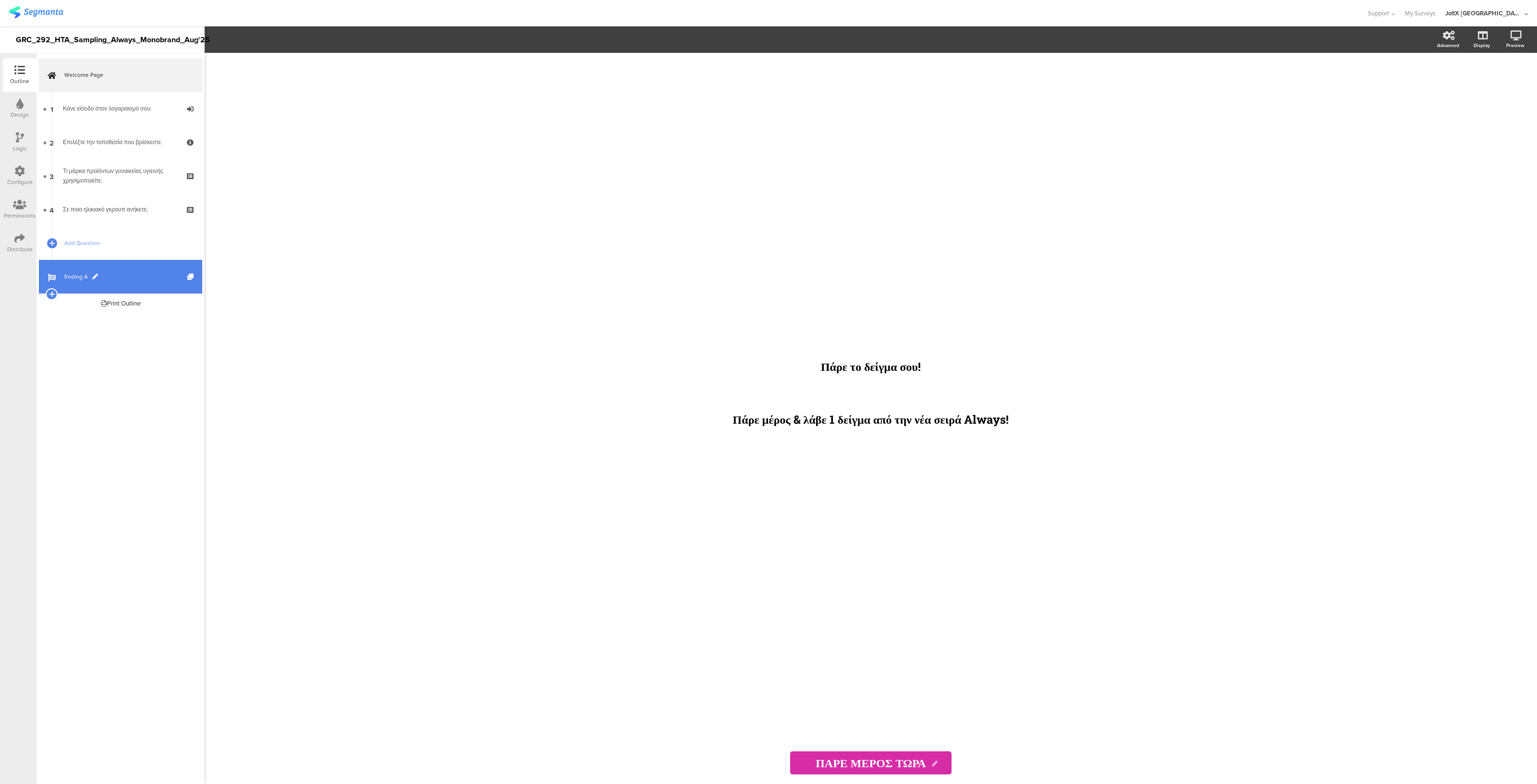
click at [108, 272] on span "Ending A" at bounding box center [126, 277] width 123 height 10
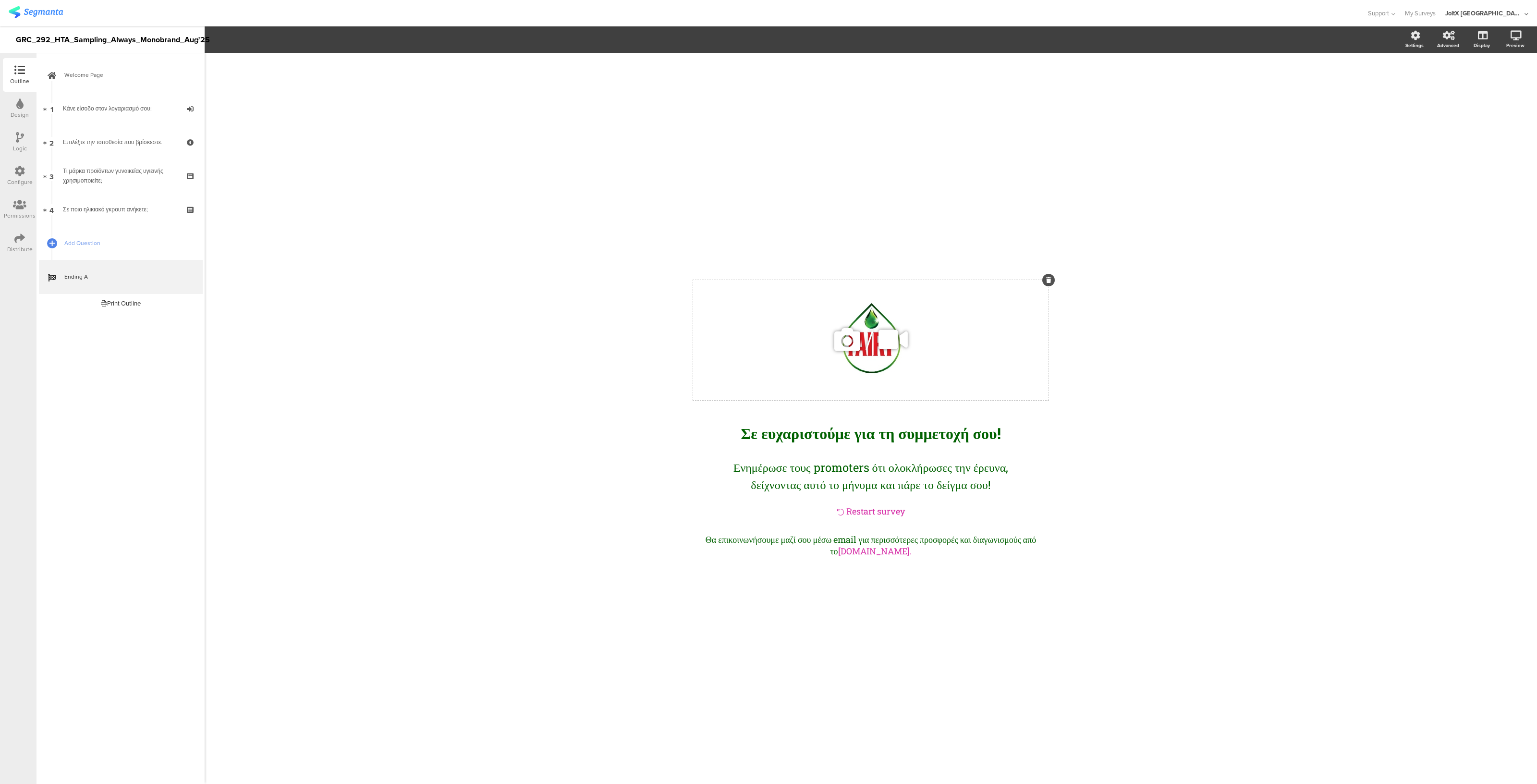
click at [1048, 277] on icon at bounding box center [1048, 280] width 5 height 6
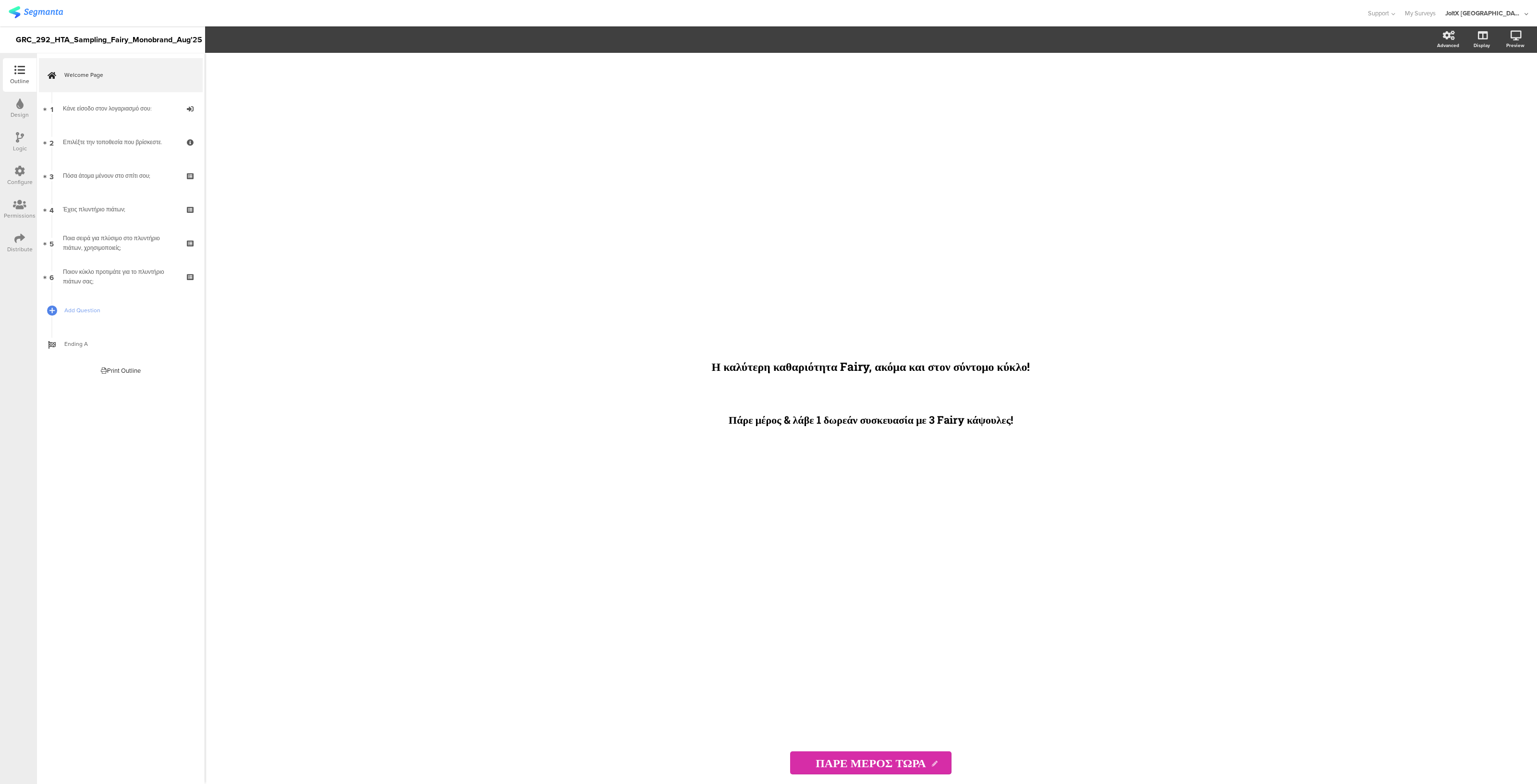
click at [17, 236] on icon at bounding box center [20, 238] width 11 height 11
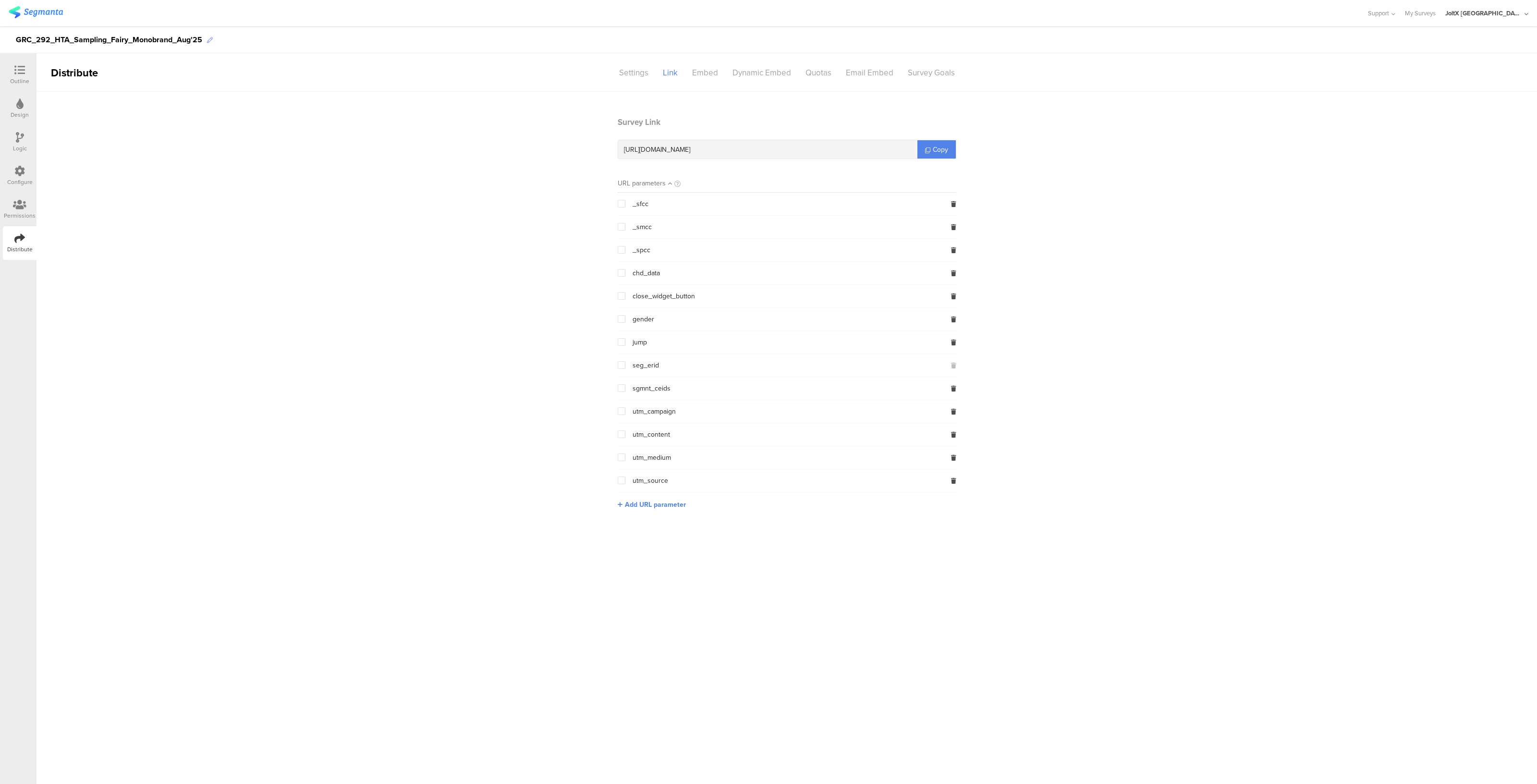
click at [207, 42] on icon at bounding box center [210, 41] width 6 height 6
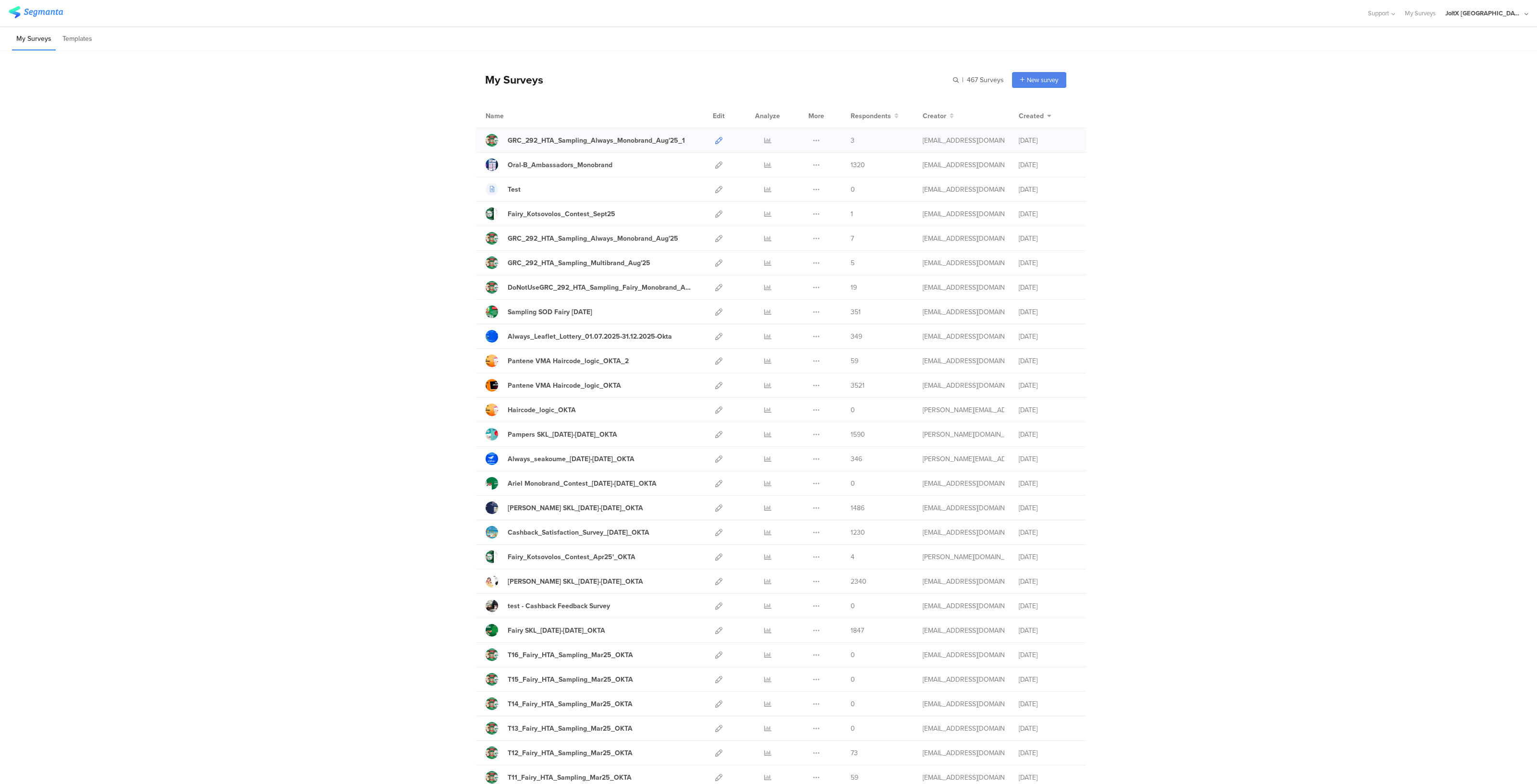
click at [715, 137] on icon at bounding box center [719, 140] width 7 height 7
click at [715, 239] on icon at bounding box center [719, 239] width 7 height 7
click at [715, 260] on icon at bounding box center [719, 263] width 7 height 7
click at [715, 141] on icon at bounding box center [719, 140] width 7 height 7
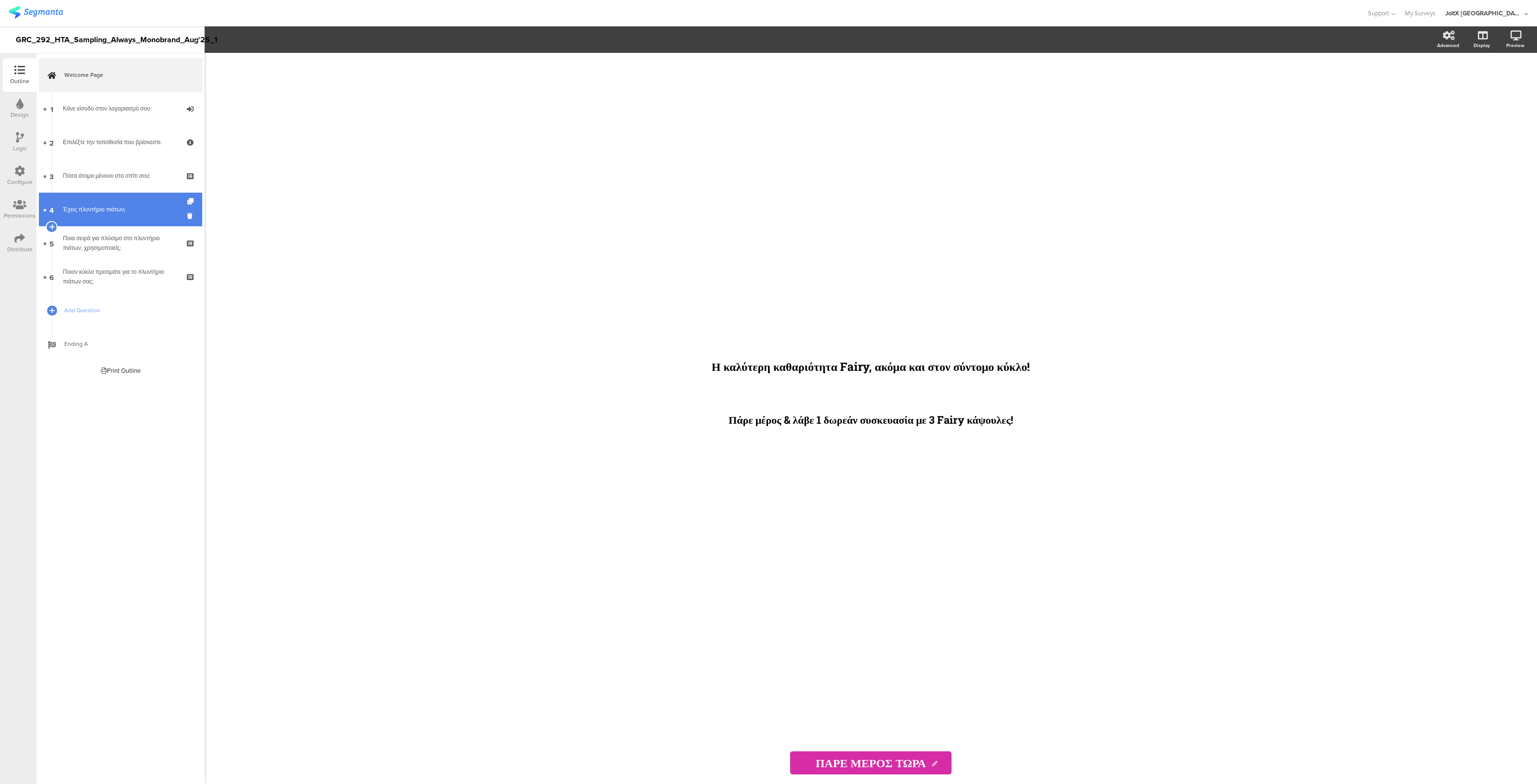
click at [97, 223] on link "4 Έχεις πλυντήριο πιάτων;" at bounding box center [121, 209] width 163 height 33
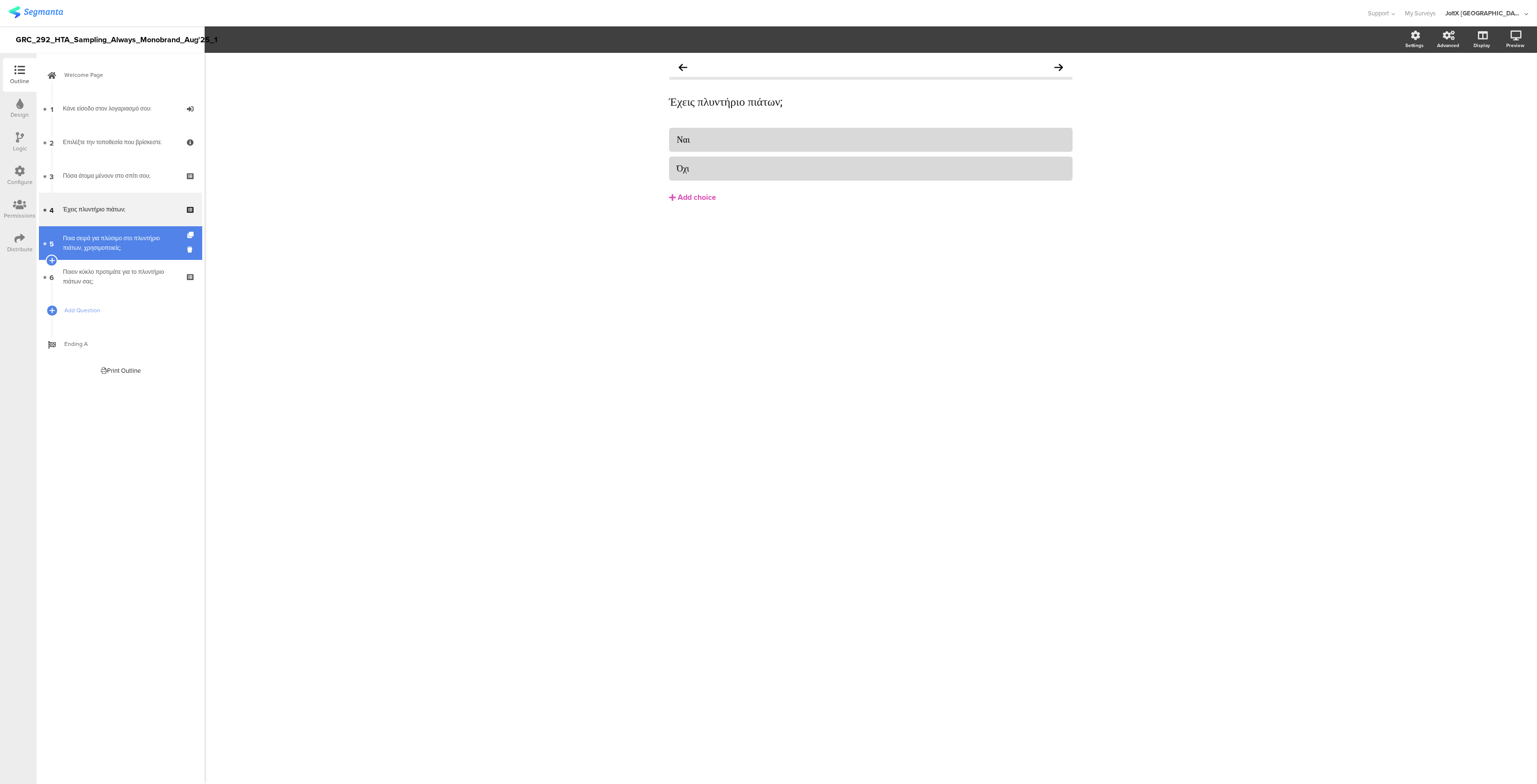
click at [94, 258] on link "5 Ποια σειρά για πλύσιμο στο πλυντήριο πιάτων, χρησιμοποιείς;" at bounding box center [121, 243] width 163 height 33
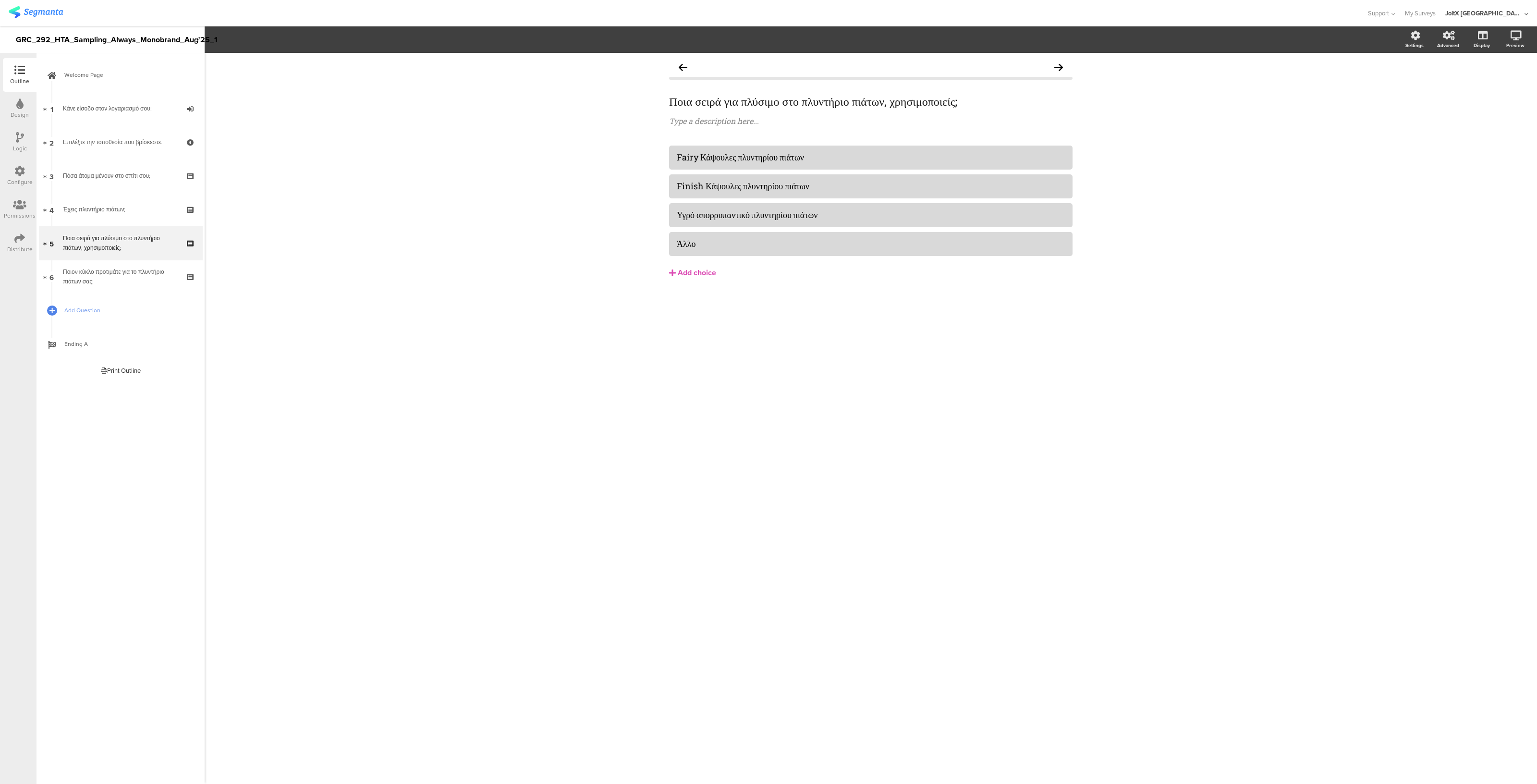
click at [77, 35] on div "GRC_292_HTA_Sampling_Always_Monobrand_Aug'25_1" at bounding box center [103, 40] width 174 height 16
click at [132, 32] on div "GRC_292_HTA_Sampling_Always_Monobrand_Aug'25_1" at bounding box center [103, 39] width 174 height 26
click at [69, 47] on div "GRC_292_HTA_Sampling_Fairy_Monobrand_Aug'25_1" at bounding box center [103, 39] width 174 height 26
click at [15, 152] on div "Logic" at bounding box center [20, 149] width 14 height 8
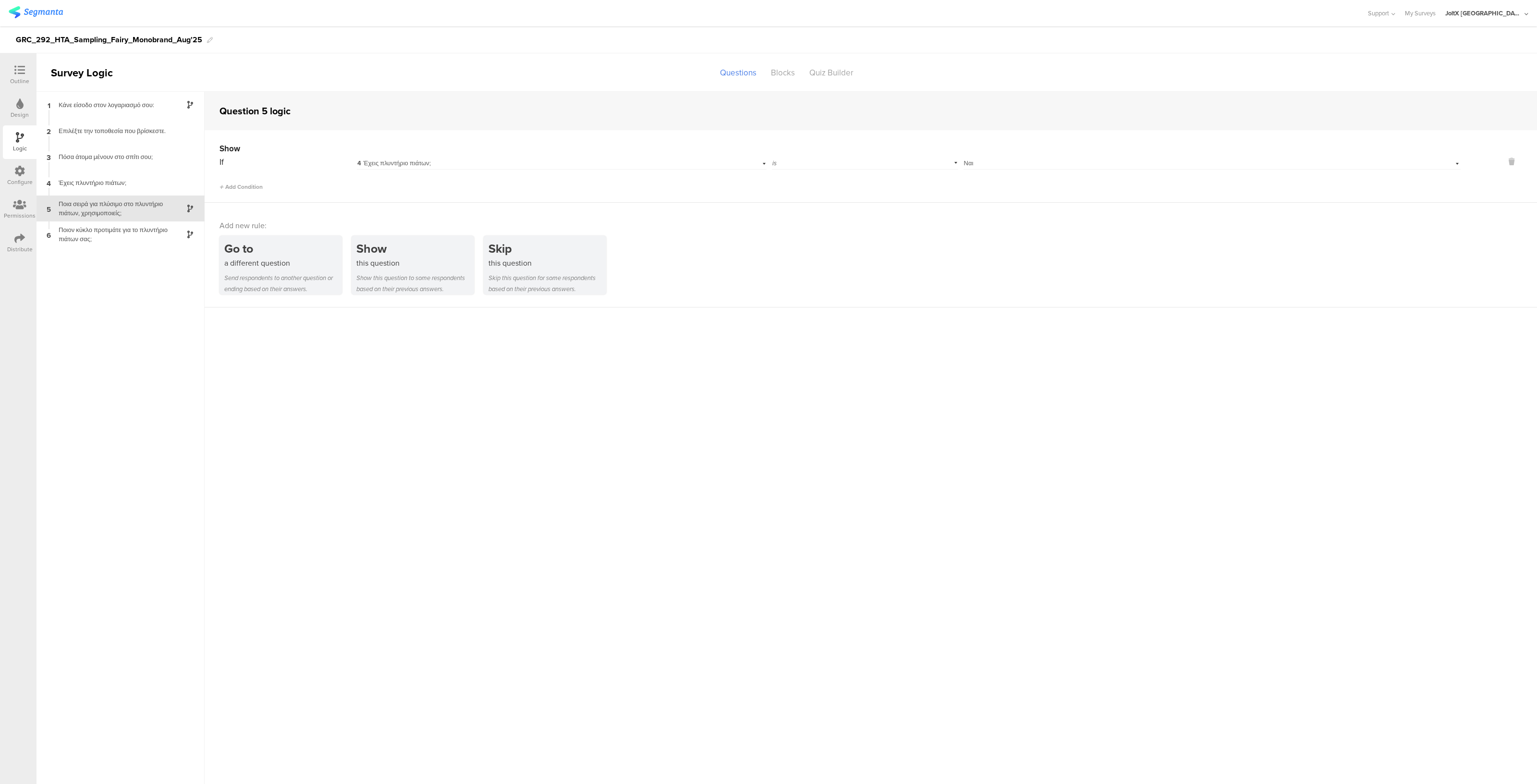
click at [16, 208] on icon at bounding box center [20, 205] width 14 height 11
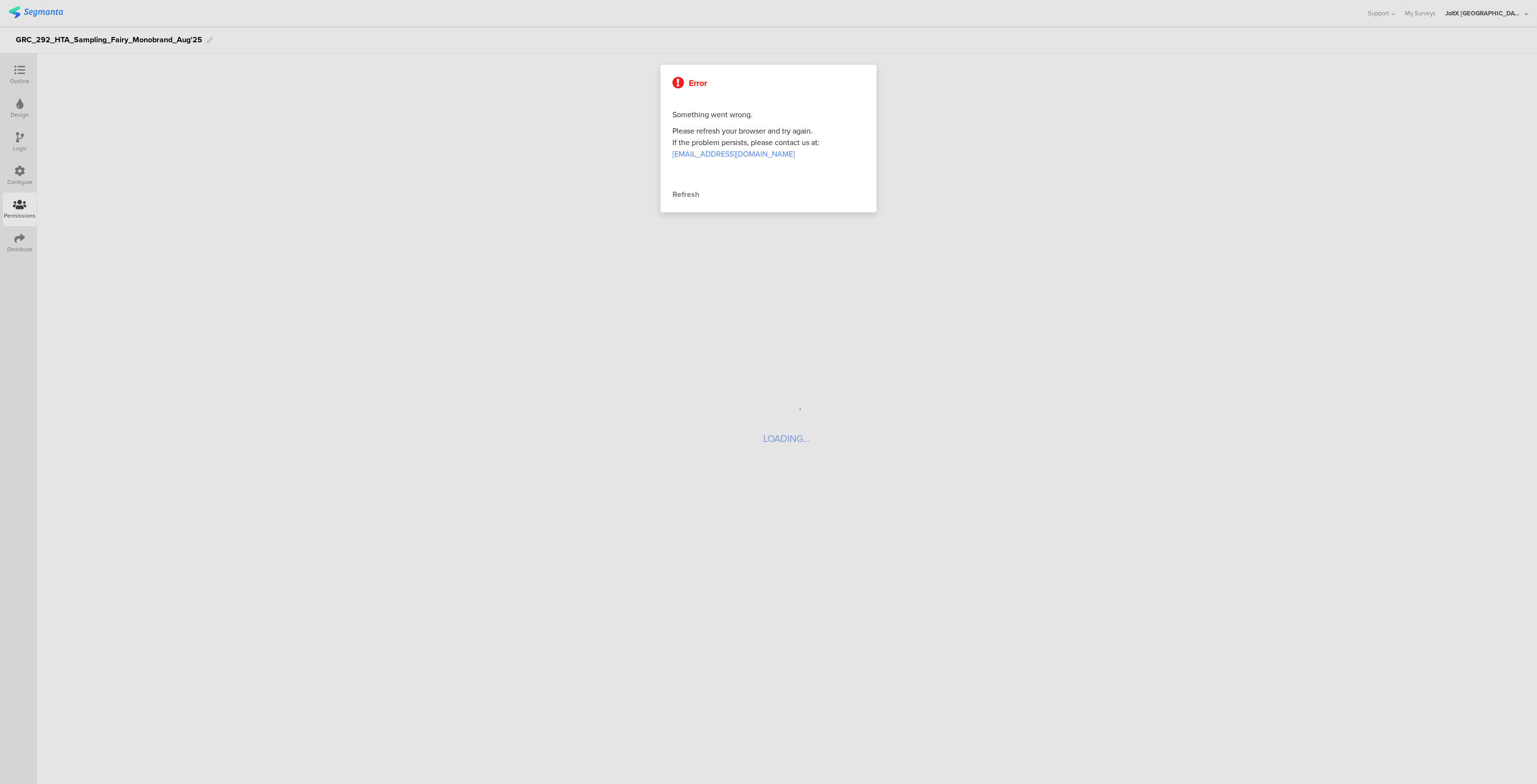
click at [18, 174] on div at bounding box center [768, 392] width 1537 height 784
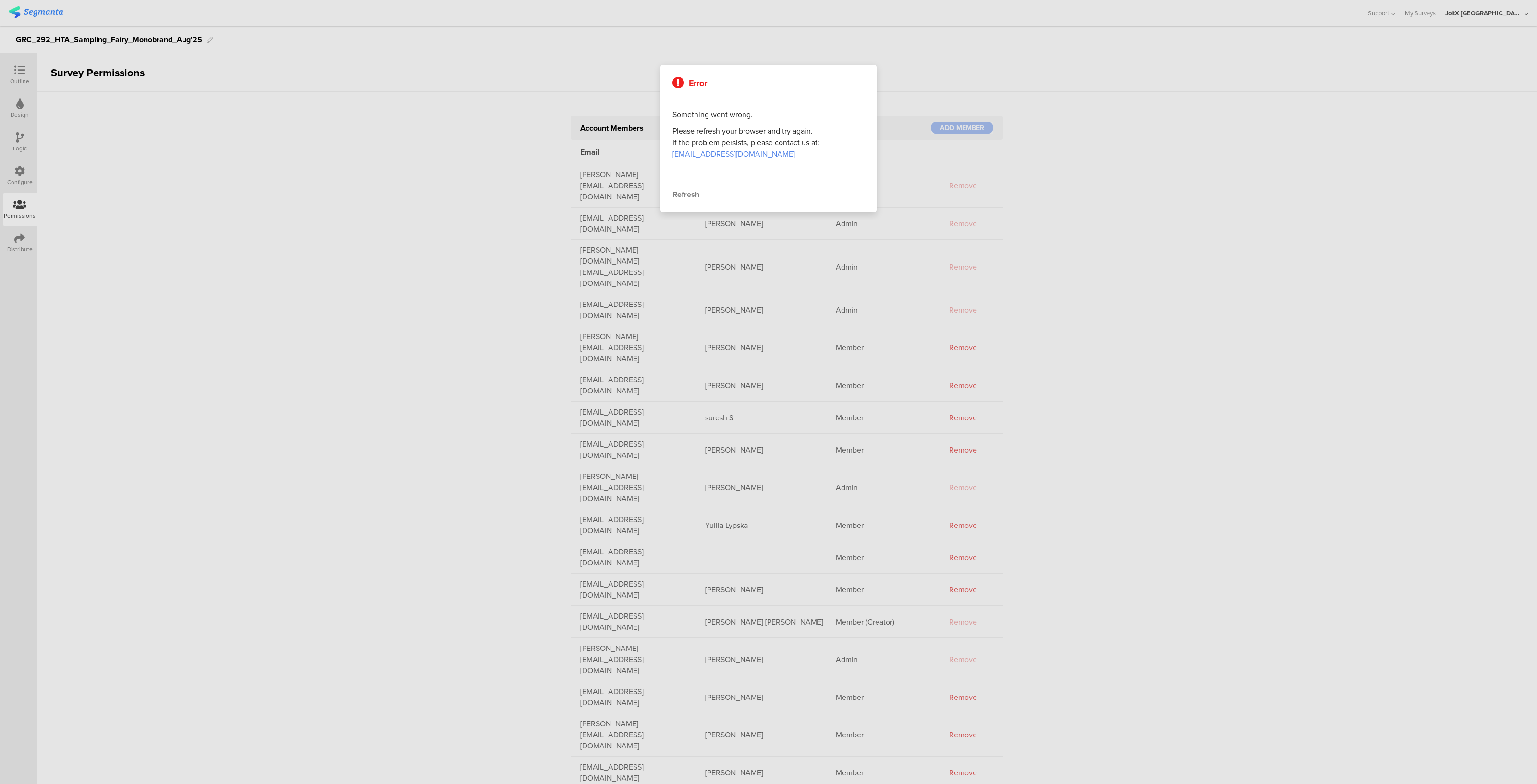
click at [683, 196] on div "Refresh" at bounding box center [768, 194] width 192 height 11
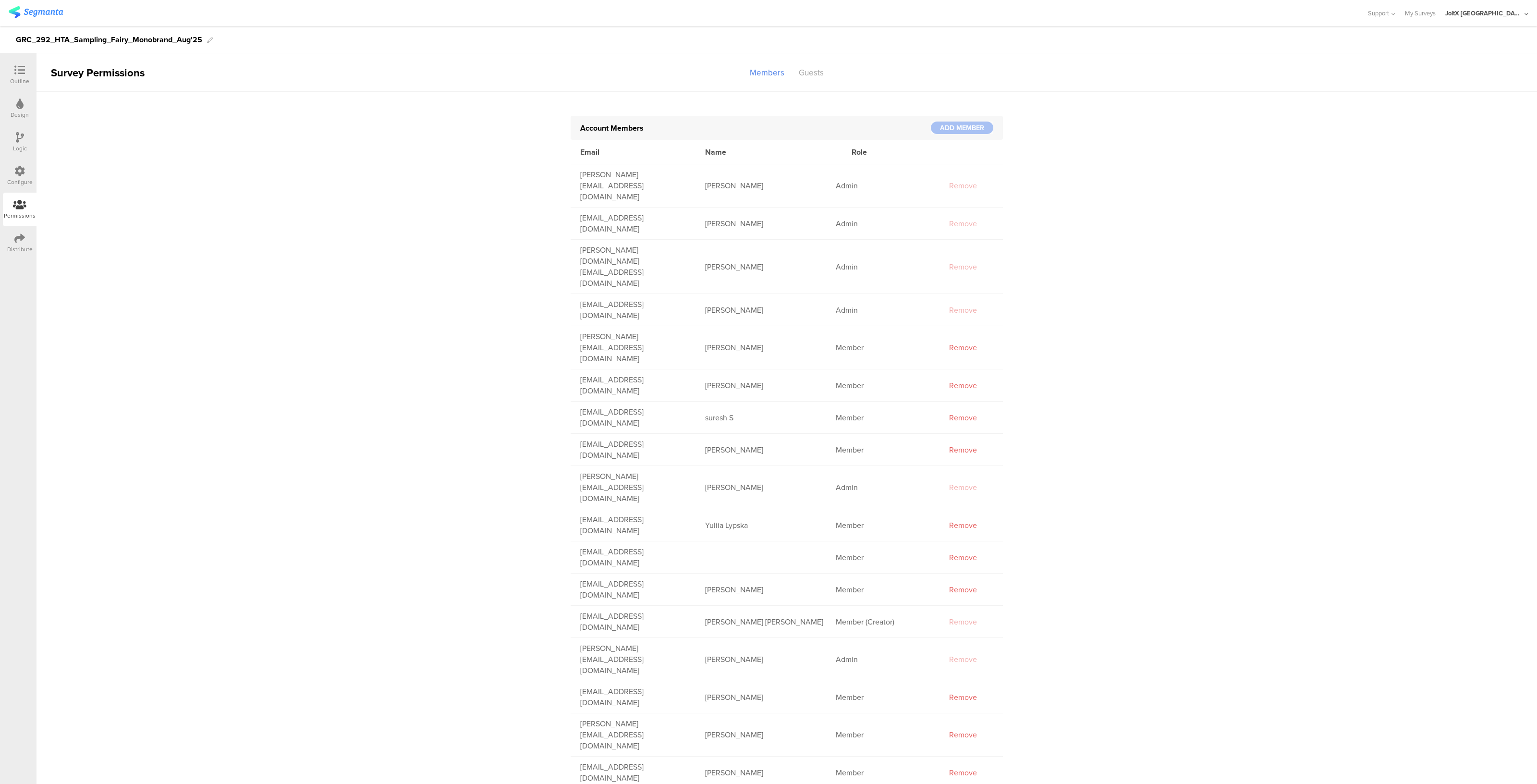
click at [23, 174] on icon at bounding box center [20, 171] width 11 height 11
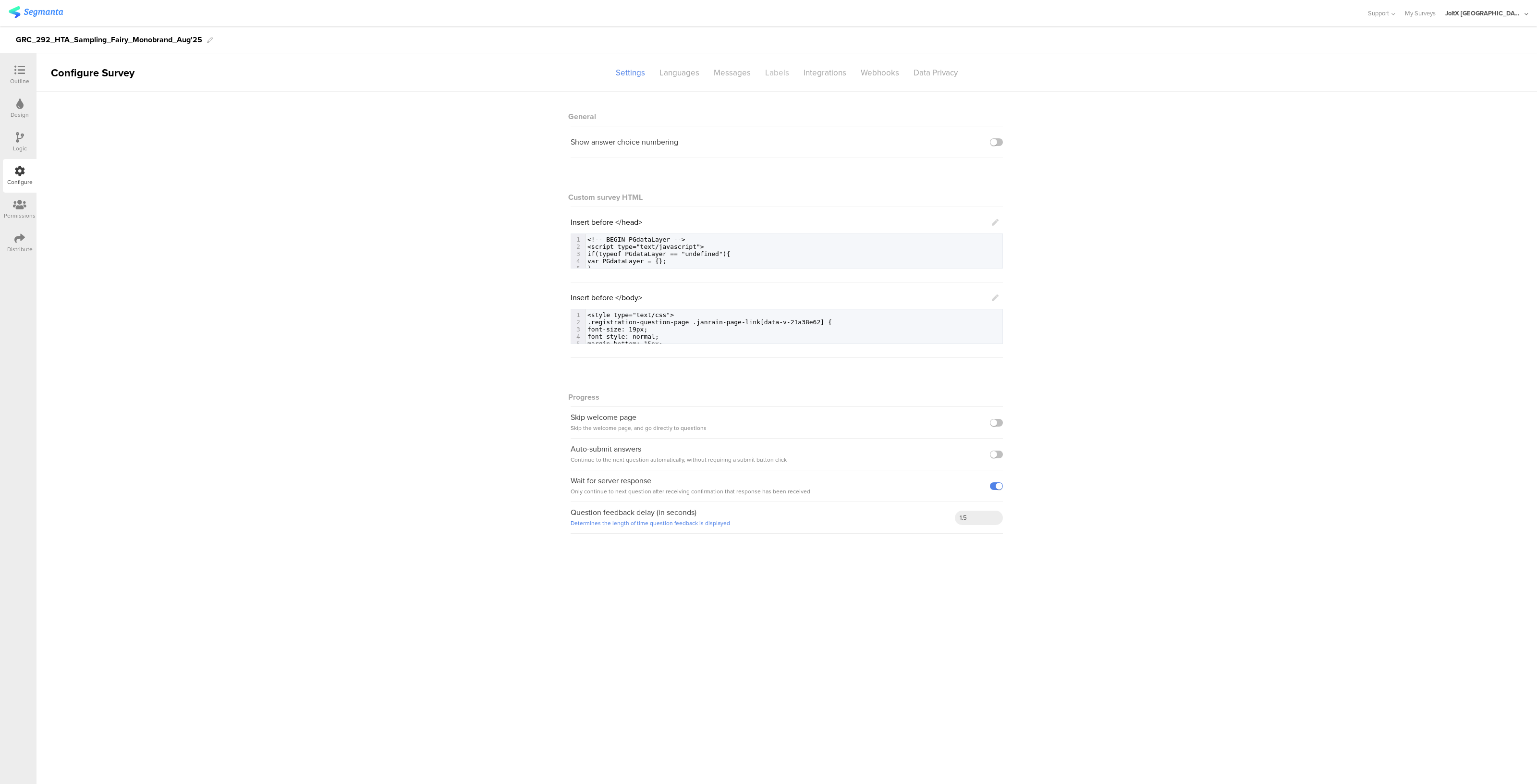
click at [774, 75] on div "Labels" at bounding box center [777, 73] width 38 height 17
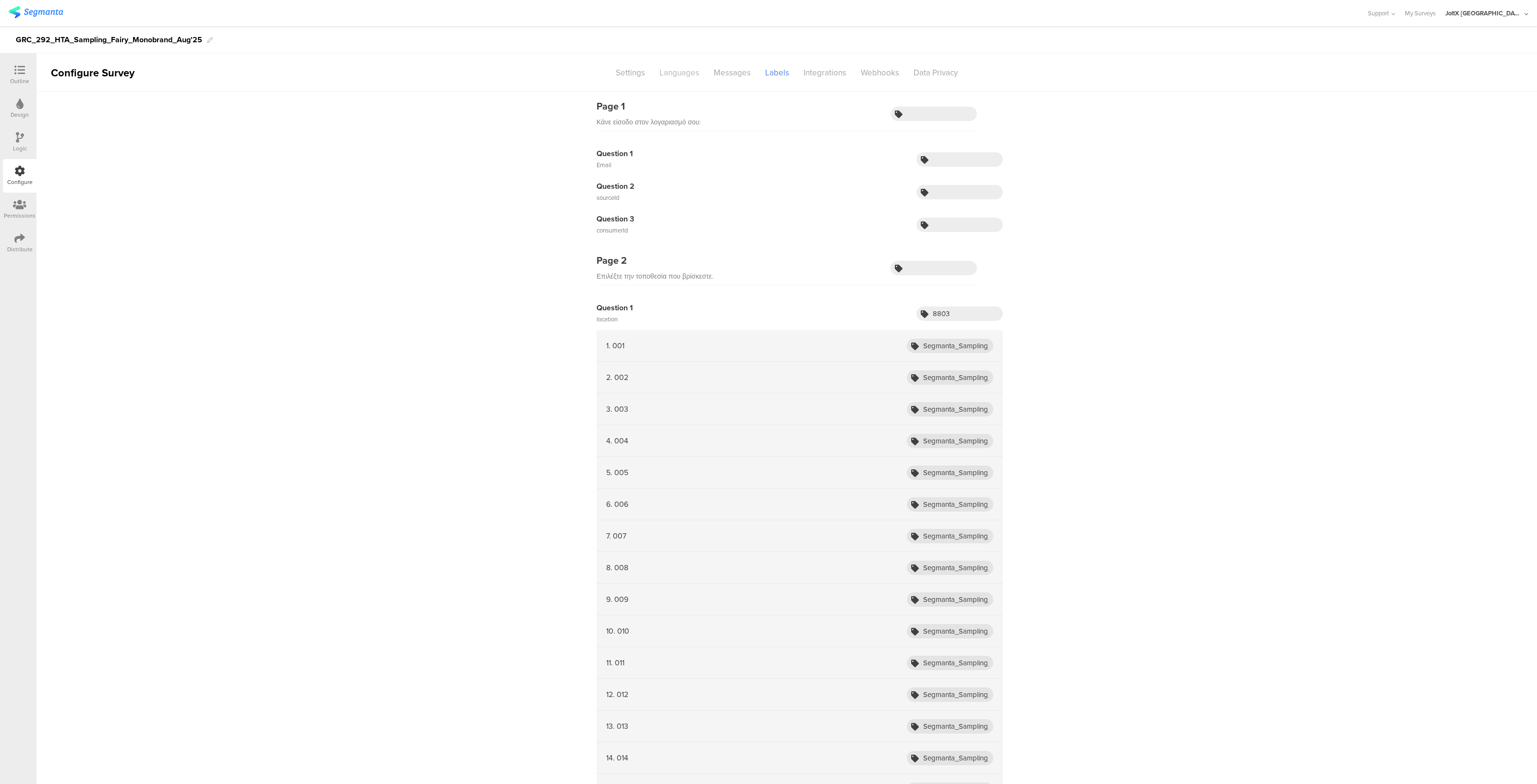
click at [694, 68] on div "Languages" at bounding box center [679, 73] width 54 height 17
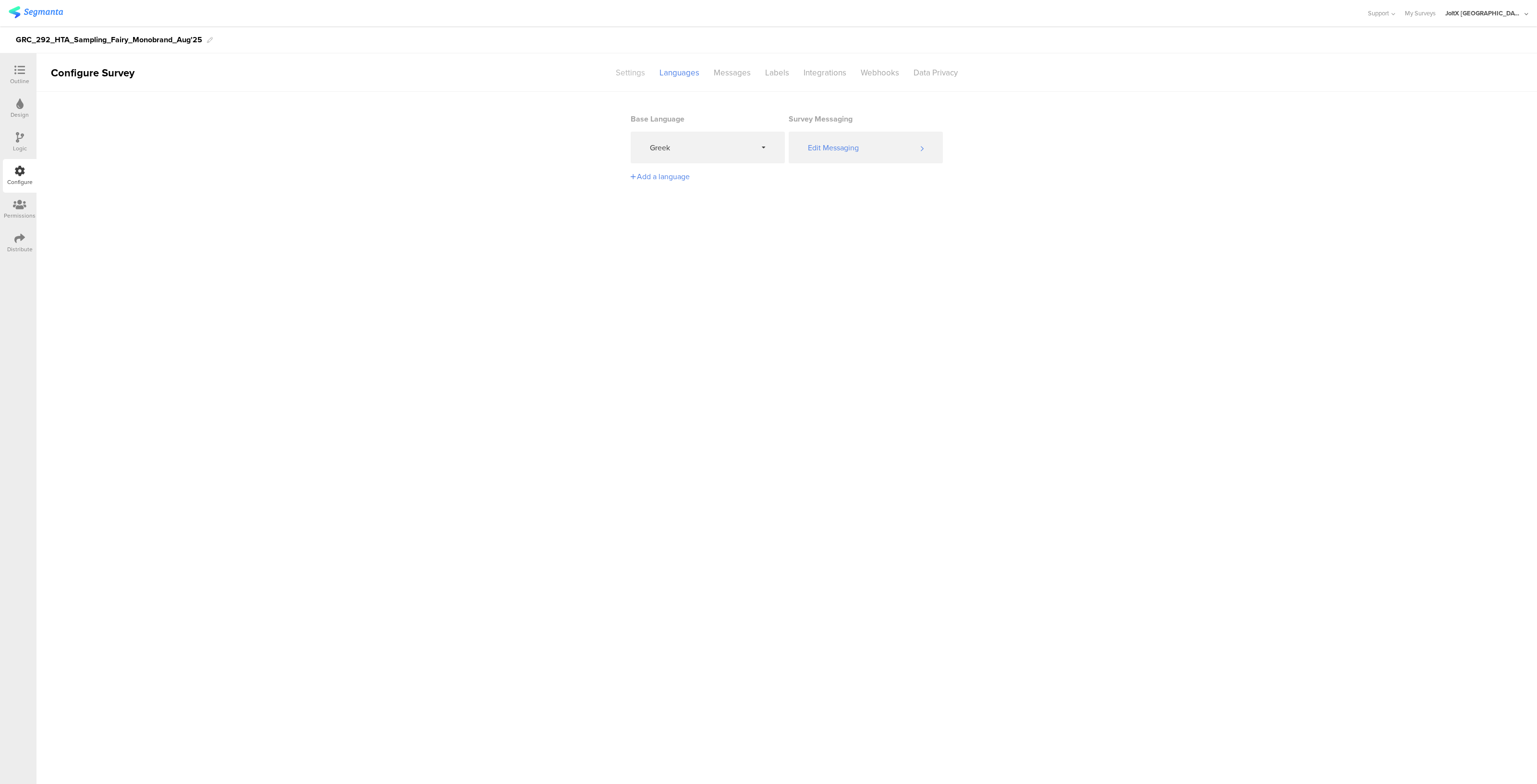
click at [625, 73] on div "Settings" at bounding box center [630, 73] width 44 height 17
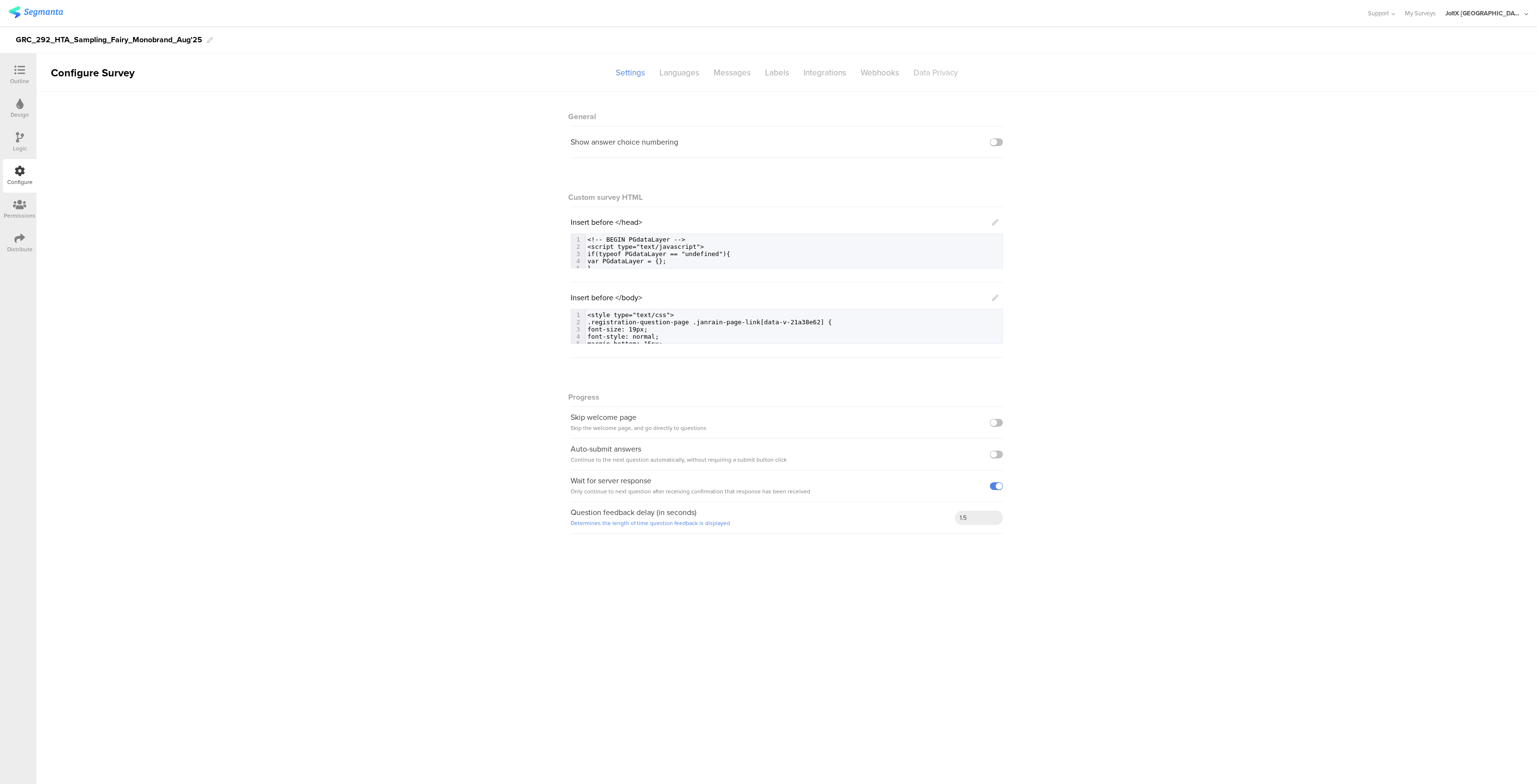
click at [946, 76] on div "Data Privacy" at bounding box center [936, 73] width 58 height 17
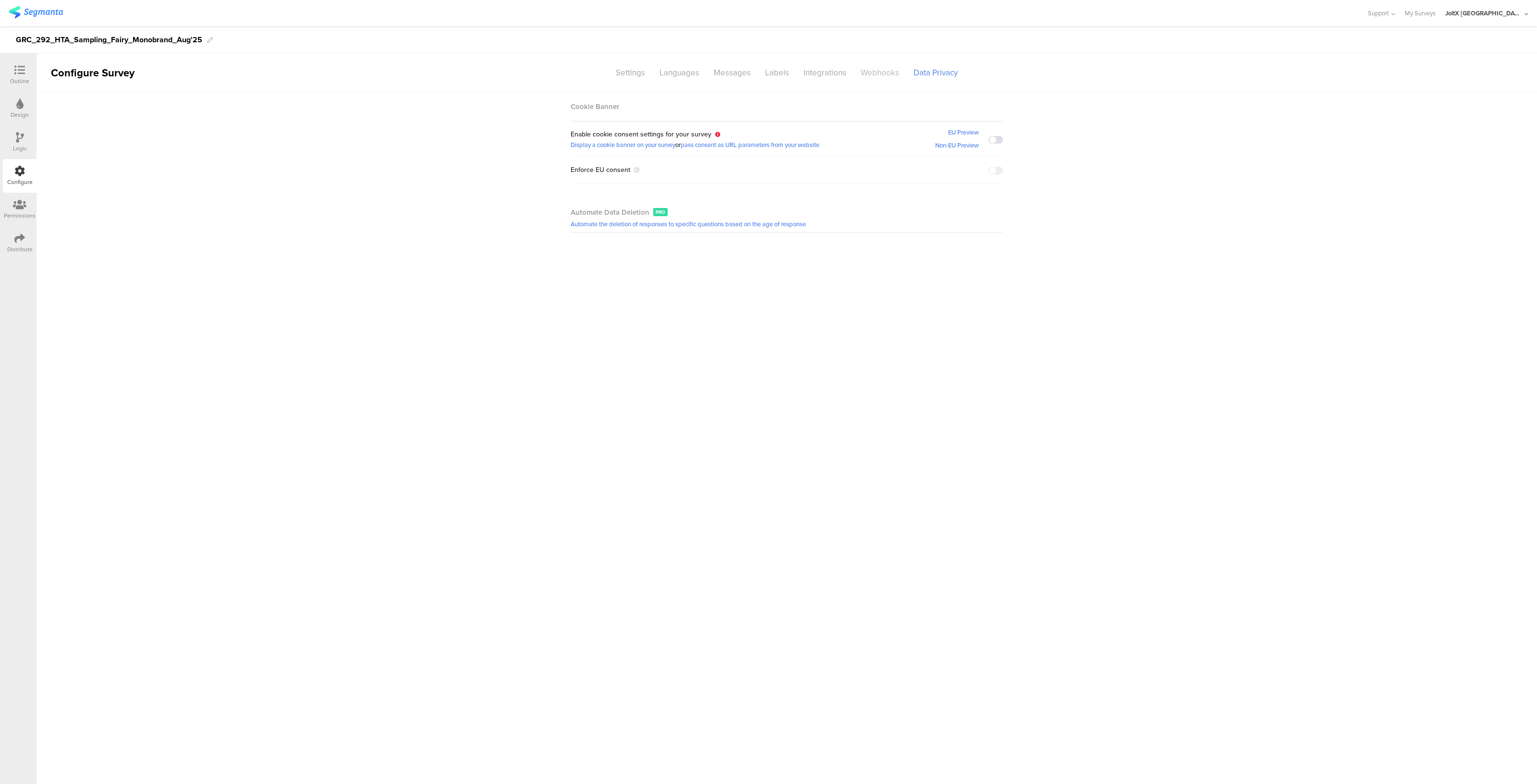
click at [873, 78] on div "Webhooks" at bounding box center [879, 73] width 53 height 17
click at [17, 237] on icon at bounding box center [20, 238] width 11 height 11
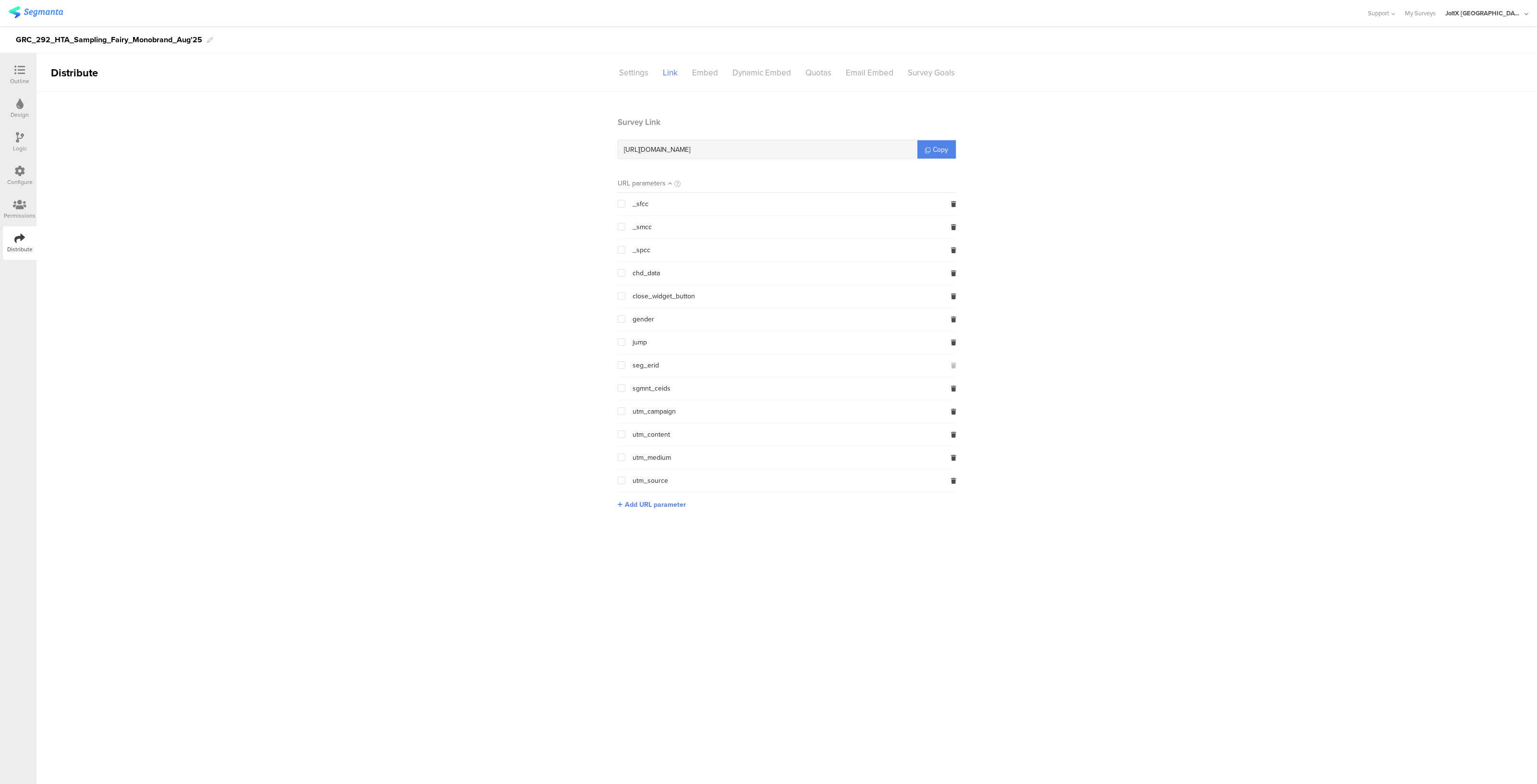
click at [640, 61] on sg-section-page-header "Distribute Settings Link Embed Dynamic Embed Quotas Email Embed Survey Goals" at bounding box center [786, 72] width 1501 height 38
click at [628, 75] on div "Settings" at bounding box center [634, 73] width 44 height 17
click at [986, 175] on span "Remember Respondent" at bounding box center [956, 174] width 73 height 10
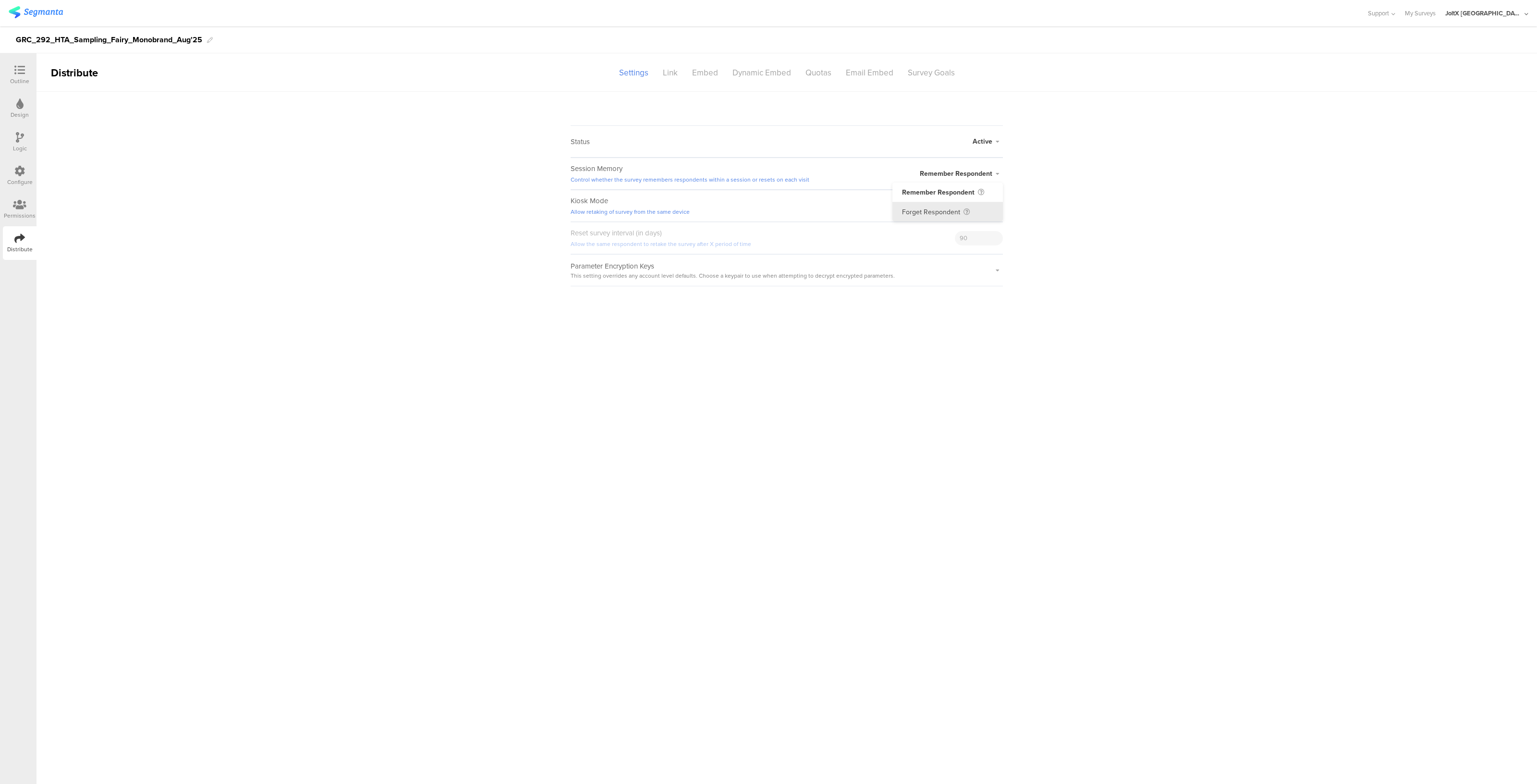
click at [939, 205] on li "Forget Respondent" at bounding box center [947, 212] width 110 height 19
click at [237, 280] on sg-survey-status-editor "Status Active Active Closed Schedule Start Date: End Date: Save Cancel Session …" at bounding box center [786, 189] width 1501 height 195
click at [673, 66] on div "Link" at bounding box center [670, 73] width 29 height 17
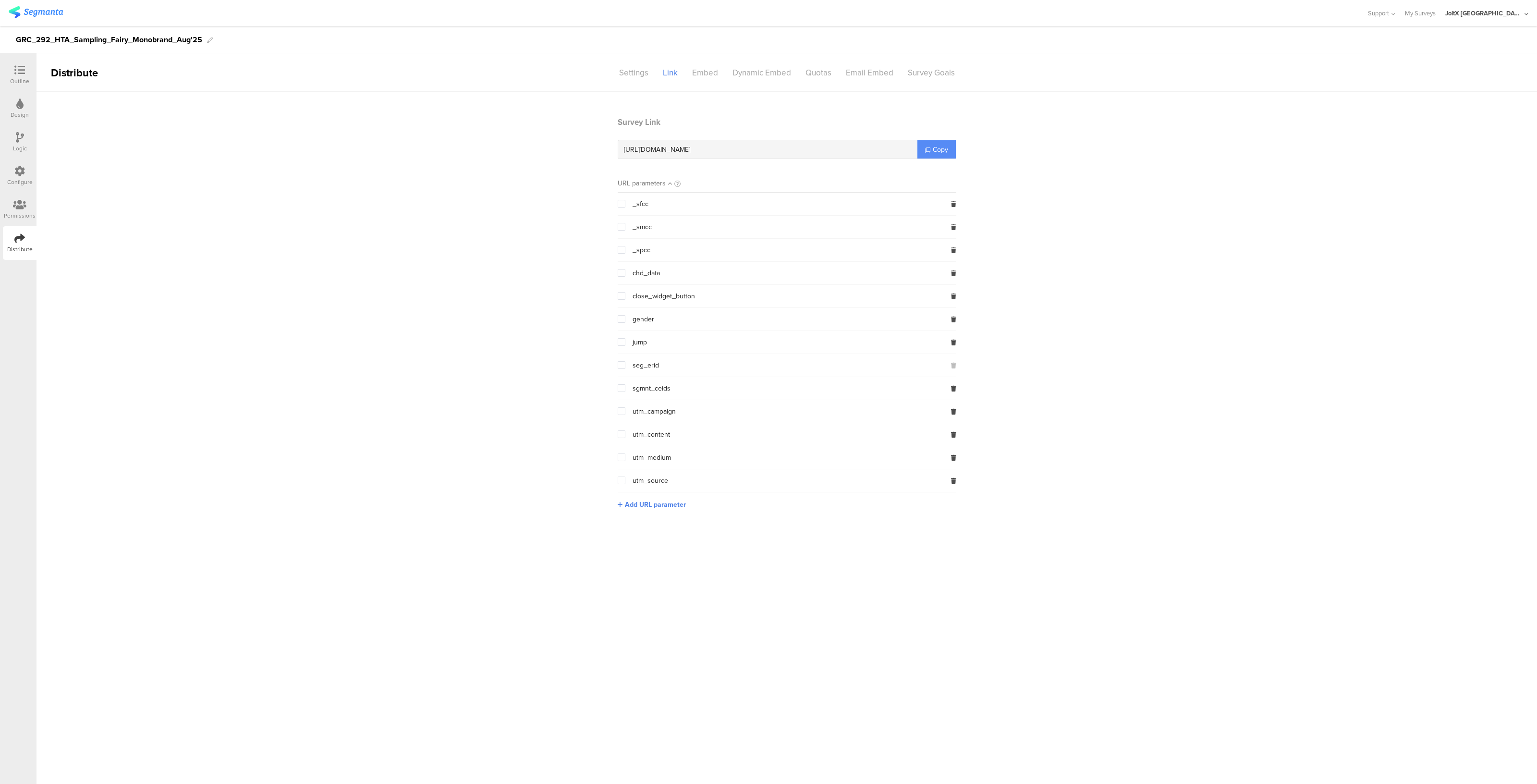
click at [943, 146] on span "Copy" at bounding box center [940, 149] width 16 height 10
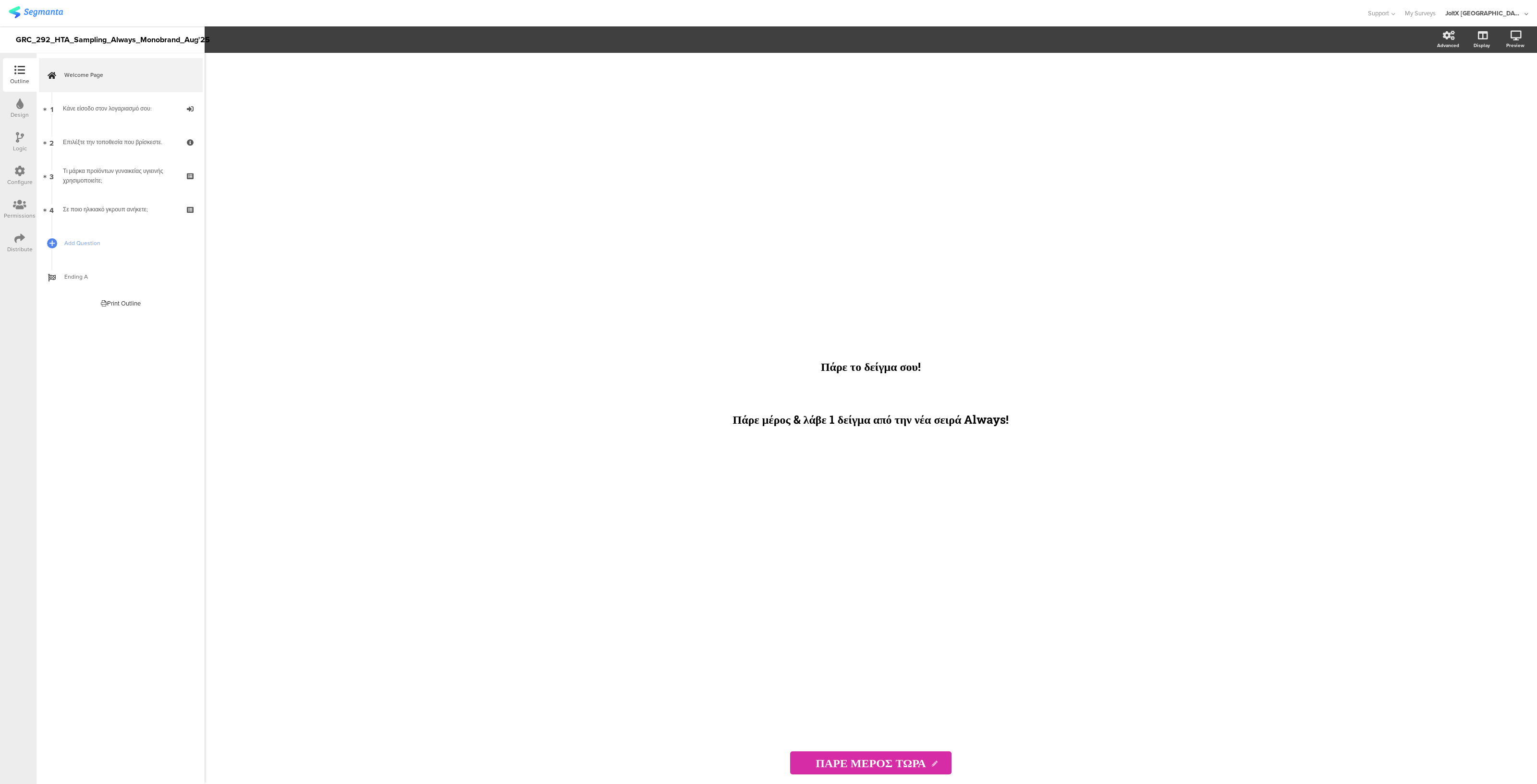
click at [7, 245] on div "Distribute" at bounding box center [20, 249] width 26 height 8
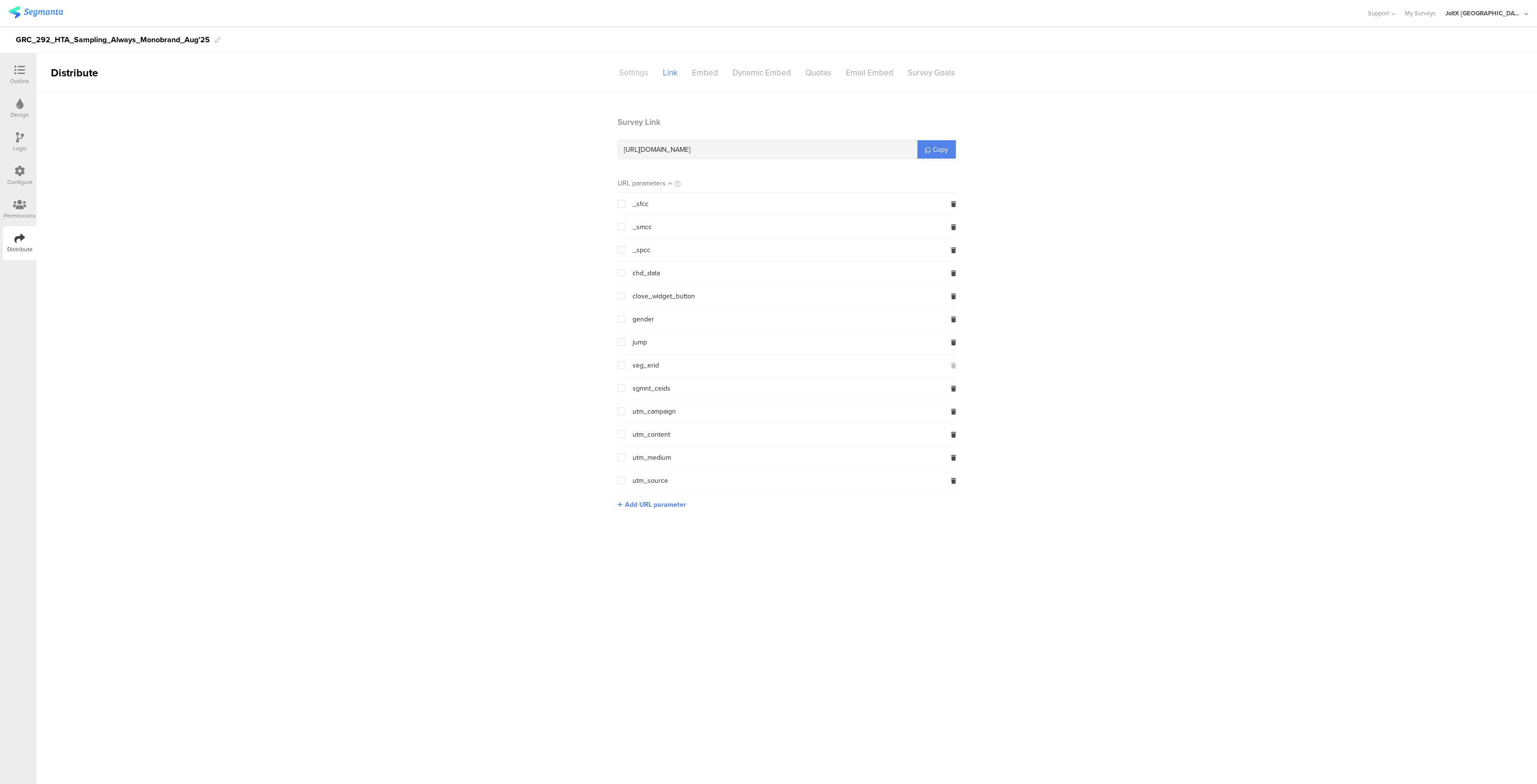
click at [628, 69] on div "Settings" at bounding box center [634, 73] width 44 height 17
click at [970, 169] on span "Forget Respondent" at bounding box center [962, 174] width 59 height 10
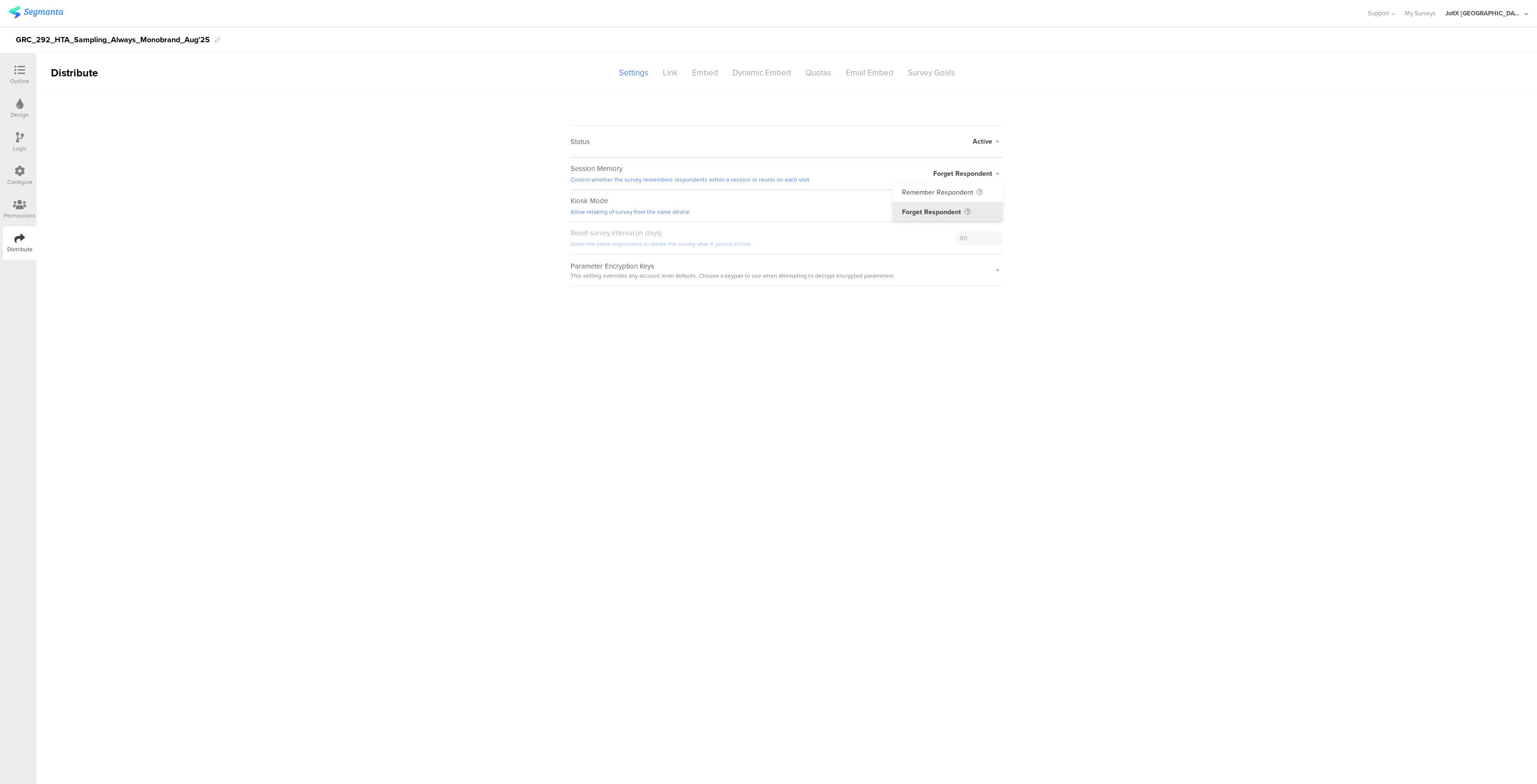
click at [932, 208] on li "Forget Respondent" at bounding box center [947, 212] width 110 height 19
click at [1052, 226] on sg-survey-status-editor "Status Active Active Closed Schedule Start Date: End Date: Save Cancel Session …" at bounding box center [786, 189] width 1501 height 195
click at [667, 78] on div "Link" at bounding box center [670, 73] width 29 height 17
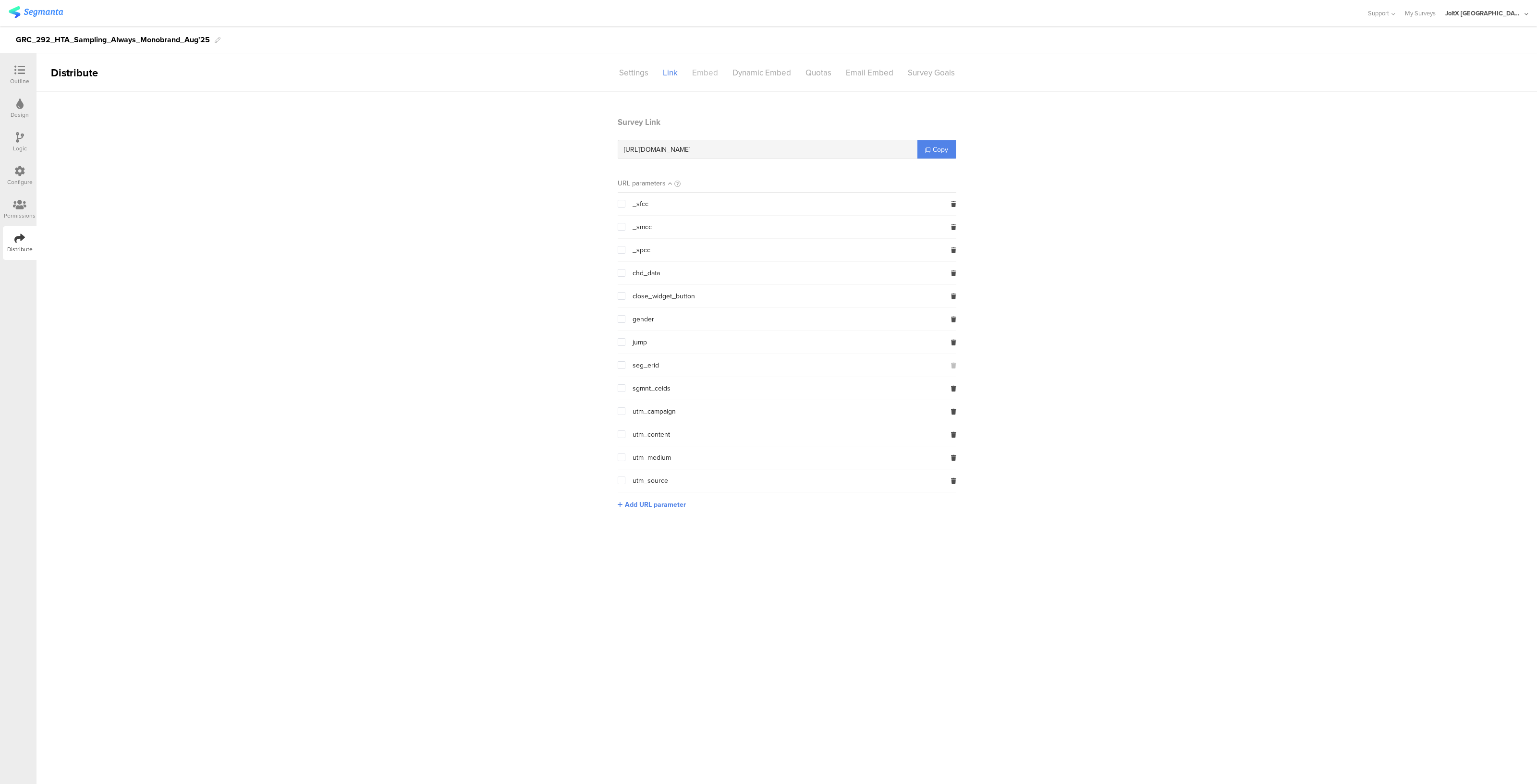
click at [705, 69] on div "Embed" at bounding box center [705, 73] width 41 height 17
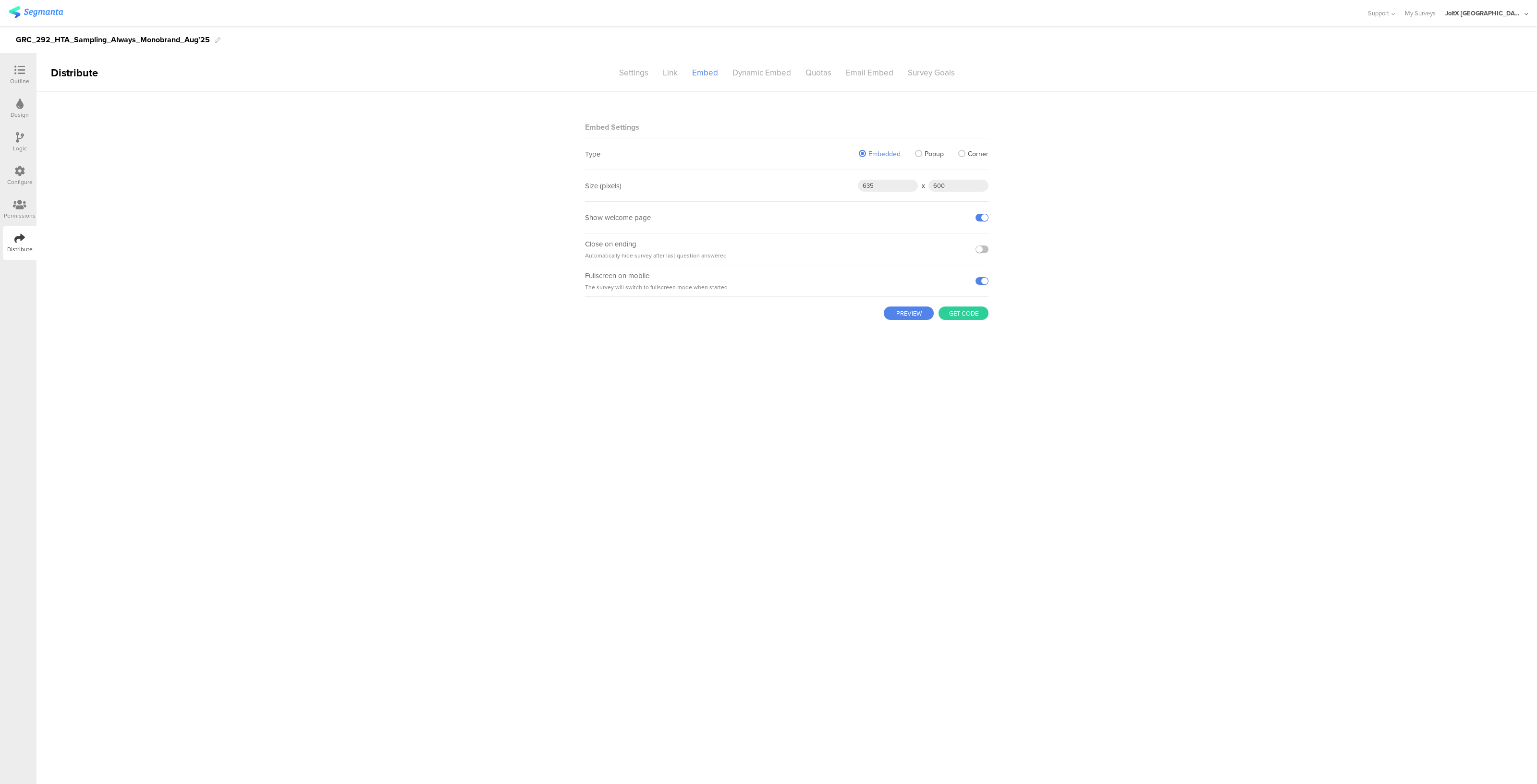
click at [17, 178] on div "Configure" at bounding box center [20, 182] width 26 height 8
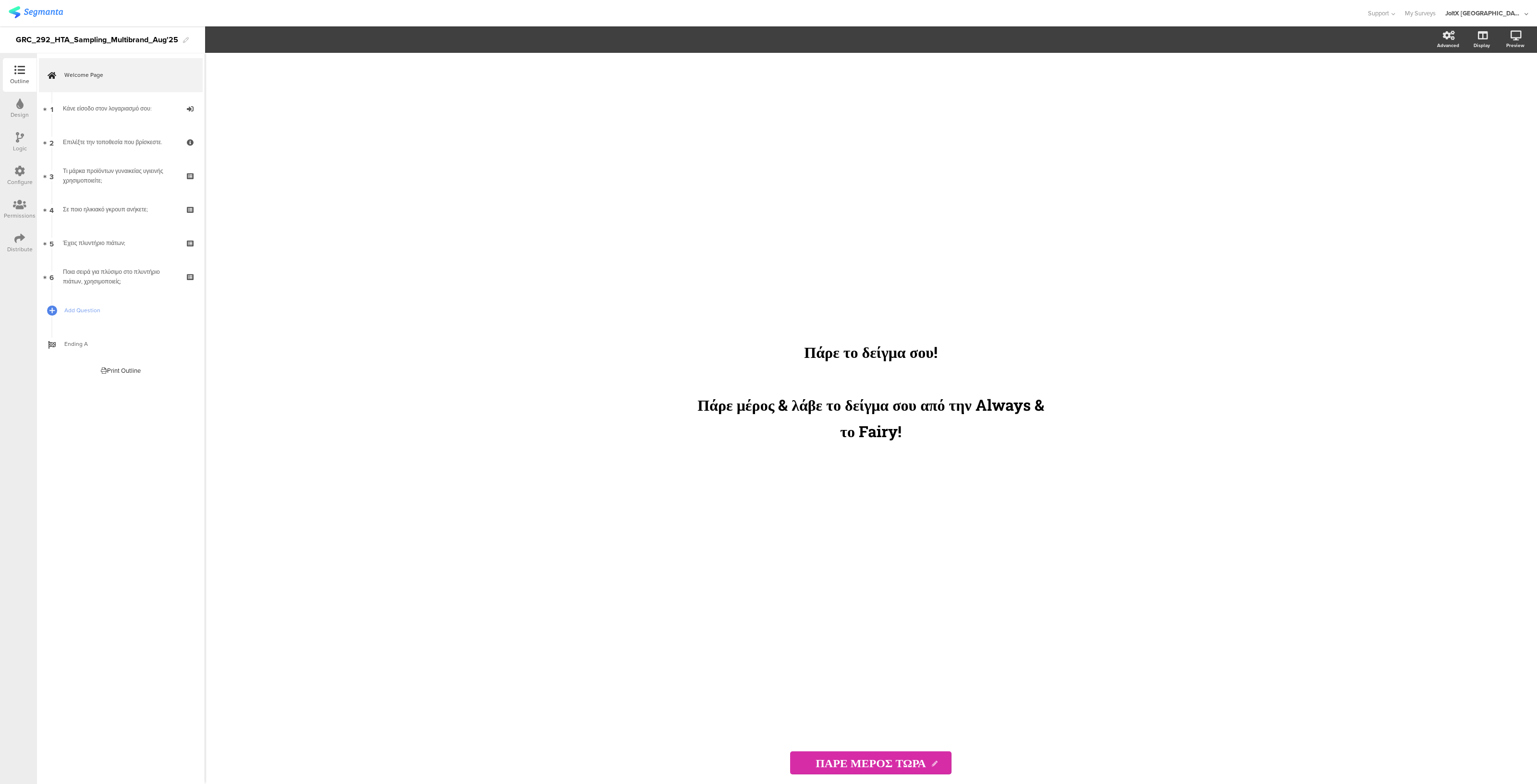
click at [19, 183] on div "Configure" at bounding box center [20, 182] width 26 height 8
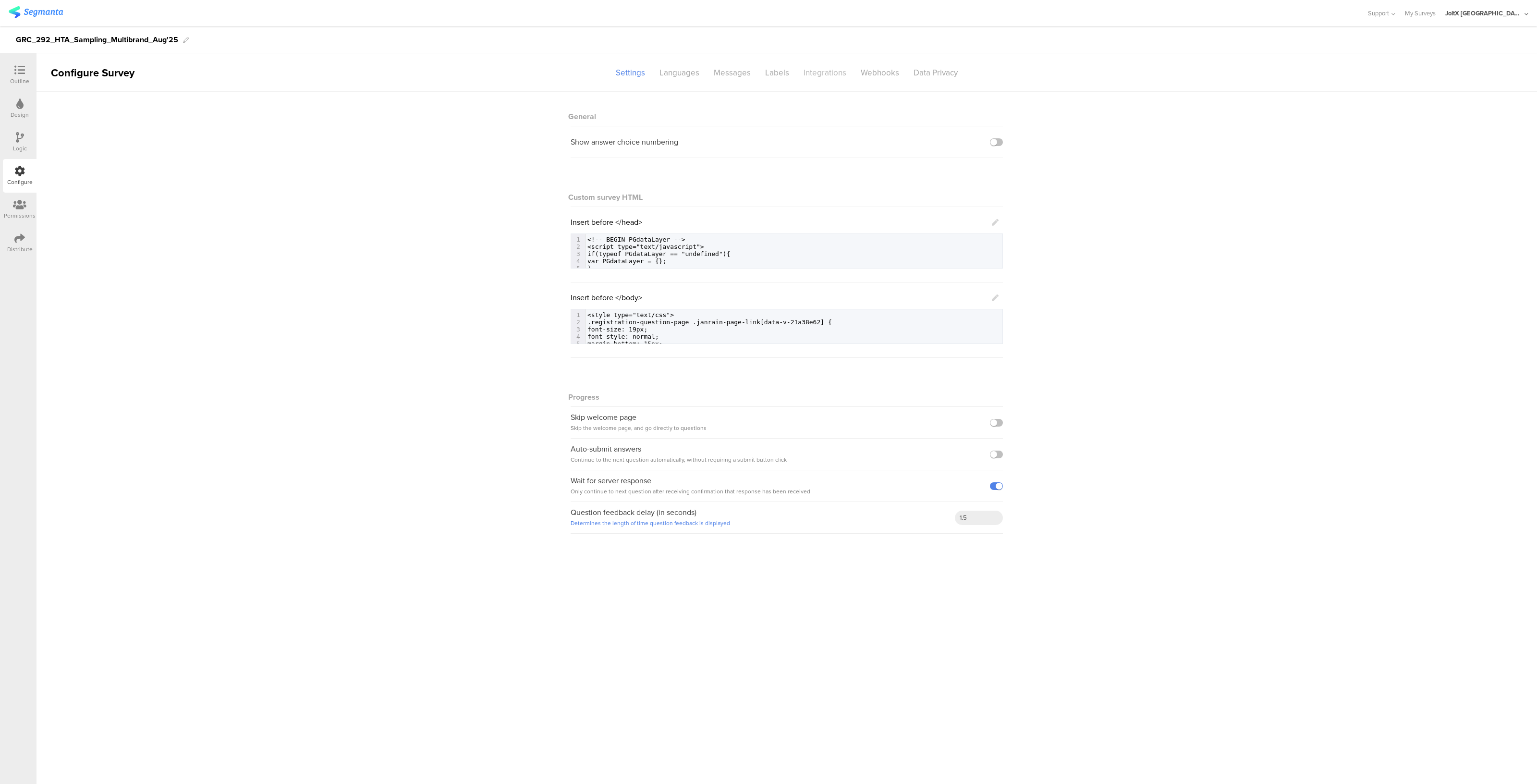
click at [822, 66] on div "Integrations" at bounding box center [825, 73] width 57 height 17
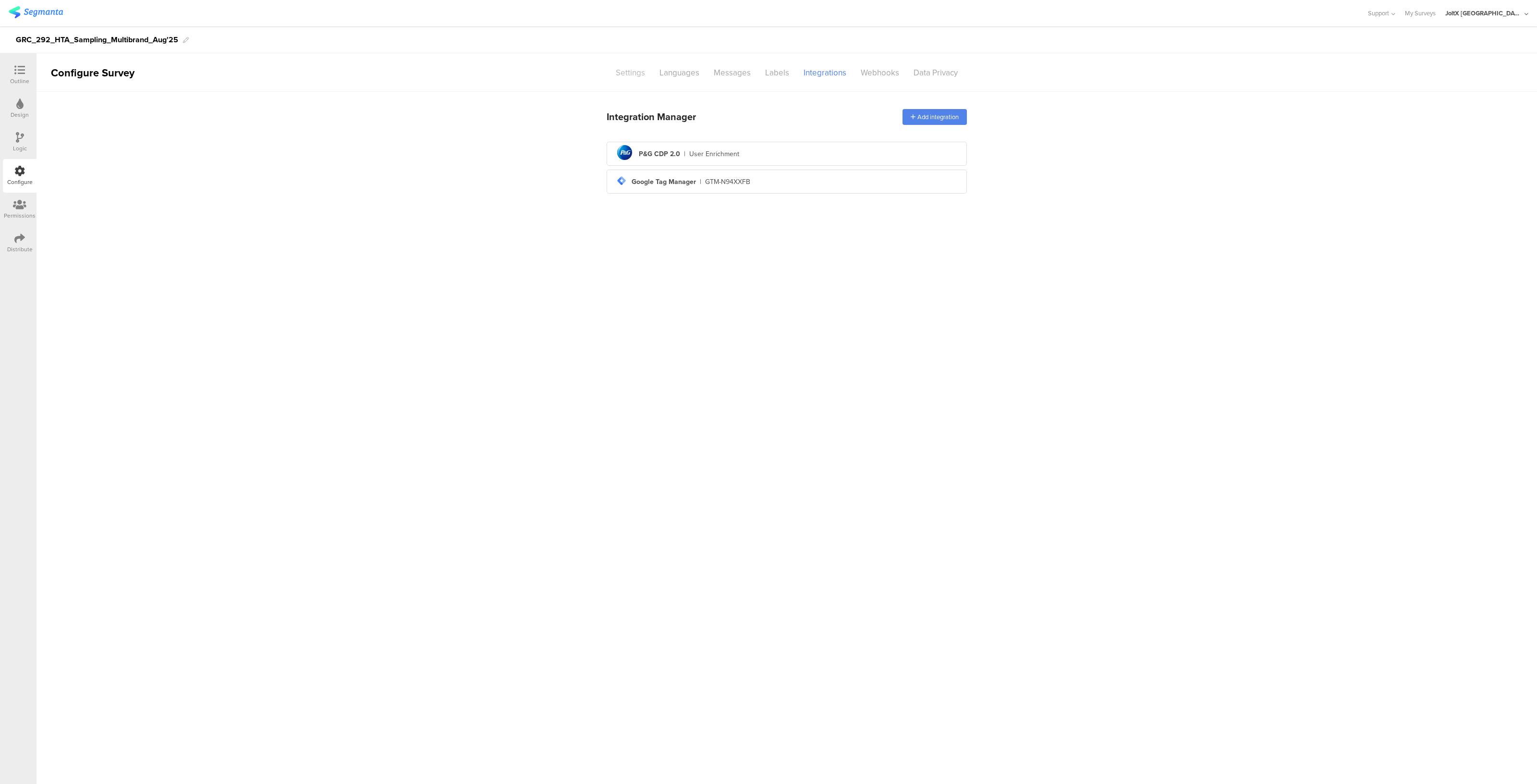
click at [615, 75] on div "Settings" at bounding box center [630, 73] width 44 height 17
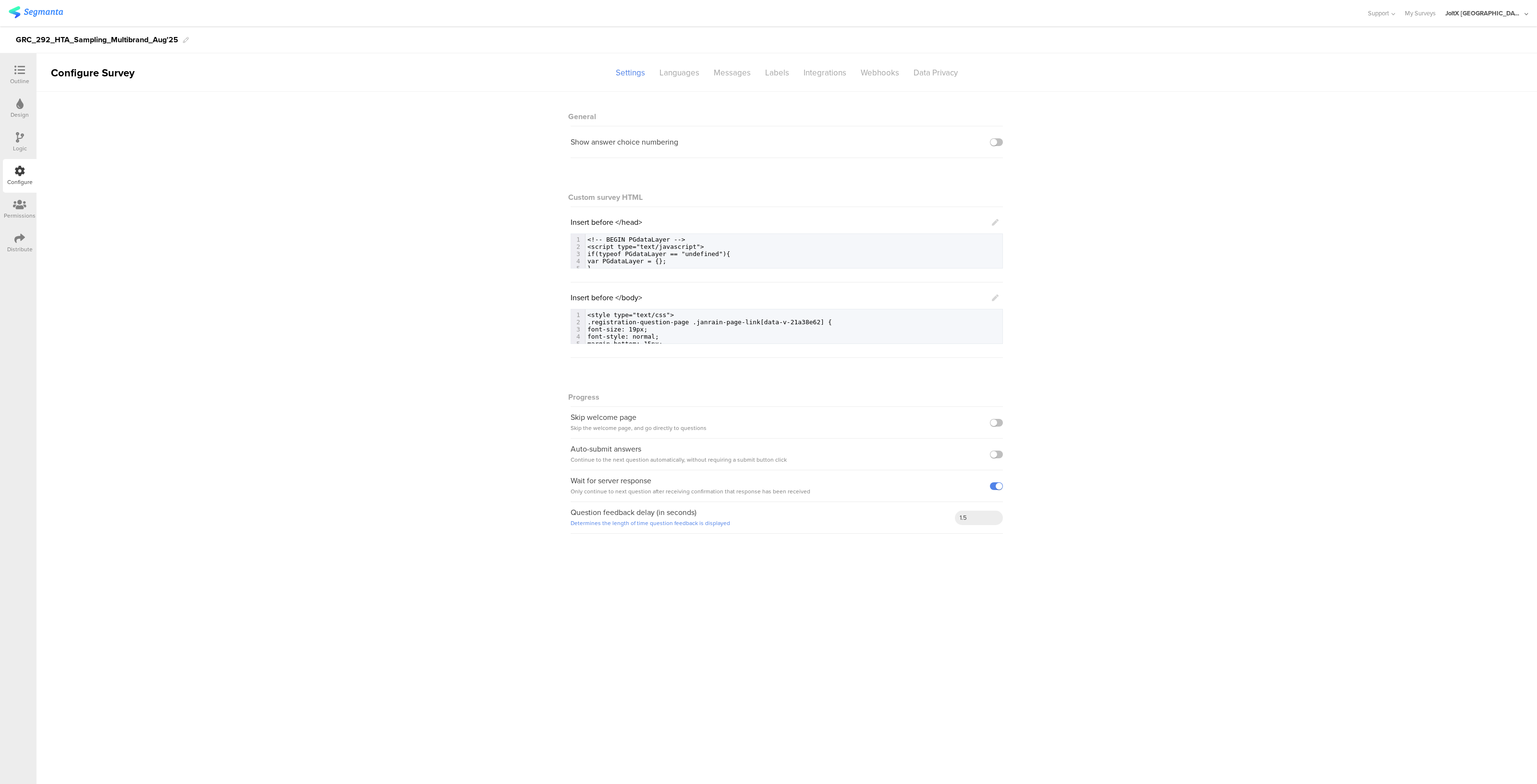
click at [10, 85] on div "Outline" at bounding box center [20, 81] width 19 height 8
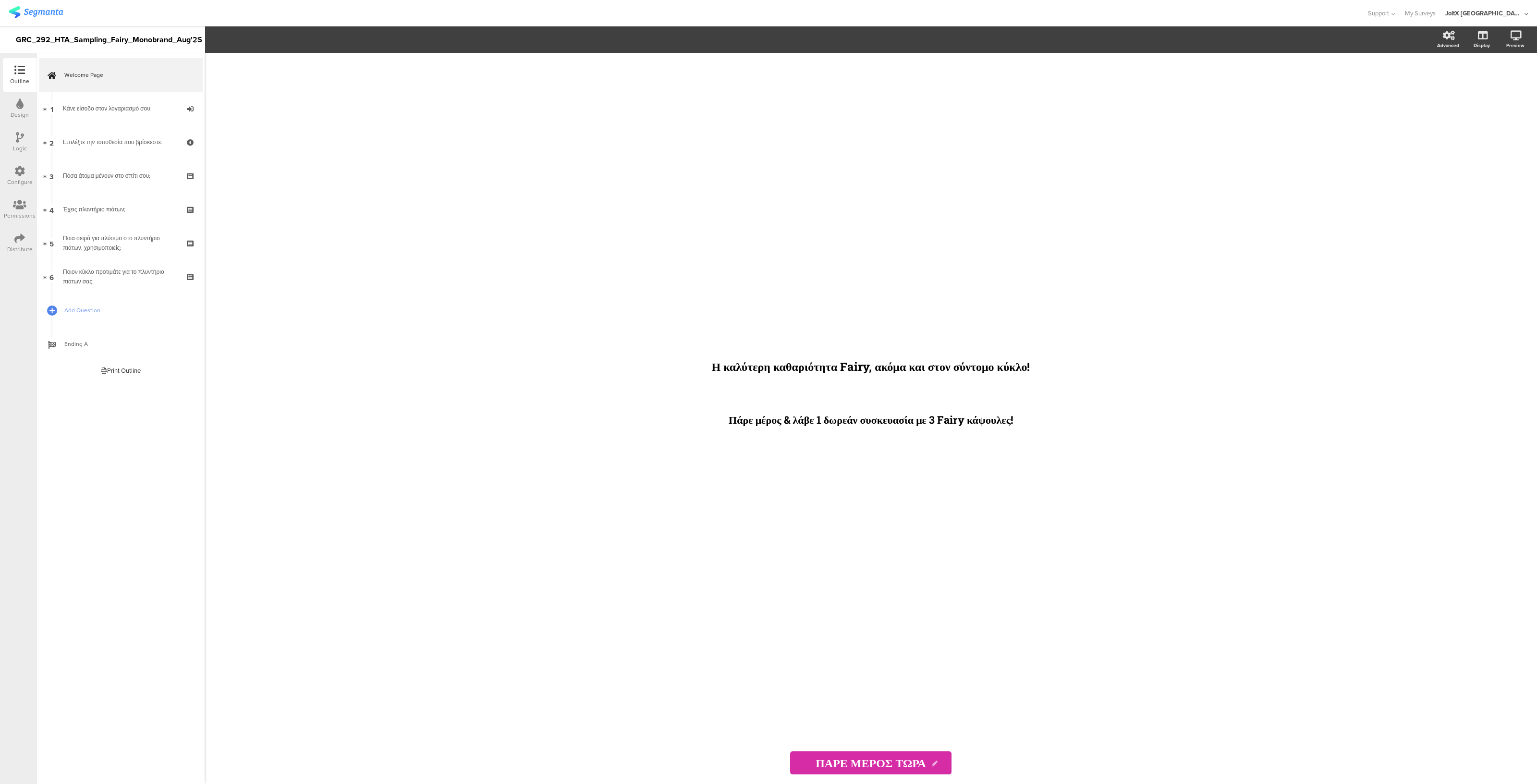
click at [18, 239] on icon at bounding box center [20, 238] width 11 height 11
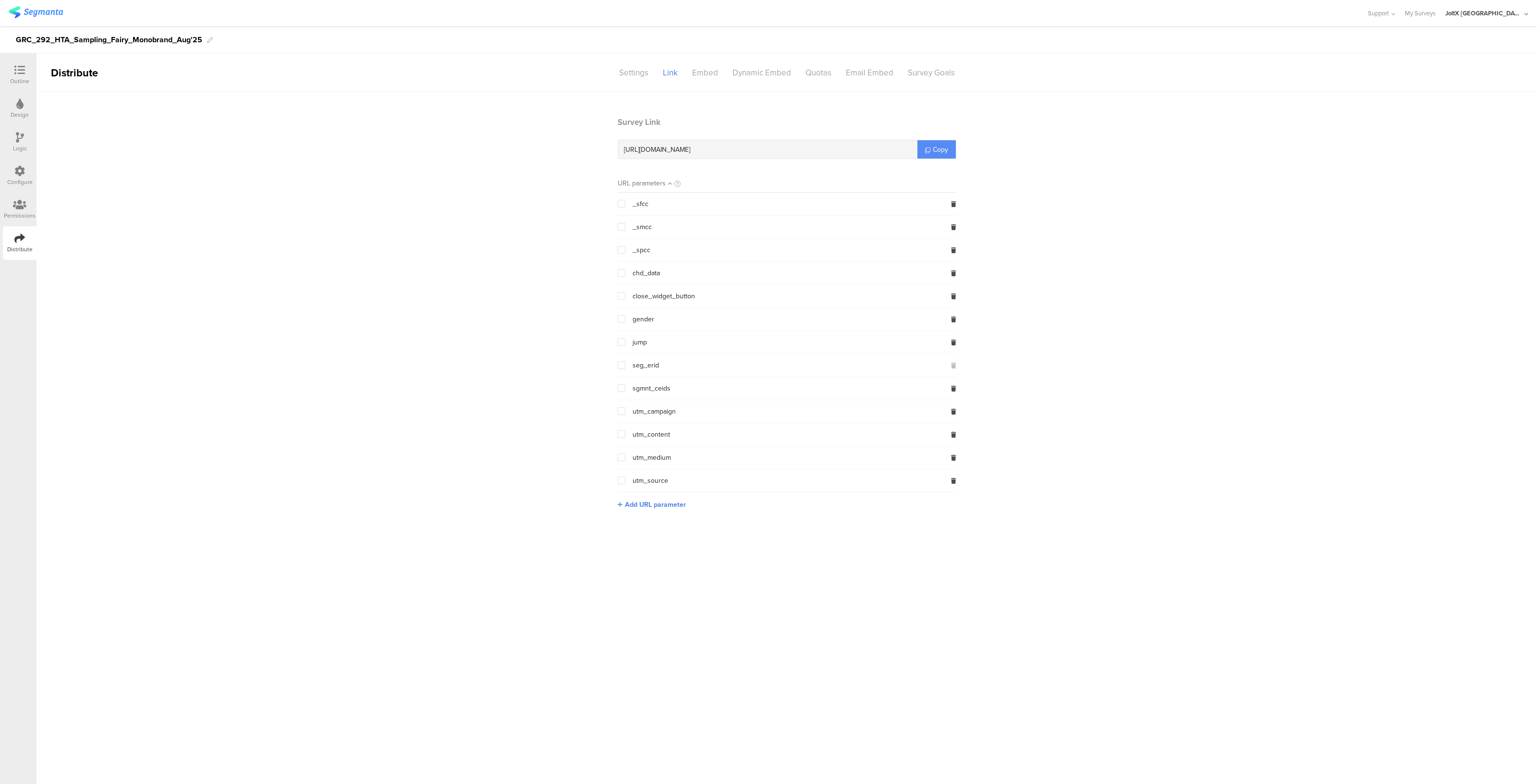
click at [937, 153] on span "Copy" at bounding box center [940, 149] width 16 height 10
click at [942, 152] on span "Copy" at bounding box center [940, 149] width 16 height 10
